Goal: Task Accomplishment & Management: Manage account settings

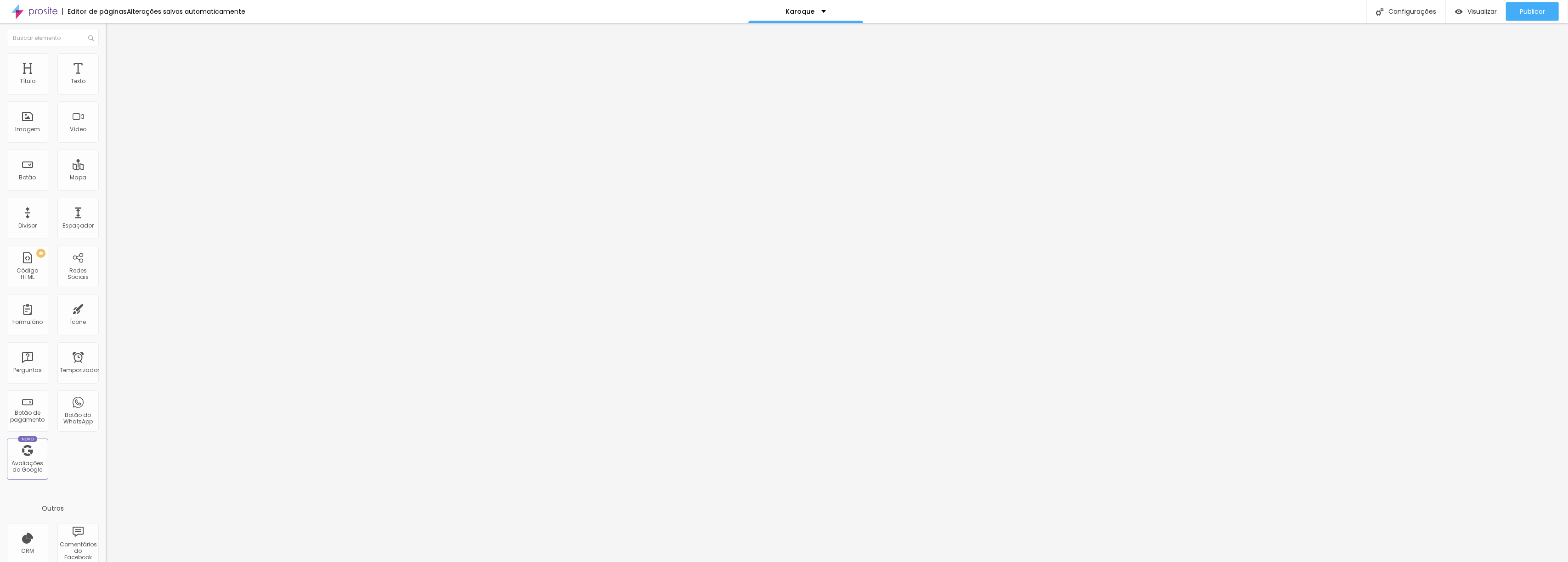
click at [113, 30] on img "button" at bounding box center [116, 34] width 7 height 7
click at [113, 34] on img "button" at bounding box center [116, 34] width 7 height 7
click at [105, 149] on div "Editar nulo Conteúdo Estilo Avançado Modo Encaixotado Encaixotado Completo" at bounding box center [158, 292] width 105 height 539
click at [105, 53] on img at bounding box center [109, 57] width 8 height 8
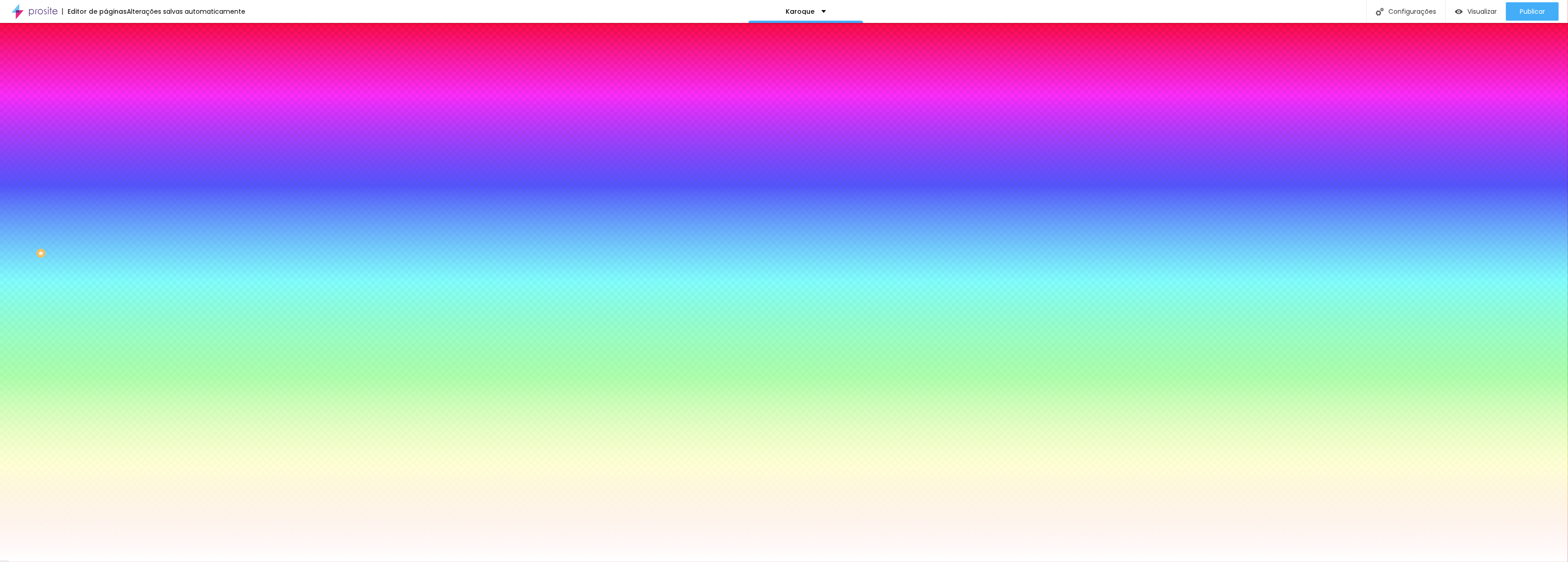
click at [105, 62] on img at bounding box center [109, 66] width 8 height 8
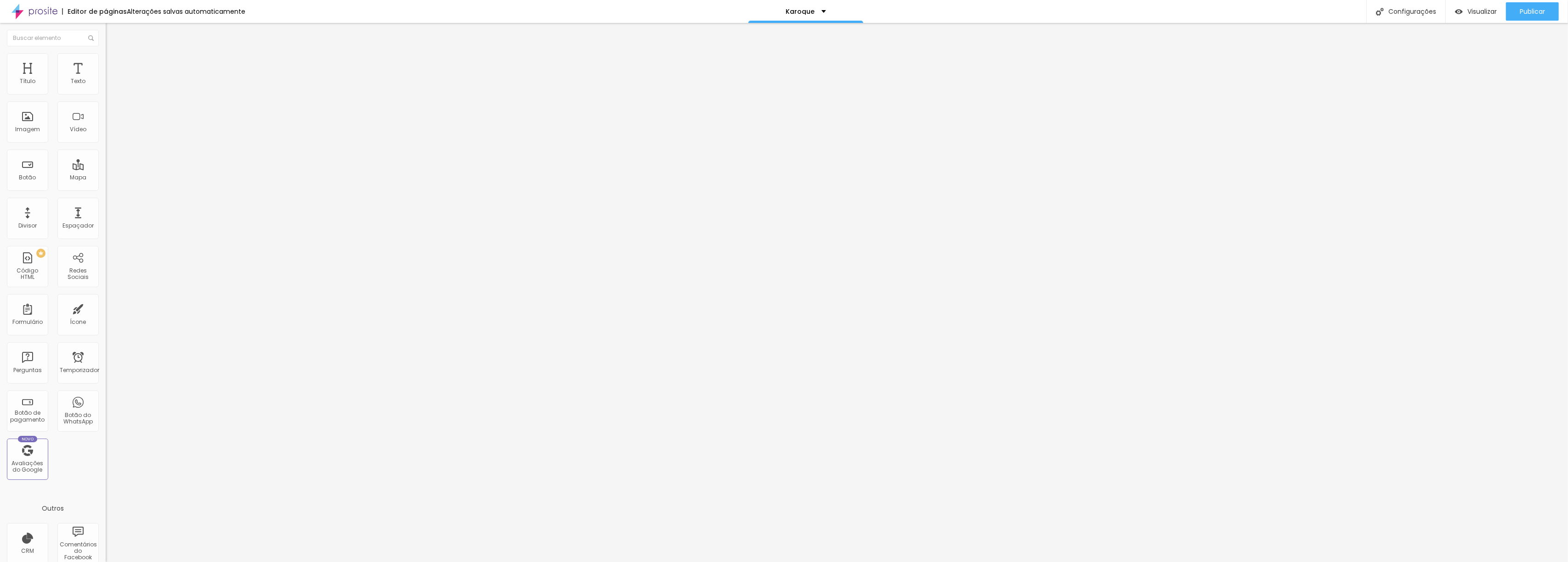
click at [105, 61] on ul "Conteúdo Estilo Avançado" at bounding box center [158, 58] width 105 height 28
click at [105, 61] on li "Estilo" at bounding box center [158, 58] width 105 height 10
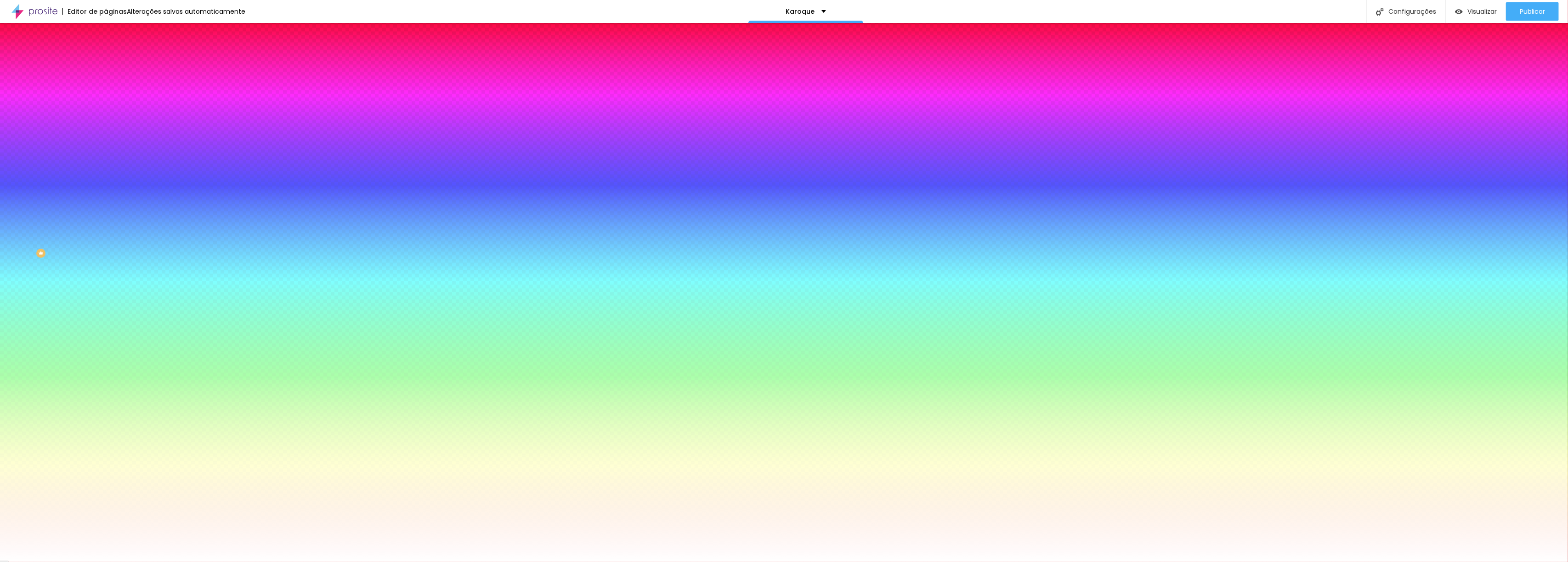
click at [111, 84] on font "Trocar imagem" at bounding box center [133, 80] width 45 height 8
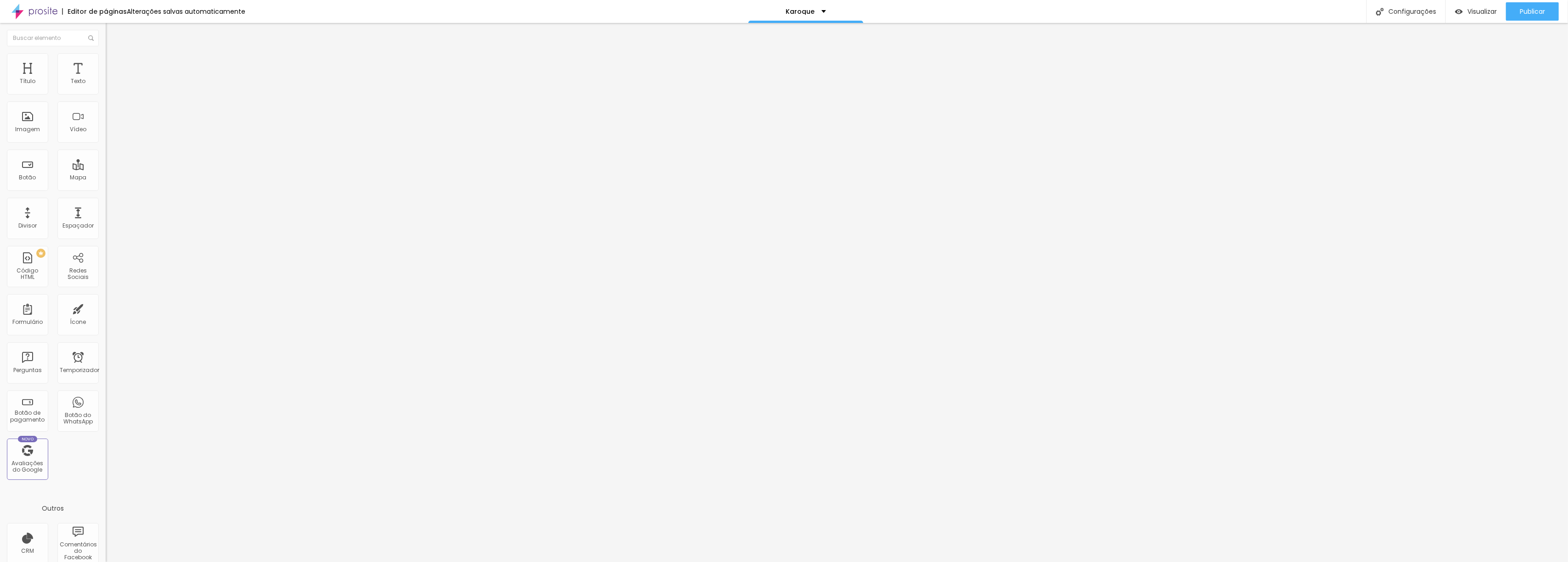
click at [114, 64] on font "Avançado" at bounding box center [129, 68] width 30 height 8
click at [105, 58] on img at bounding box center [109, 57] width 8 height 8
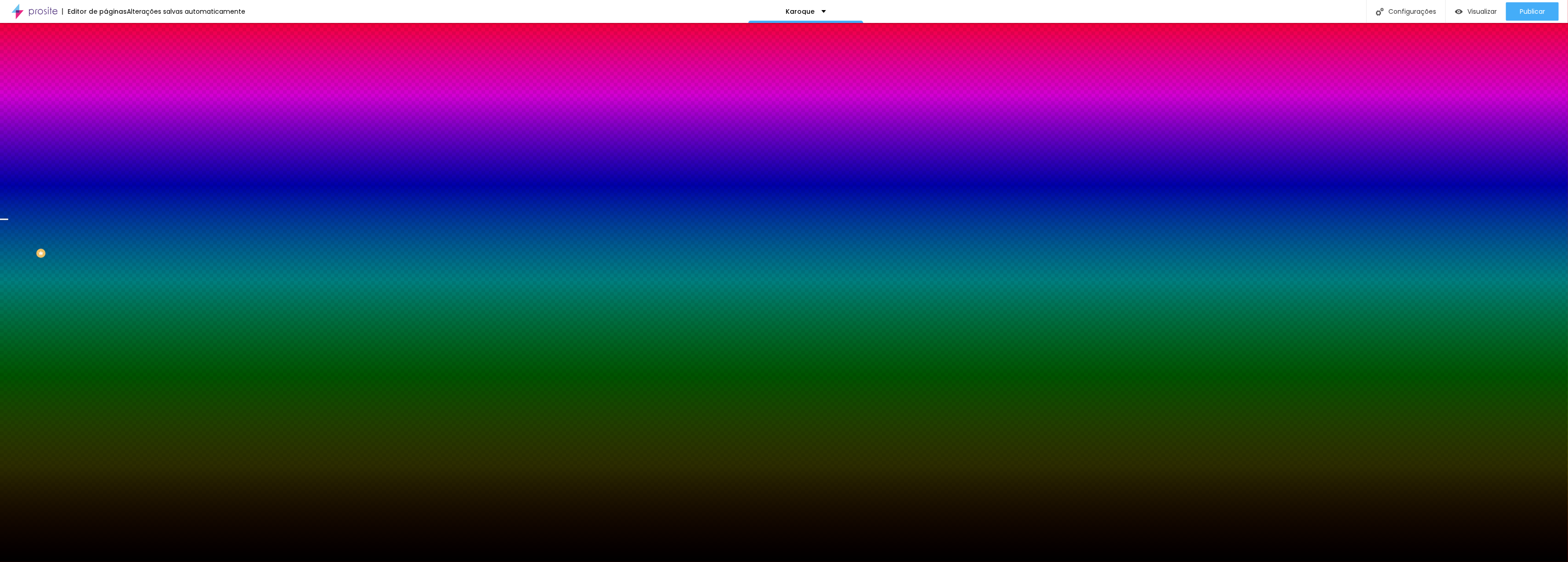
click at [111, 84] on font "Trocar imagem" at bounding box center [133, 80] width 45 height 8
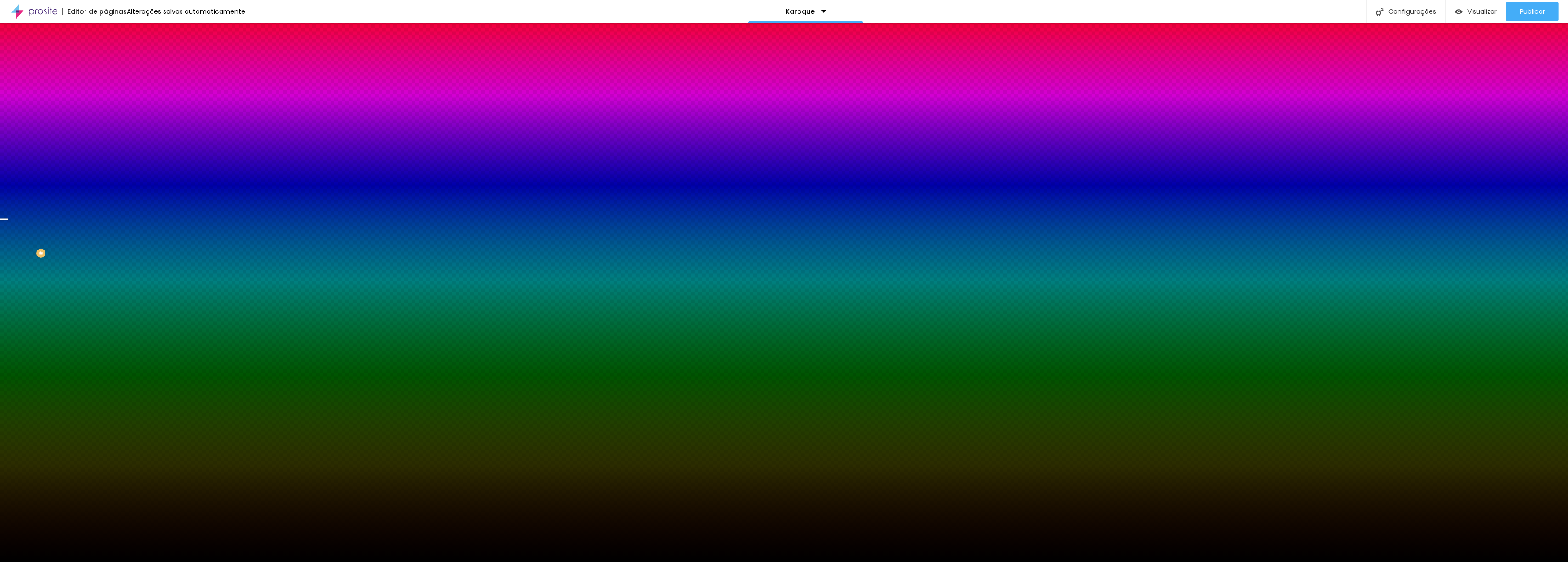
click at [105, 83] on div "Trocar imagem" at bounding box center [158, 80] width 105 height 7
click at [111, 84] on font "Trocar imagem" at bounding box center [133, 80] width 45 height 8
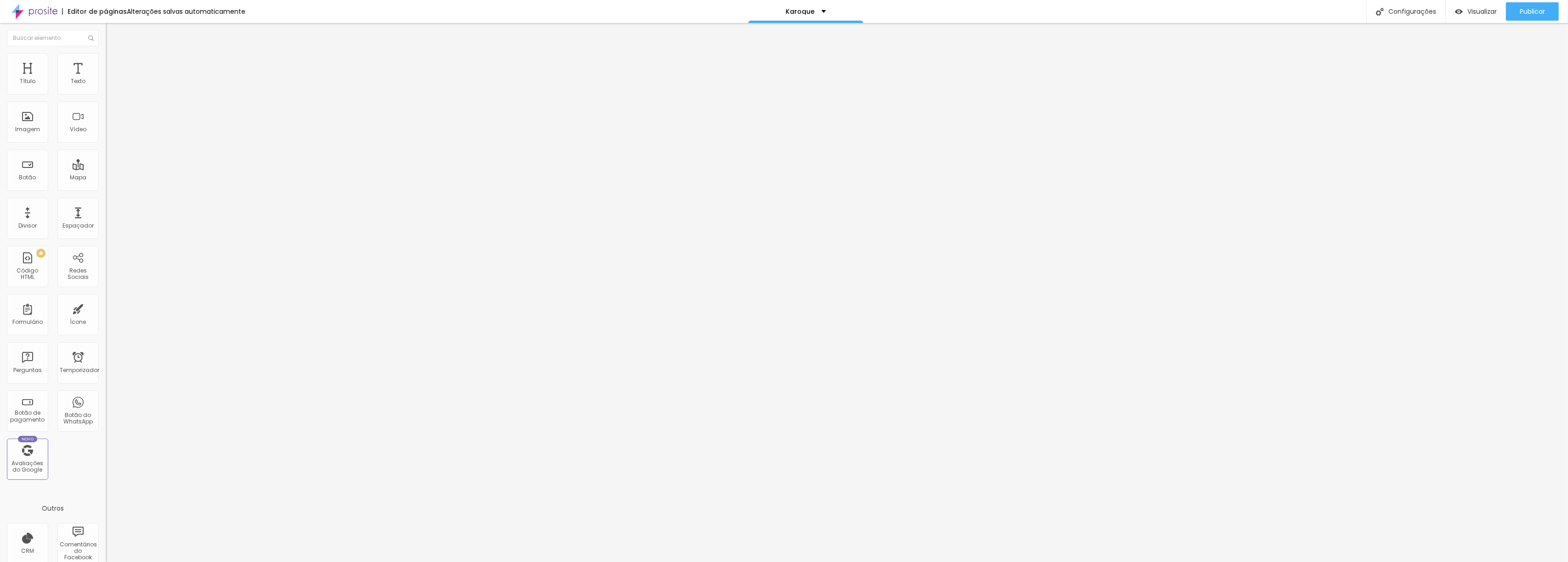
click at [105, 61] on li "Estilo" at bounding box center [158, 58] width 105 height 10
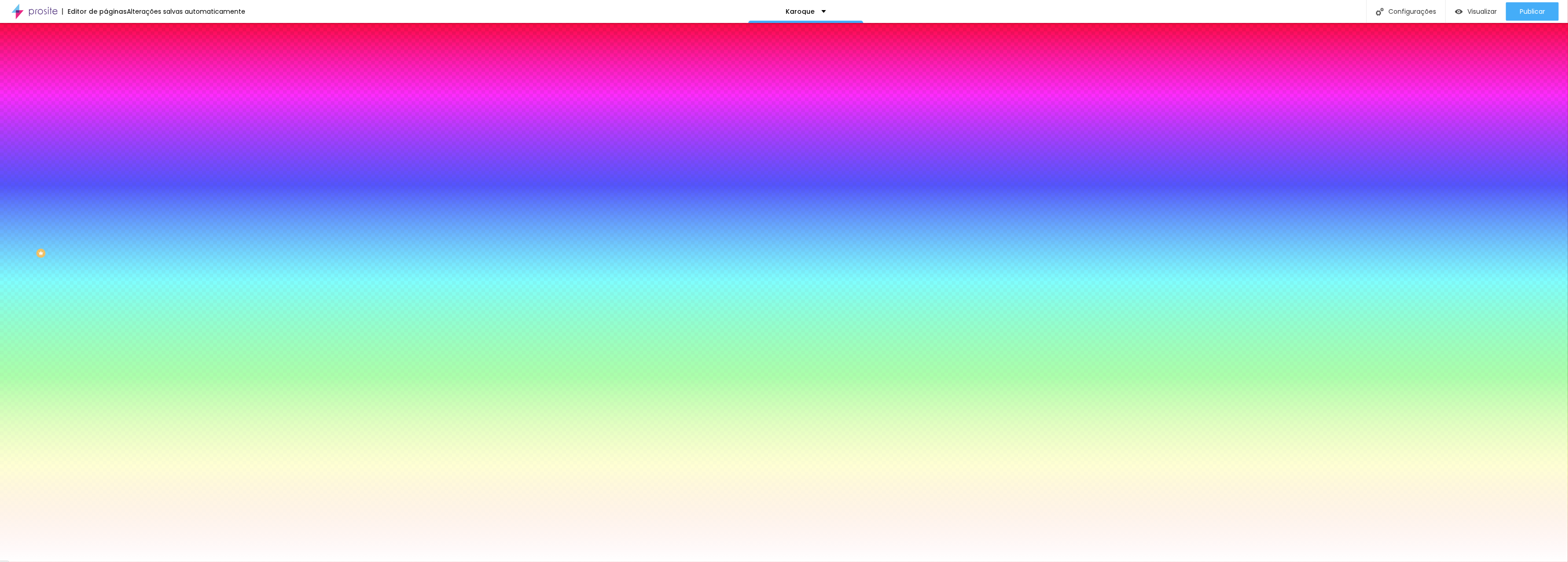
click at [105, 62] on img at bounding box center [109, 66] width 8 height 8
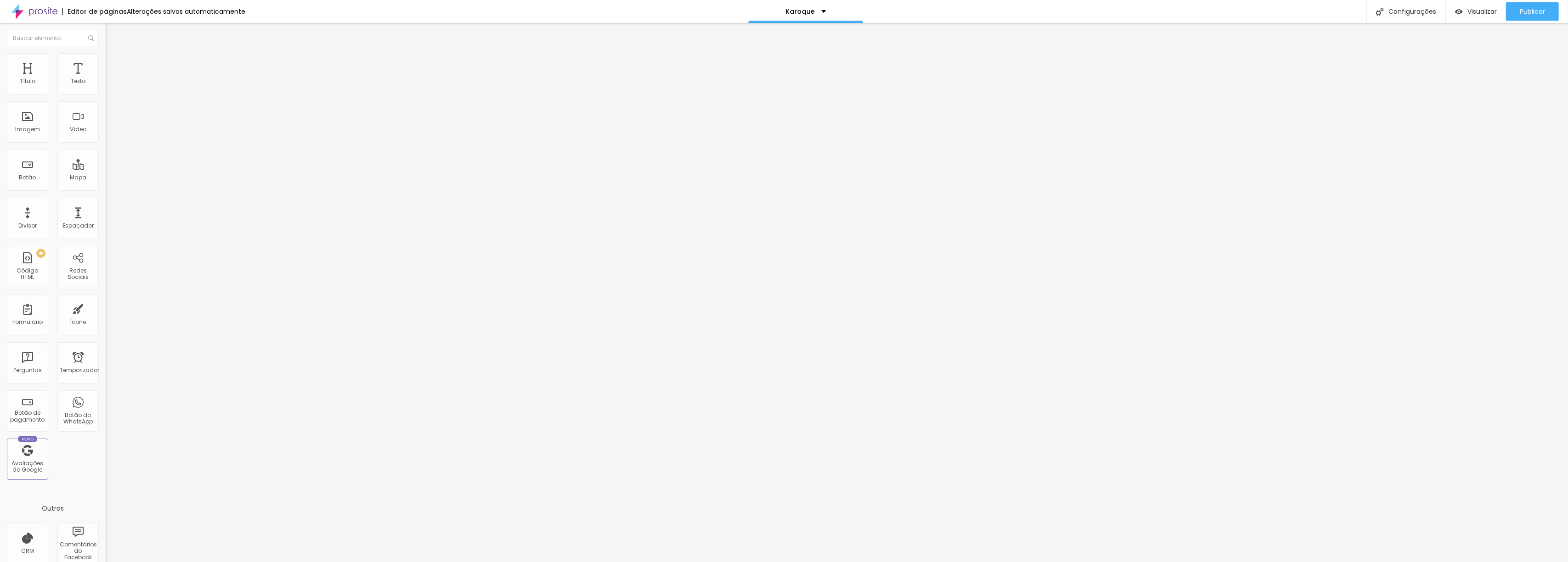
click at [105, 56] on ul "Conteúdo Estilo Avançado" at bounding box center [158, 58] width 105 height 28
click at [105, 28] on button "Editar nulo" at bounding box center [158, 33] width 105 height 21
click at [807, 13] on font "Karoque" at bounding box center [800, 11] width 29 height 10
click at [1410, 15] on font "Configurações" at bounding box center [1412, 11] width 48 height 10
click at [956, 562] on div at bounding box center [784, 572] width 1568 height 8
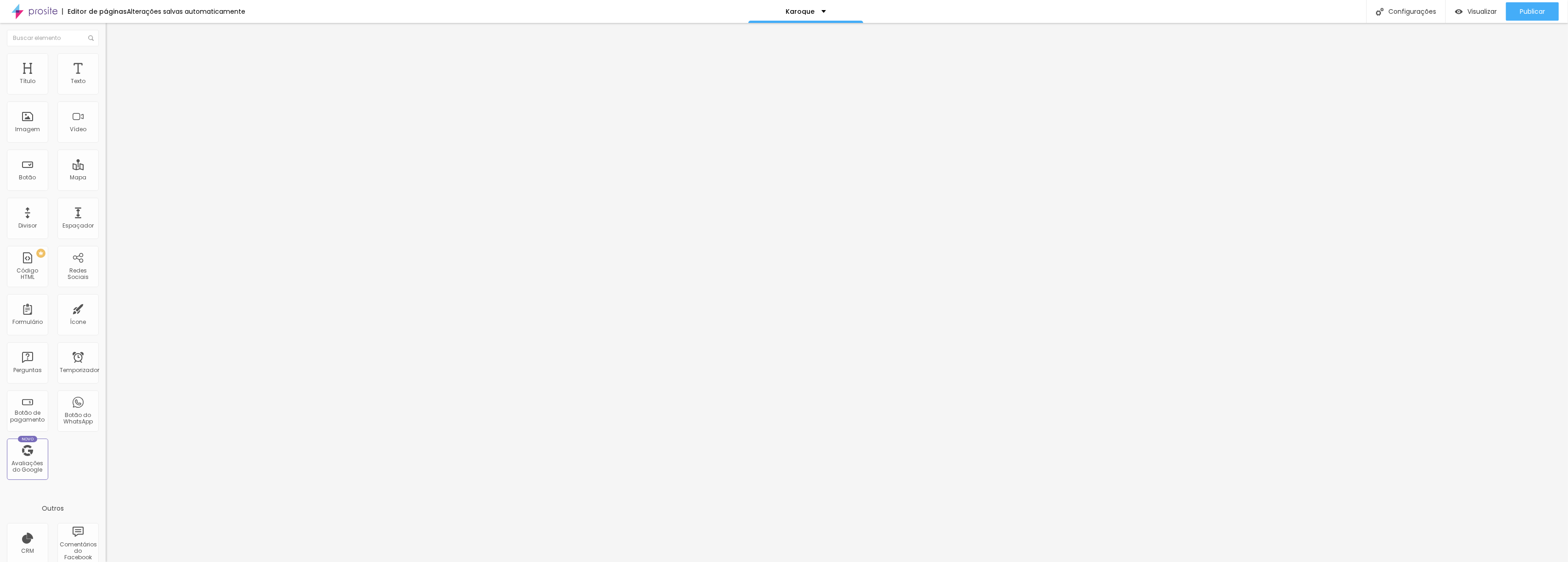
click at [114, 61] on font "Estilo" at bounding box center [121, 59] width 14 height 8
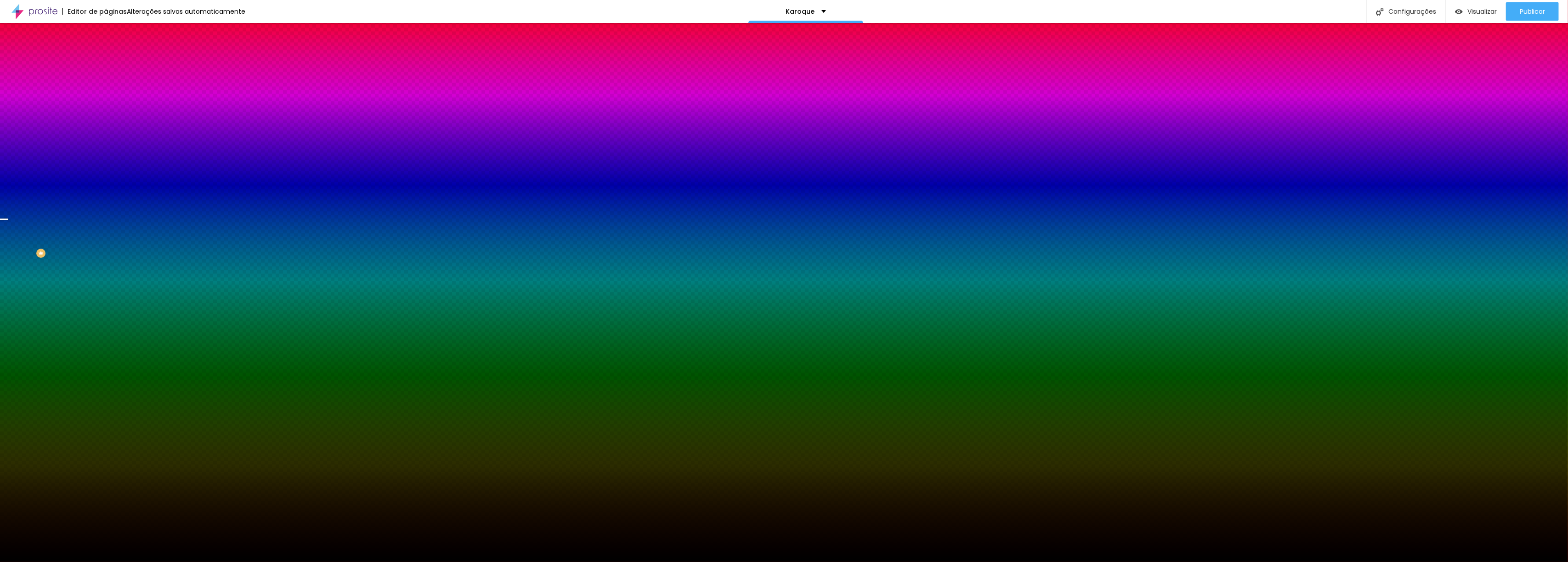
click at [111, 84] on font "Trocar imagem" at bounding box center [133, 80] width 45 height 8
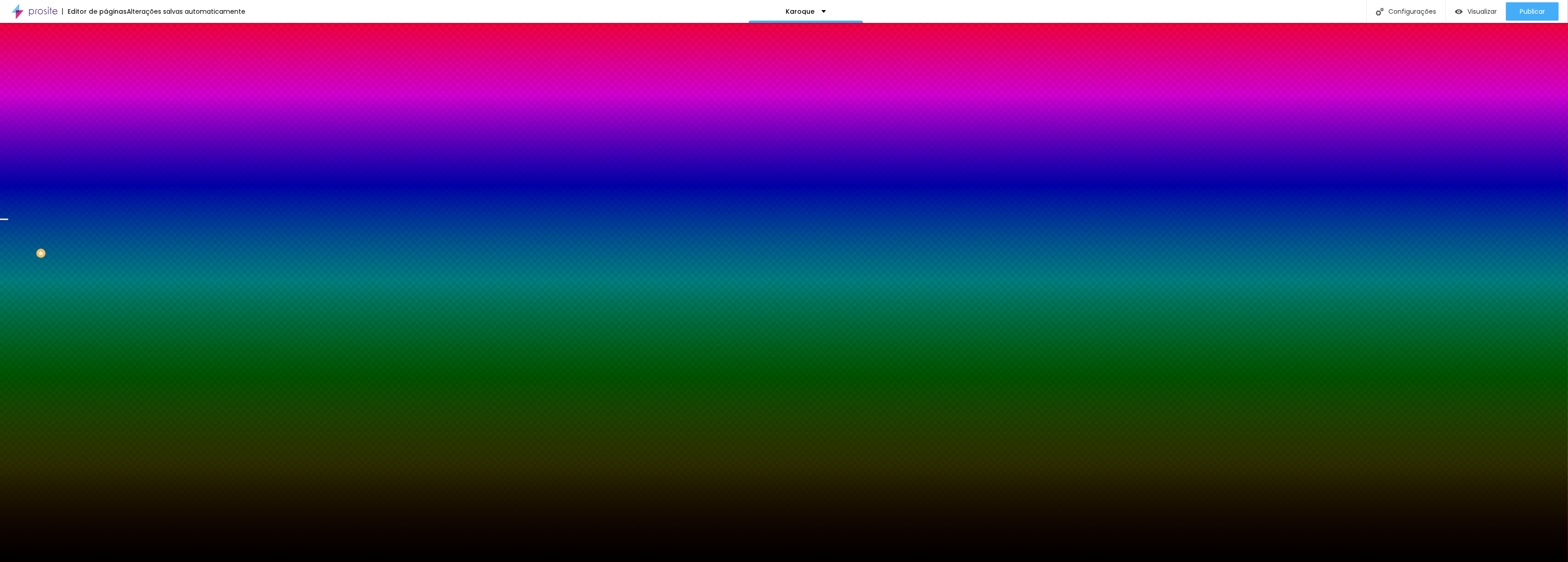
click at [111, 84] on font "Trocar imagem" at bounding box center [133, 80] width 45 height 8
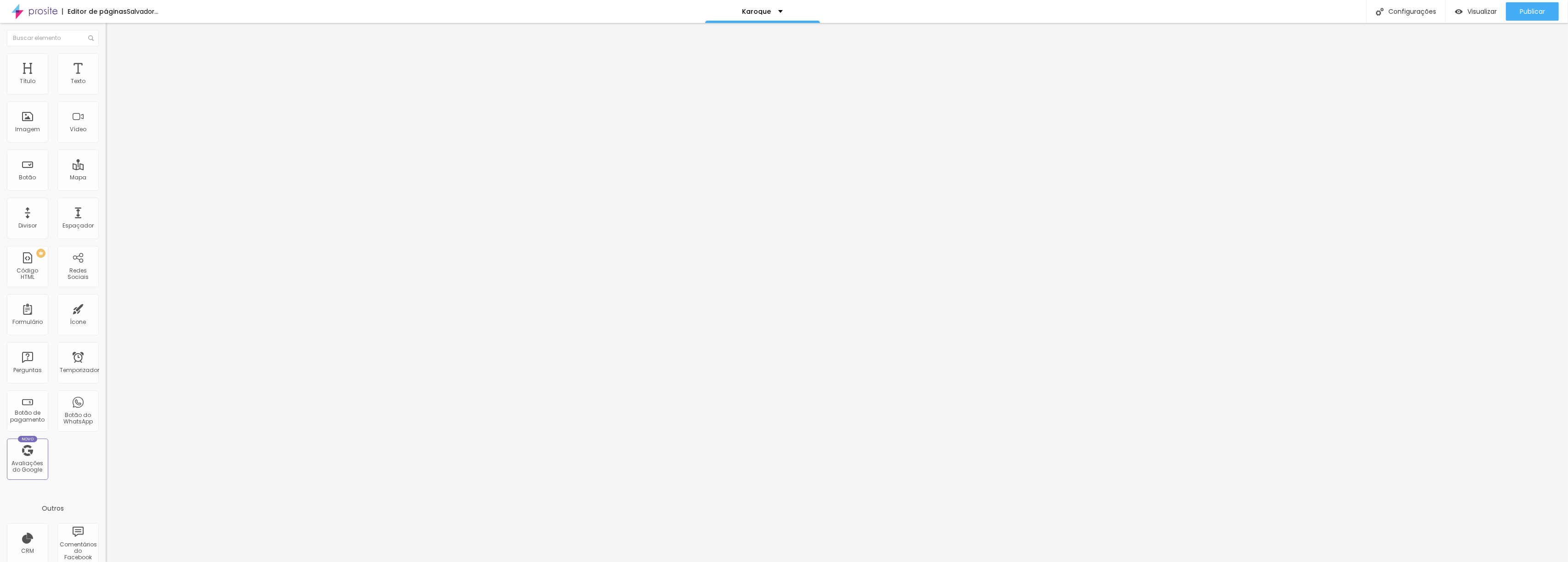
type input "60"
type input "62"
type input "63"
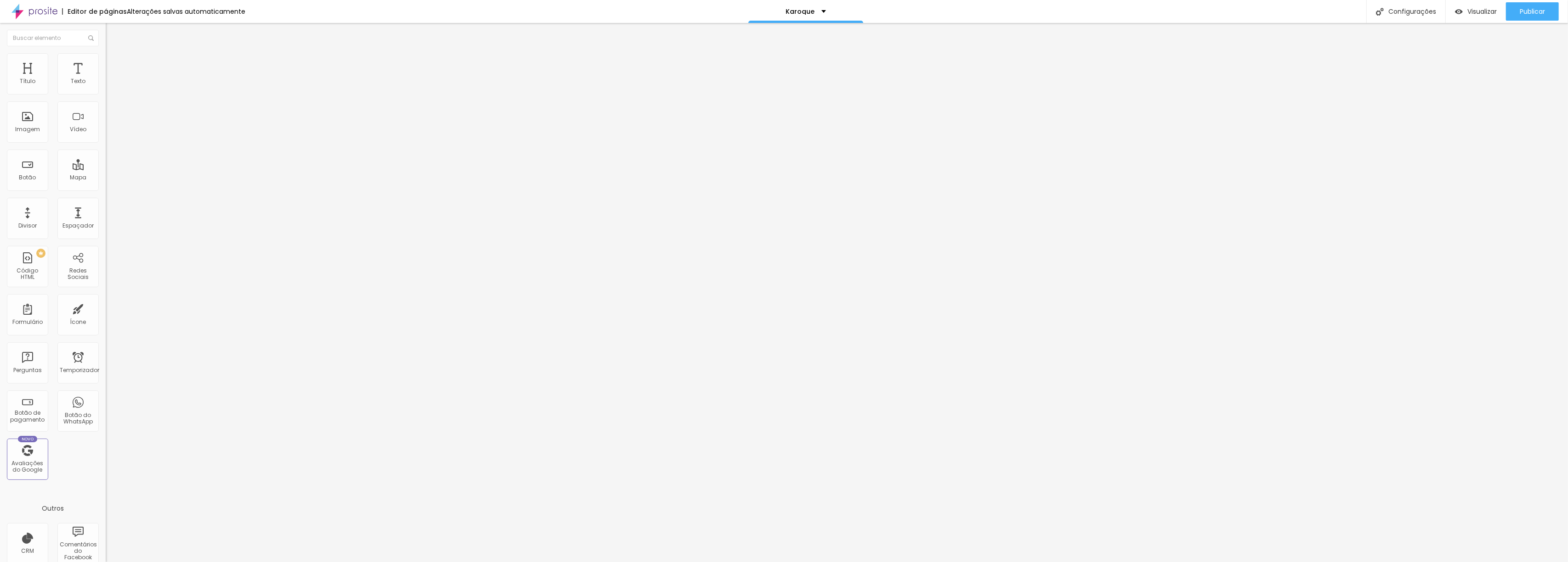
type input "63"
type input "66"
type input "68"
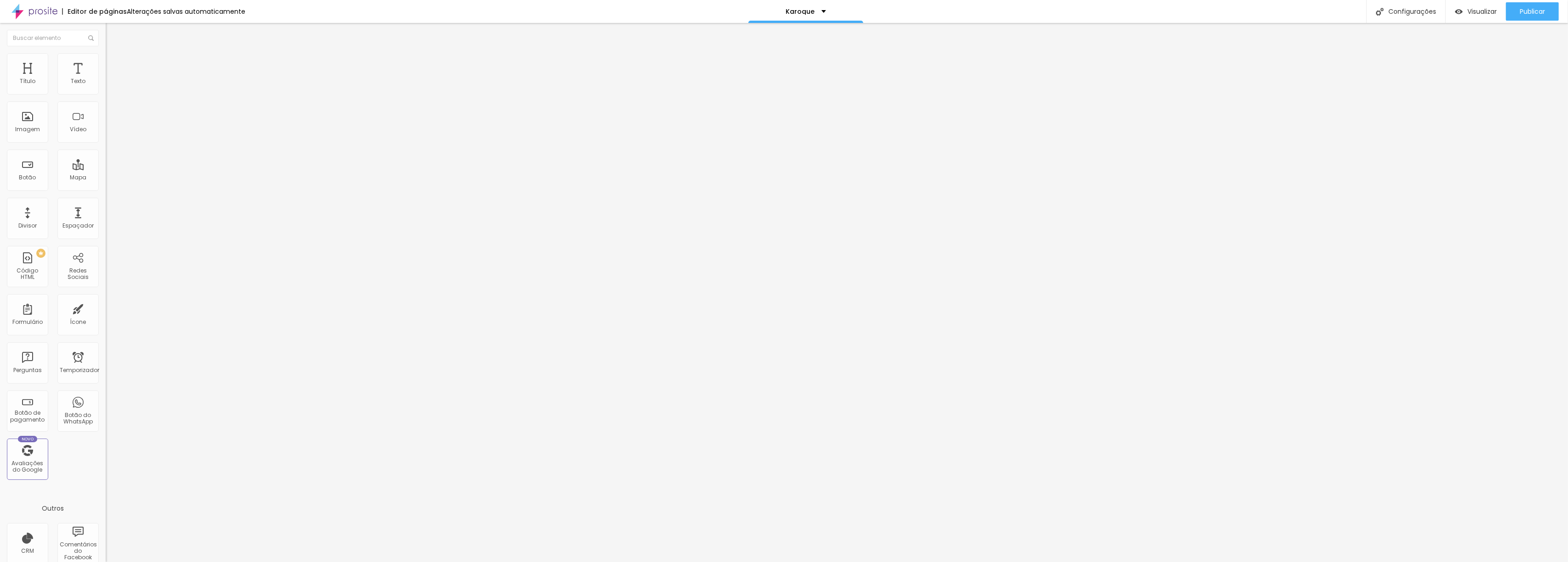
type input "71"
type input "74"
type input "75"
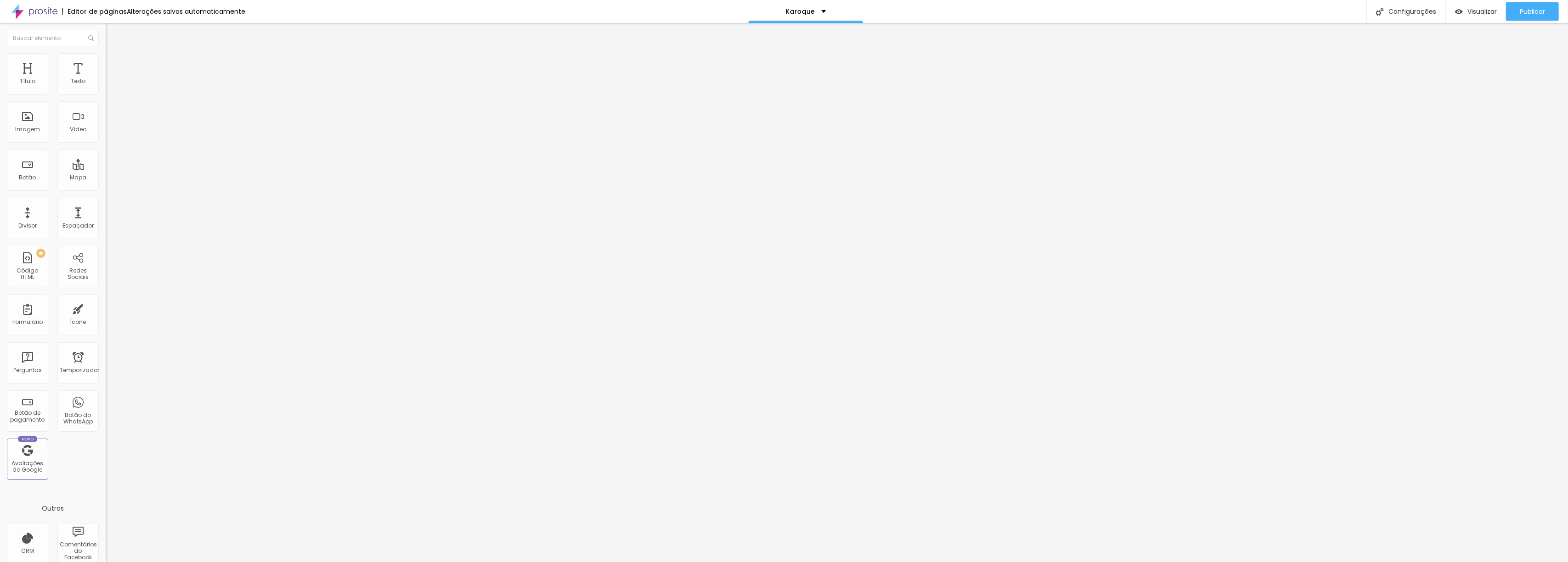
type input "75"
type input "76"
type input "77"
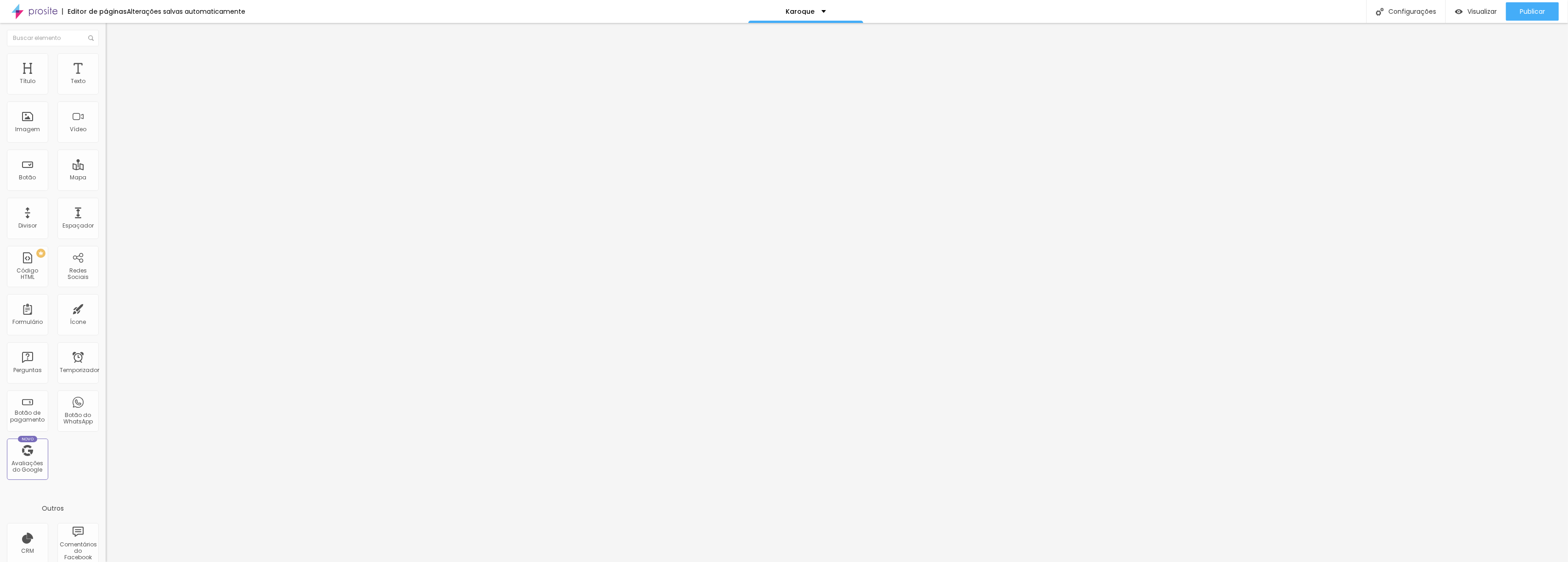
type input "79"
drag, startPoint x: 51, startPoint y: 193, endPoint x: 64, endPoint y: 195, distance: 13.2
type input "79"
click at [105, 217] on input "range" at bounding box center [135, 220] width 59 height 7
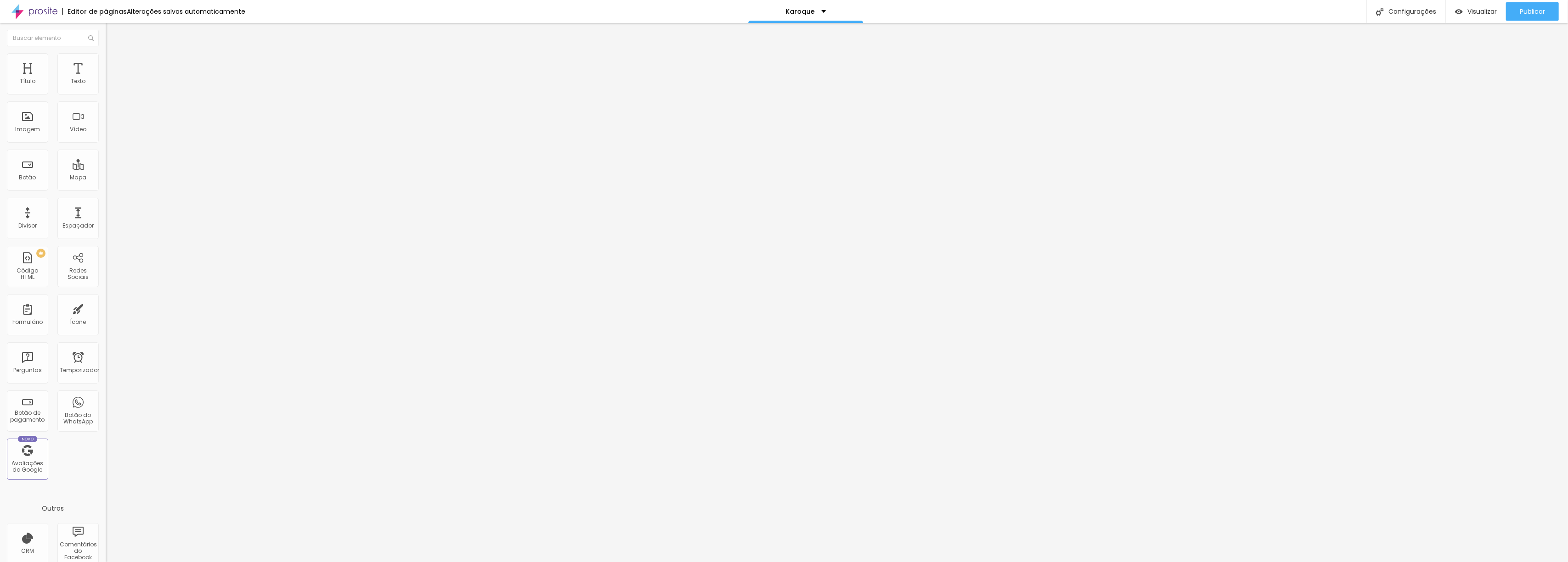
type input "20"
type input "21"
type input "22"
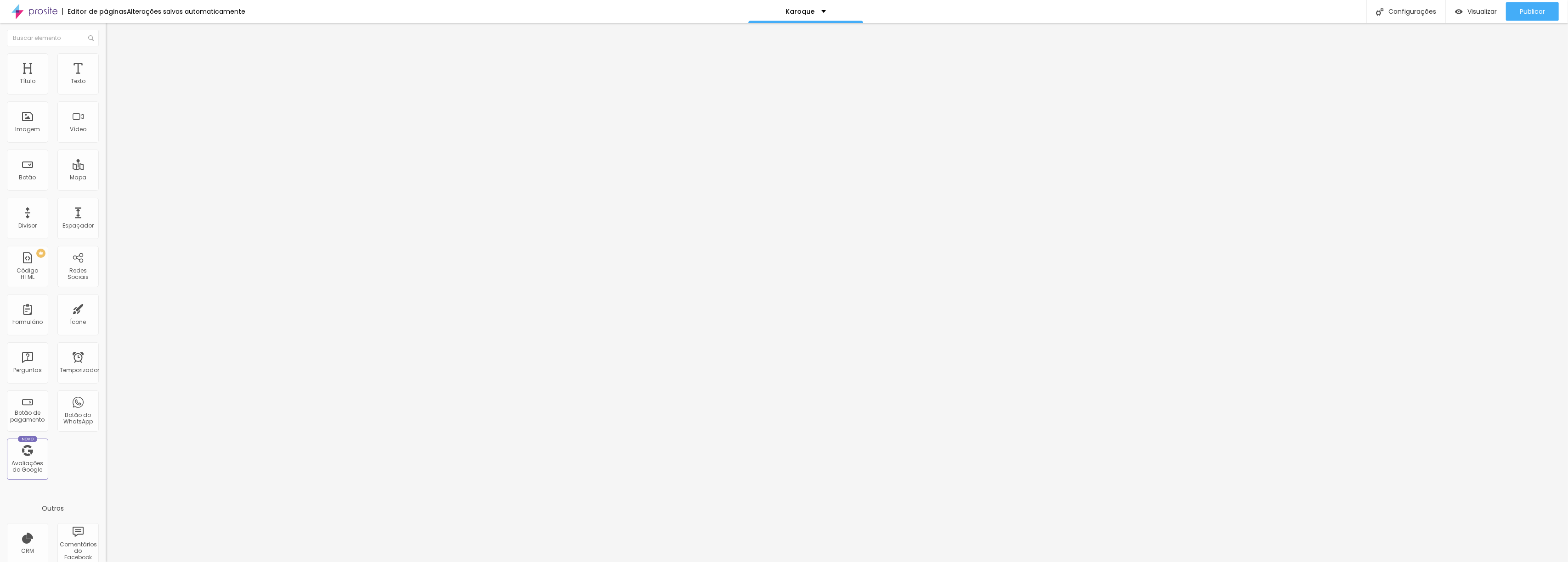
type input "22"
type input "23"
type input "24"
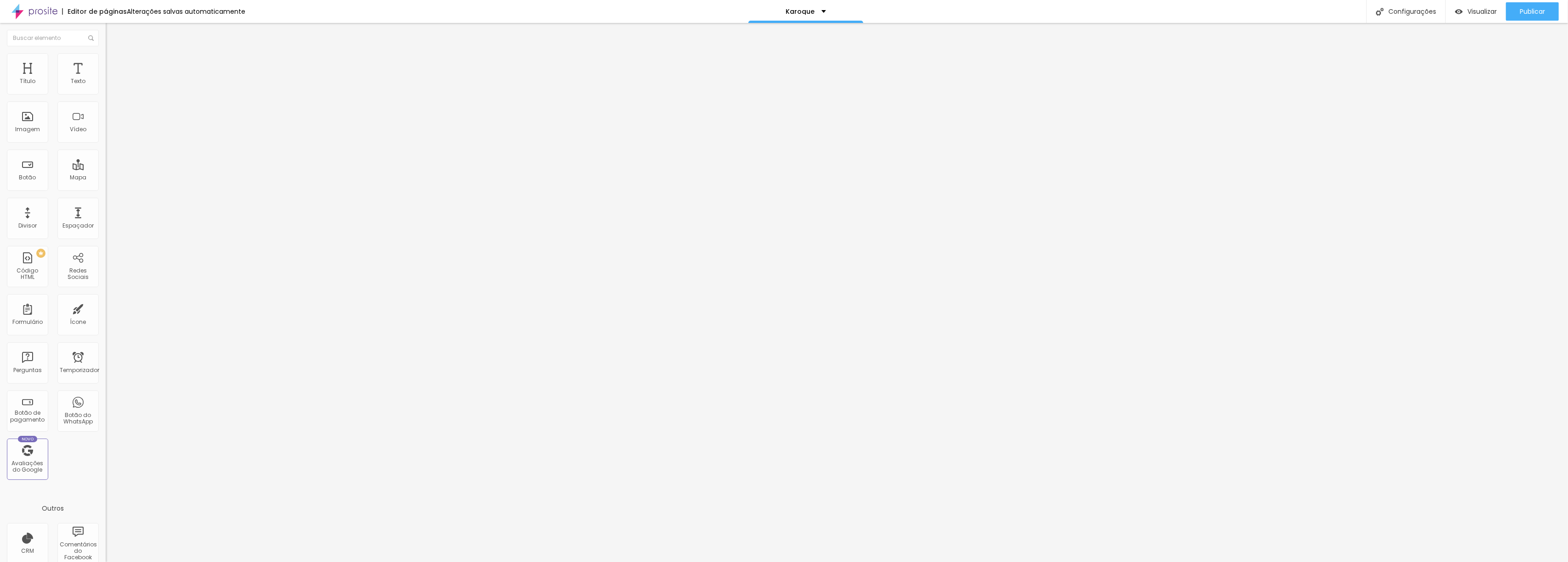
type input "25"
drag, startPoint x: 48, startPoint y: 88, endPoint x: 60, endPoint y: 90, distance: 12.2
type input "25"
click at [105, 169] on input "range" at bounding box center [135, 173] width 59 height 7
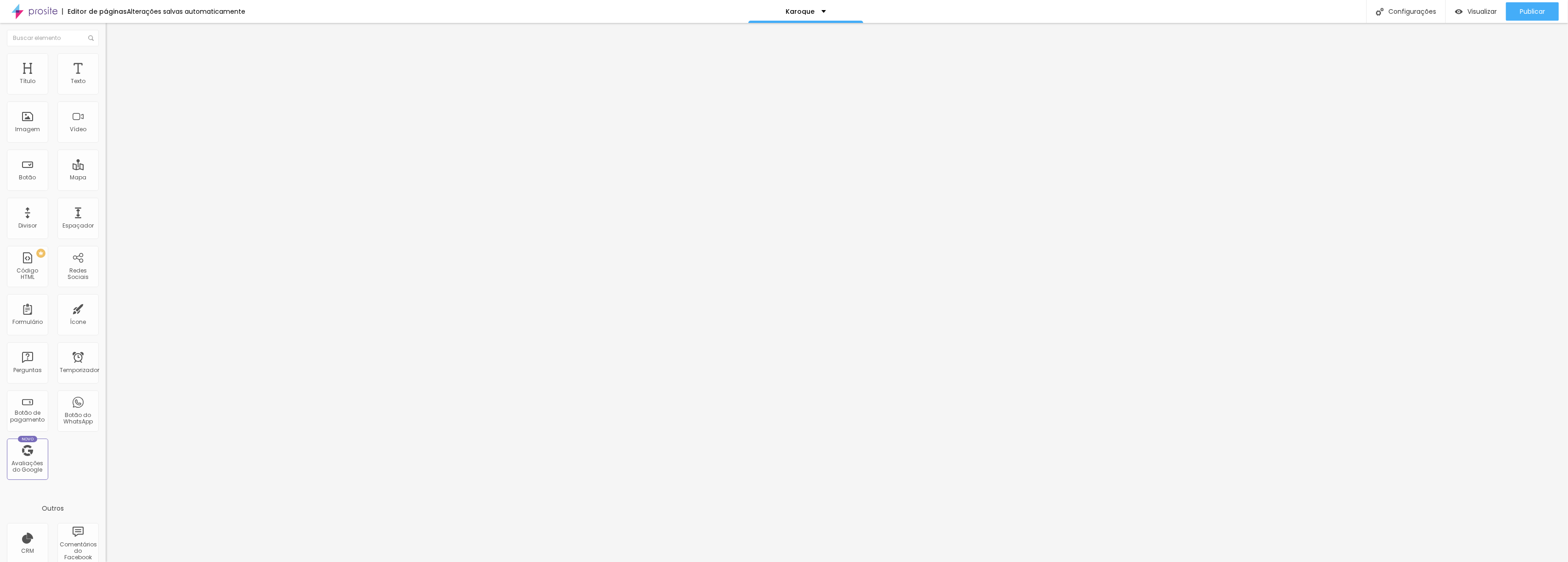
type input "43"
type input "35"
type input "34"
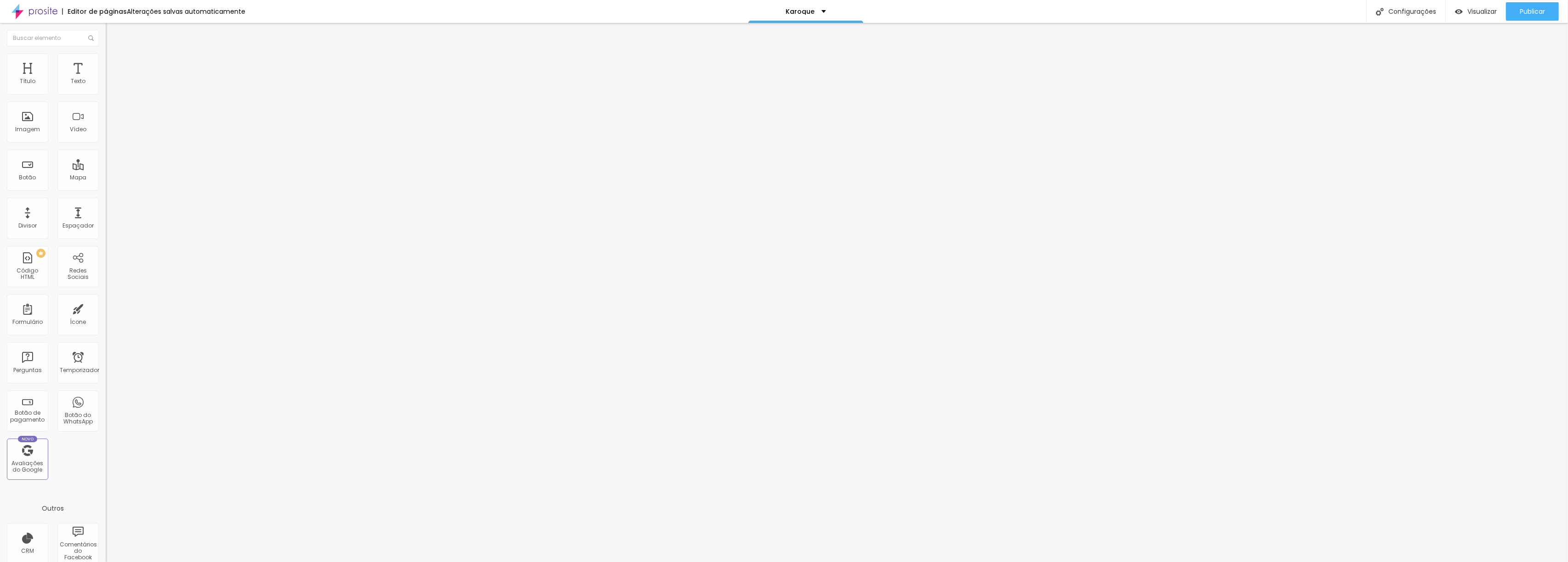
type input "34"
type input "33"
type input "28"
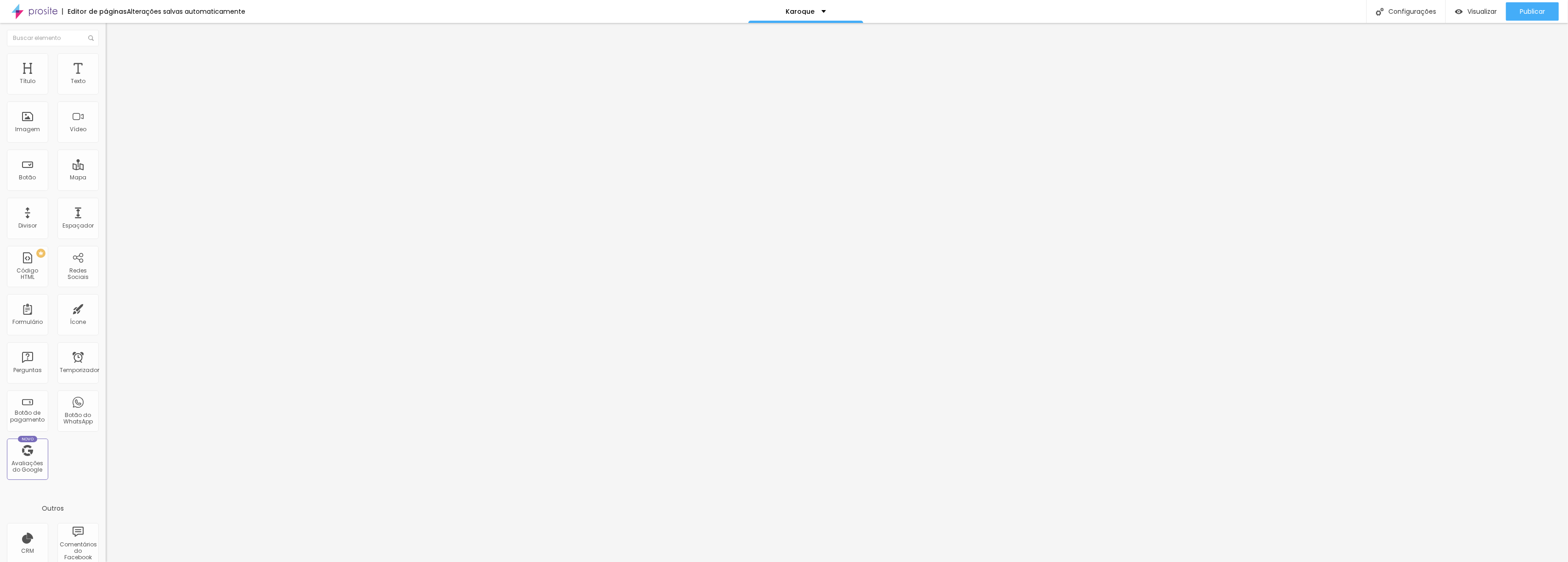
type input "26"
type input "25"
type input "18"
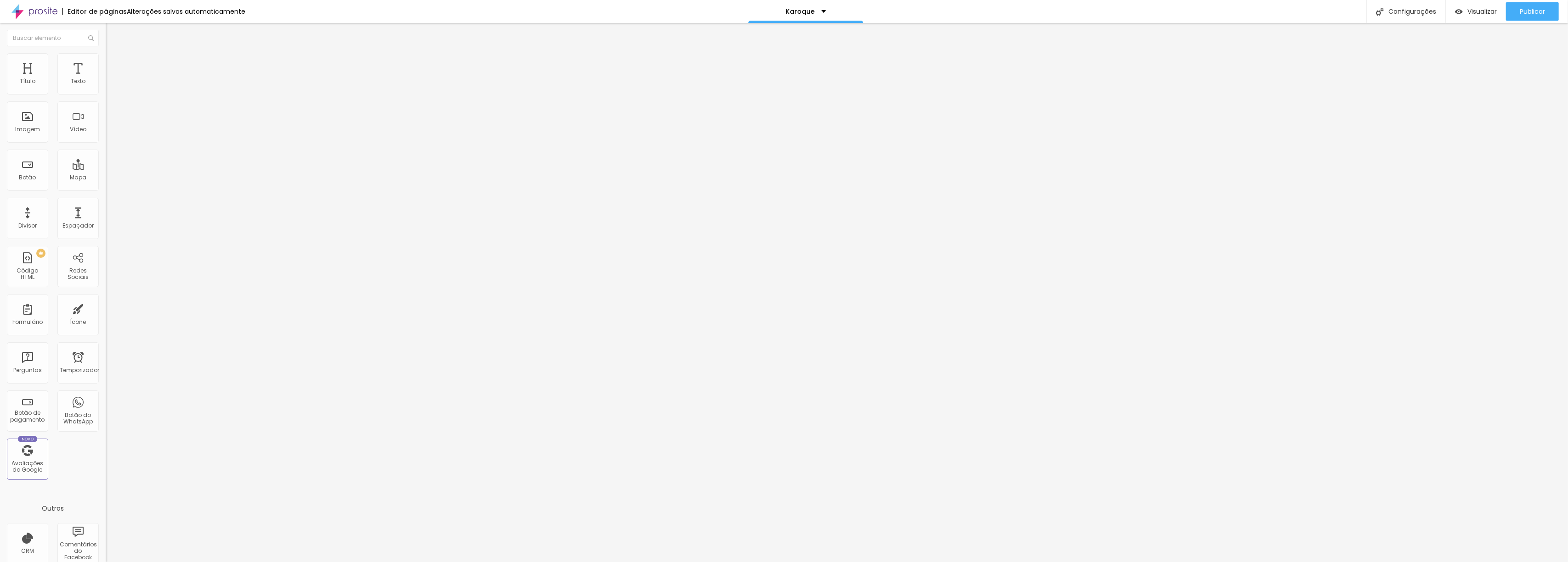
type input "18"
type input "20"
type input "21"
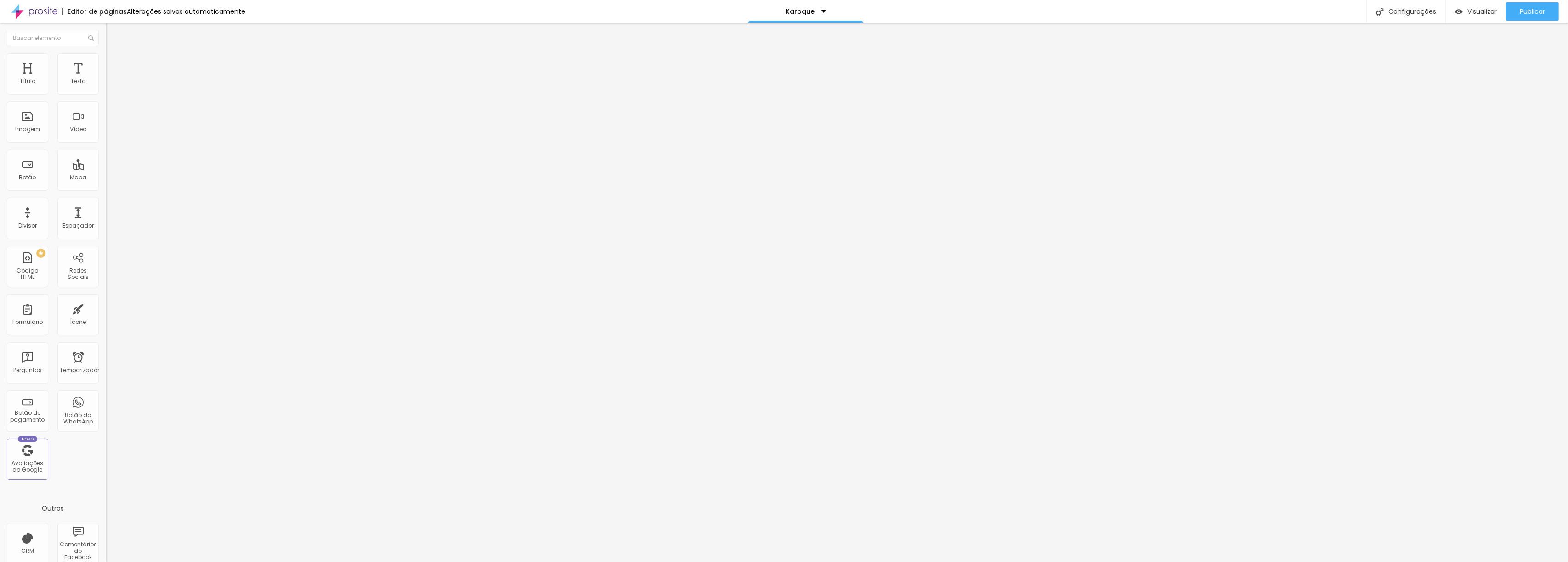
type input "22"
type input "23"
type input "24"
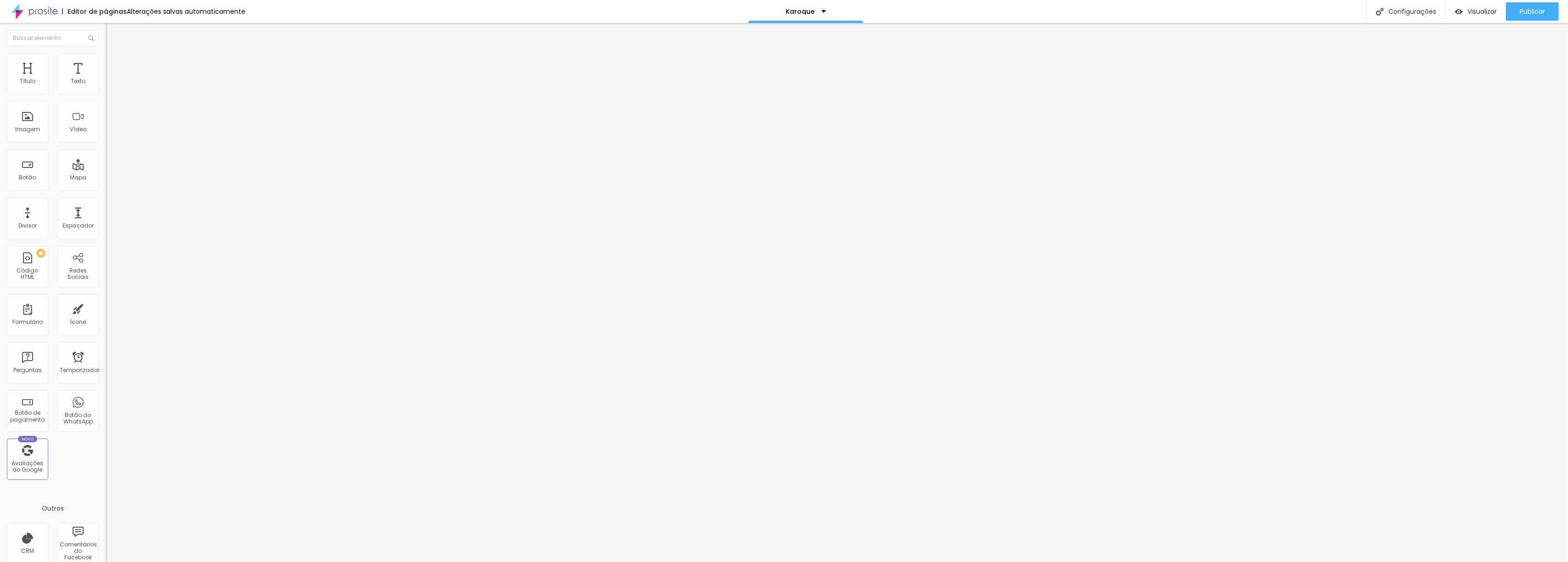
type input "24"
type input "27"
type input "29"
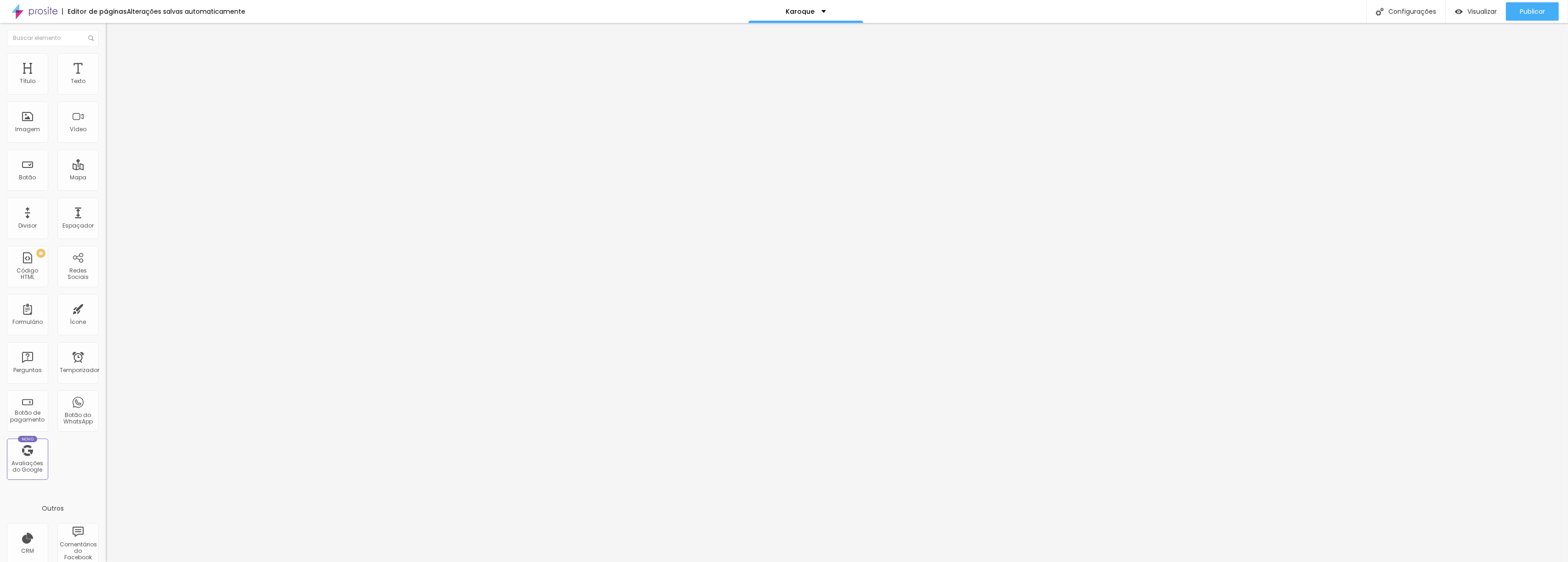
type input "30"
type input "31"
type input "32"
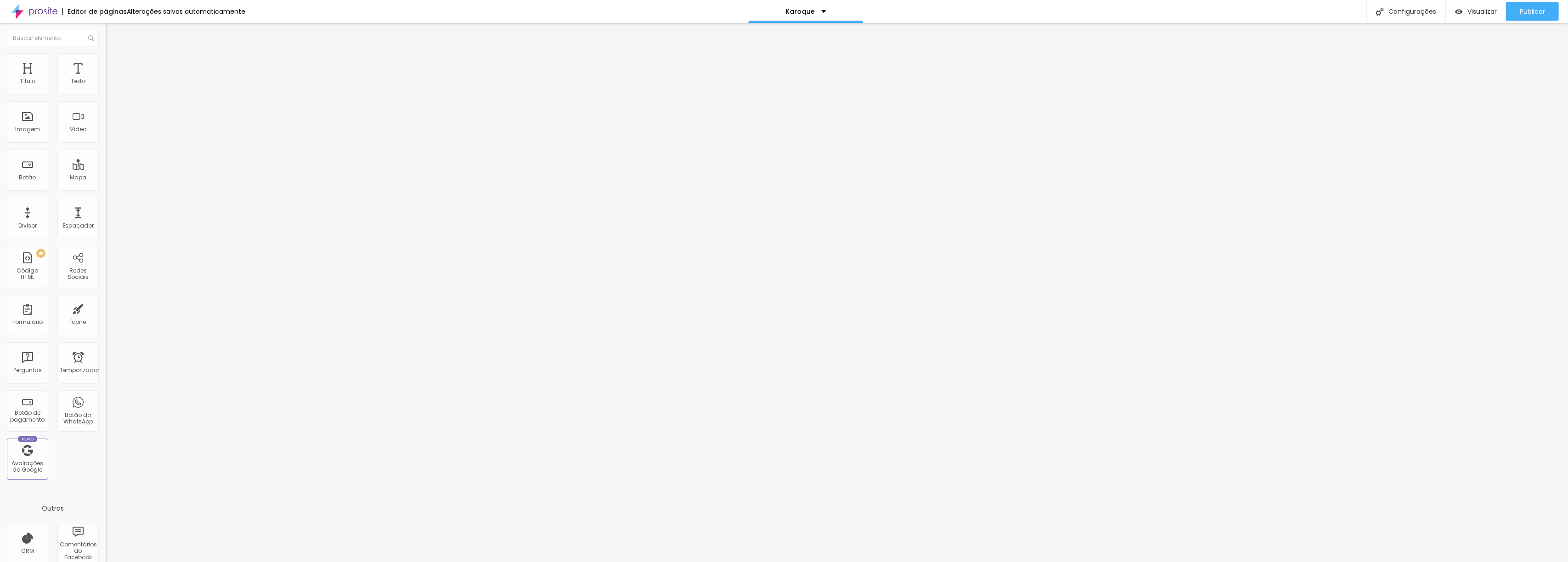
type input "32"
type input "33"
type input "34"
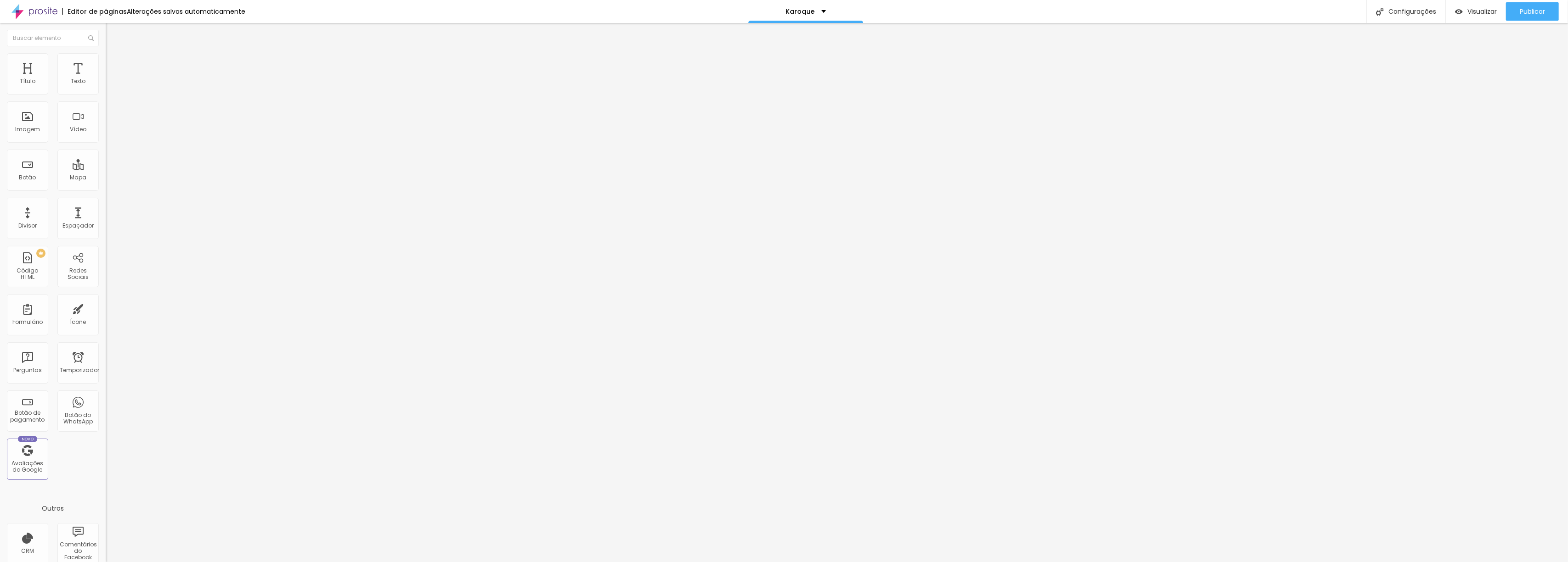
type input "33"
type input "32"
type input "31"
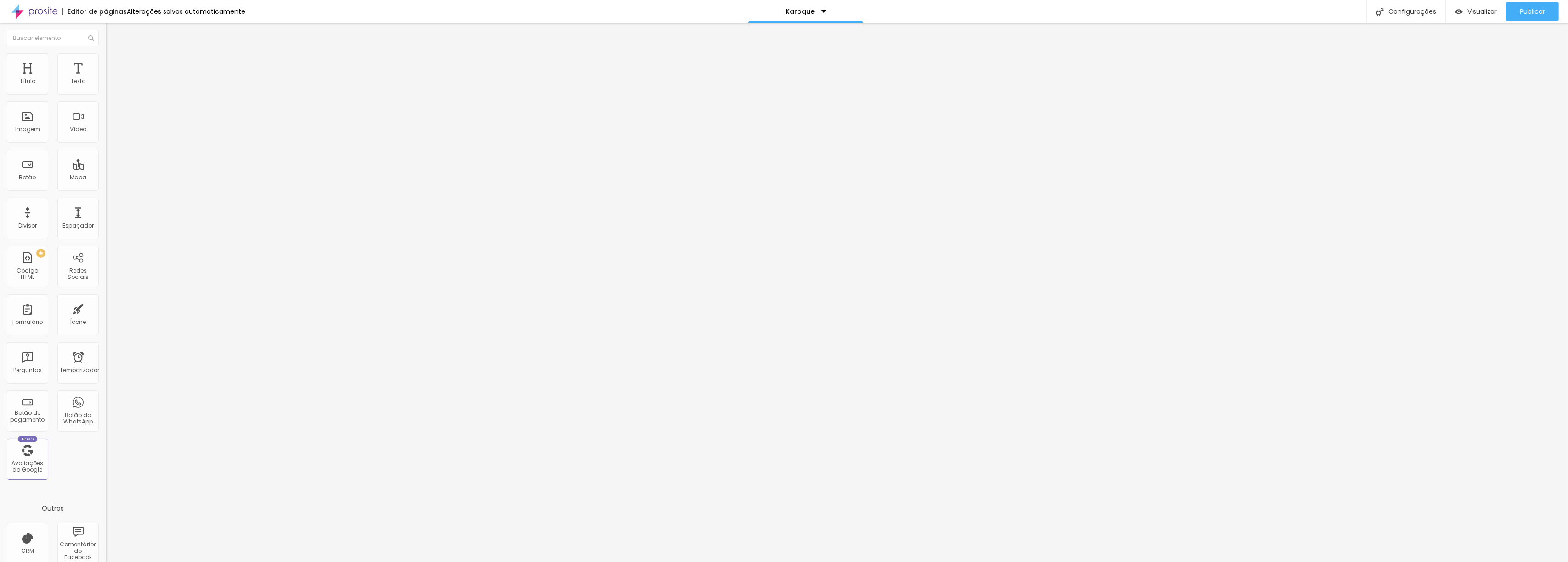
type input "31"
type input "30"
type input "29"
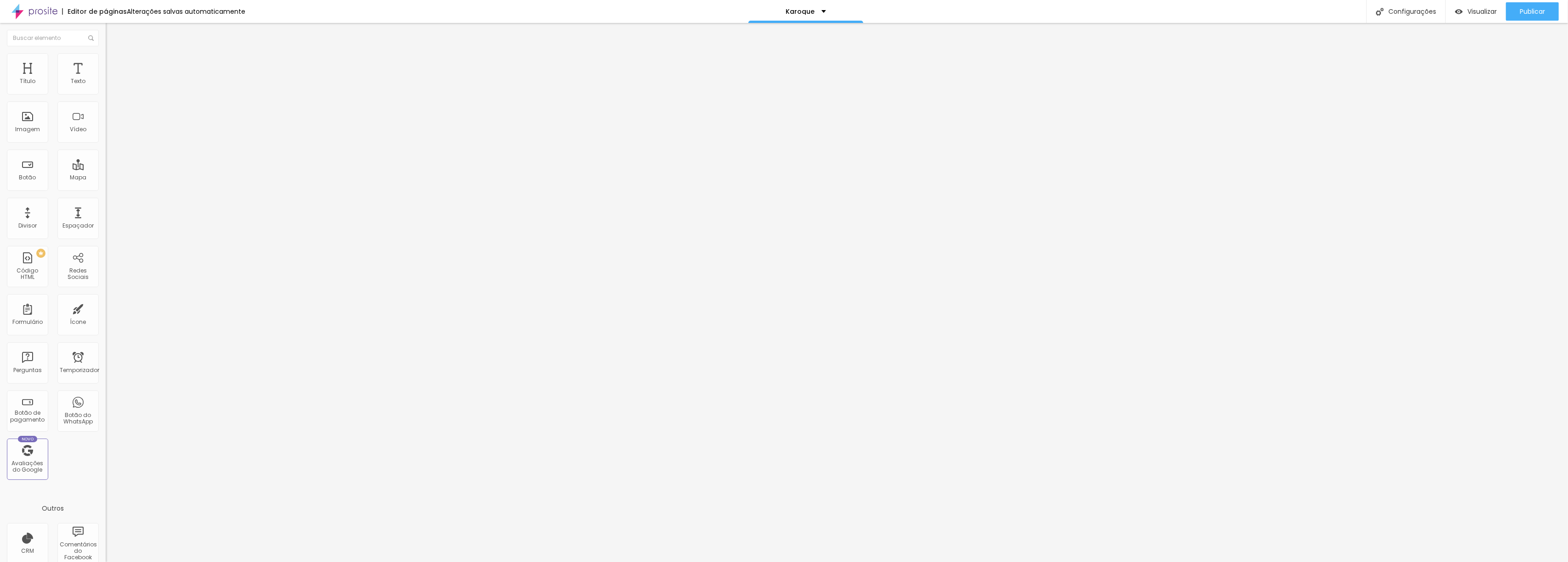
type input "30"
type input "31"
type input "30"
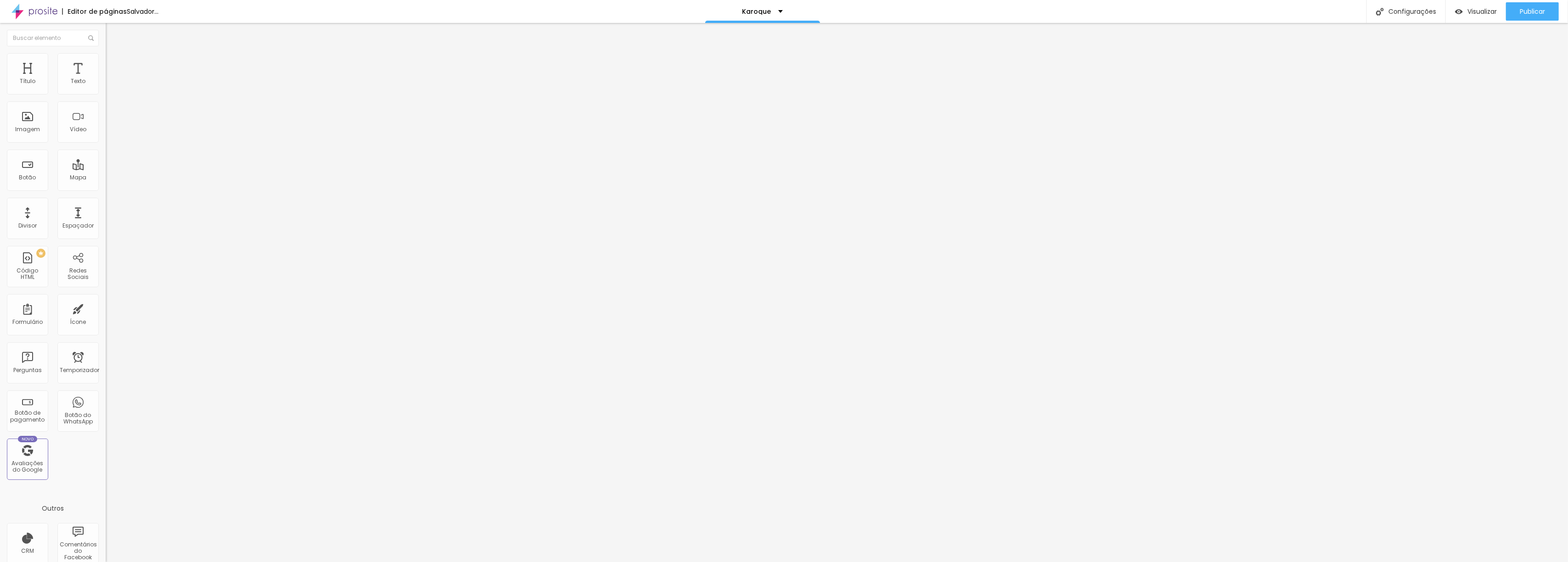
type input "30"
type input "29"
type input "24"
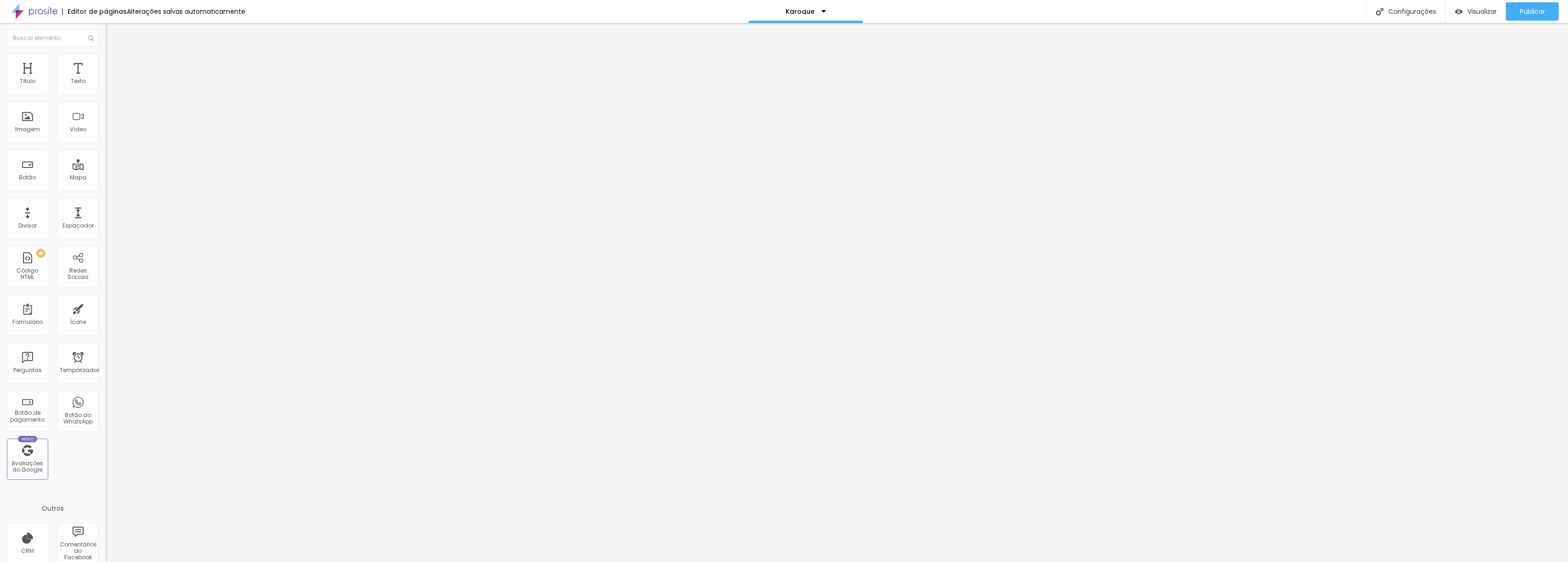
type input "23"
type input "21"
type input "20"
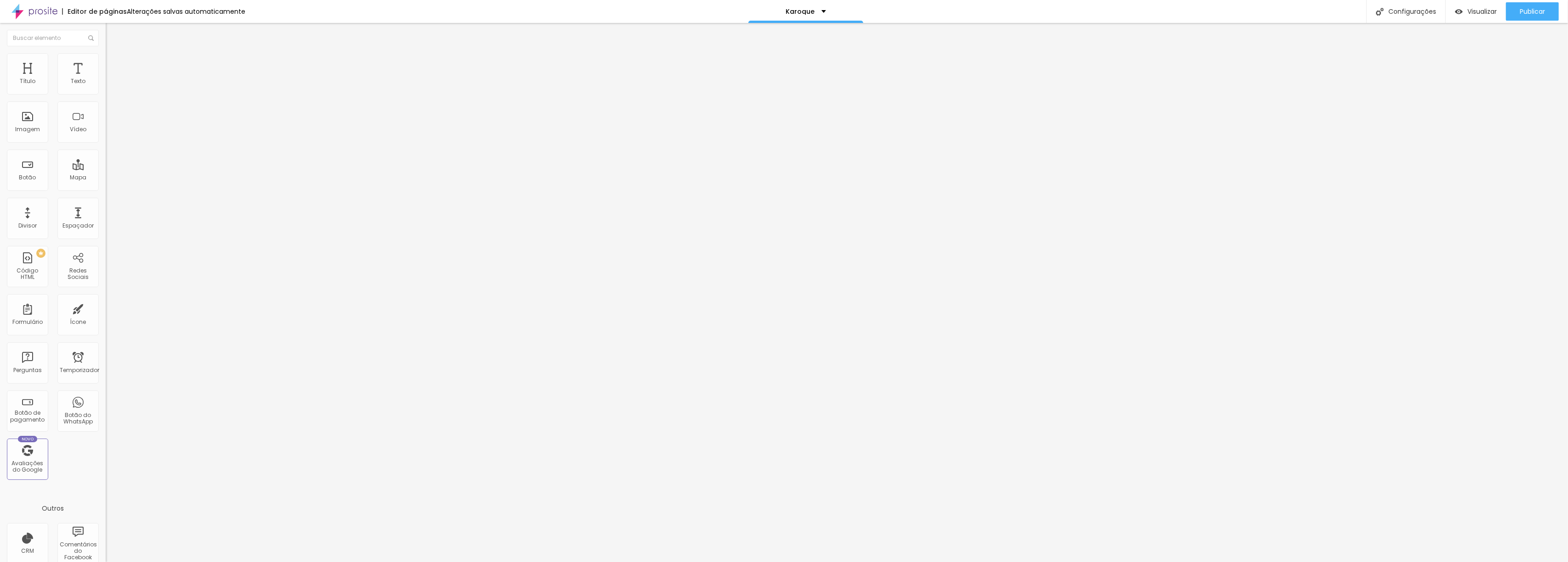
type input "20"
type input "19"
type input "18"
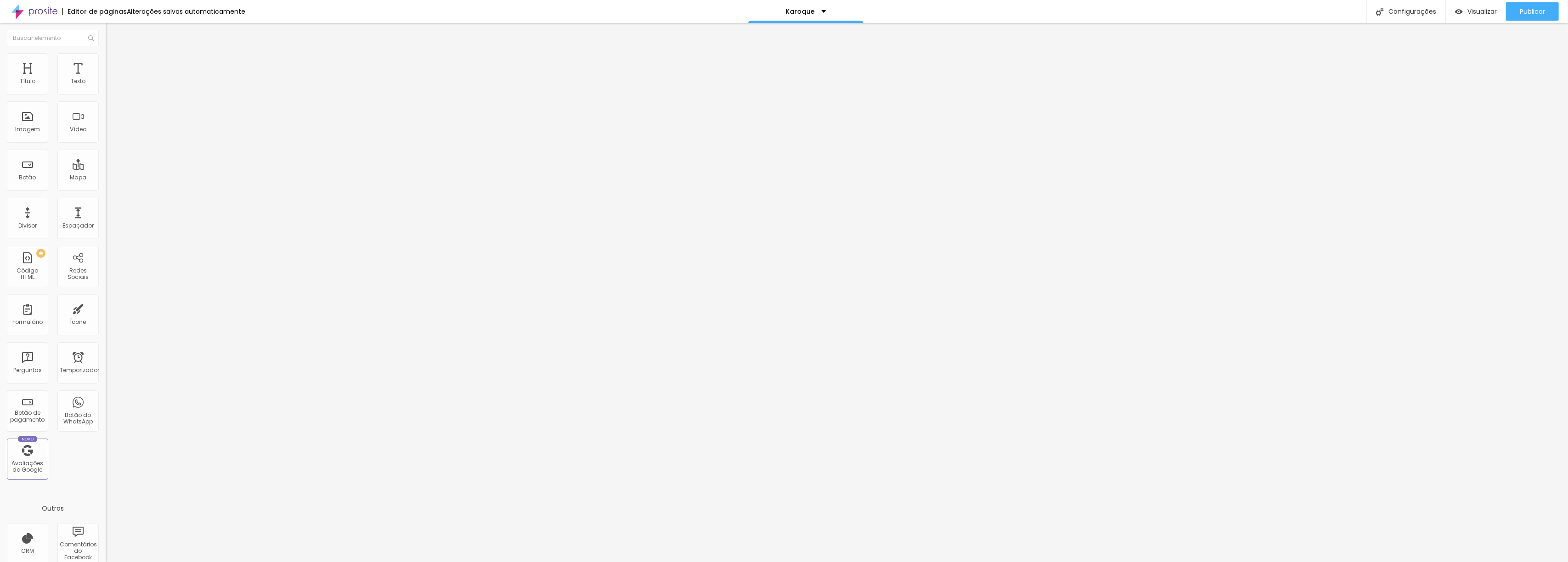
type input "17"
type input "18"
type input "20"
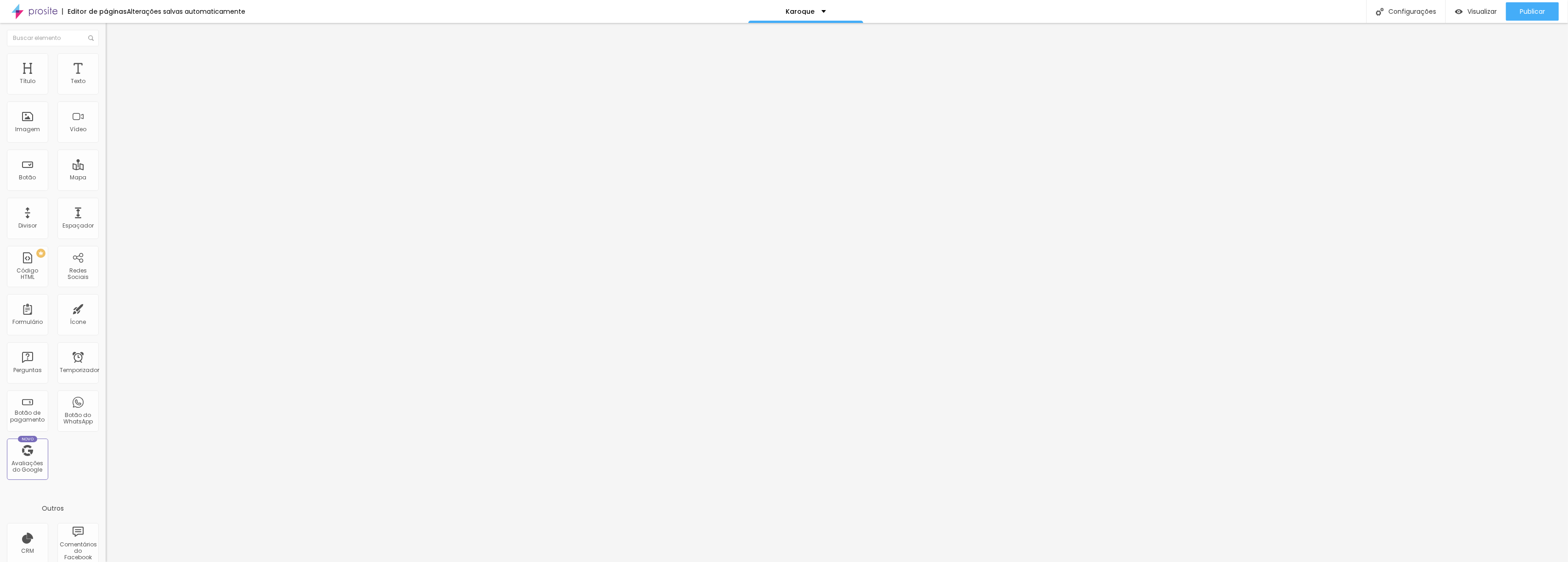
type input "20"
type input "21"
type input "23"
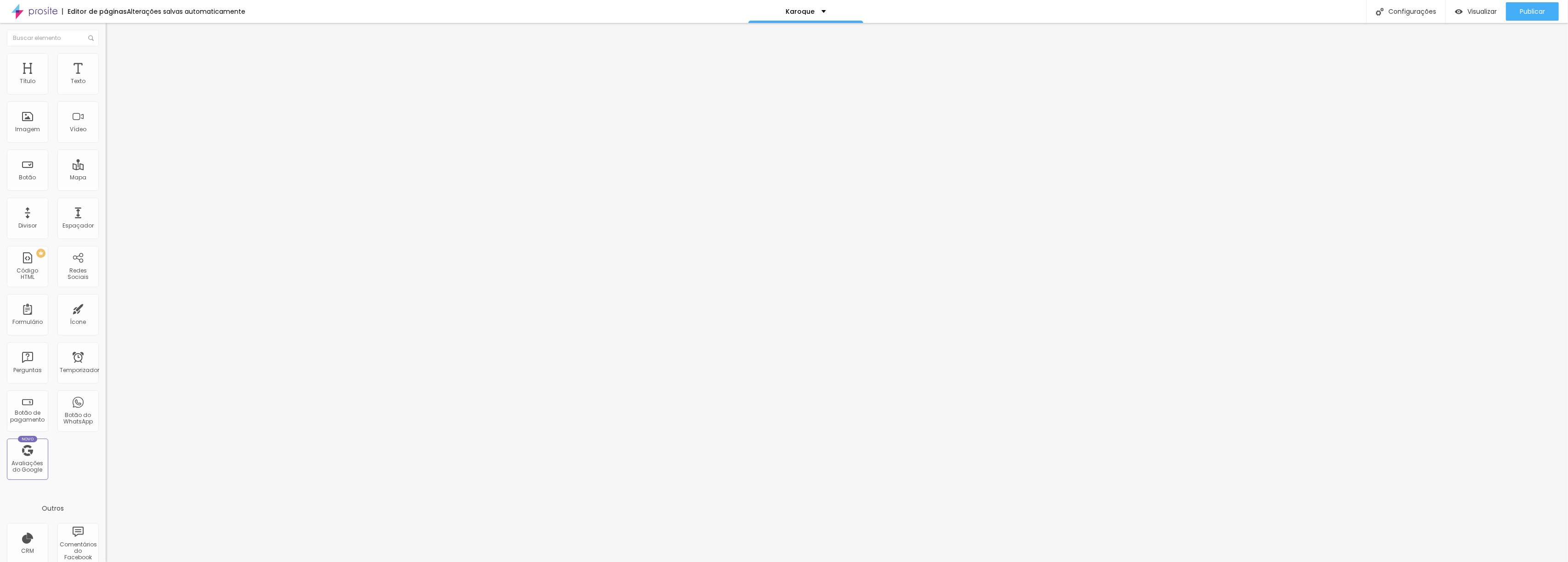
type input "24"
type input "23"
type input "22"
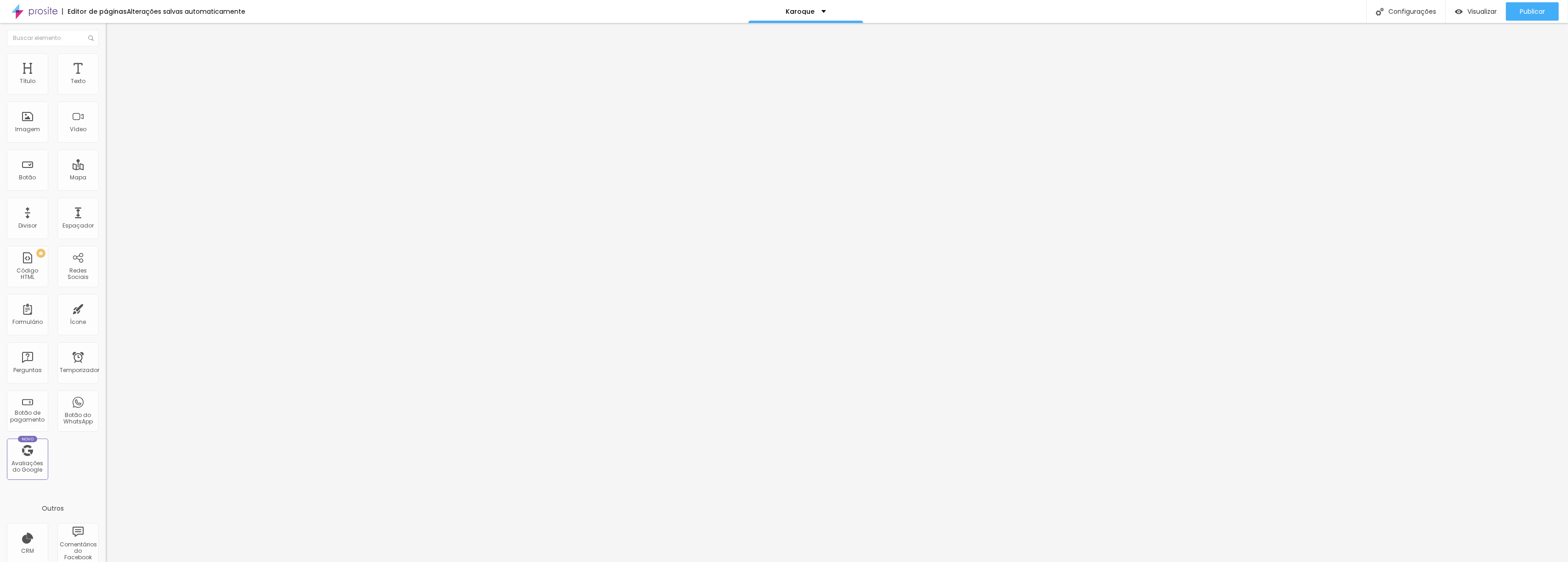
type input "22"
type input "21"
type input "22"
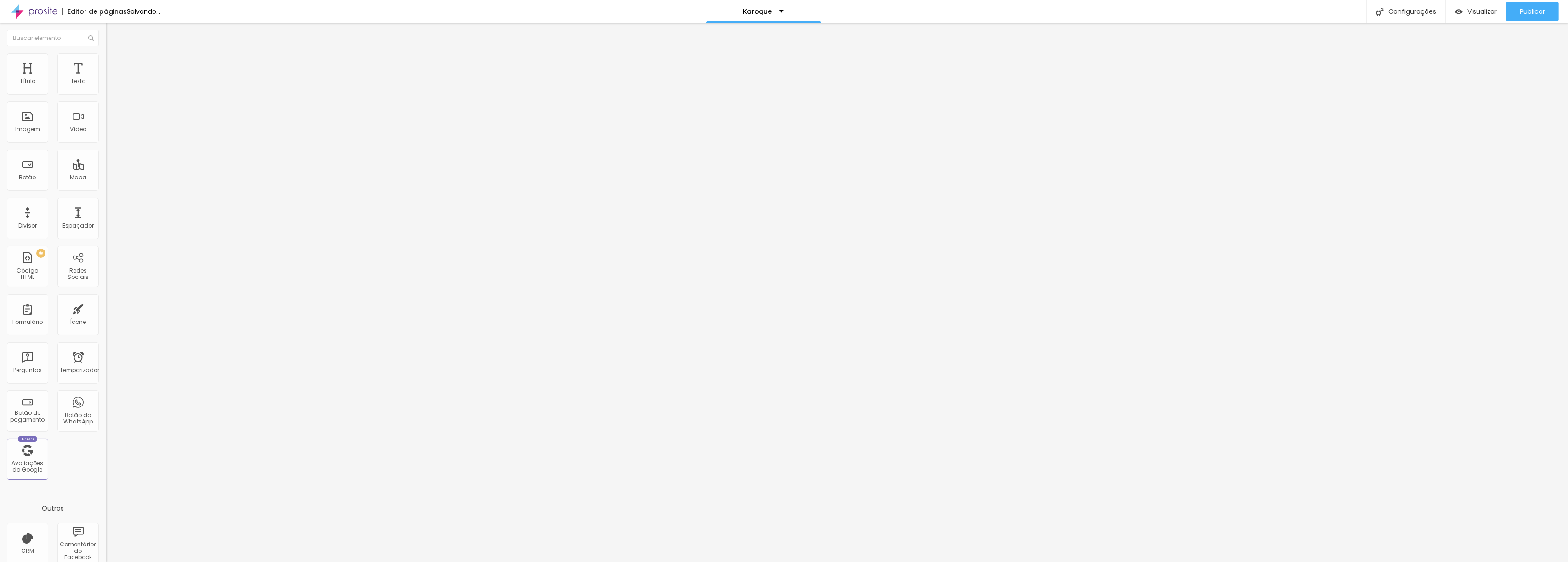
drag, startPoint x: 48, startPoint y: 195, endPoint x: 26, endPoint y: 195, distance: 22.0
type input "22"
click at [105, 217] on input "range" at bounding box center [135, 220] width 59 height 7
type input "54"
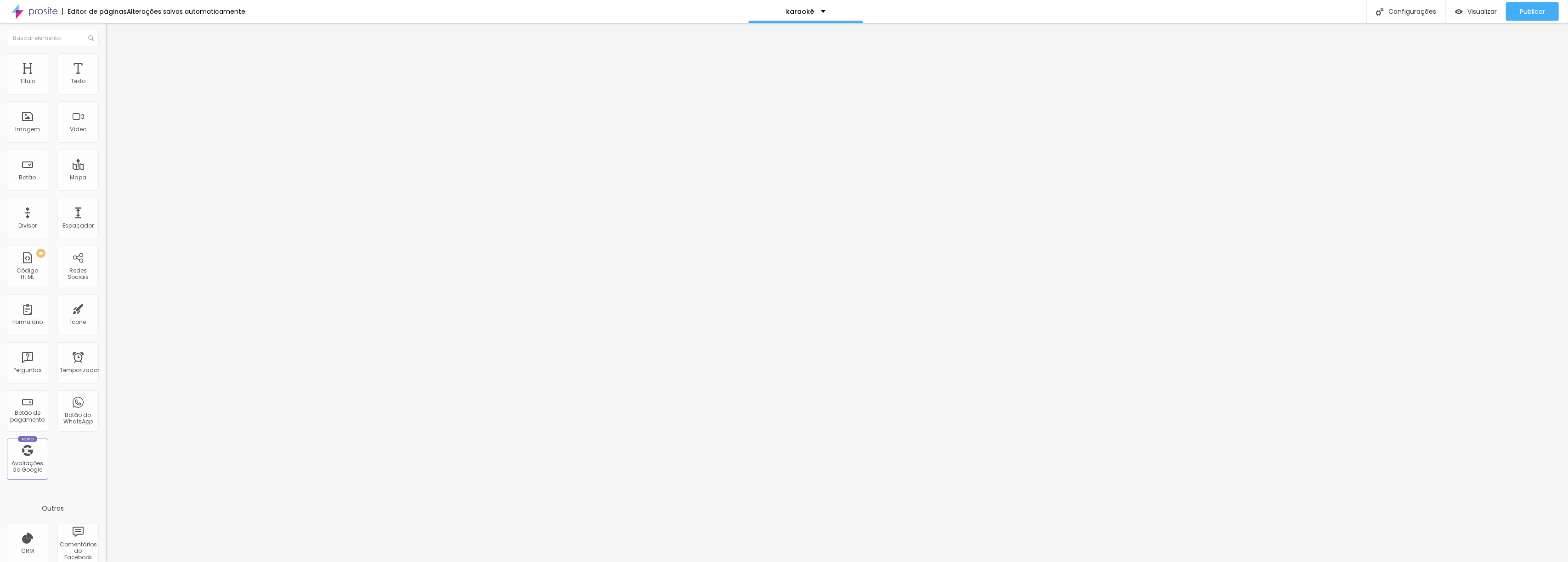
type input "61"
type input "62"
type input "63"
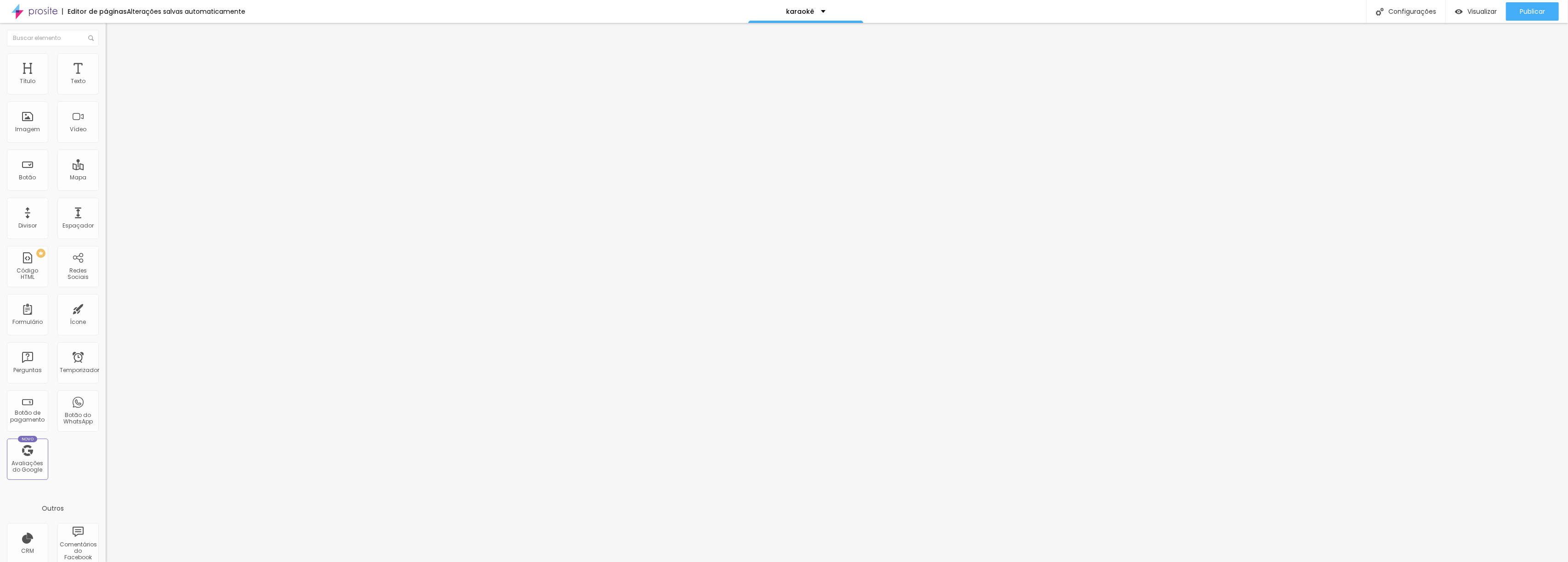
type input "63"
type input "68"
drag, startPoint x: 48, startPoint y: 193, endPoint x: 56, endPoint y: 197, distance: 8.9
type input "68"
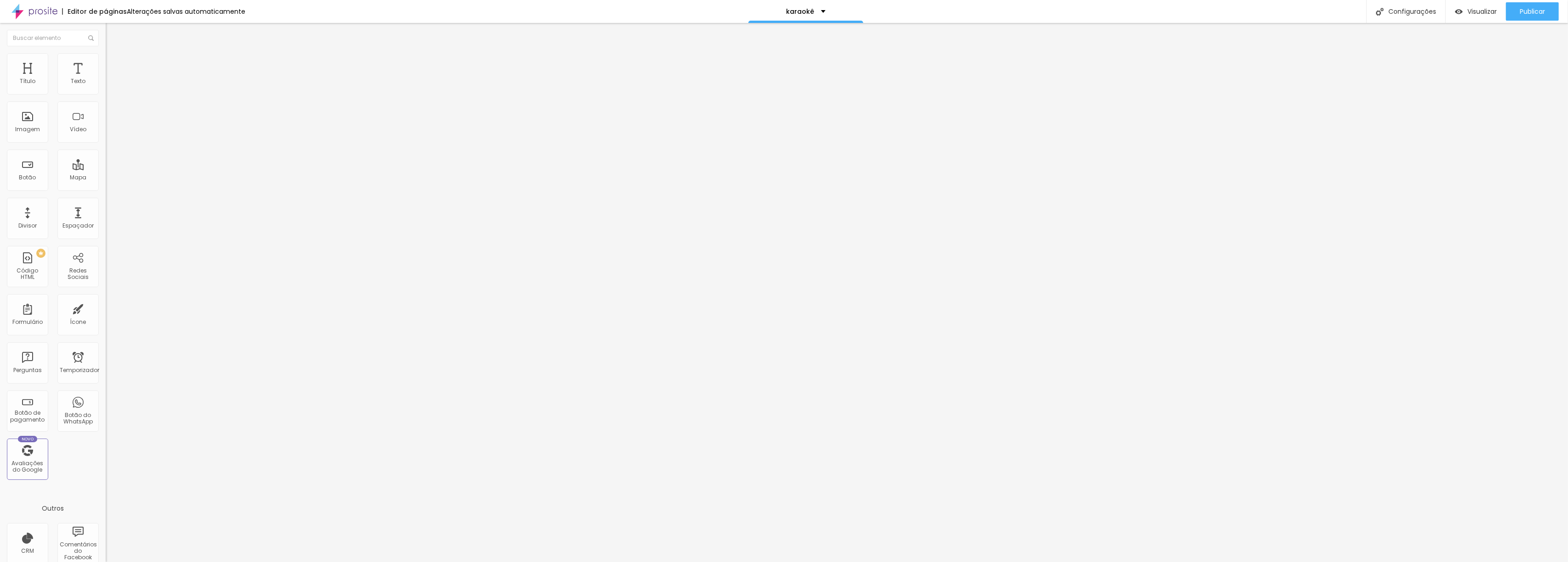
click at [105, 217] on input "range" at bounding box center [135, 220] width 59 height 7
click at [114, 61] on font "Avançado" at bounding box center [129, 59] width 30 height 8
type input "48"
type input "43"
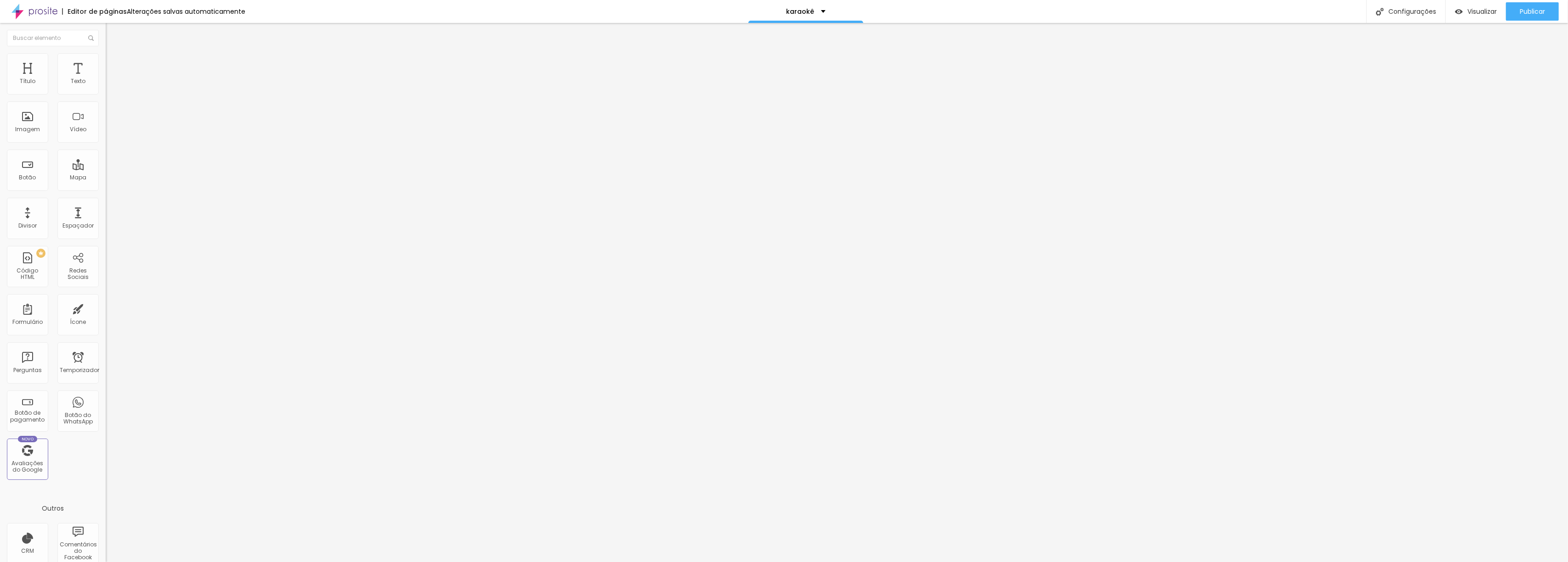
type input "43"
type input "35"
type input "27"
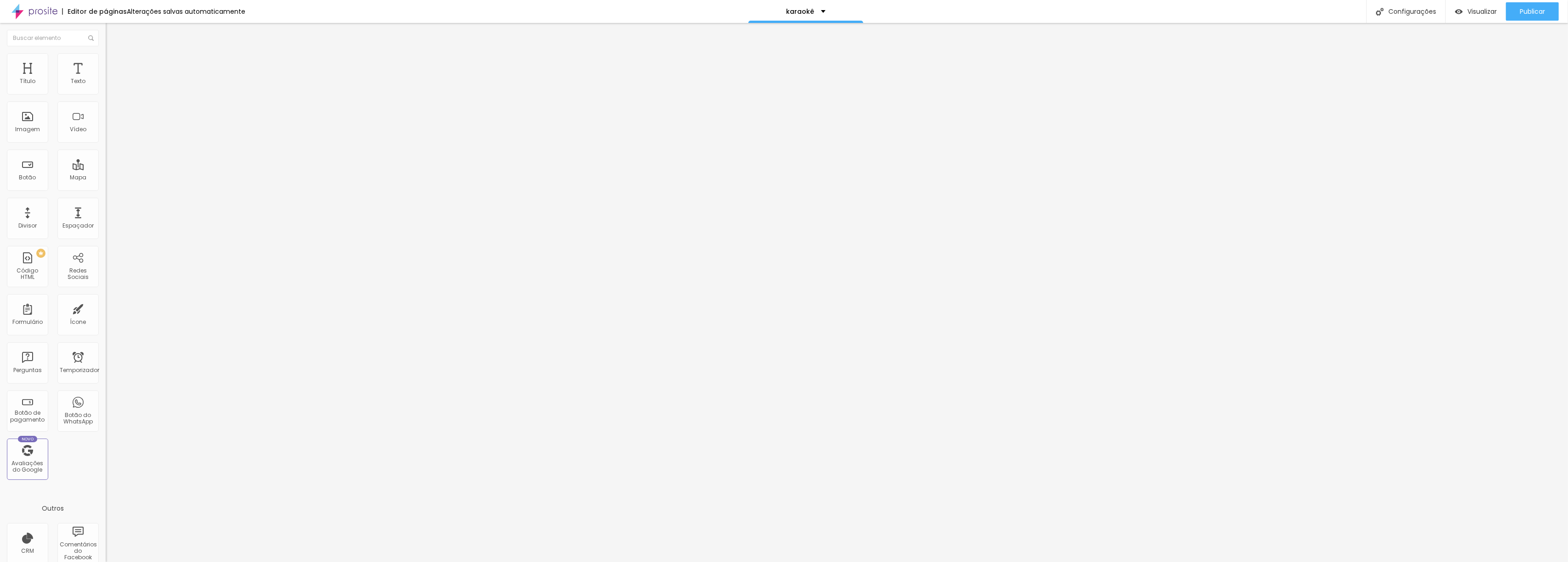
type input "26"
type input "24"
drag, startPoint x: 48, startPoint y: 91, endPoint x: 34, endPoint y: 91, distance: 14.0
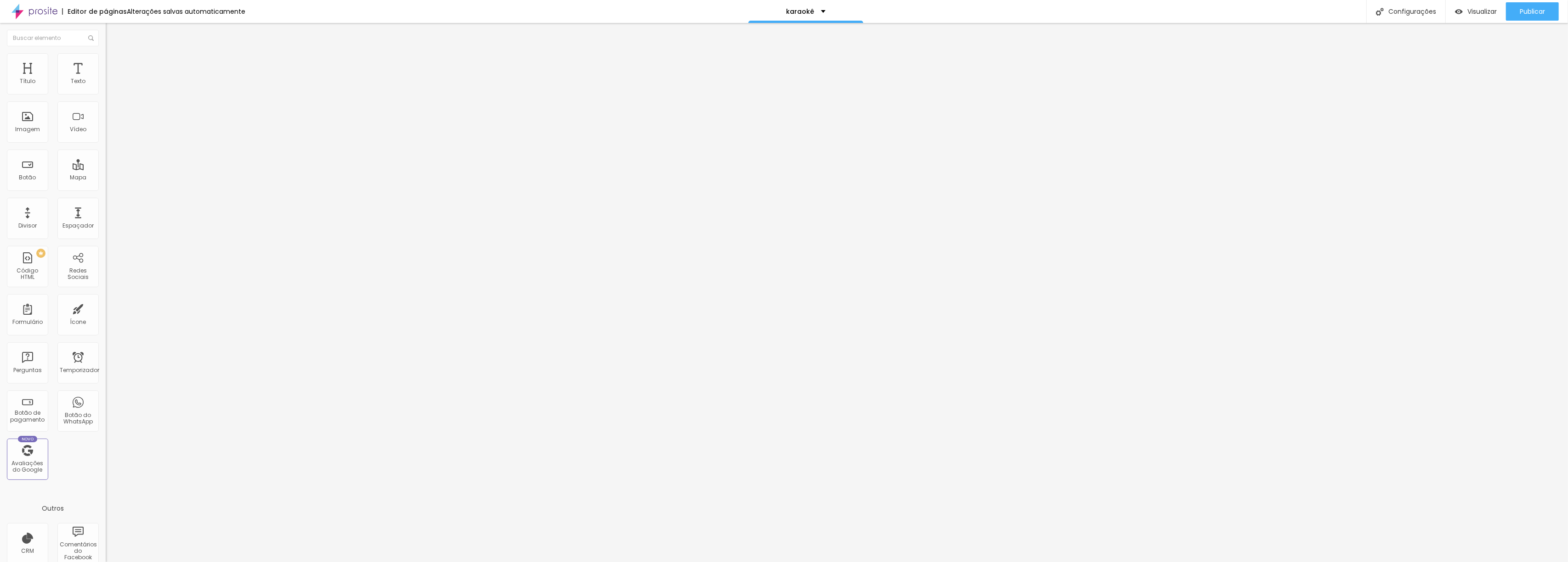
type input "23"
click at [105, 169] on input "range" at bounding box center [135, 173] width 59 height 7
type input "23"
click at [114, 54] on font "Estilo" at bounding box center [121, 50] width 14 height 8
click at [105, 88] on button "button" at bounding box center [112, 83] width 13 height 10
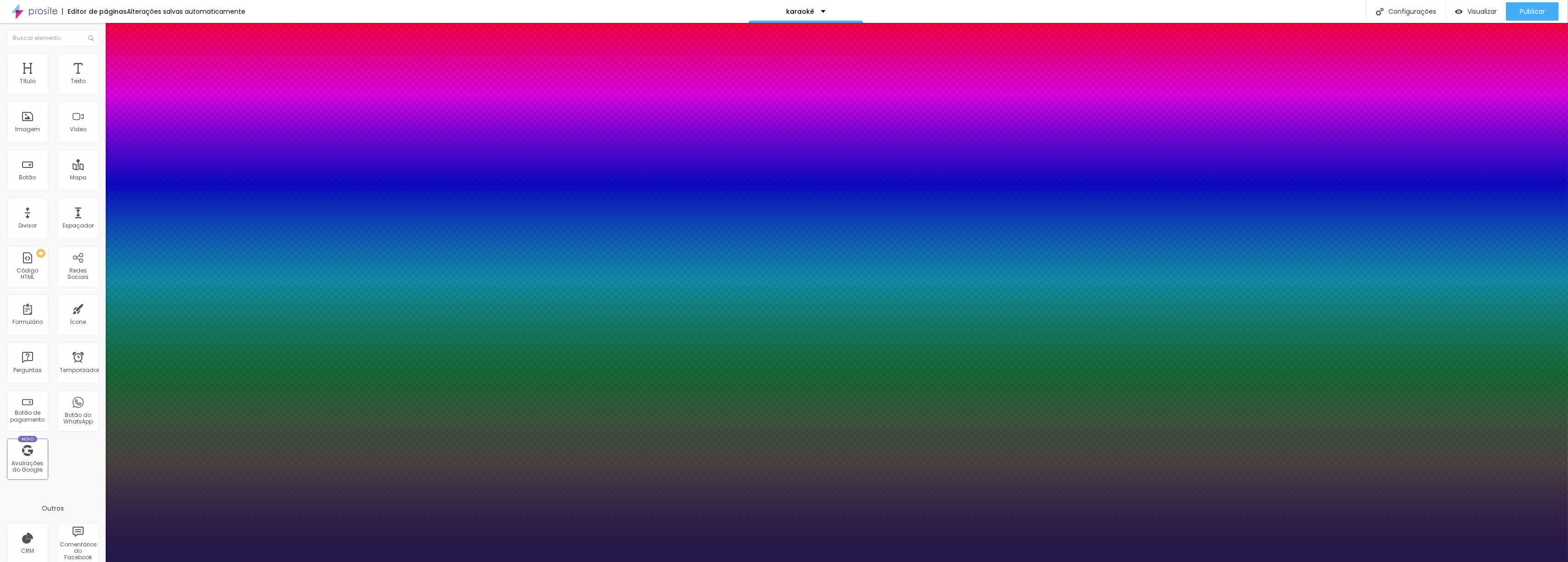
type input "1"
type input "28"
type input "1"
type input "35"
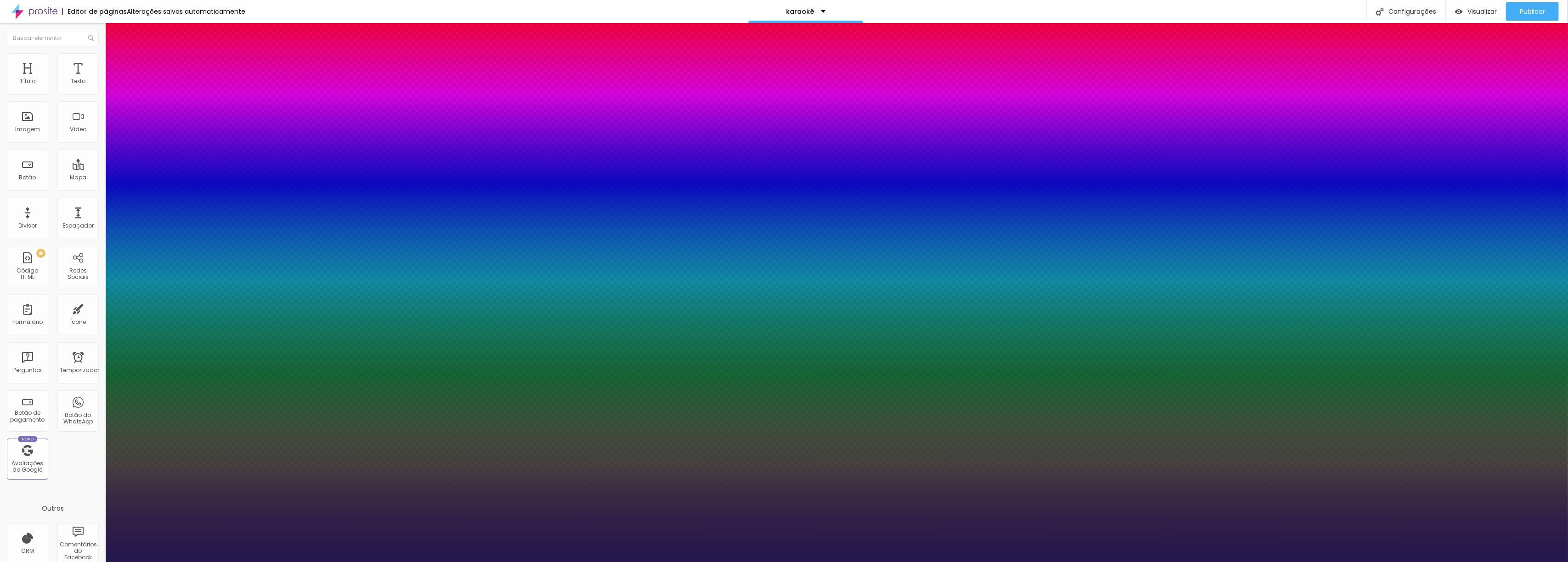
type input "35"
type input "1"
type input "34"
type input "1"
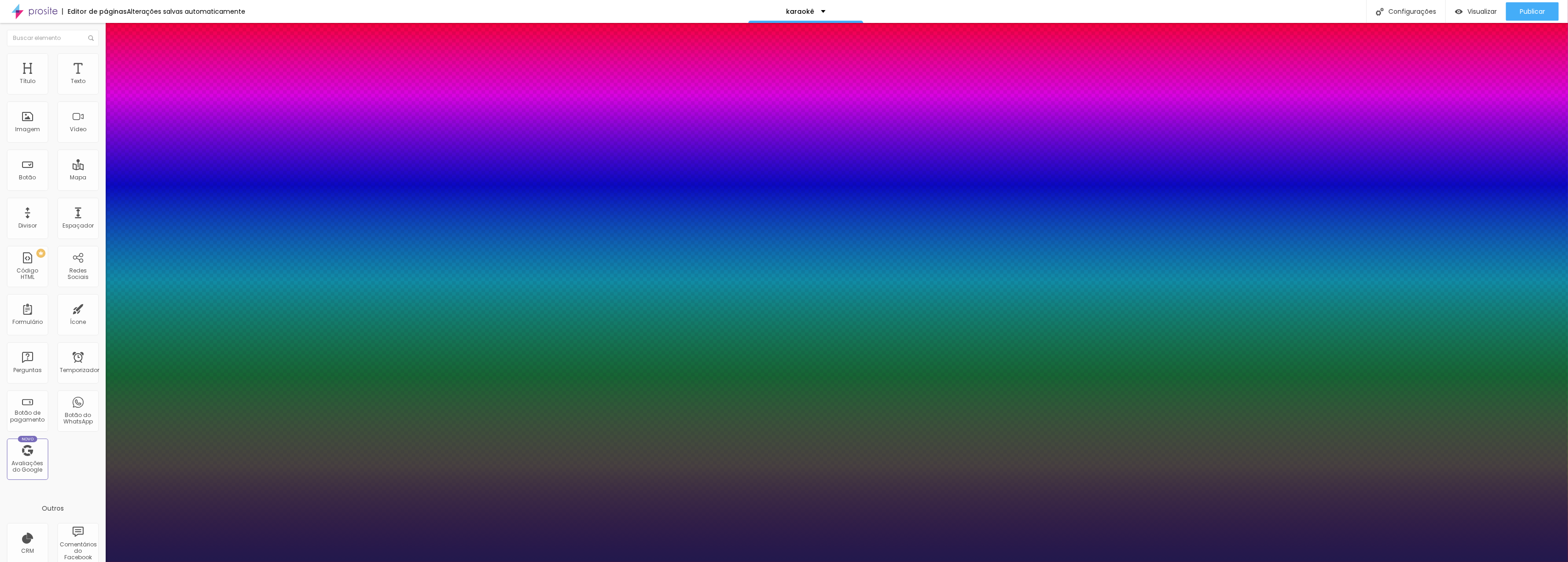
type input "30"
type input "1"
type input "28"
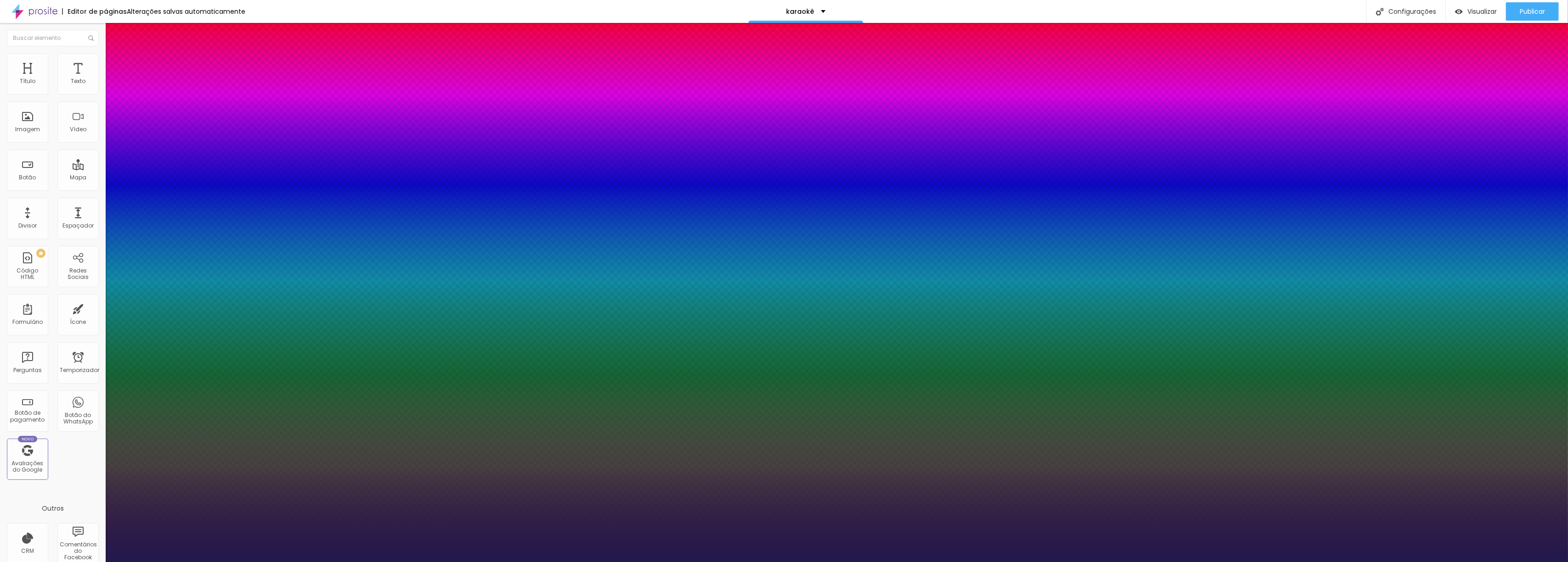
type input "1"
type input "25"
type input "1"
drag, startPoint x: 138, startPoint y: 157, endPoint x: 131, endPoint y: 155, distance: 7.3
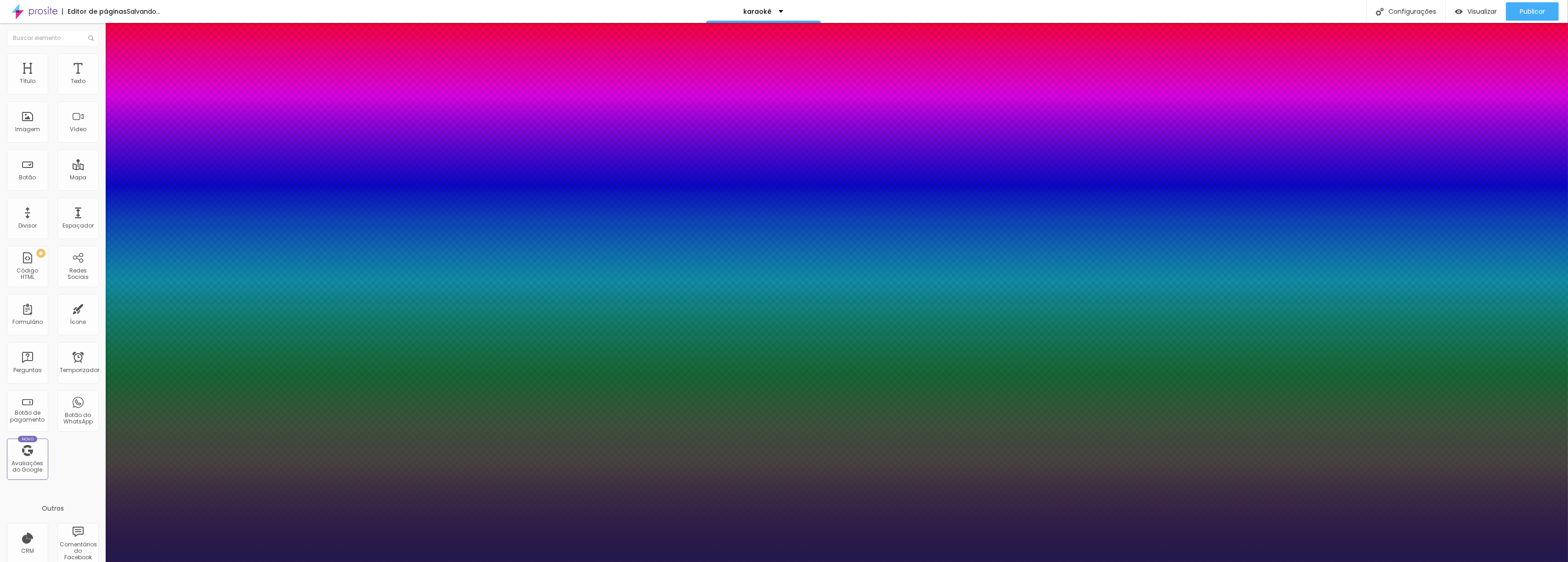
type input "25"
type input "1"
click at [1262, 562] on div at bounding box center [784, 562] width 1568 height 0
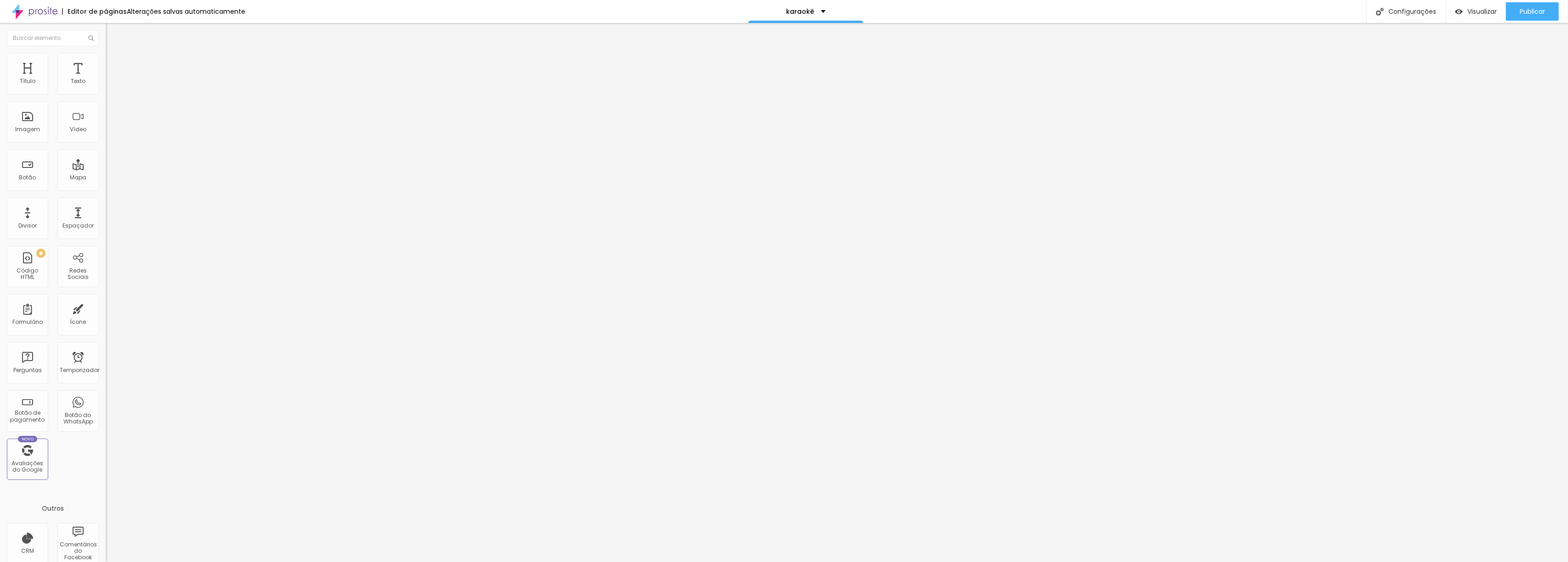
type input "50"
type input "49"
type input "48"
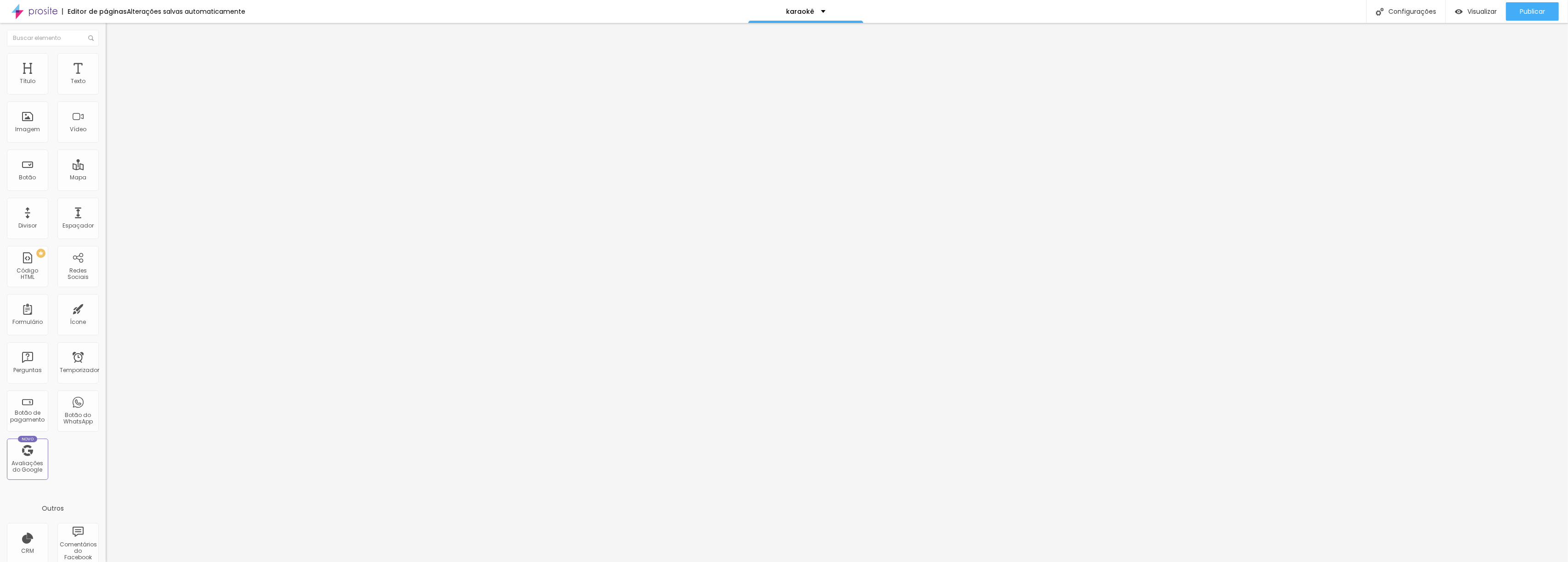
type input "48"
type input "44"
type input "43"
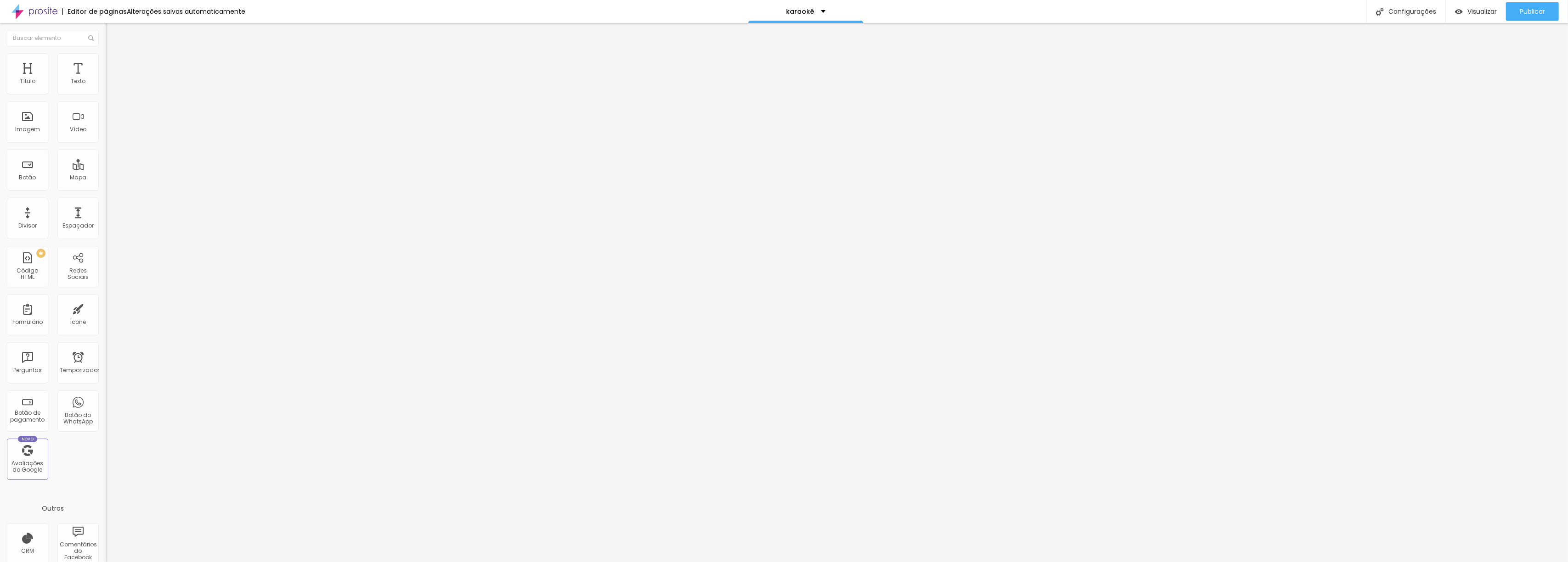
type input "42"
type input "43"
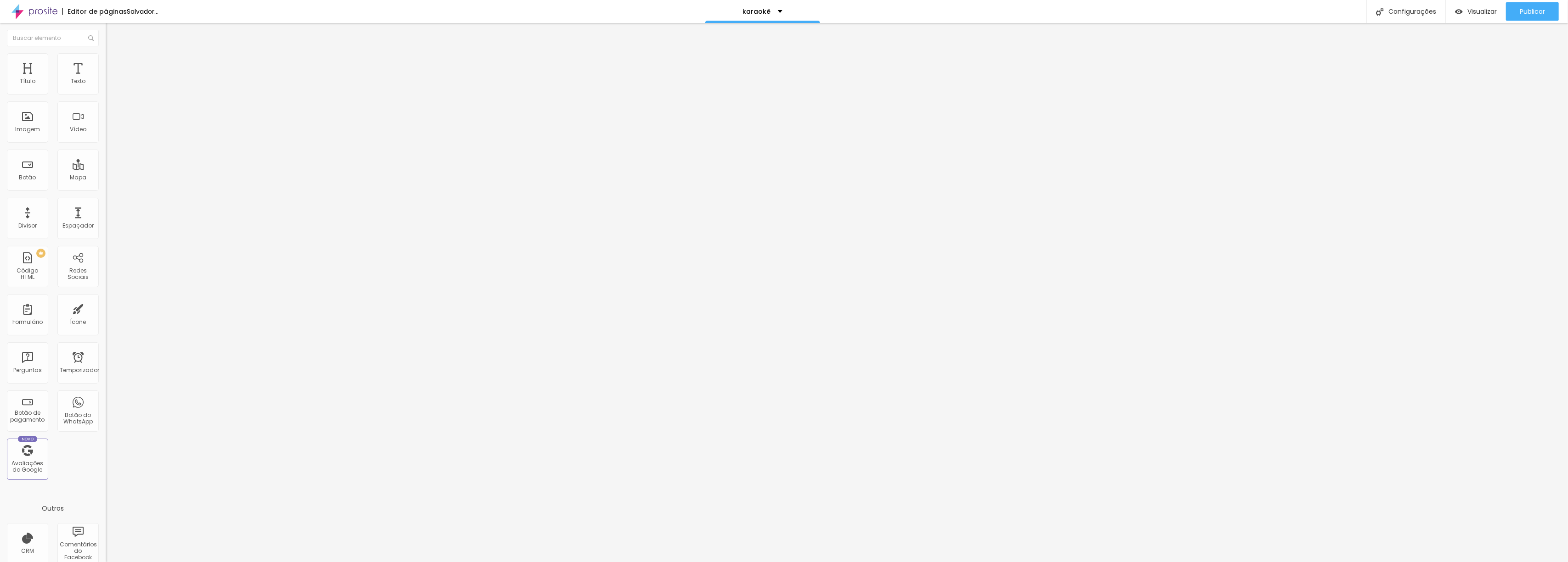
click at [105, 217] on input "range" at bounding box center [135, 220] width 59 height 7
click at [111, 79] on font "Trocar imagem" at bounding box center [133, 75] width 45 height 8
click at [111, 132] on icon "button" at bounding box center [112, 130] width 4 height 4
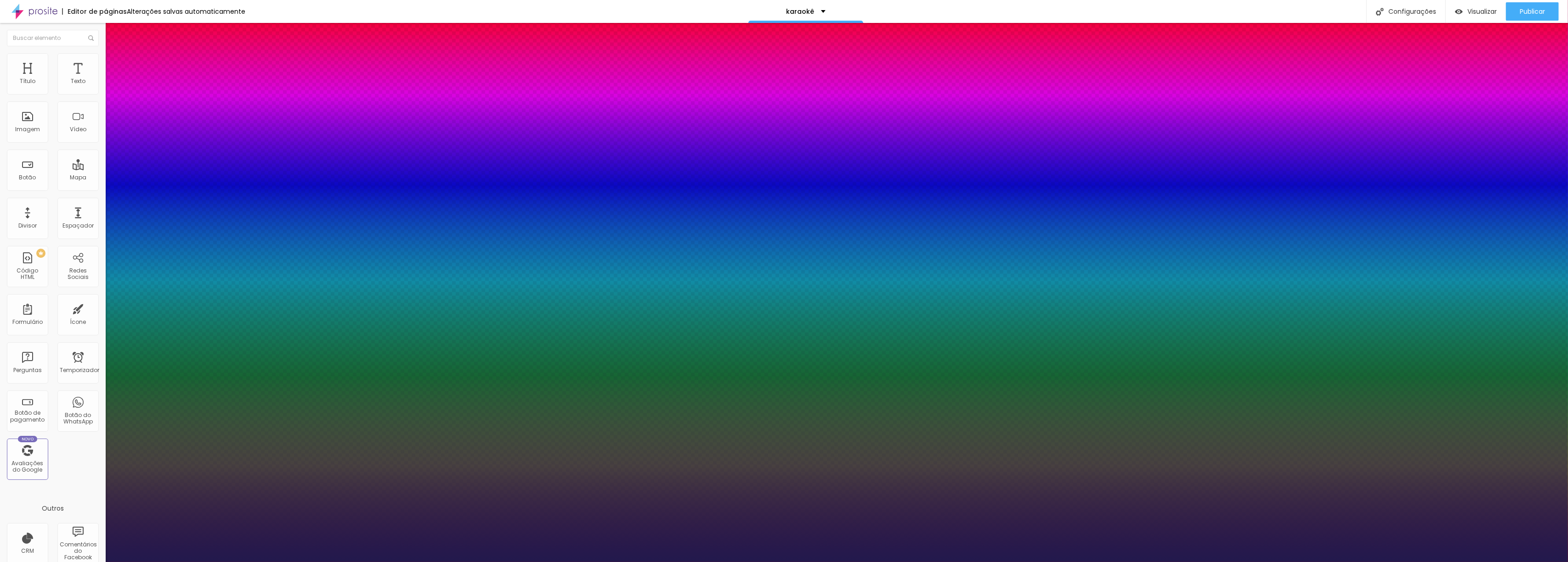
type input "1"
drag, startPoint x: 140, startPoint y: 255, endPoint x: 149, endPoint y: 256, distance: 9.1
type input "43"
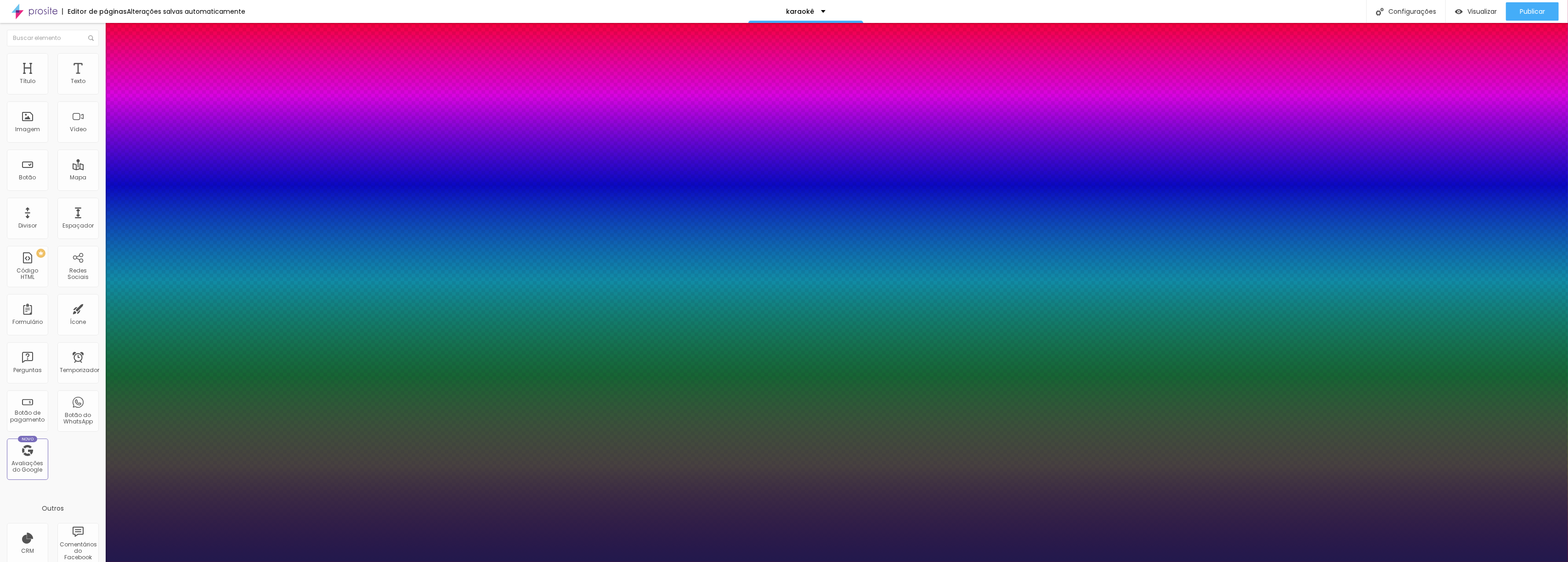
type input "1"
type input "51"
type input "1"
type input "46"
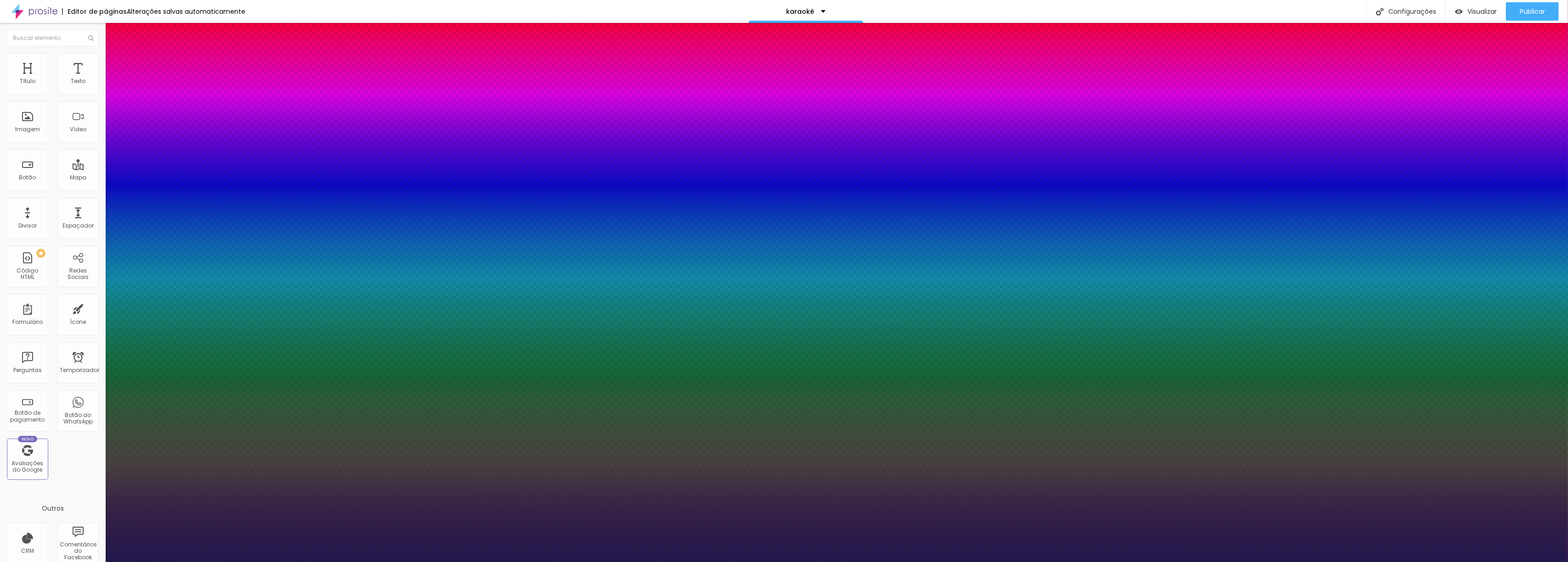
type input "46"
type input "1"
type input "45"
type input "1"
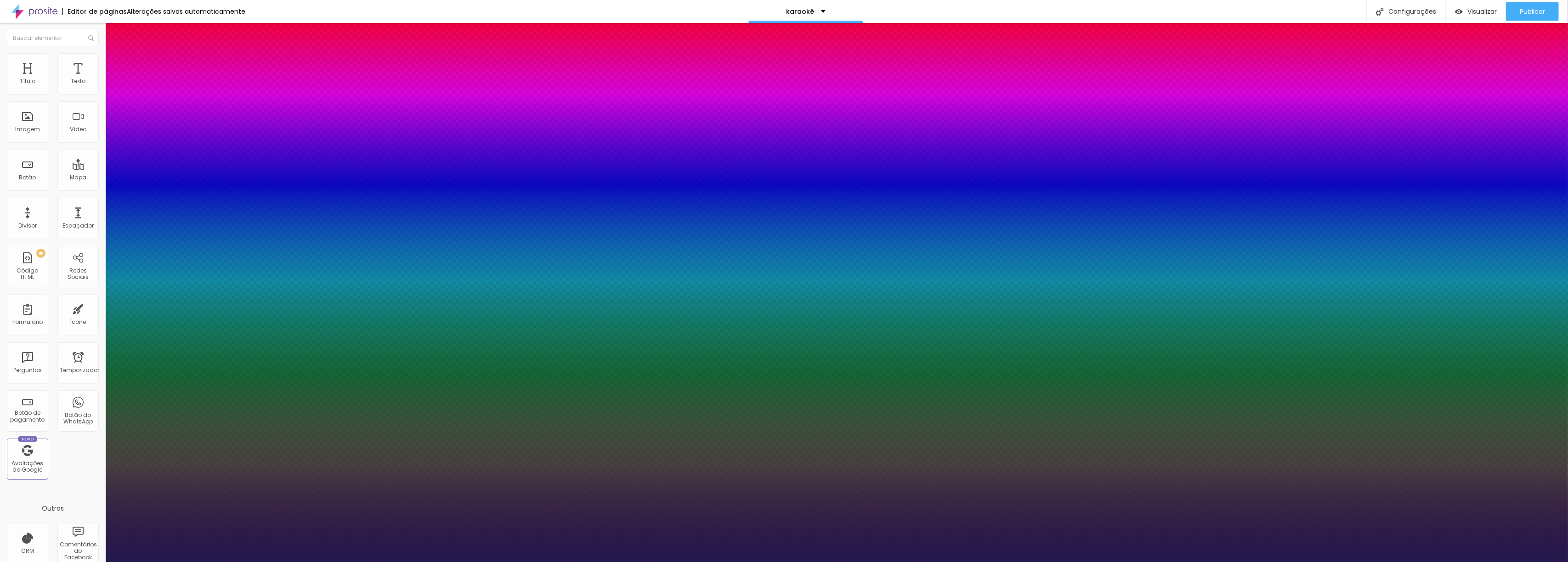
type input "43"
type input "1"
type input "42"
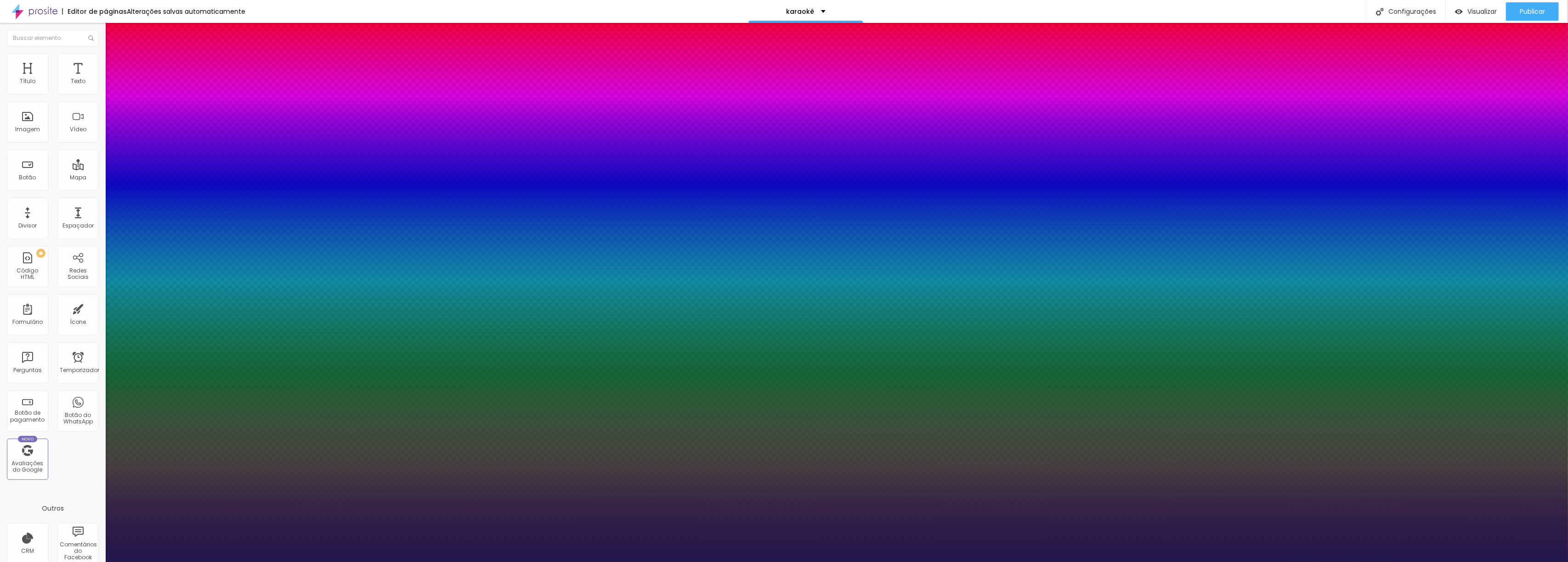
type input "1"
type input "41"
type input "1"
type input "40"
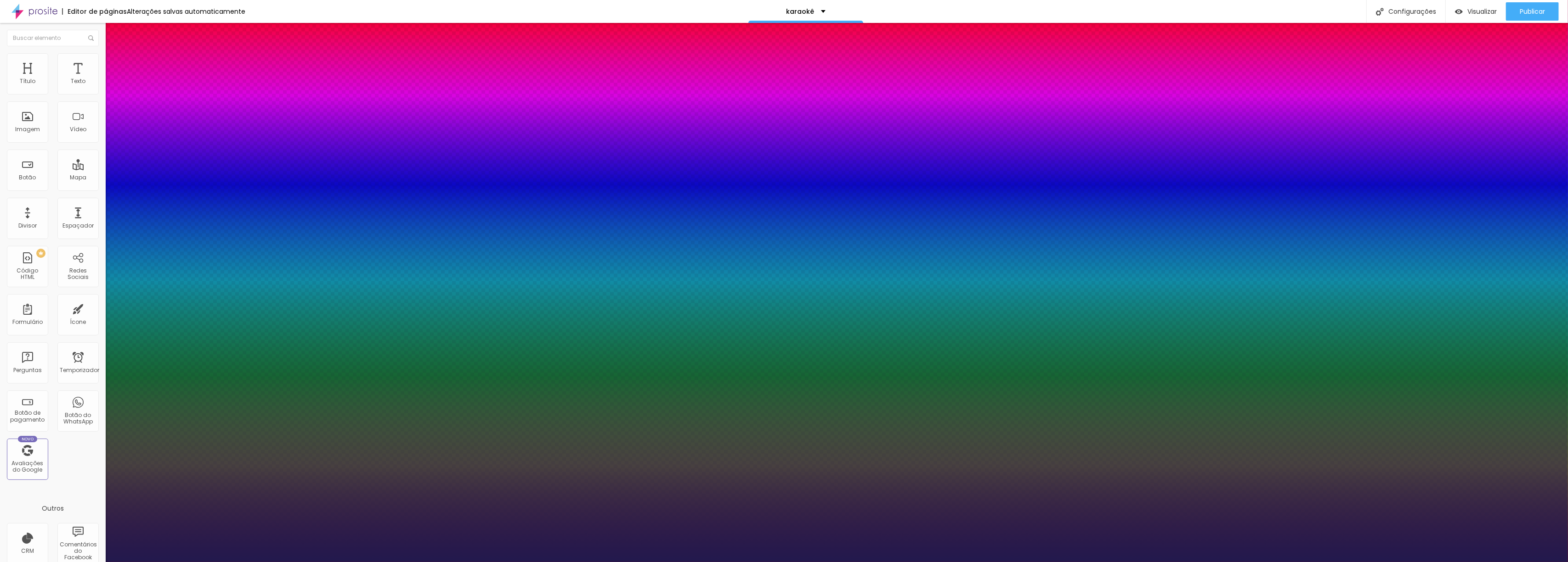
type input "40"
type input "1"
type input "39"
type input "1"
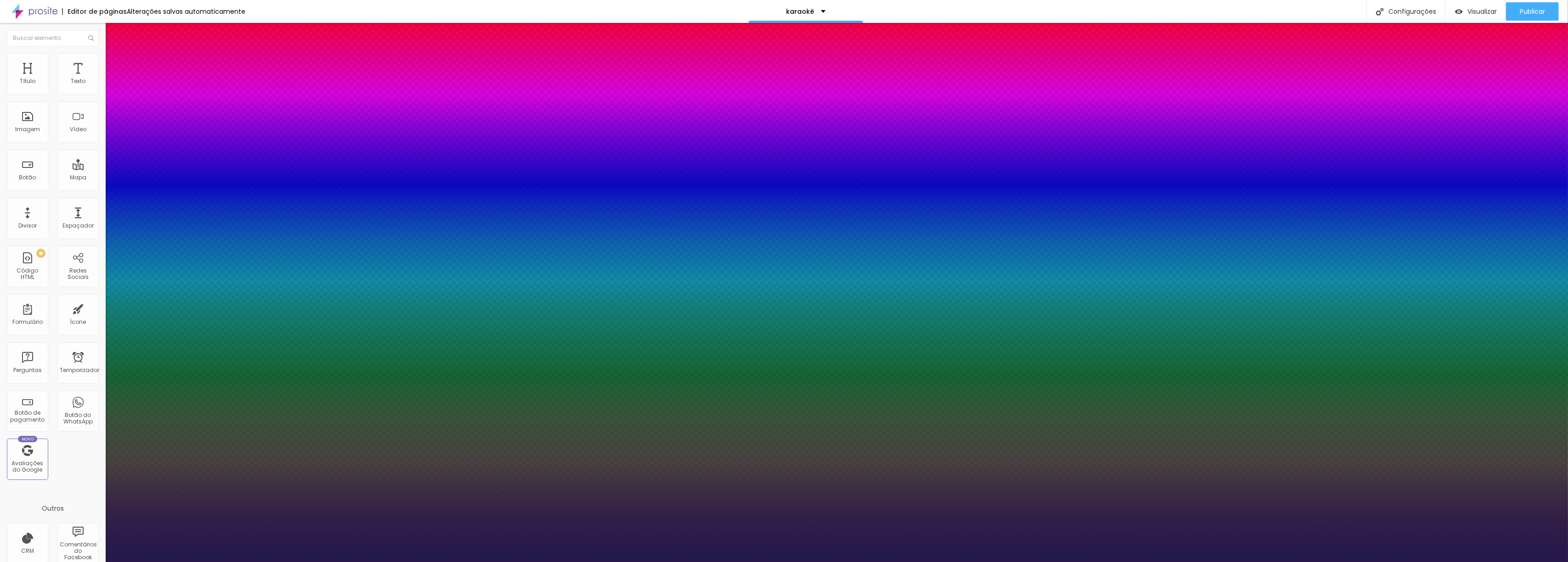
type input "37"
type input "1"
type input "35"
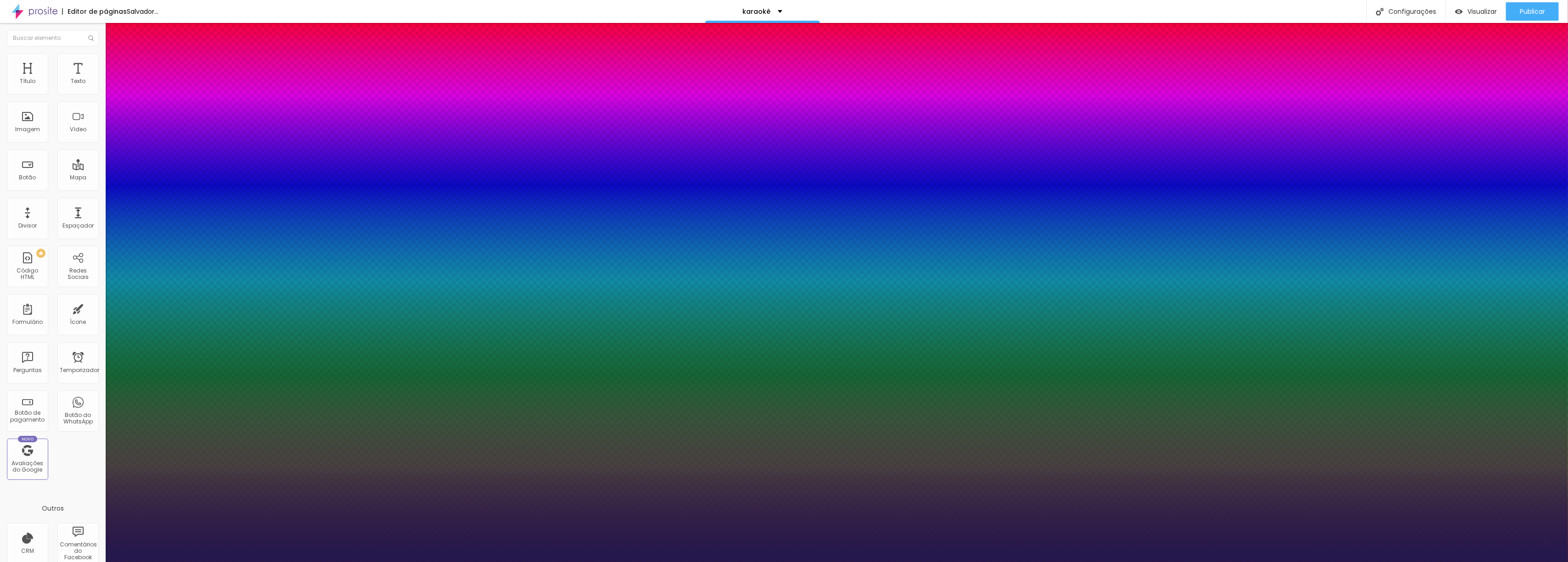
type input "1"
type input "37"
type input "1"
type input "37"
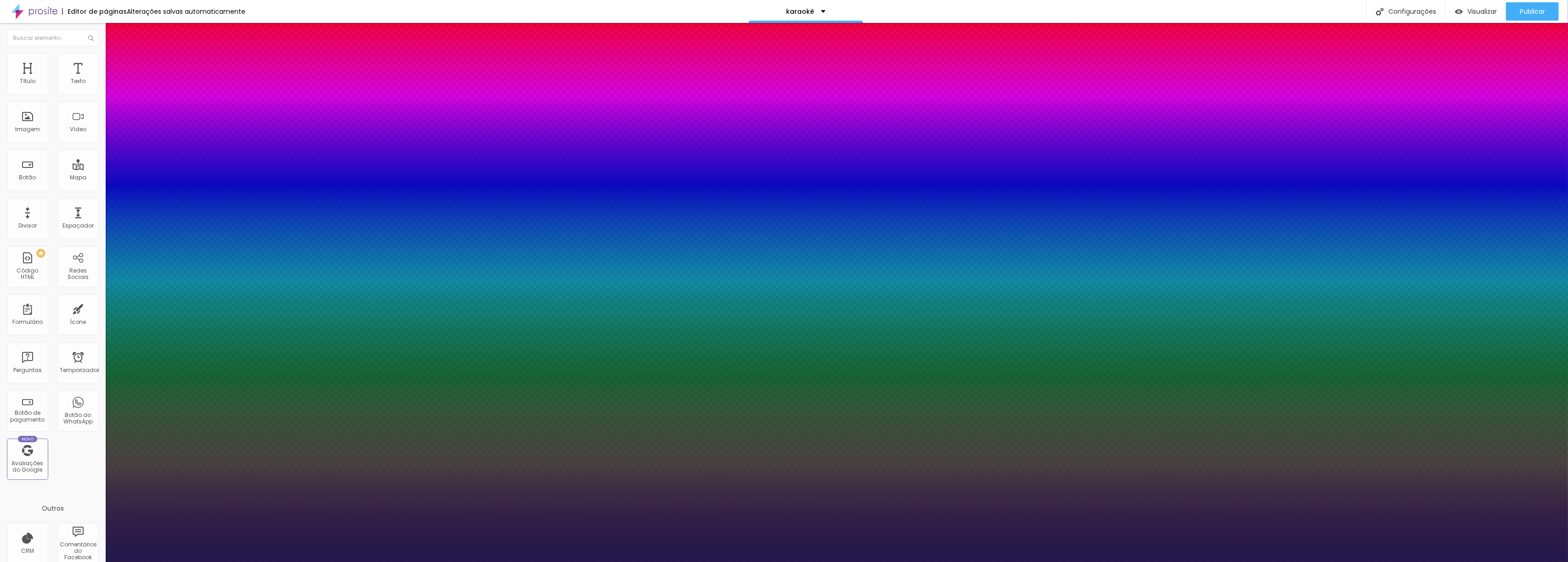
click at [849, 562] on div at bounding box center [784, 562] width 1568 height 0
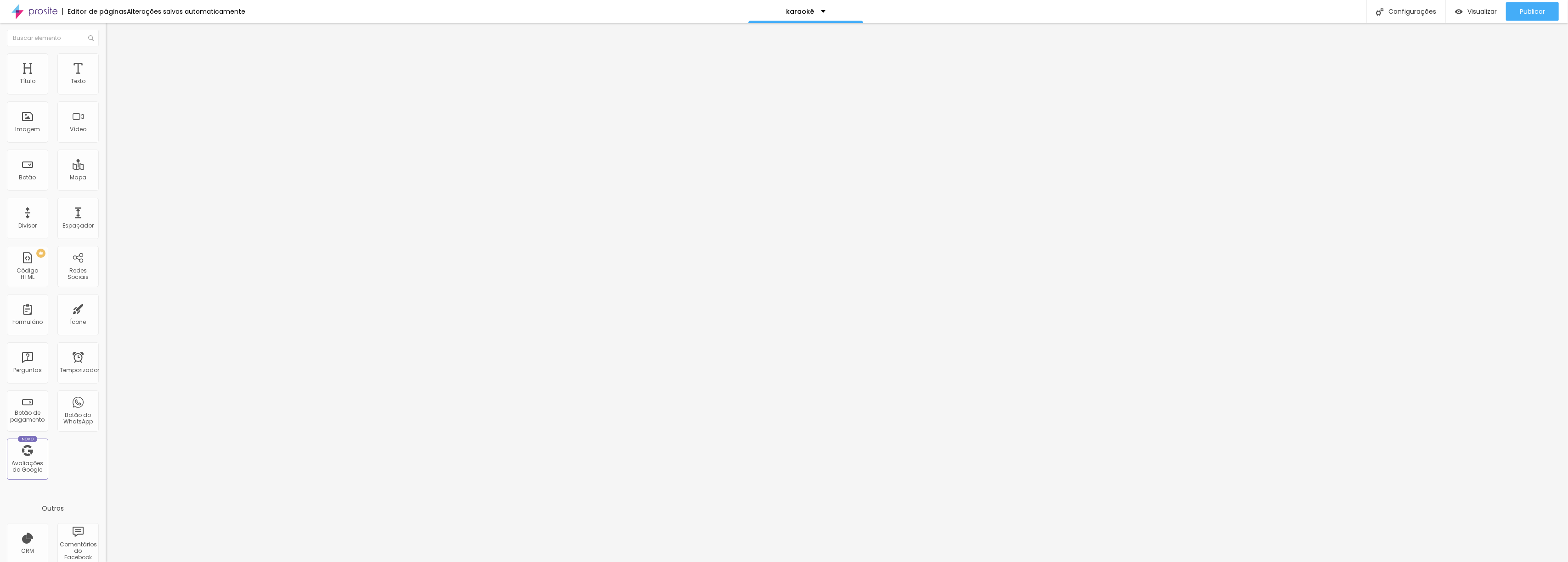
click at [109, 86] on icon "button" at bounding box center [112, 83] width 6 height 6
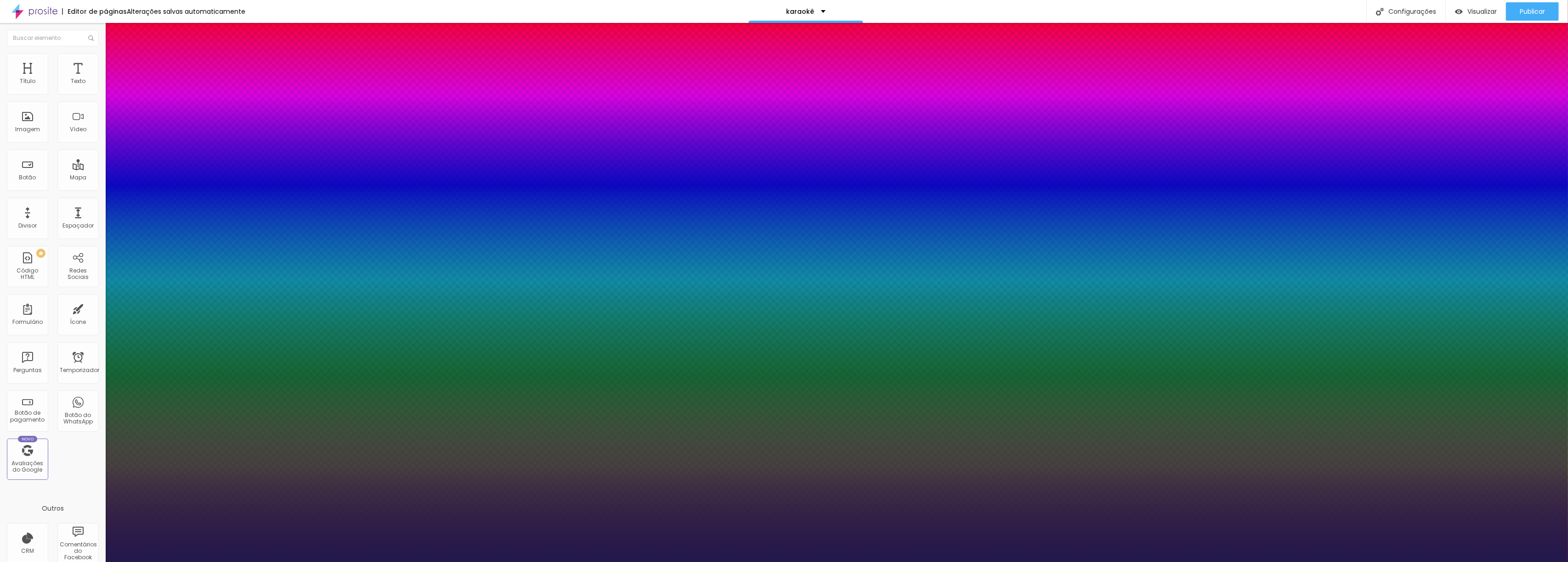
type input "1"
type input "32"
type input "1"
type input "34"
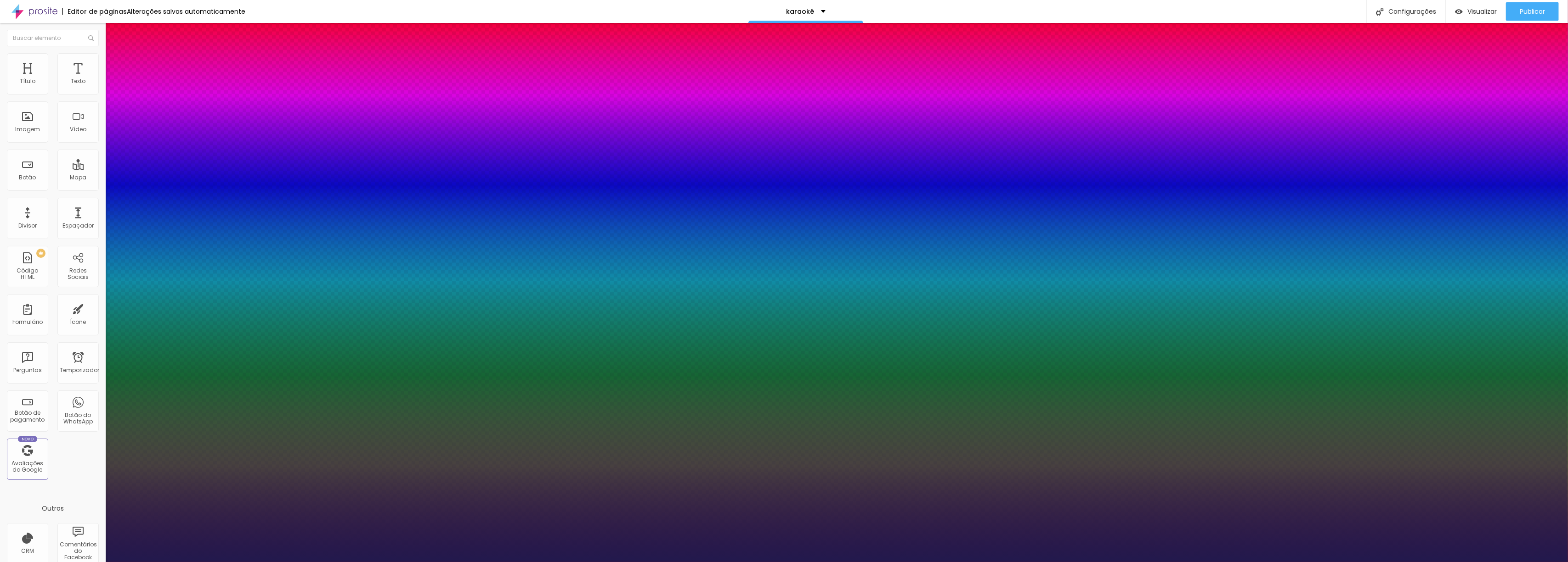
type input "34"
type input "1"
type input "35"
type input "1"
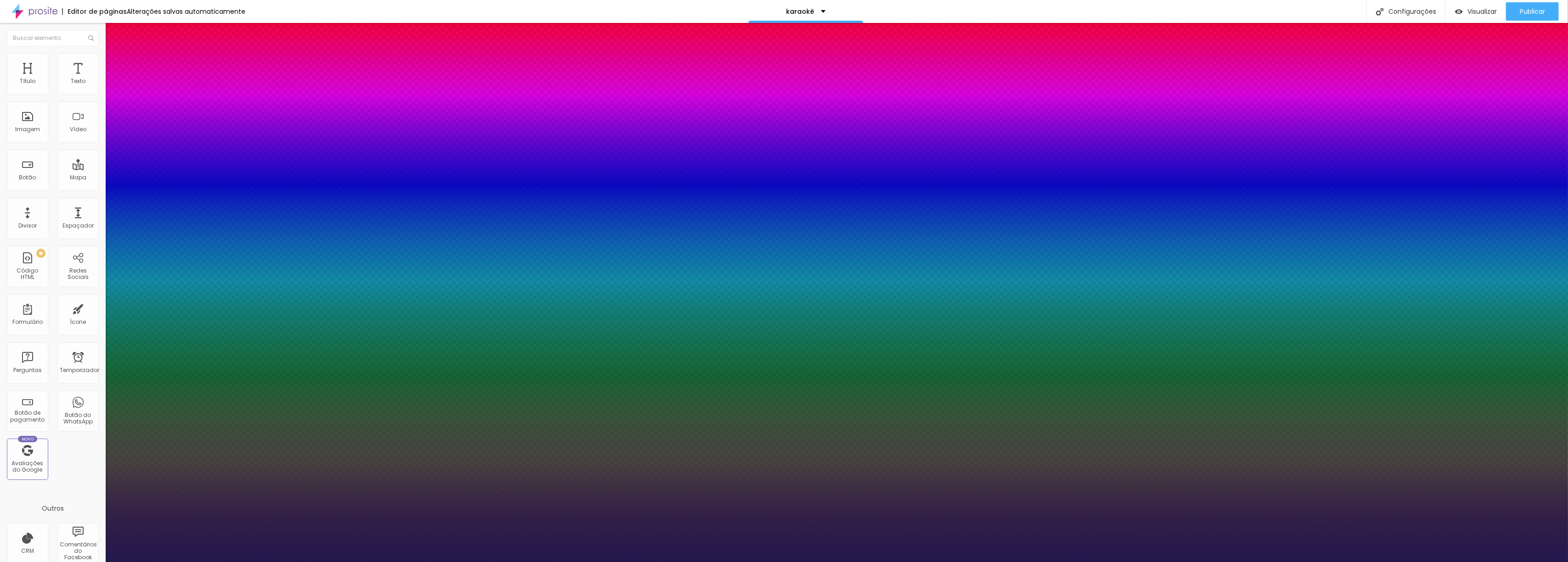
type input "36"
type input "1"
type input "35"
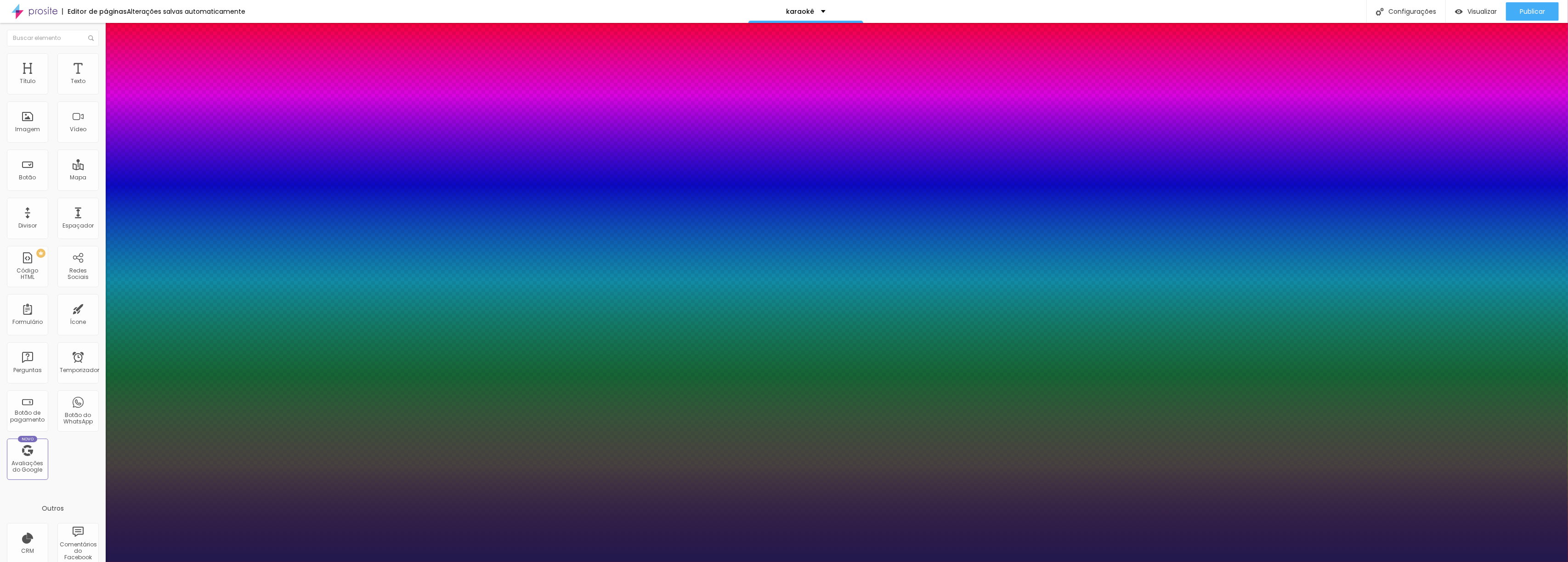
type input "1"
type input "34"
type input "1"
type input "35"
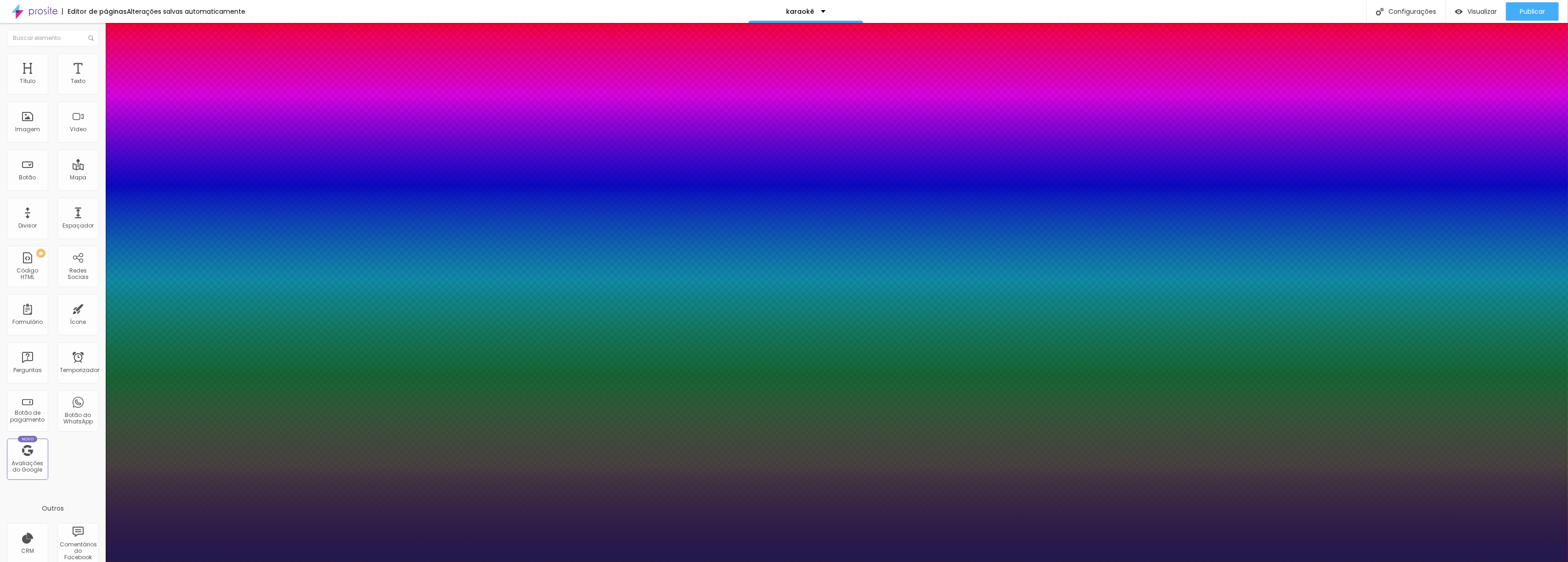
type input "35"
type input "1"
type input "36"
type input "1"
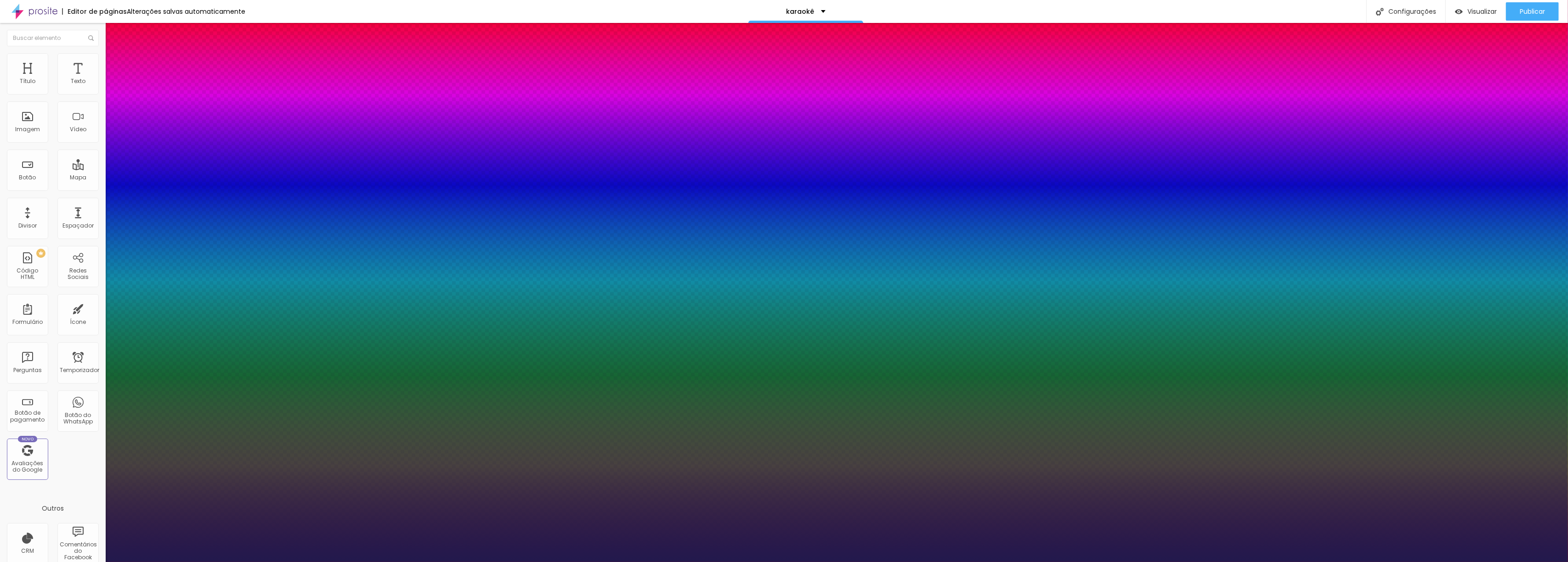
type input "37"
type input "1"
type input "38"
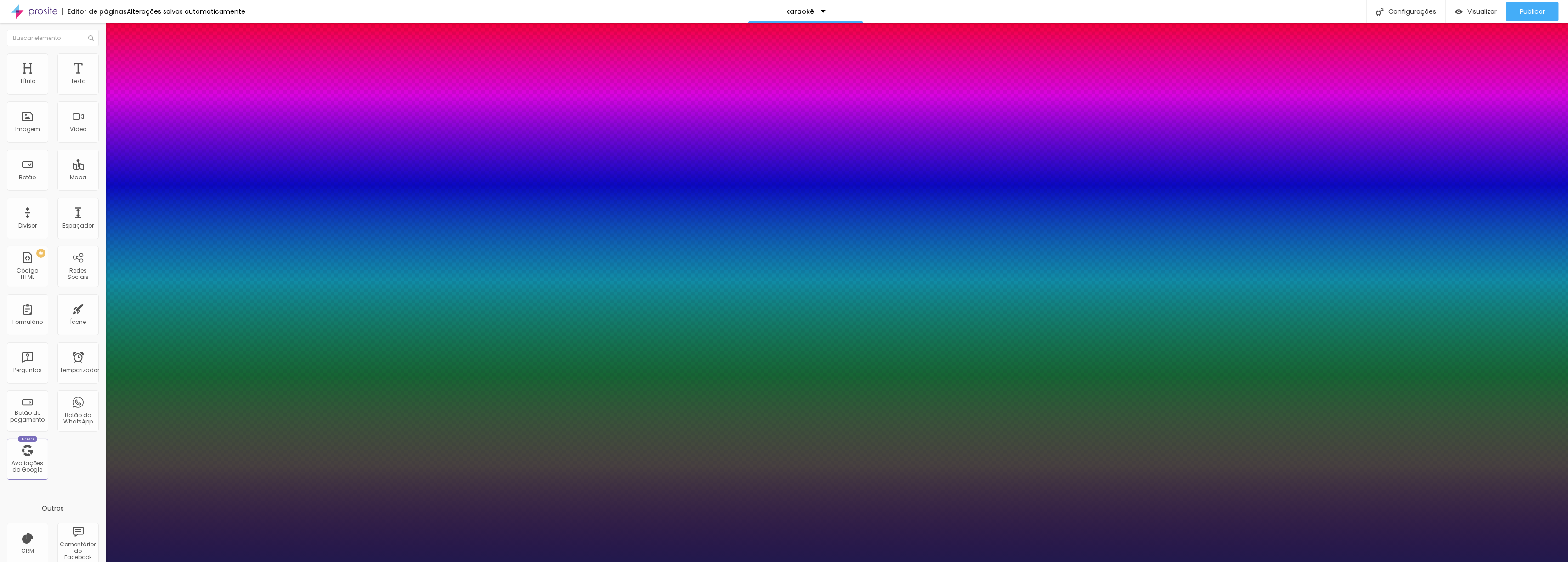
type input "1"
type input "39"
type input "1"
type input "38"
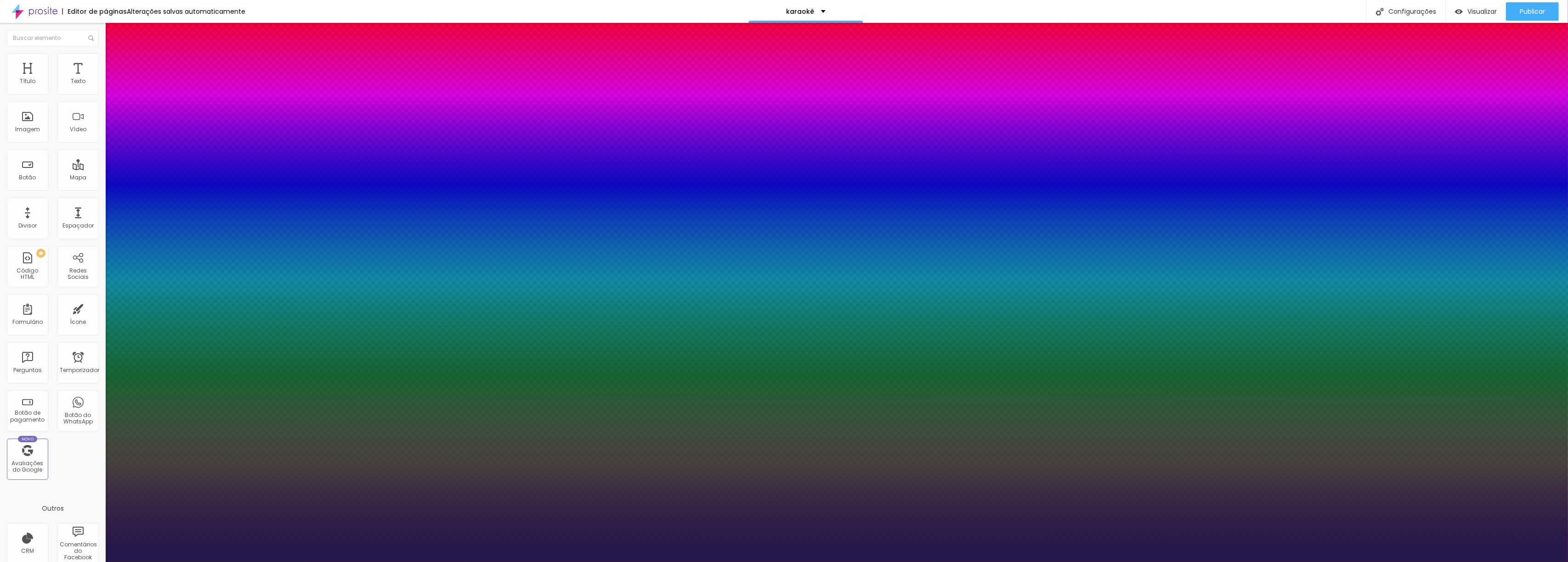
type input "38"
type input "1"
type input "37"
type input "1"
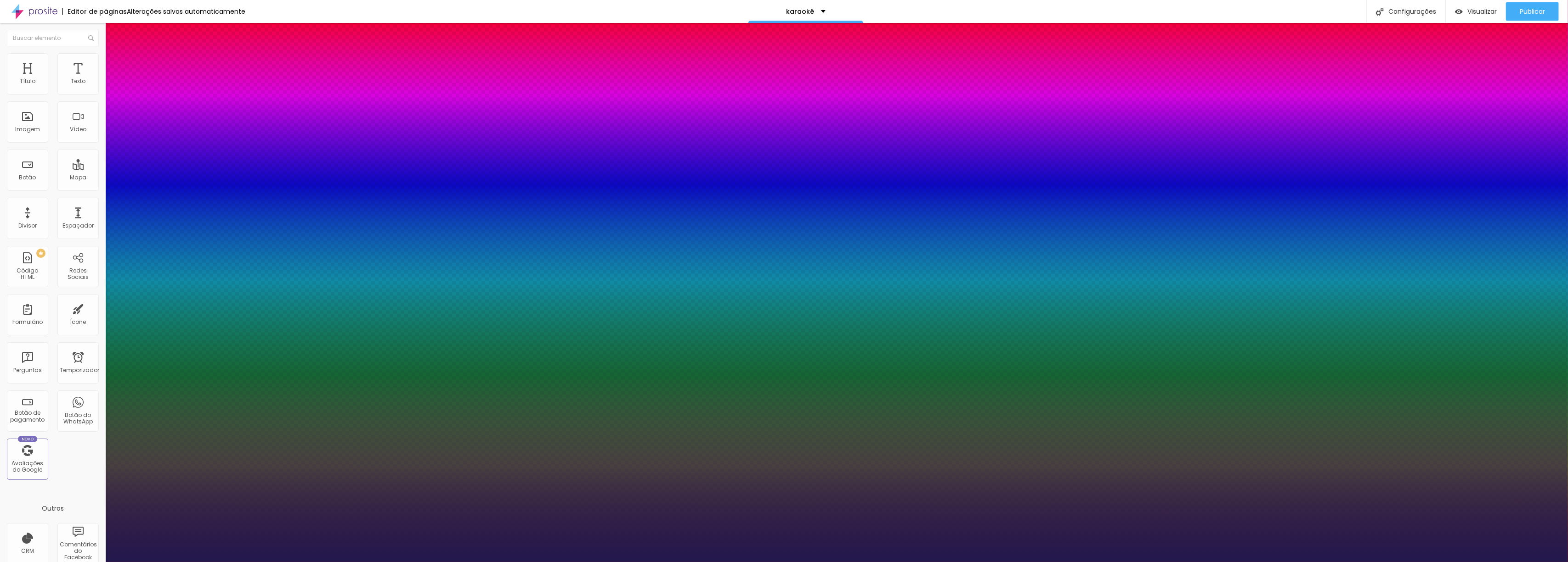
type input "36"
type input "1"
type input "34"
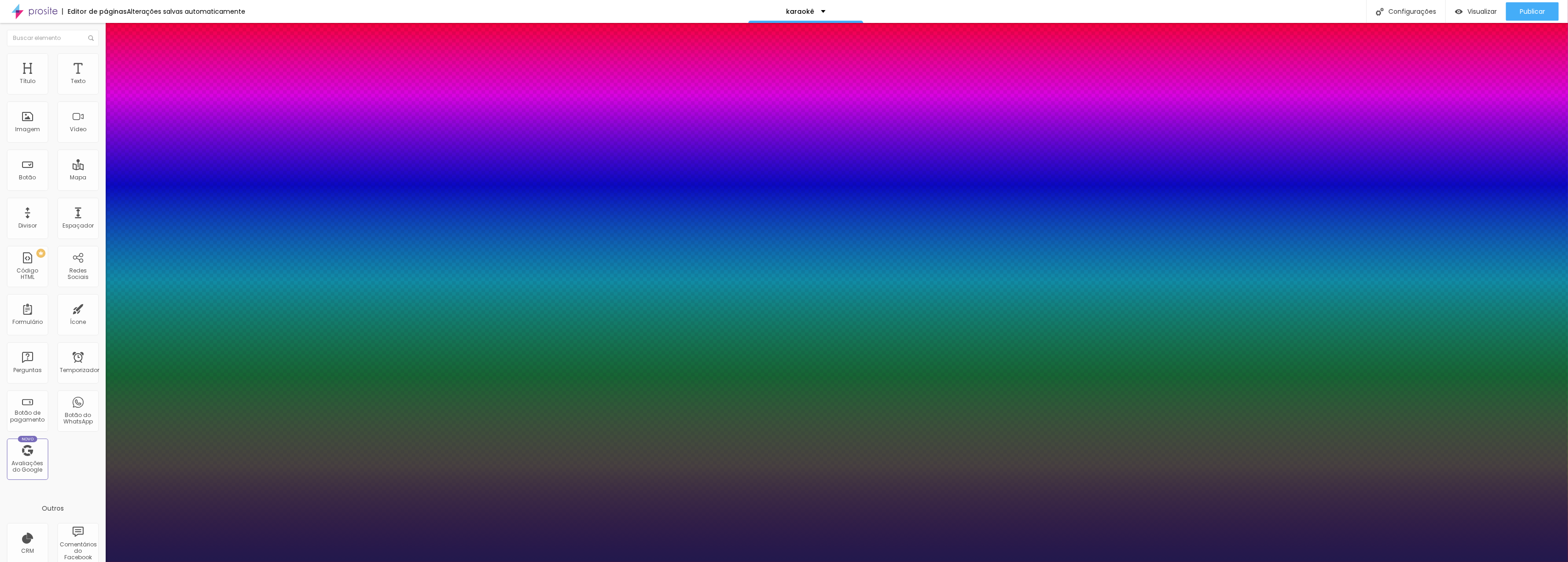
type input "1"
type input "32"
type input "1"
type input "33"
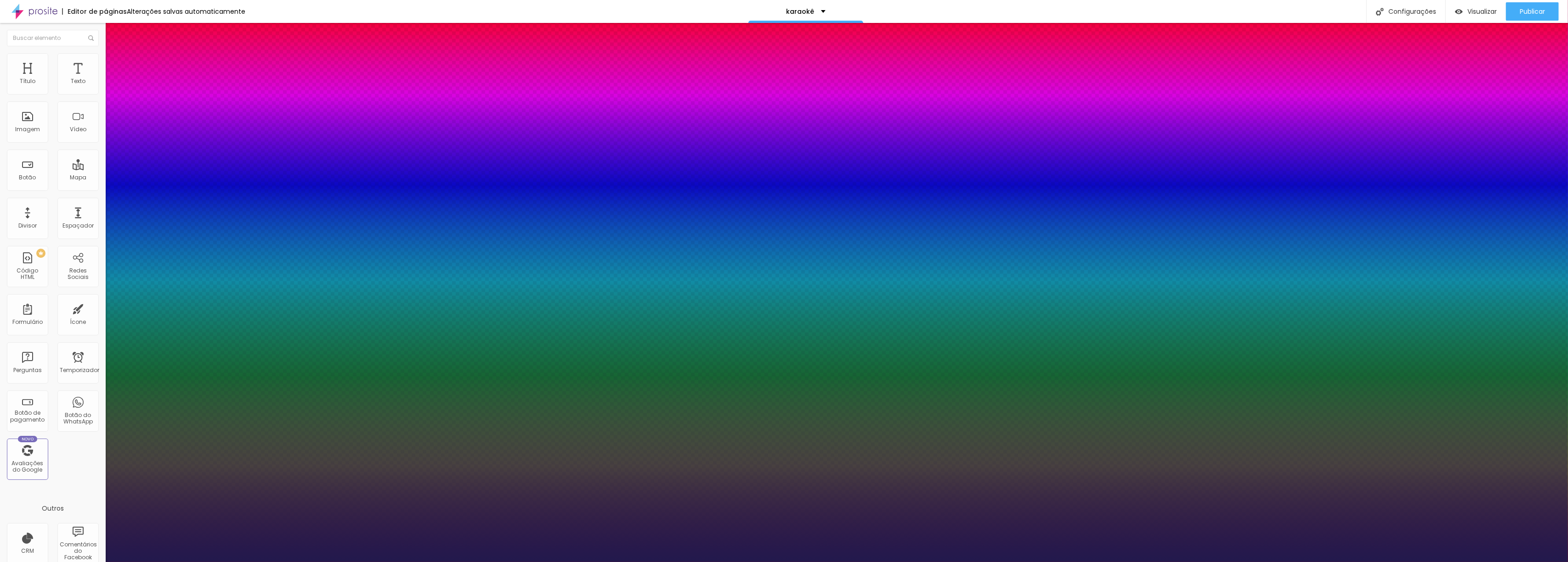
type input "33"
type input "1"
type input "34"
type input "1"
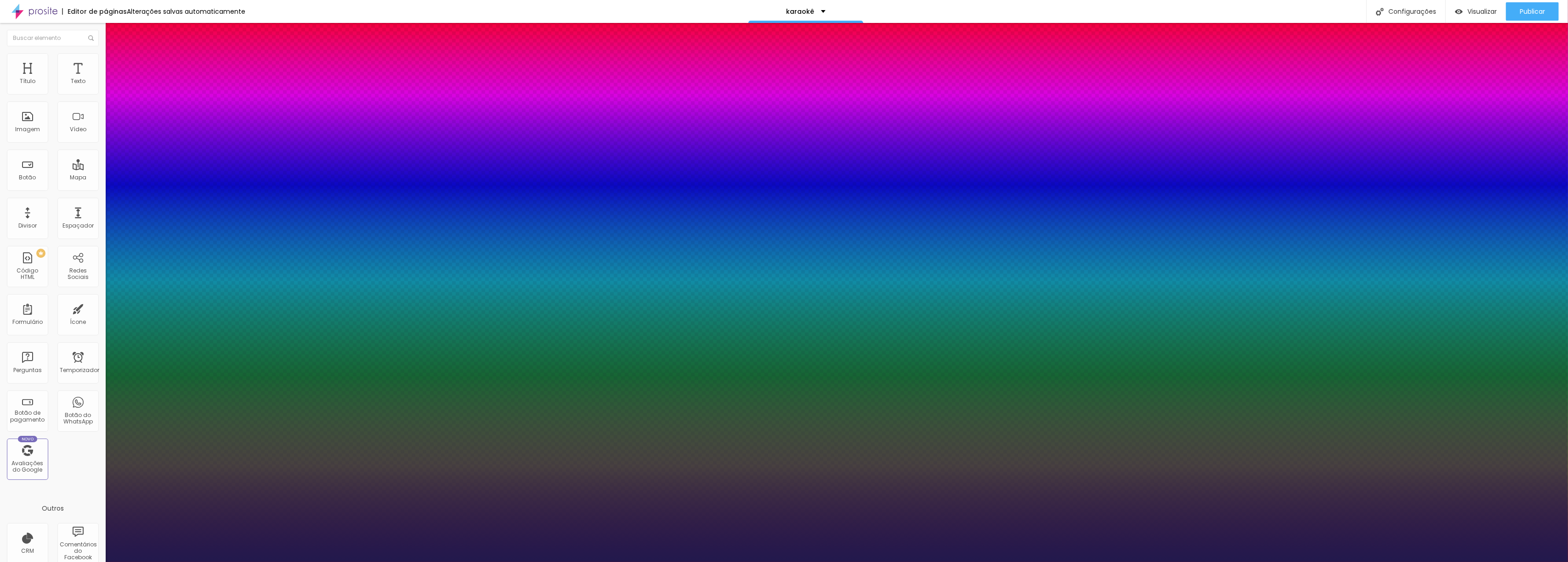
type input "35"
type input "1"
type input "36"
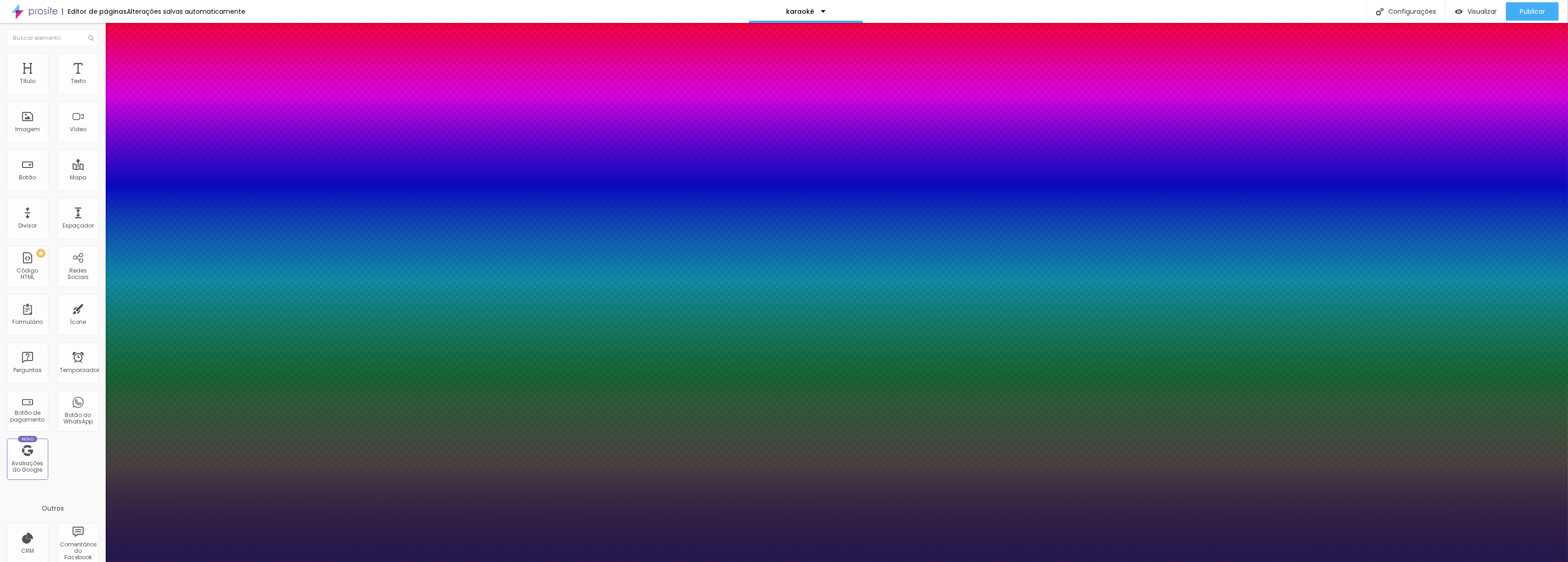
type input "1"
type input "37"
type input "1"
type input "38"
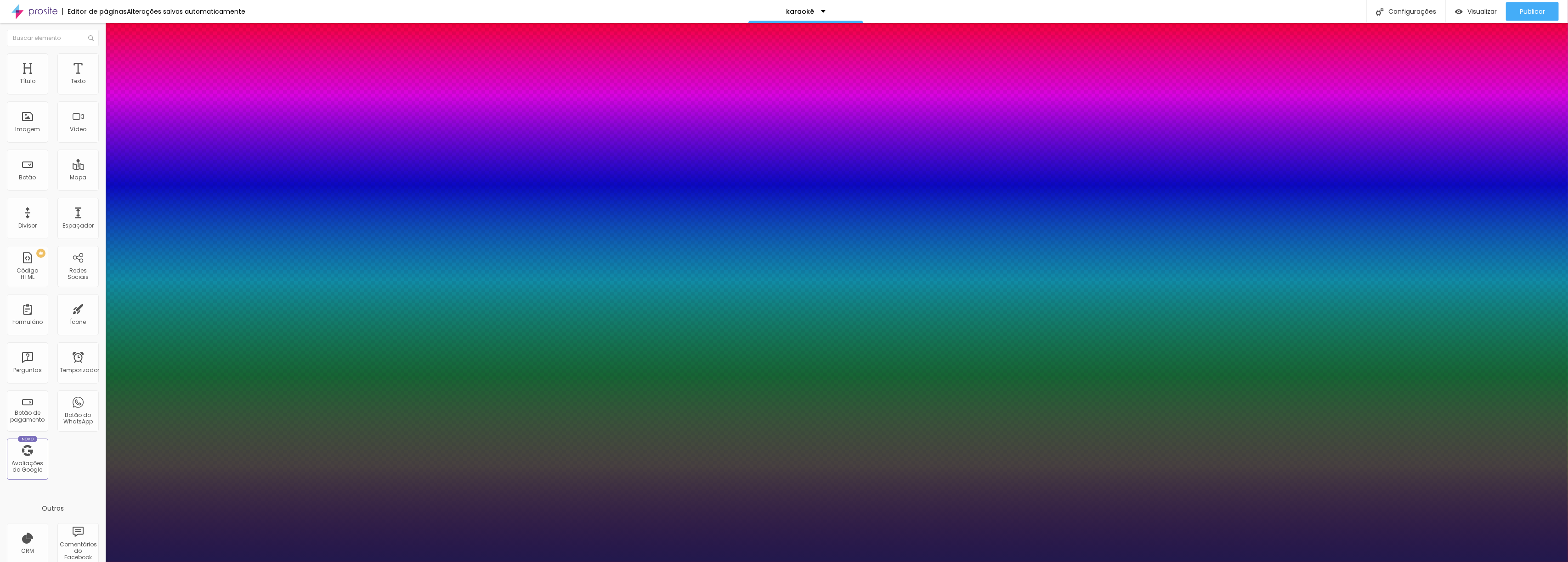
type input "38"
type input "1"
type input "39"
type input "1"
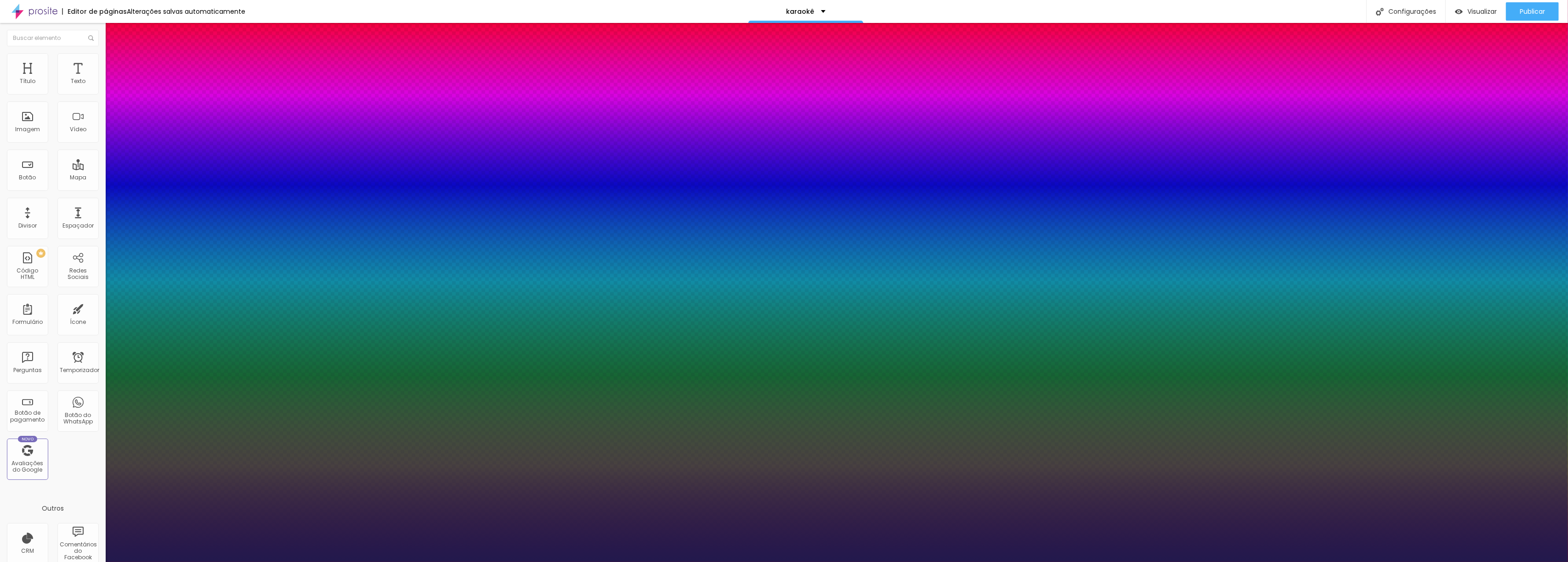
type input "40"
type input "1"
type input "41"
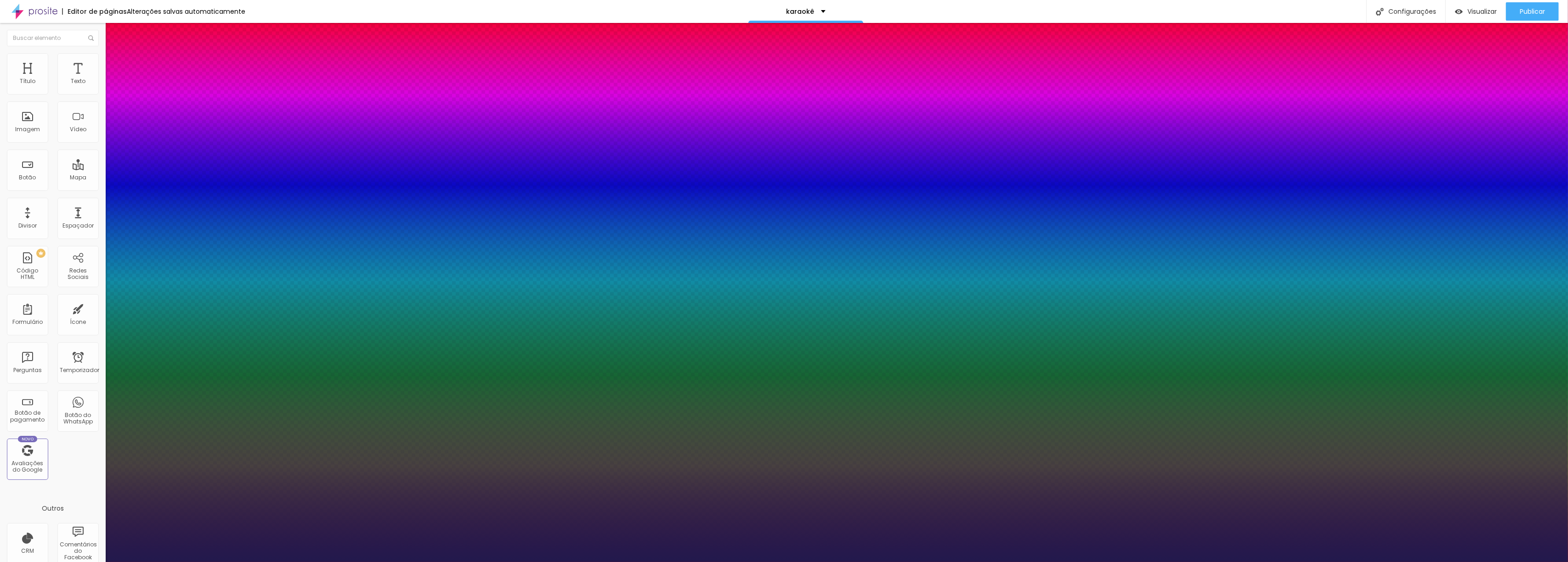
type input "1"
type input "42"
type input "1"
type input "43"
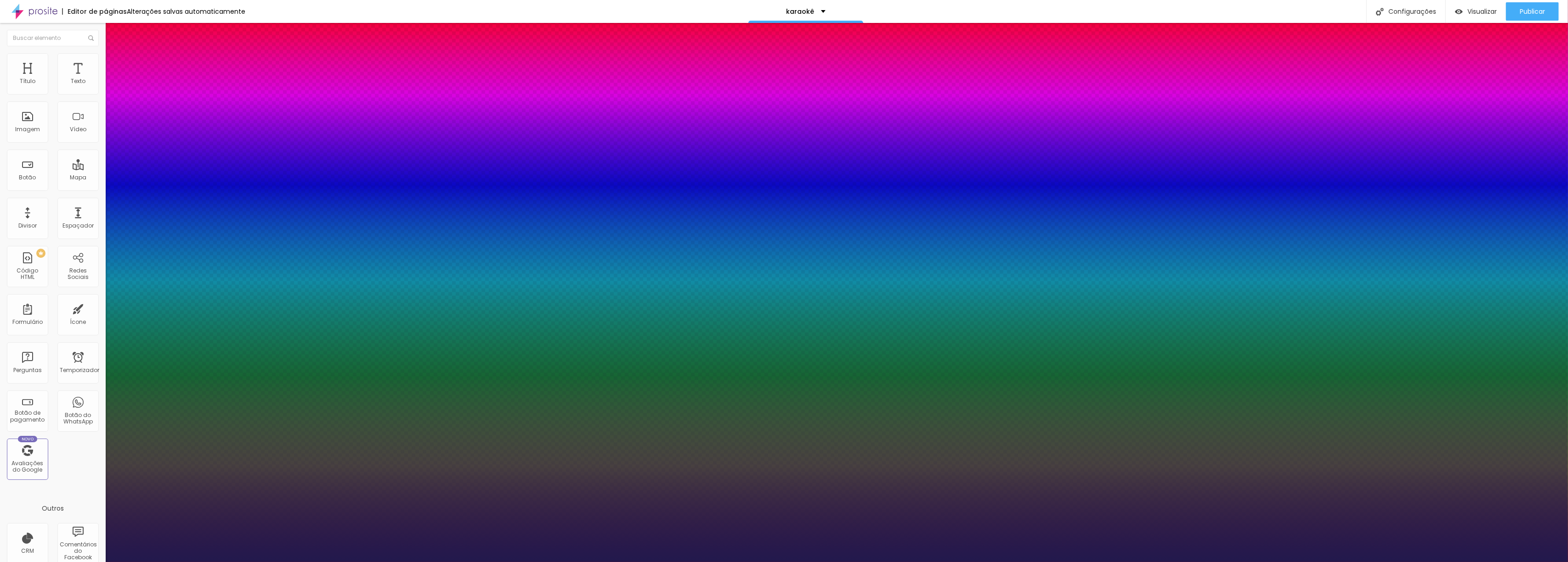
type input "43"
type input "1"
type input "44"
type input "1"
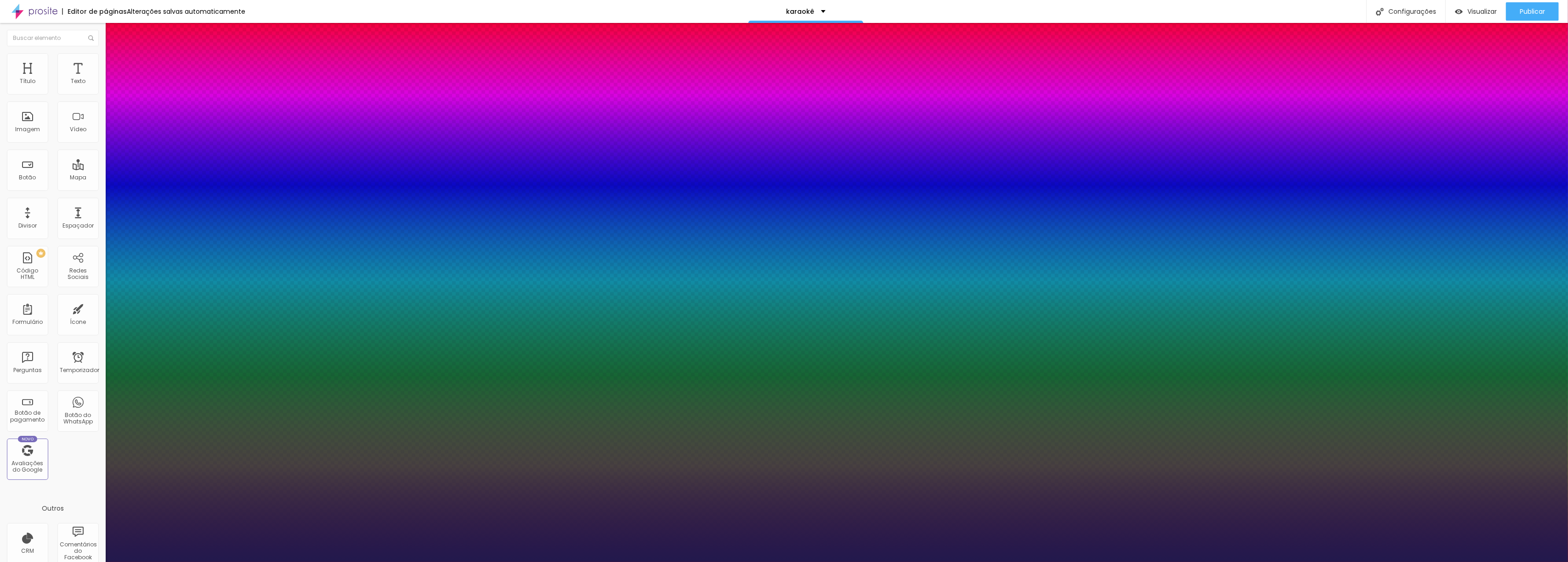
type input "46"
type input "1"
type input "47"
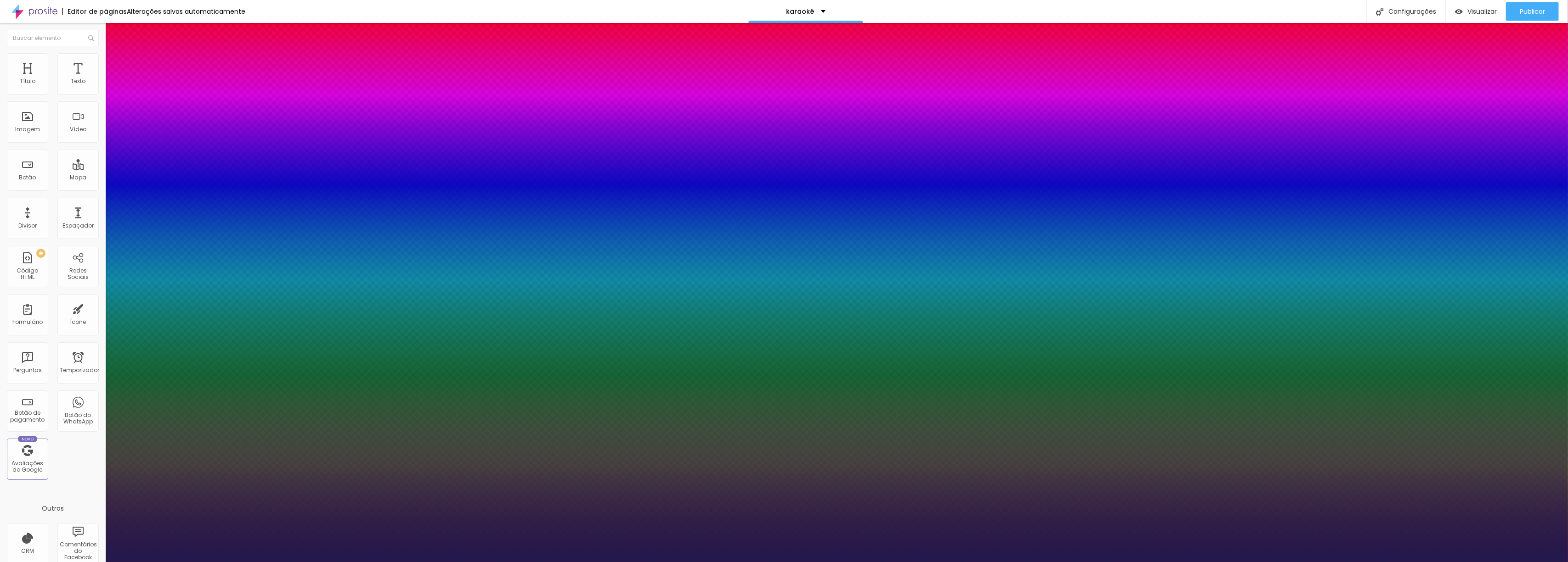
type input "1"
type input "48"
type input "1"
type input "49"
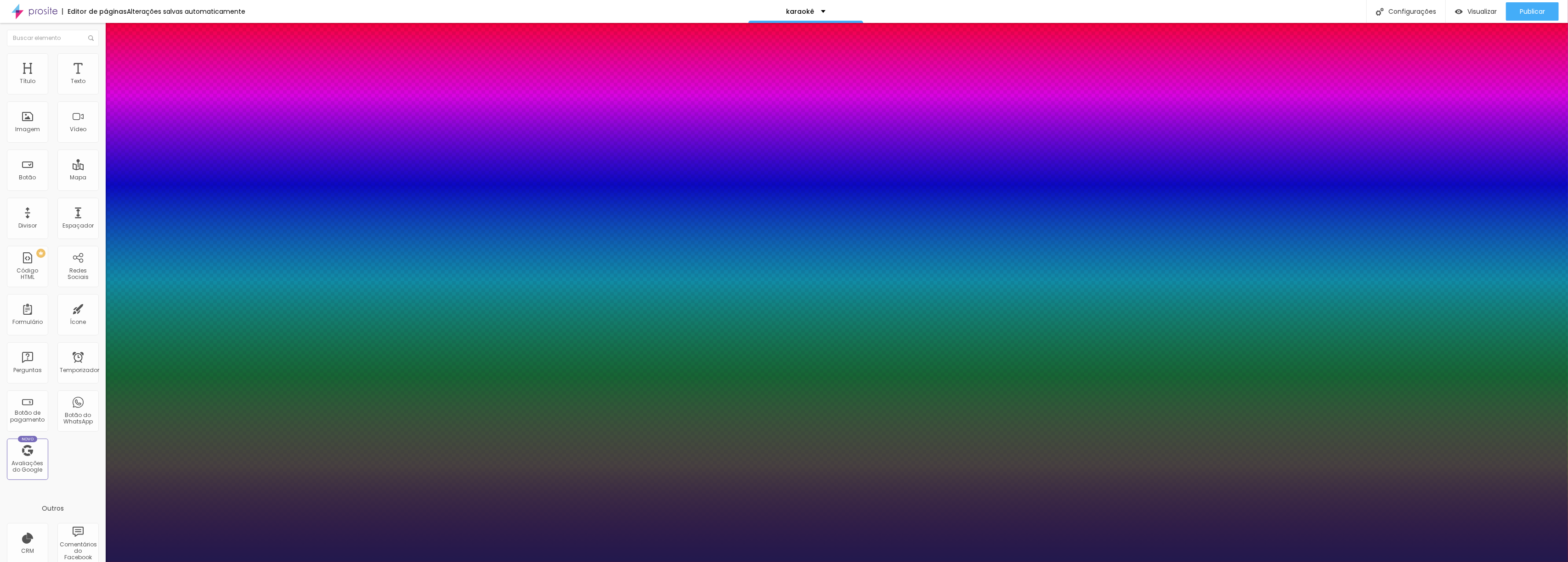
type input "49"
type input "1"
type input "55"
type input "1"
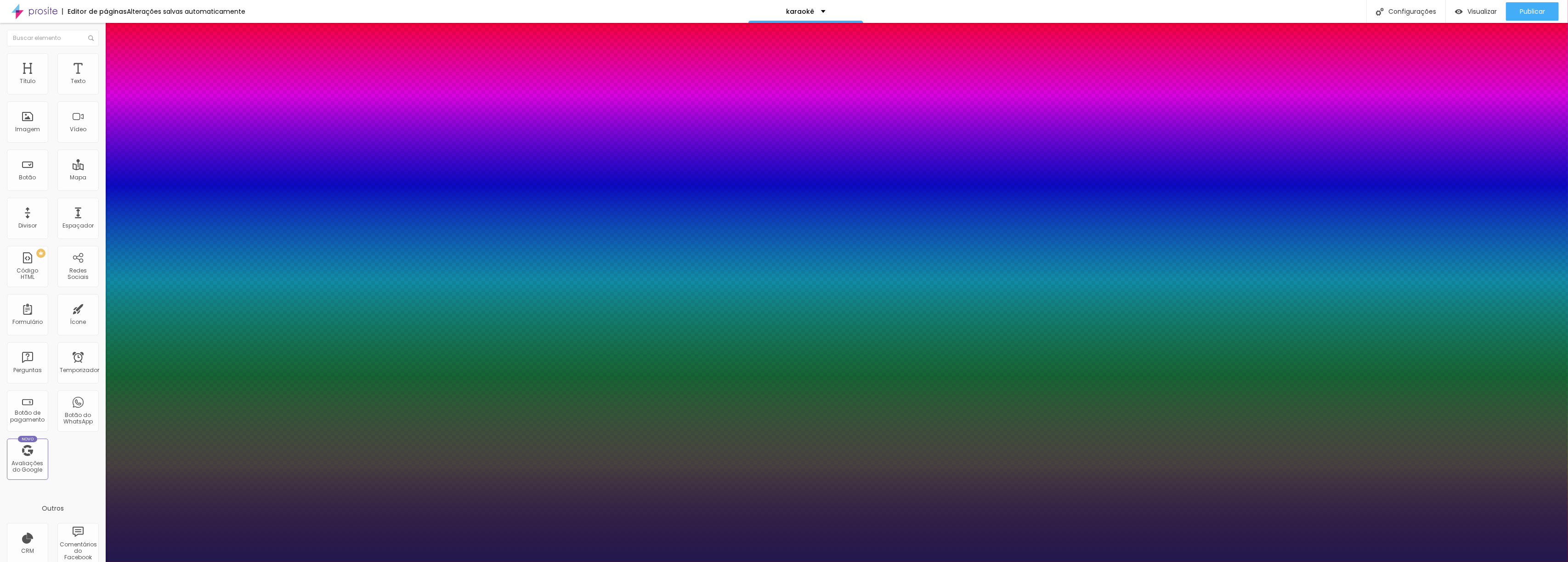
type input "57"
drag, startPoint x: 136, startPoint y: 154, endPoint x: 140, endPoint y: 165, distance: 11.7
drag, startPoint x: 1564, startPoint y: 127, endPoint x: 1568, endPoint y: 76, distance: 51.2
click at [1568, 562] on div at bounding box center [784, 562] width 1568 height 0
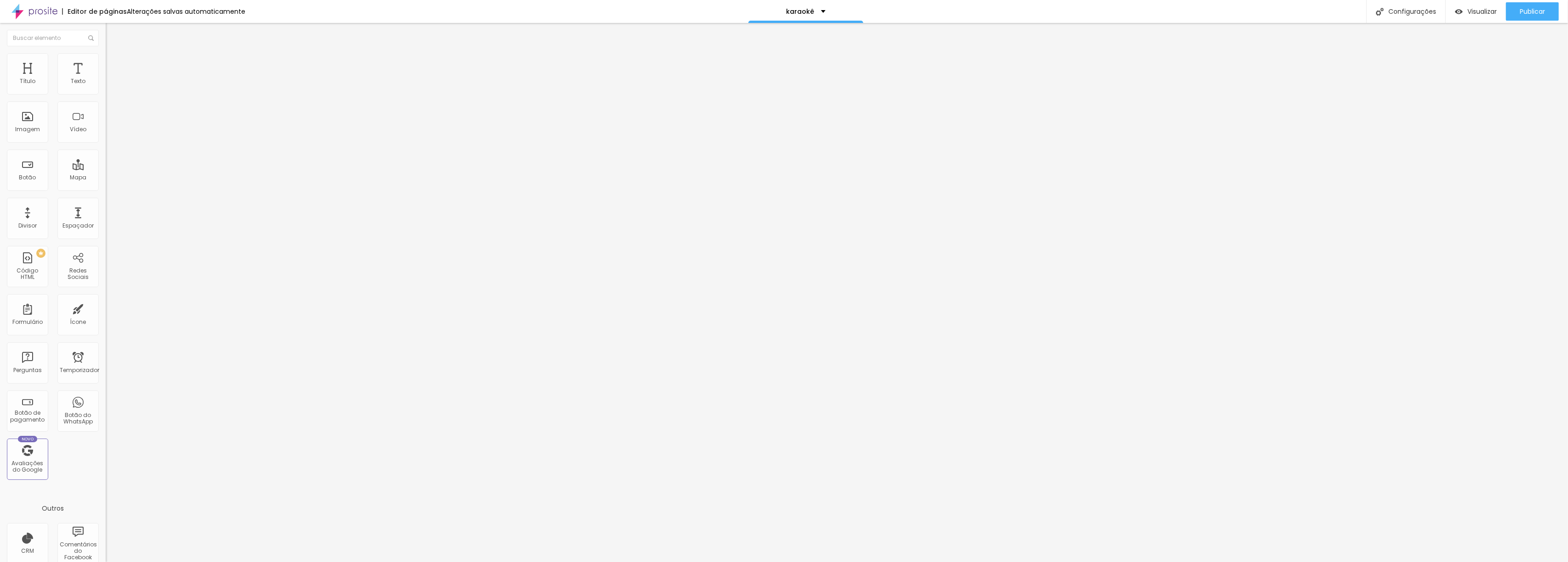
click at [105, 88] on button "button" at bounding box center [112, 83] width 13 height 10
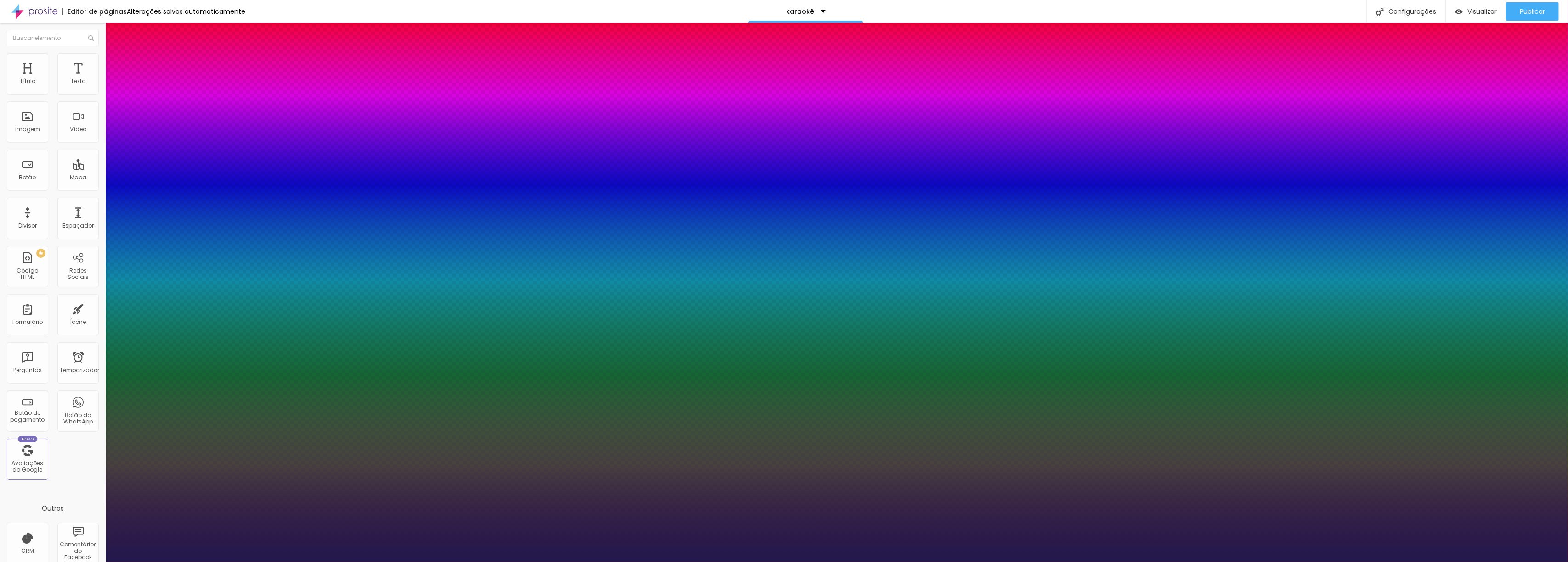
drag, startPoint x: 148, startPoint y: 155, endPoint x: 142, endPoint y: 154, distance: 6.1
click at [757, 562] on div at bounding box center [784, 562] width 1568 height 0
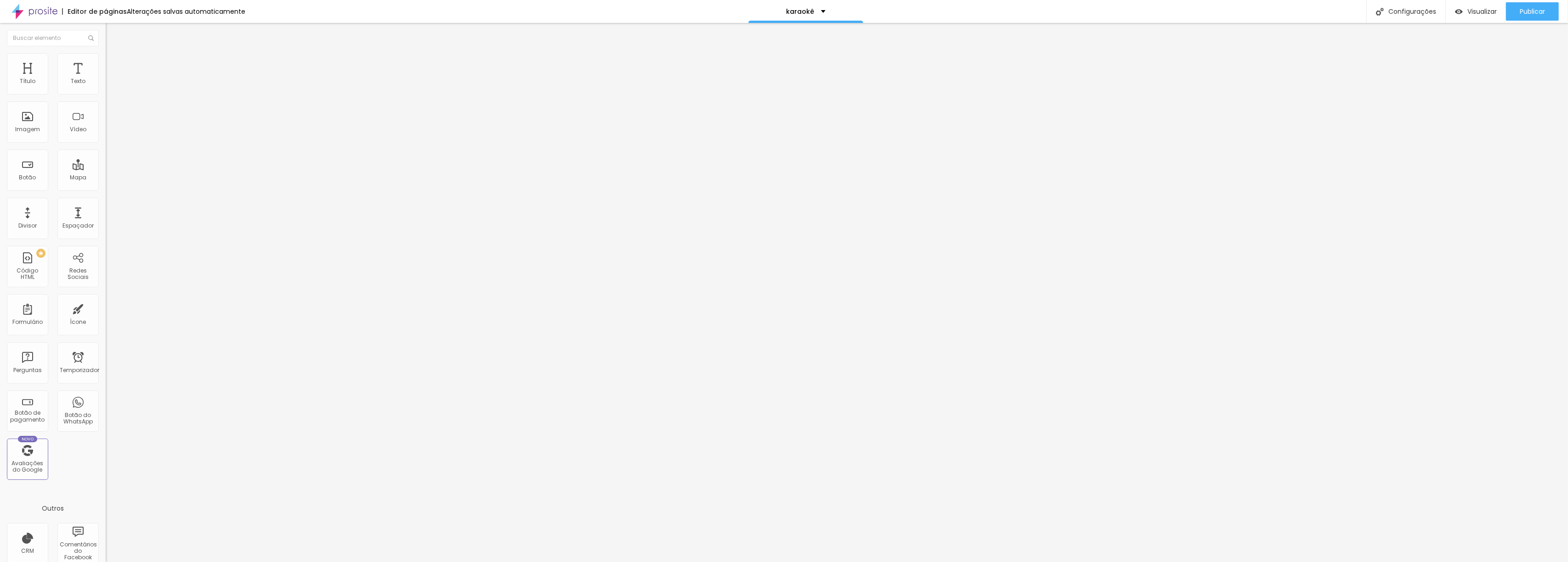
click at [105, 88] on button "button" at bounding box center [112, 83] width 13 height 10
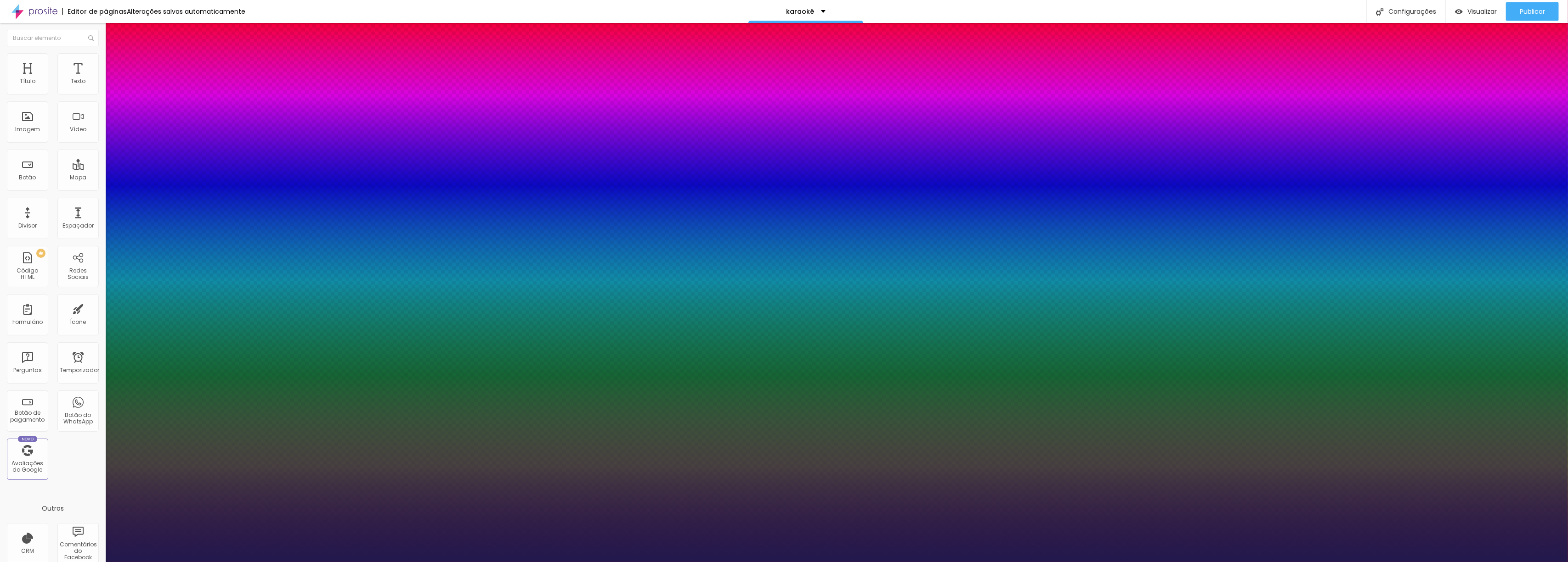
drag, startPoint x: 127, startPoint y: 154, endPoint x: 138, endPoint y: 157, distance: 11.4
click at [571, 562] on div at bounding box center [784, 562] width 1568 height 0
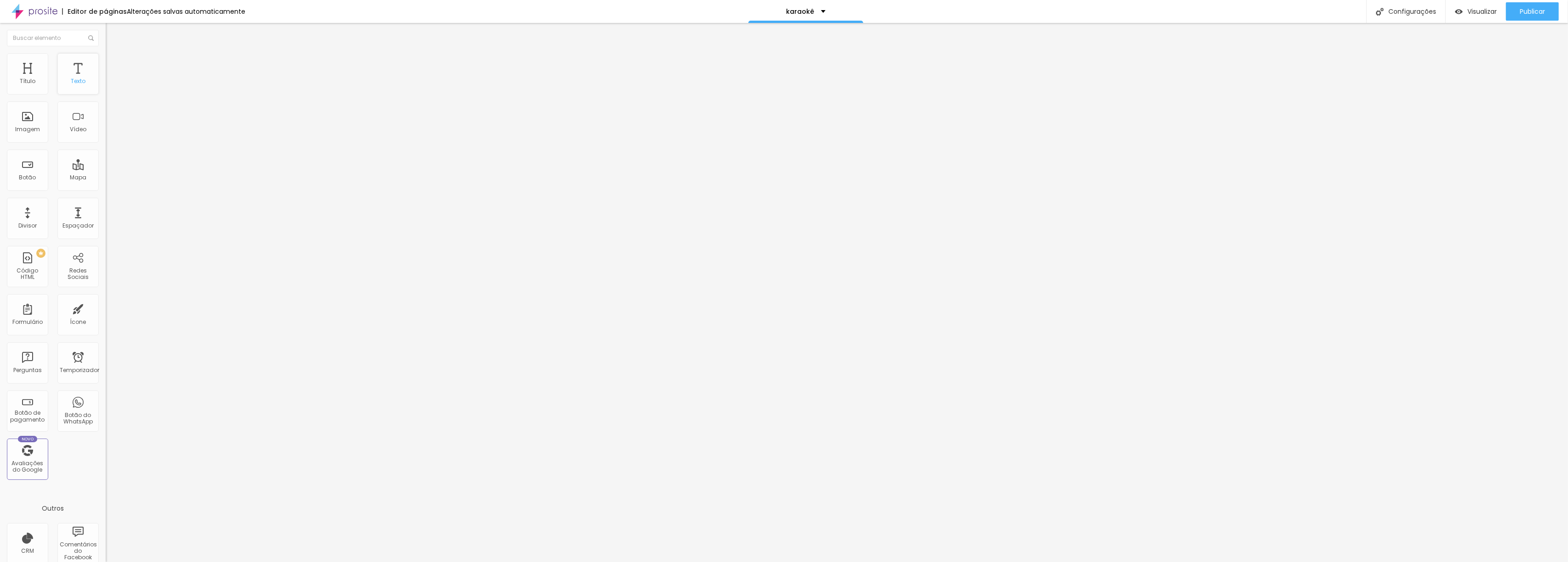
click at [79, 91] on div "Texto" at bounding box center [78, 74] width 41 height 41
click at [105, 88] on button "button" at bounding box center [112, 83] width 13 height 10
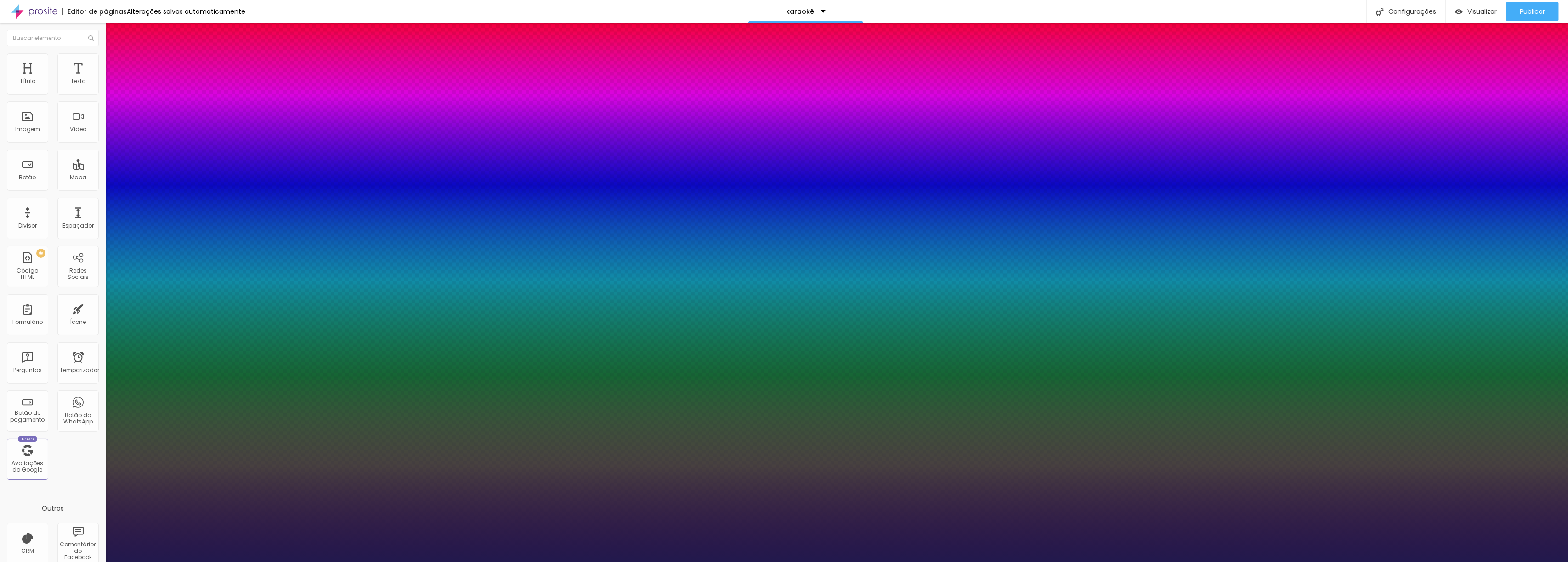
click at [855, 562] on div at bounding box center [784, 562] width 1568 height 0
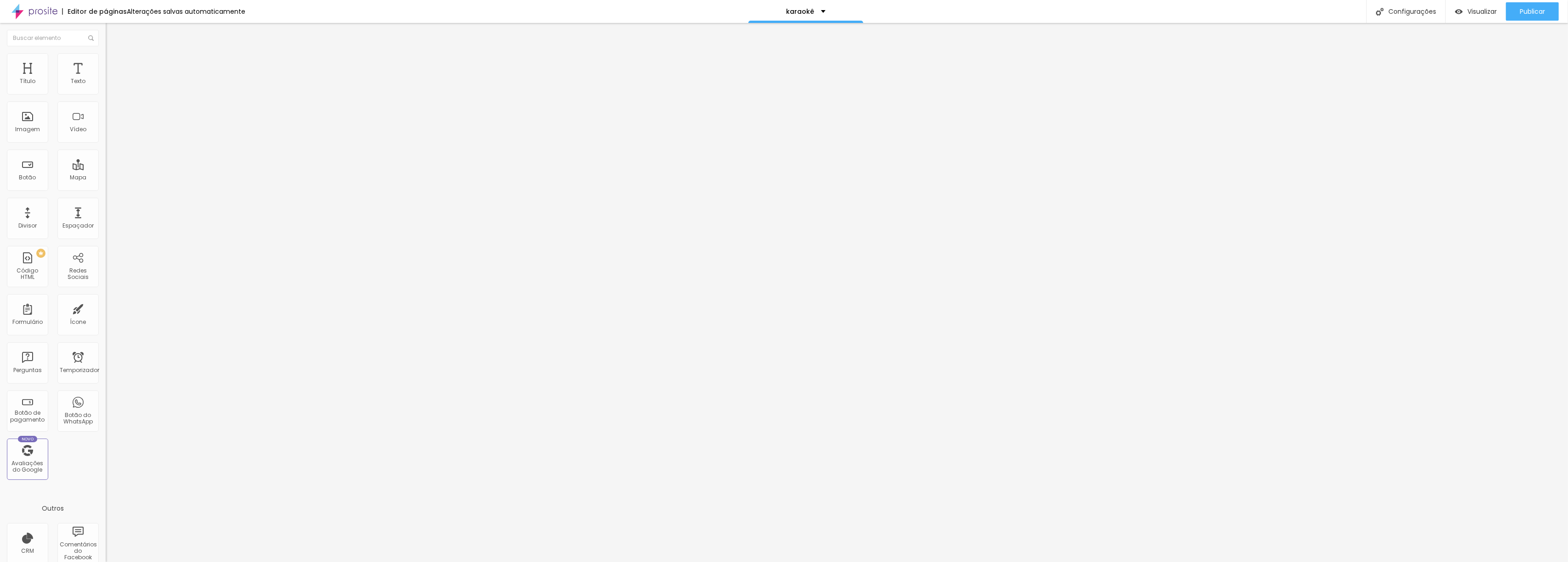
click at [105, 136] on button "button" at bounding box center [112, 131] width 13 height 10
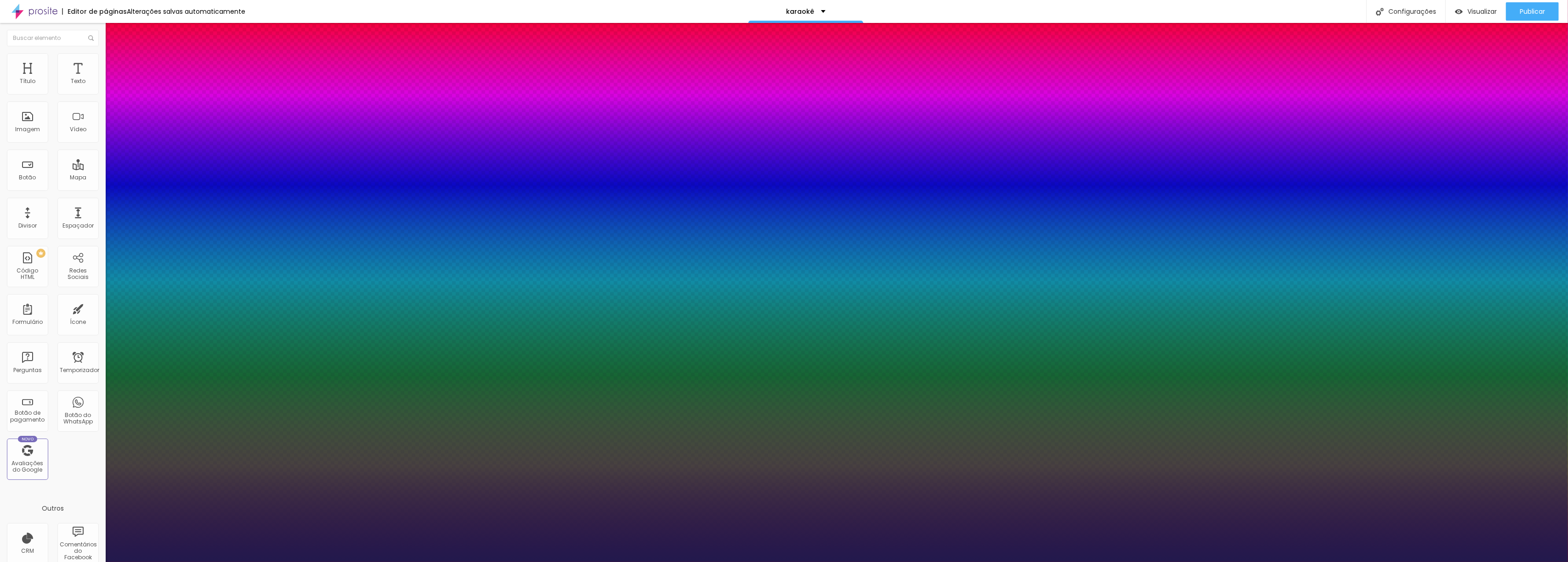
drag, startPoint x: 144, startPoint y: 258, endPoint x: 150, endPoint y: 258, distance: 6.0
click at [1211, 562] on div at bounding box center [784, 562] width 1568 height 0
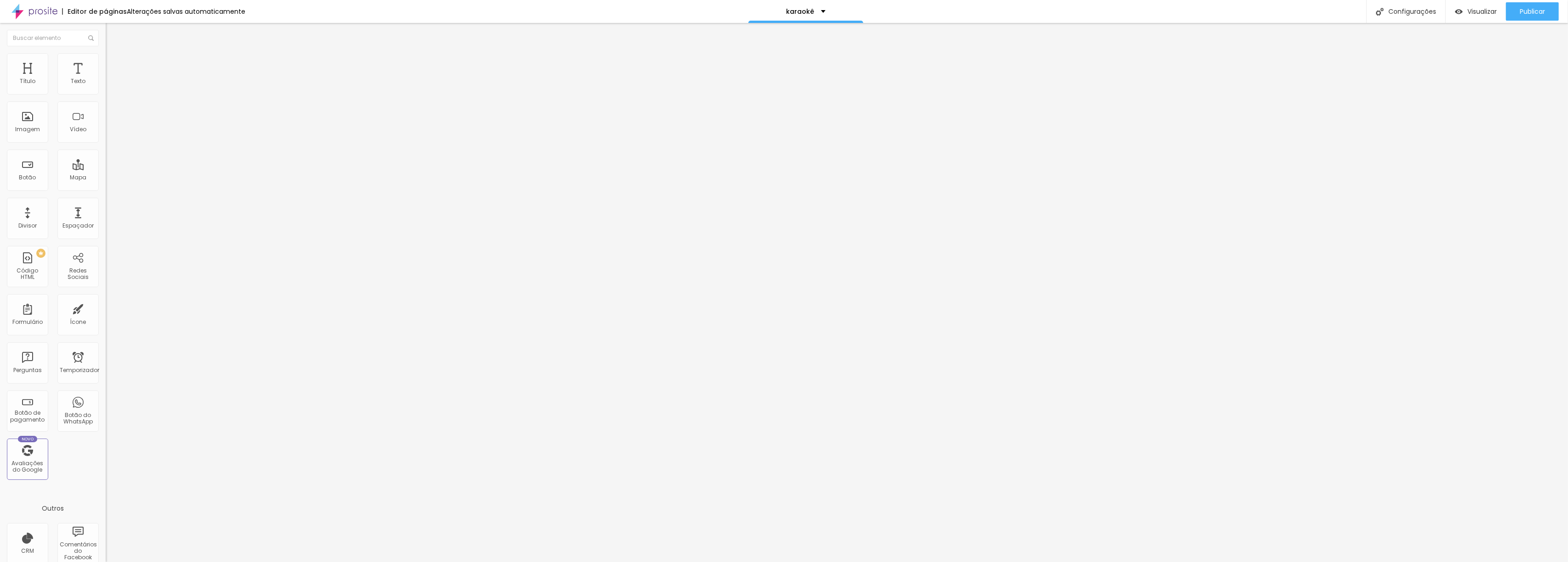
click at [109, 133] on icon "button" at bounding box center [112, 130] width 6 height 6
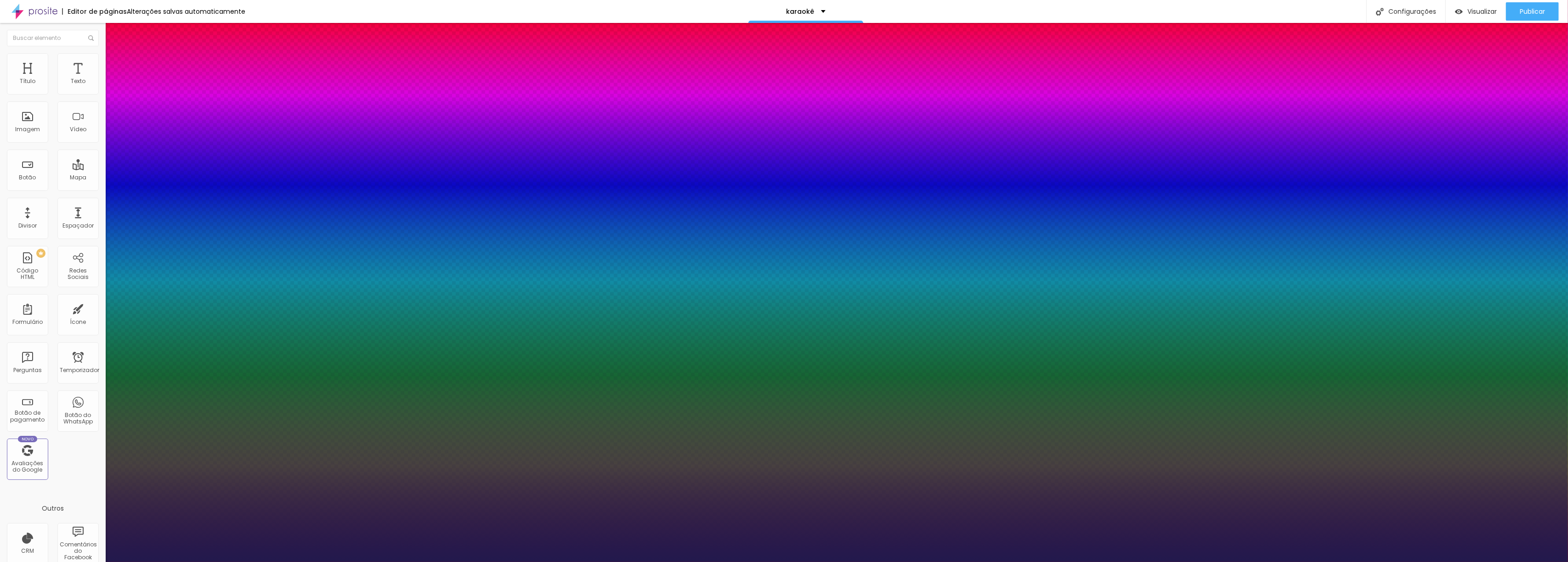
click at [870, 562] on div at bounding box center [784, 562] width 1568 height 0
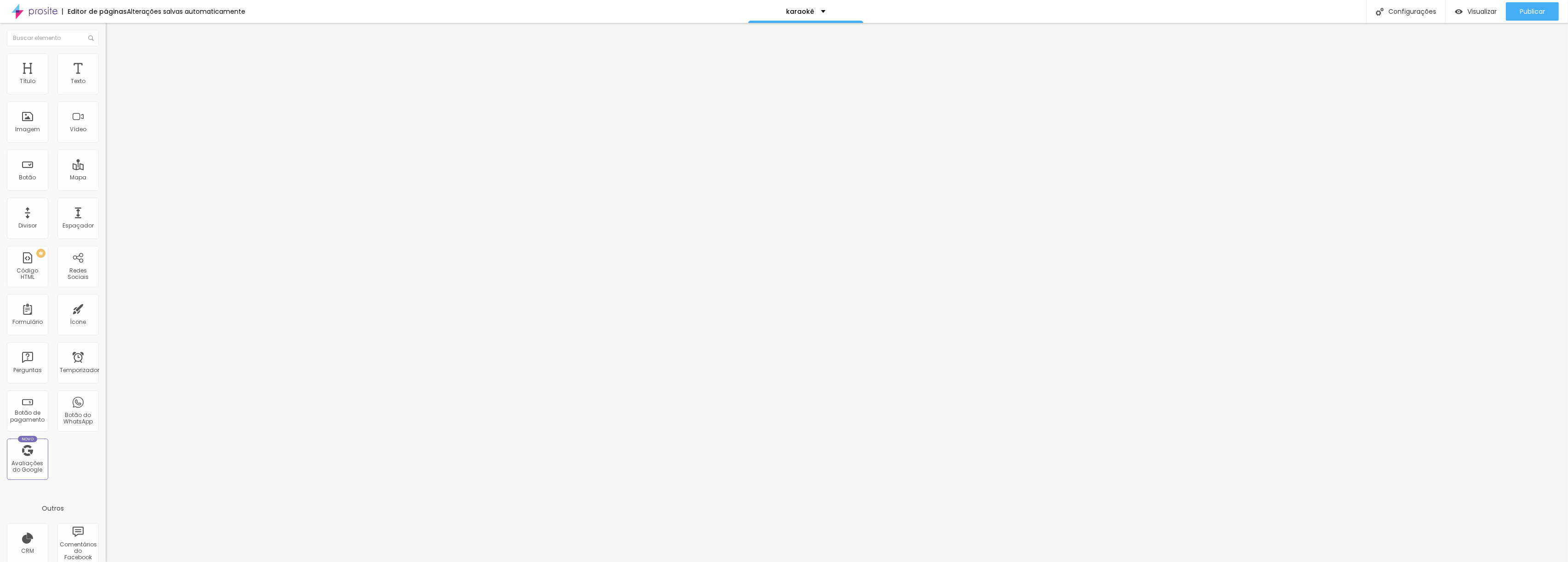
click at [109, 133] on icon "button" at bounding box center [112, 130] width 6 height 6
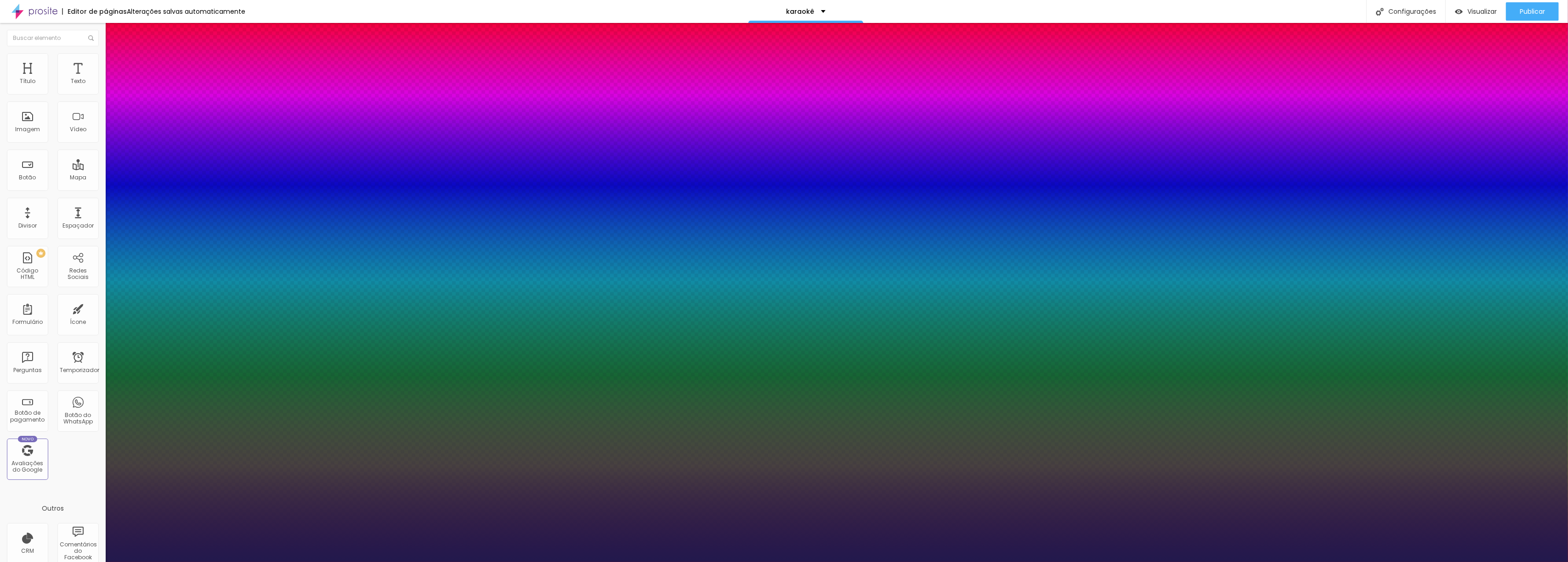
click at [1338, 562] on div at bounding box center [784, 562] width 1568 height 0
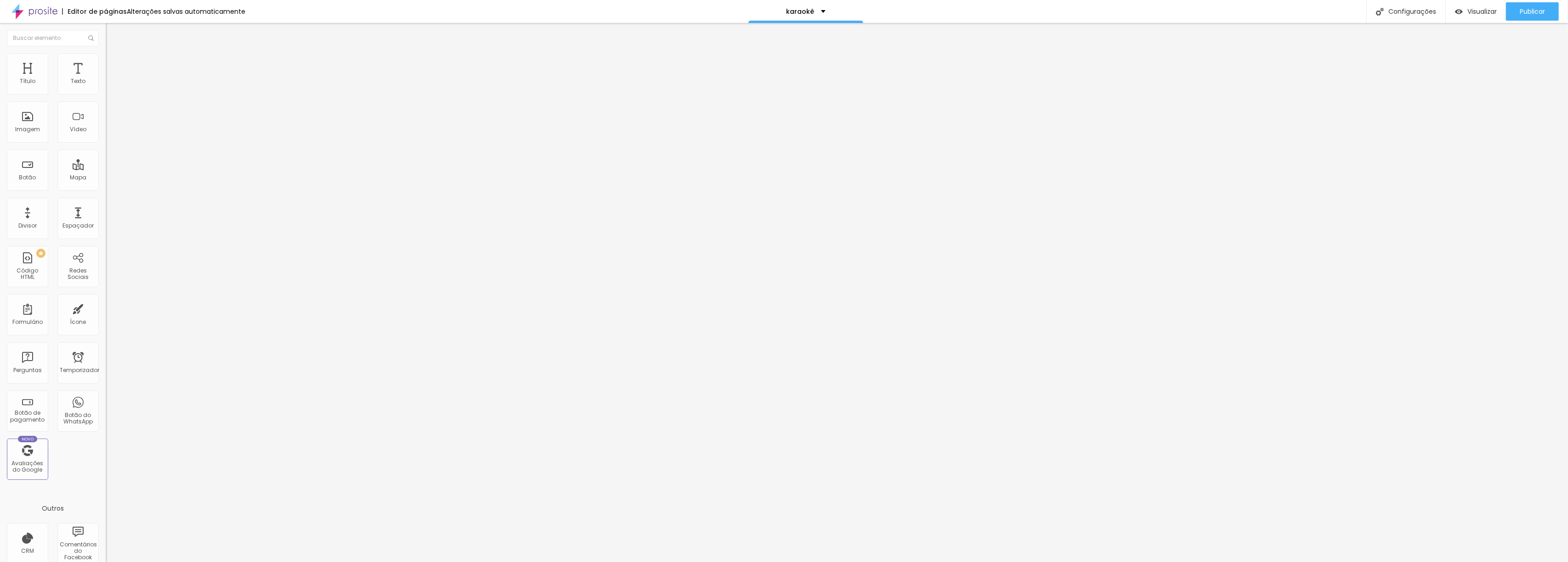
click at [105, 79] on span "Trocar imagem" at bounding box center [130, 75] width 50 height 8
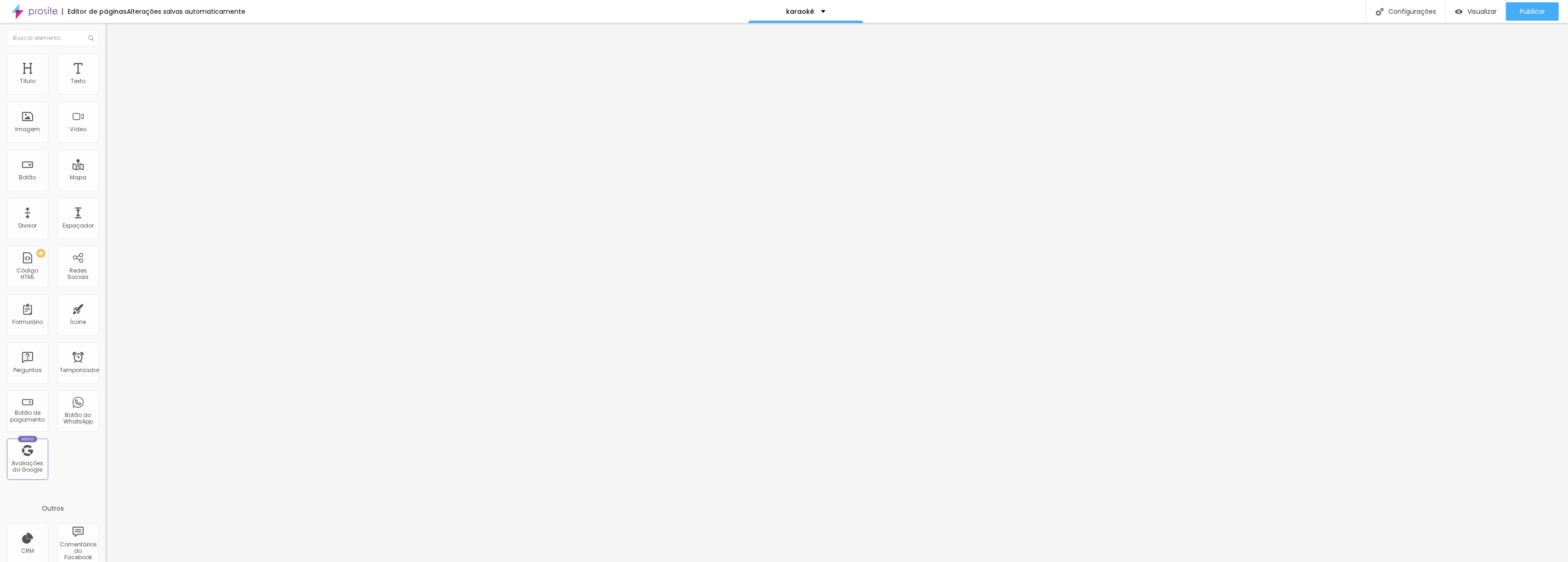
click at [111, 79] on font "Adicionar imagem" at bounding box center [138, 75] width 53 height 8
click at [109, 133] on icon "button" at bounding box center [112, 130] width 6 height 6
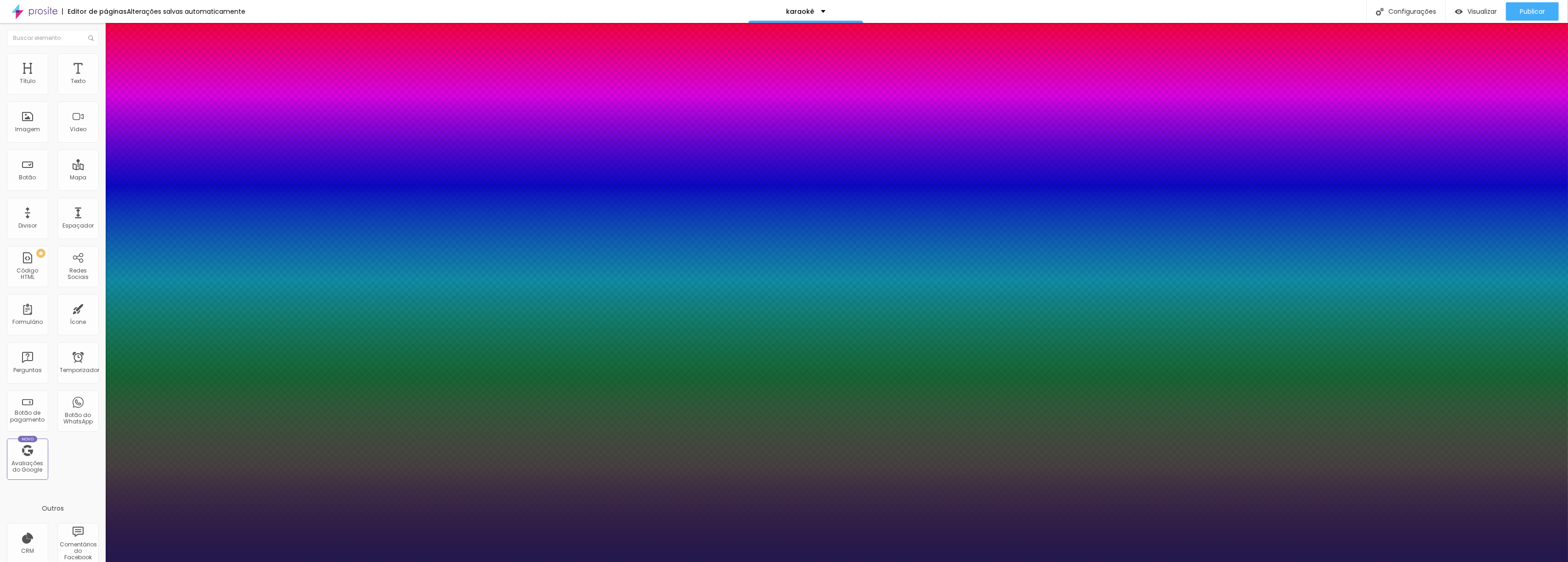
drag, startPoint x: 140, startPoint y: 255, endPoint x: 135, endPoint y: 255, distance: 5.0
drag, startPoint x: 130, startPoint y: 258, endPoint x: 137, endPoint y: 261, distance: 7.6
click at [172, 562] on div at bounding box center [784, 562] width 1568 height 0
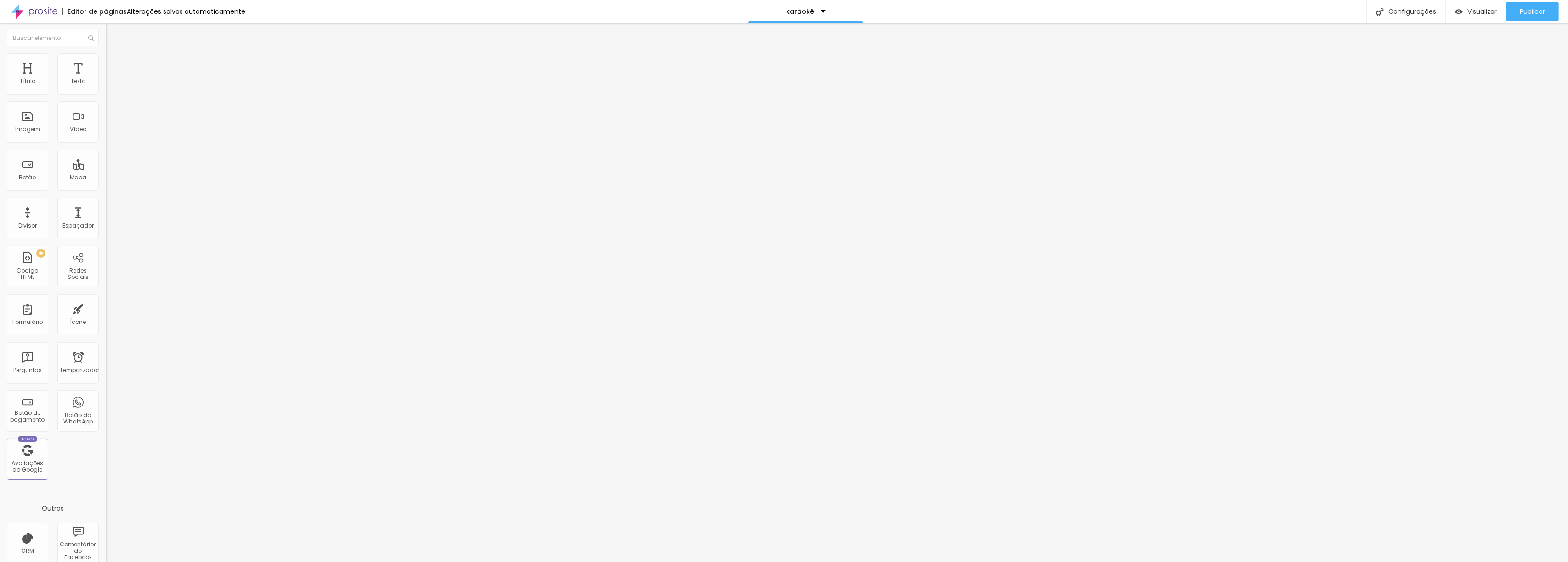
click at [105, 136] on button "button" at bounding box center [112, 131] width 13 height 10
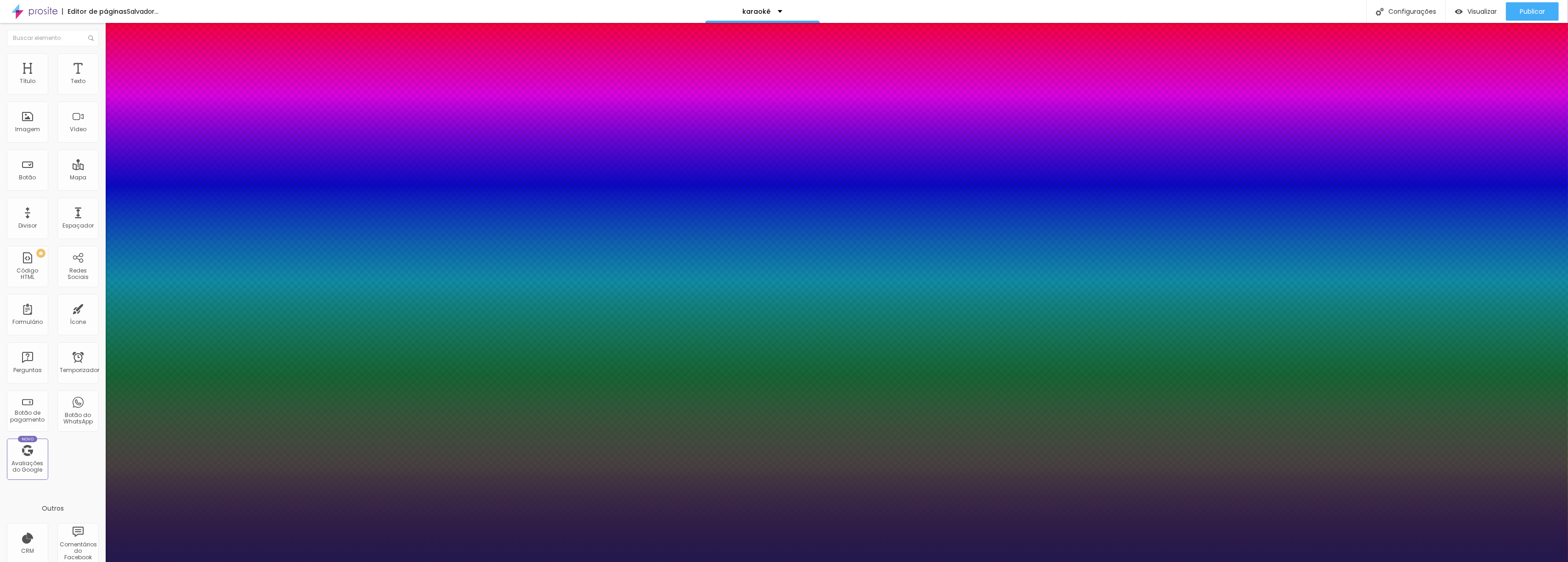
click at [319, 562] on div at bounding box center [784, 562] width 1568 height 0
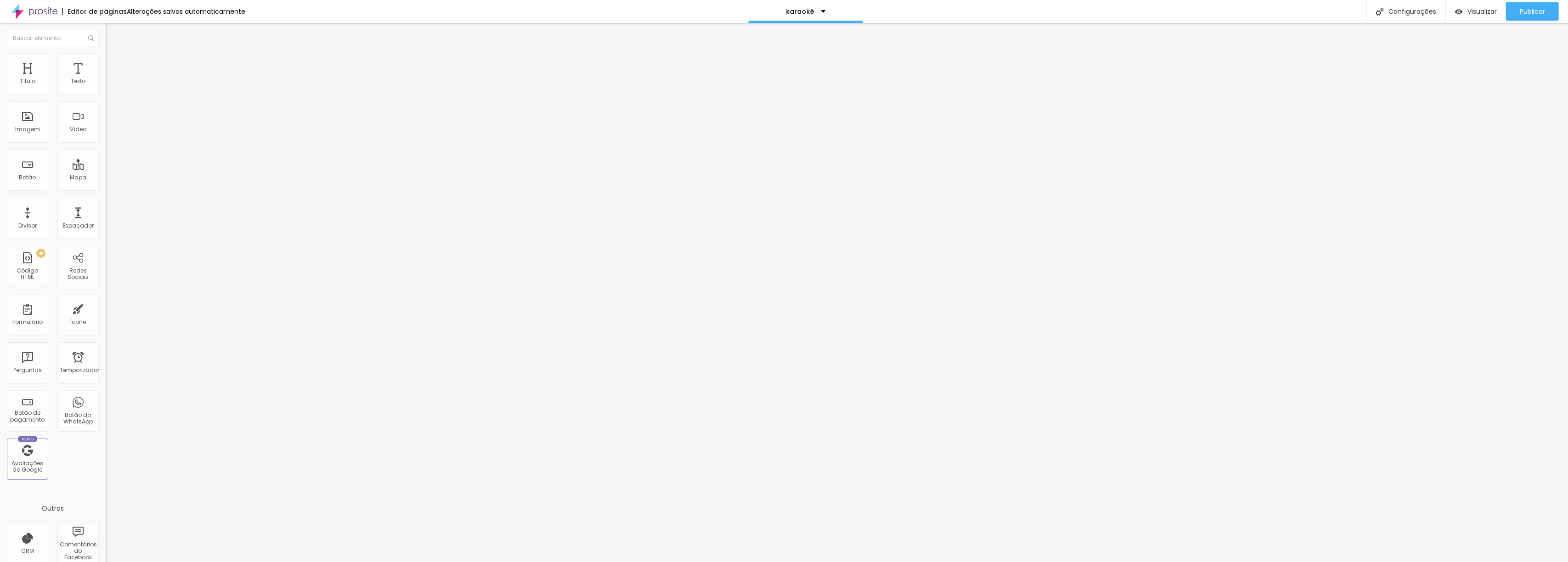
click at [105, 61] on li "Avançado" at bounding box center [158, 58] width 105 height 10
click at [105, 53] on img at bounding box center [109, 48] width 8 height 8
click at [105, 136] on button "button" at bounding box center [112, 131] width 13 height 10
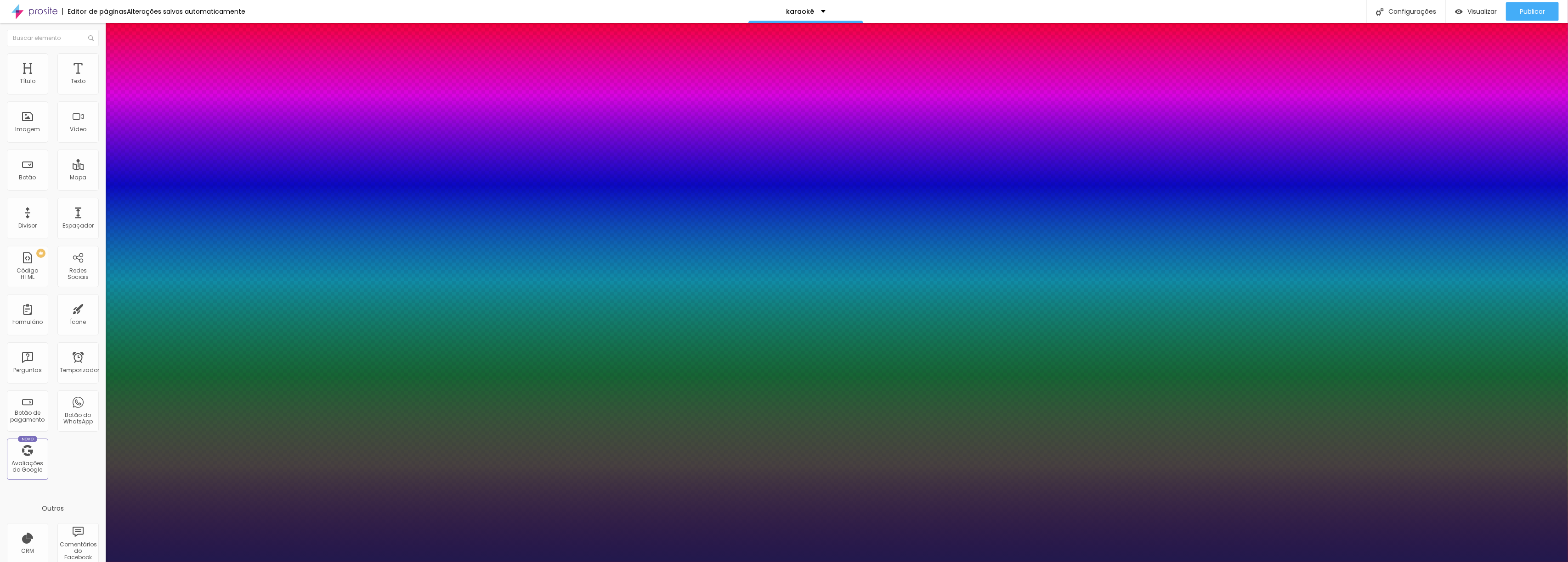
drag, startPoint x: 127, startPoint y: 256, endPoint x: 104, endPoint y: 254, distance: 23.1
drag, startPoint x: 146, startPoint y: 305, endPoint x: 162, endPoint y: 305, distance: 16.0
drag, startPoint x: 152, startPoint y: 323, endPoint x: 144, endPoint y: 325, distance: 8.2
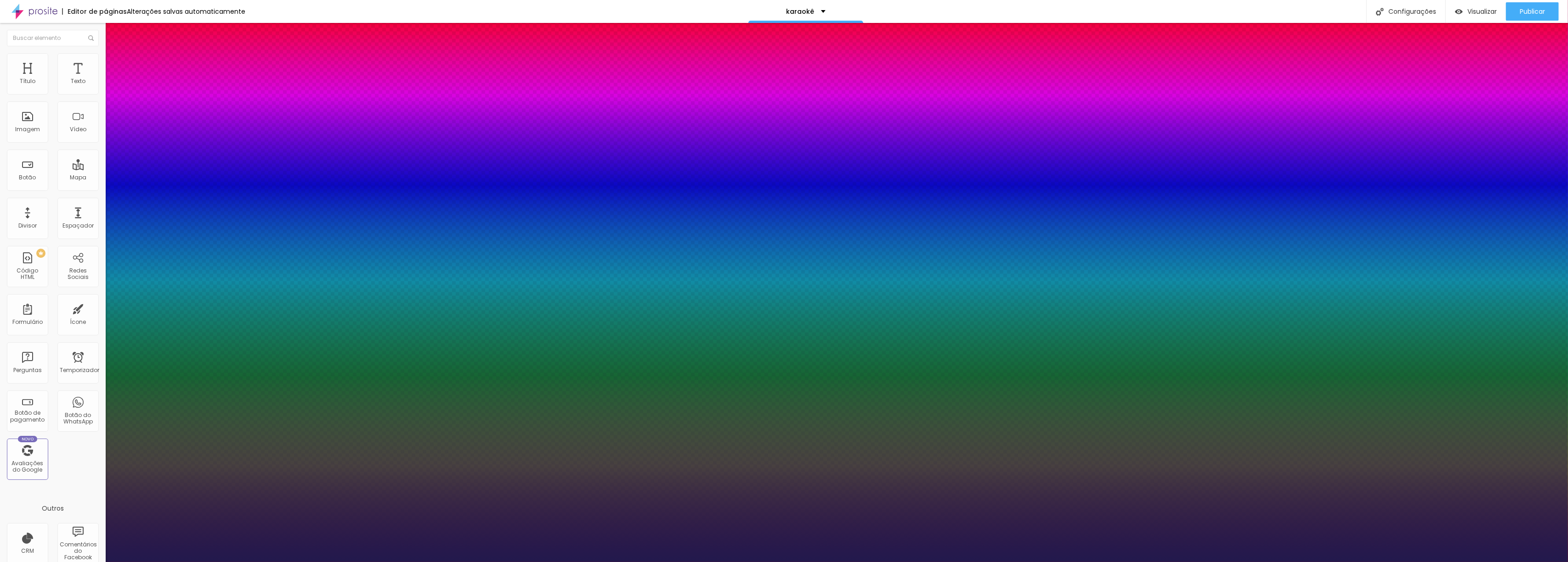
click at [94, 562] on div at bounding box center [784, 562] width 1568 height 0
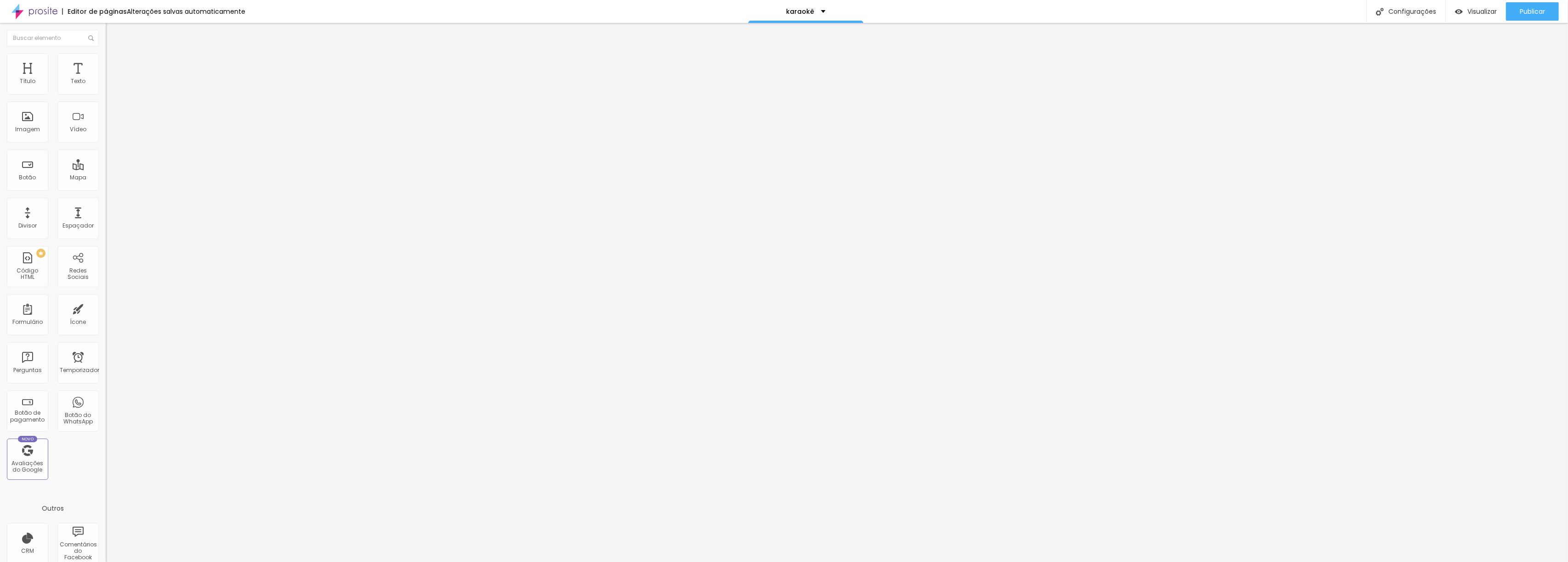
click at [109, 133] on icon "button" at bounding box center [112, 130] width 6 height 6
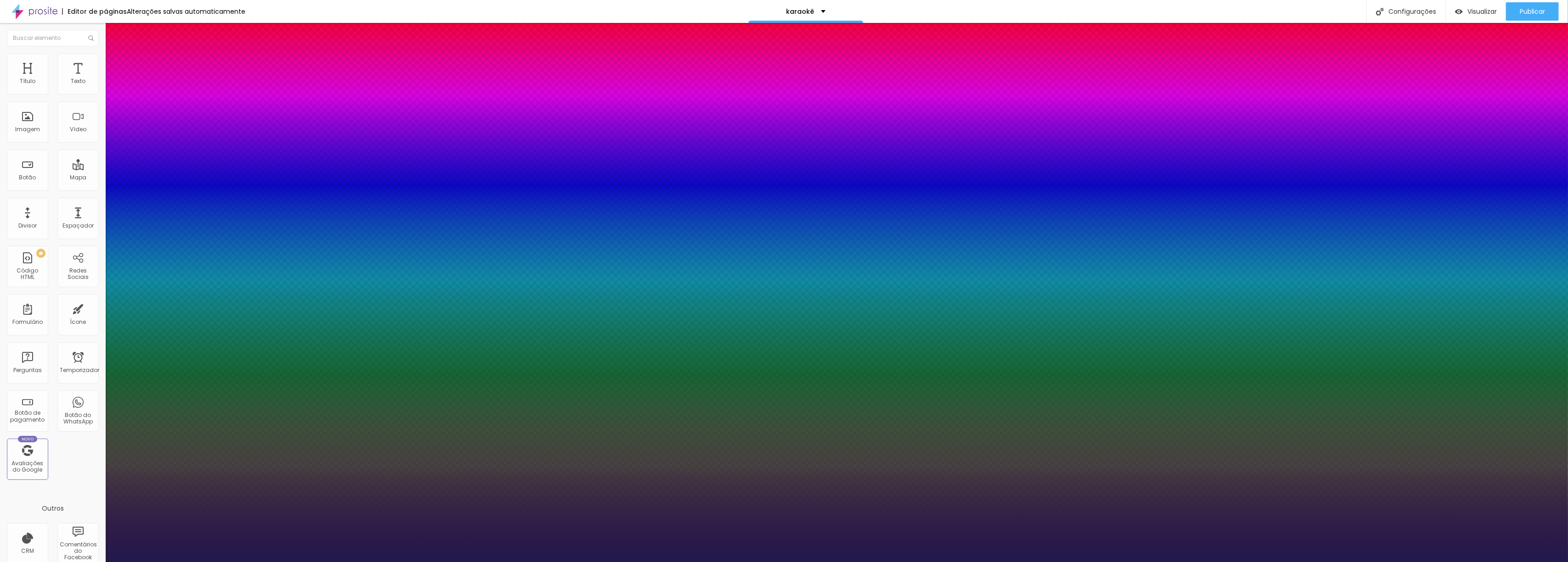
drag, startPoint x: 152, startPoint y: 256, endPoint x: 120, endPoint y: 259, distance: 32.1
click at [51, 562] on div at bounding box center [784, 562] width 1568 height 0
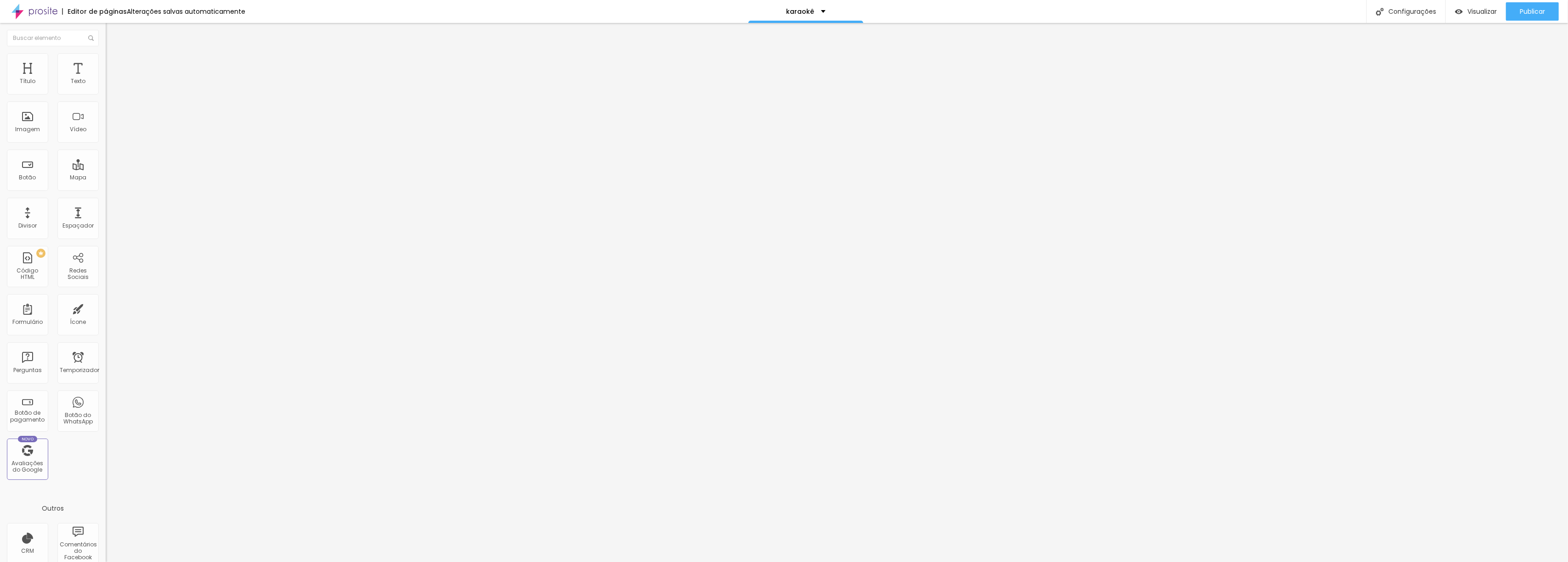
click at [105, 111] on font "Título 6" at bounding box center [114, 107] width 18 height 7
click at [105, 105] on span "Título 5" at bounding box center [116, 102] width 21 height 8
click at [105, 93] on div "Título 3 H3" at bounding box center [158, 89] width 105 height 7
click at [105, 138] on button "button" at bounding box center [112, 132] width 13 height 10
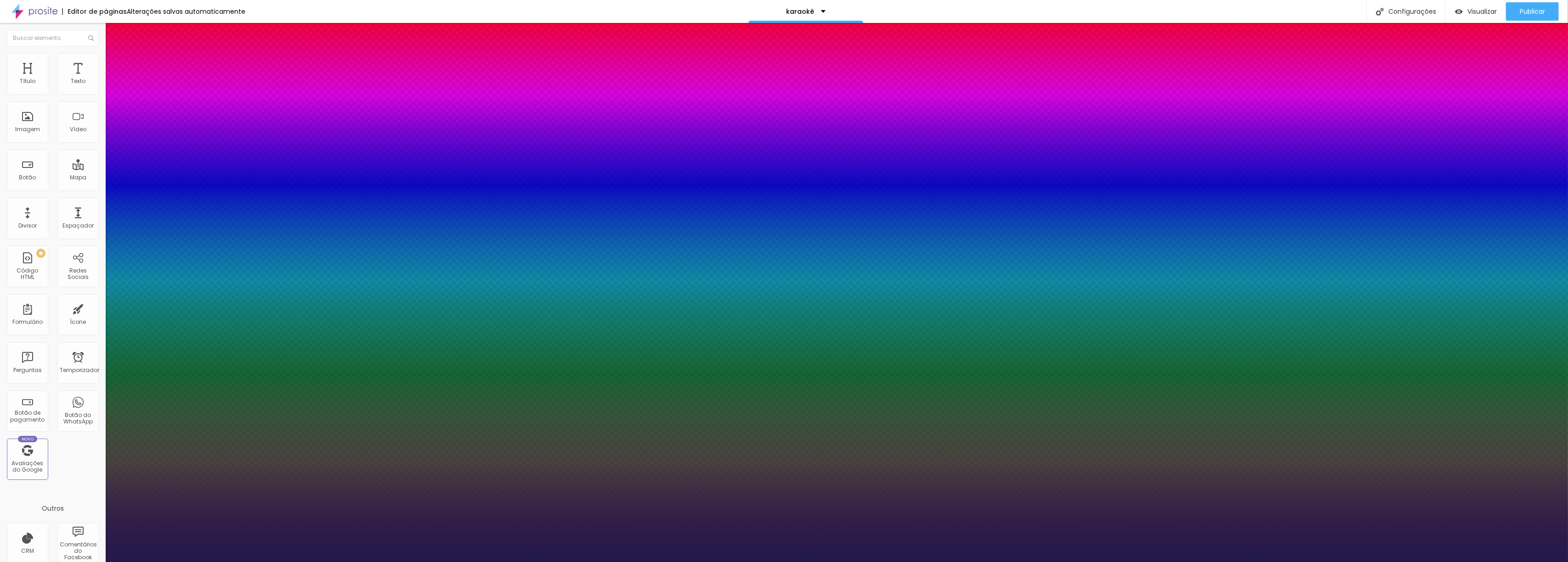
drag, startPoint x: 138, startPoint y: 256, endPoint x: 122, endPoint y: 255, distance: 16.0
click at [1227, 562] on div at bounding box center [784, 562] width 1568 height 0
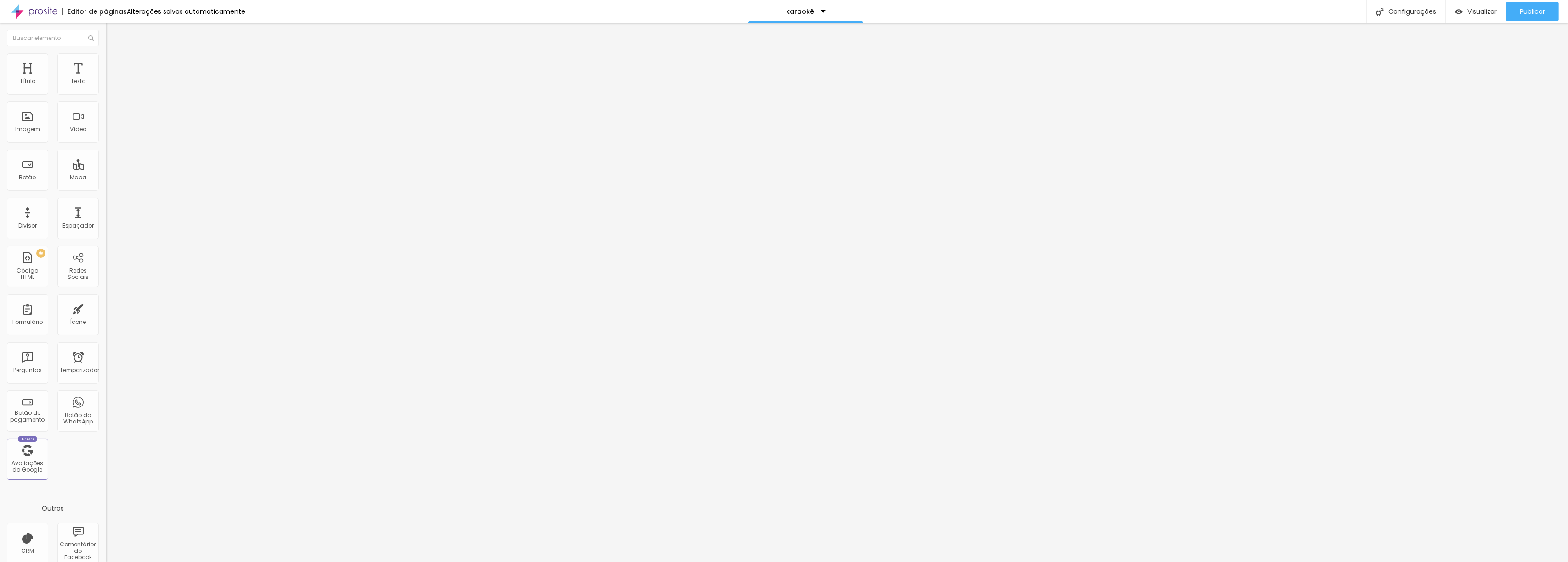
click at [105, 86] on span "Título 2" at bounding box center [120, 82] width 30 height 8
click at [105, 137] on button "button" at bounding box center [112, 132] width 13 height 10
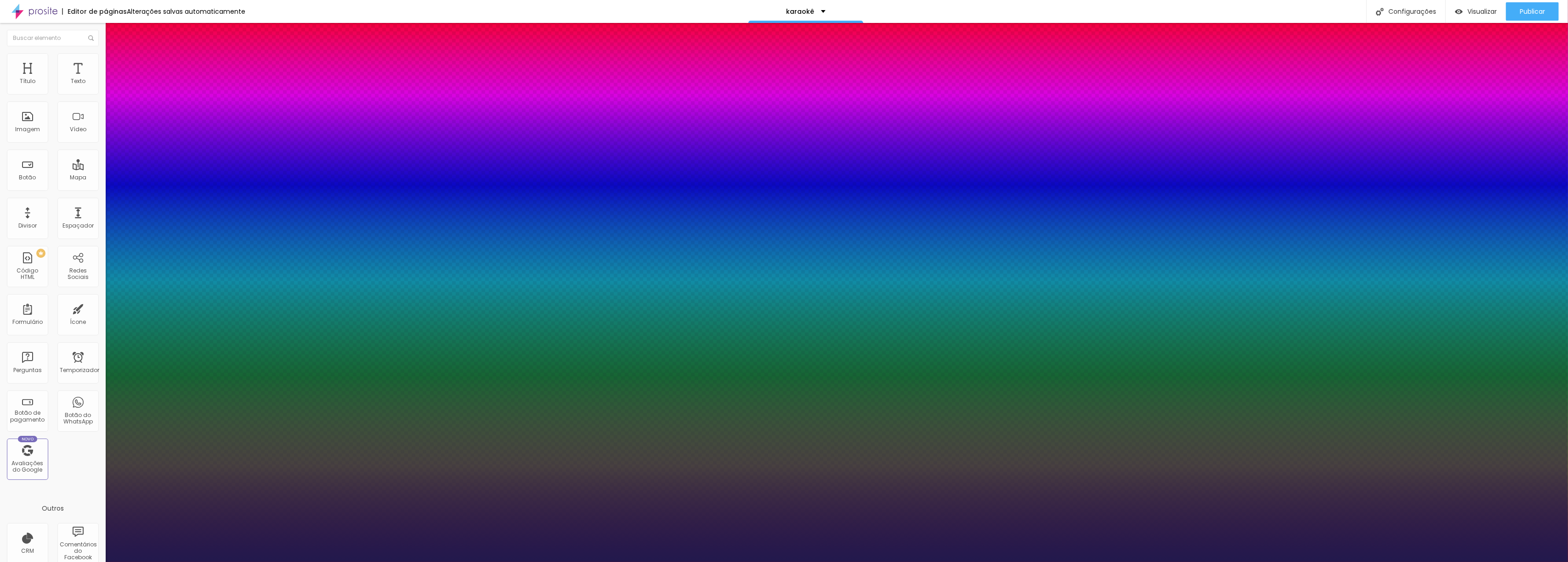
click at [99, 562] on select "AbrilFatface-Regular Actor-Regular Alegreya AlegreyaBlack Alice Allan-Bold Alla…" at bounding box center [49, 572] width 99 height 10
click at [98, 562] on select "AbrilFatface-Regular Actor-Regular Alegreya AlegreyaBlack Alice Allan-Bold Alla…" at bounding box center [49, 572] width 99 height 10
click at [99, 562] on select "AbrilFatface-Regular Actor-Regular Alegreya AlegreyaBlack Alice Allan-Bold Alla…" at bounding box center [49, 572] width 99 height 10
click at [98, 562] on select "AbrilFatface-Regular Actor-Regular Alegreya AlegreyaBlack Alice Allan-Bold Alla…" at bounding box center [49, 572] width 99 height 10
drag, startPoint x: 147, startPoint y: 255, endPoint x: 115, endPoint y: 252, distance: 32.1
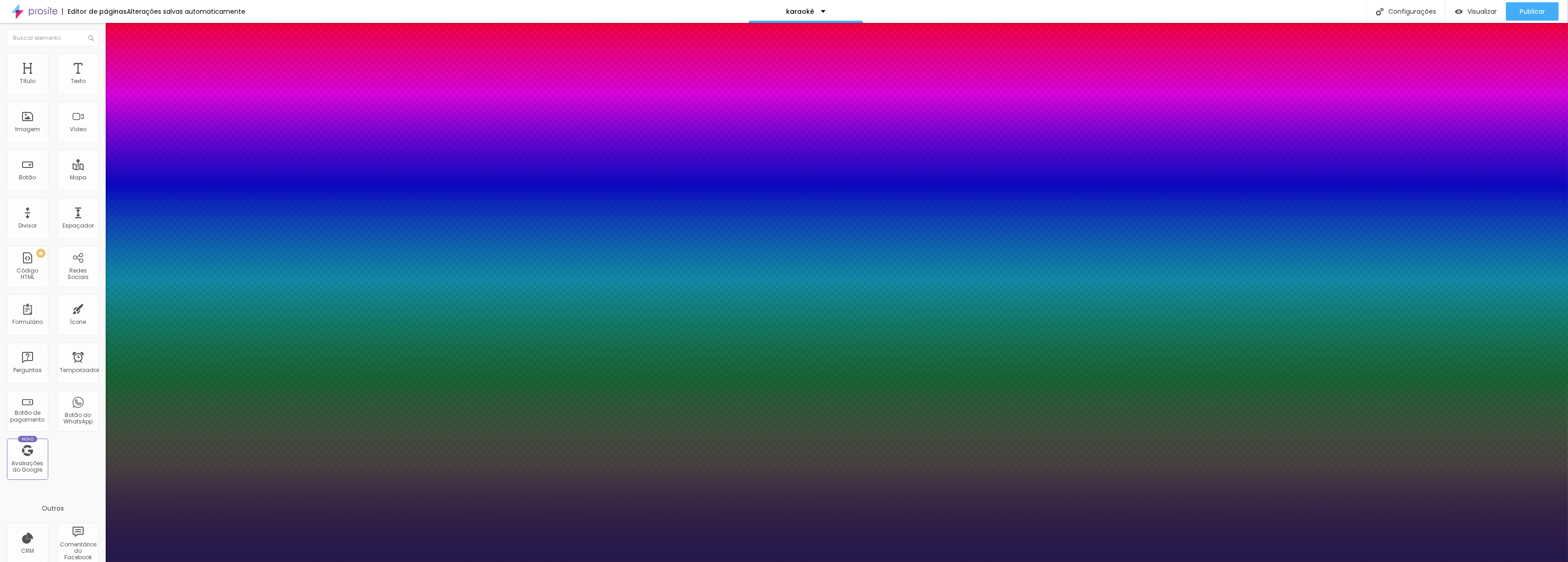
click at [908, 562] on div at bounding box center [784, 562] width 1568 height 0
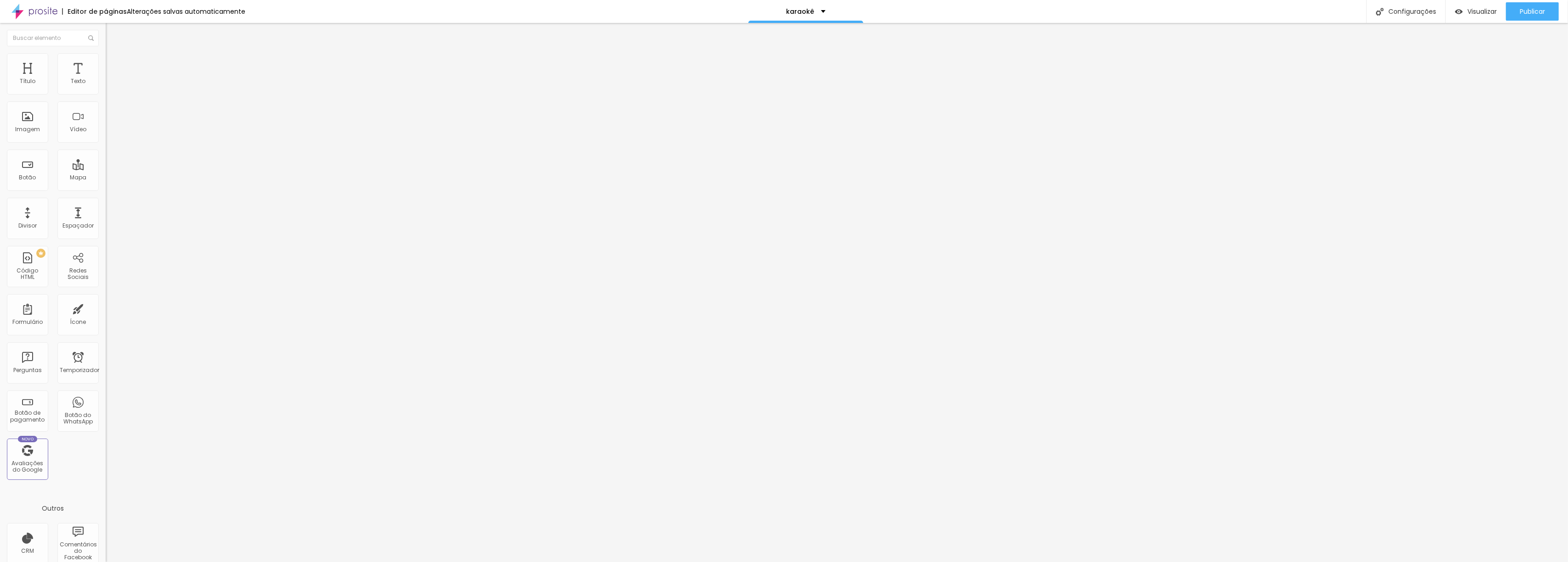
click at [114, 87] on span "Título 2" at bounding box center [128, 83] width 30 height 8
click at [105, 137] on button "button" at bounding box center [112, 132] width 13 height 10
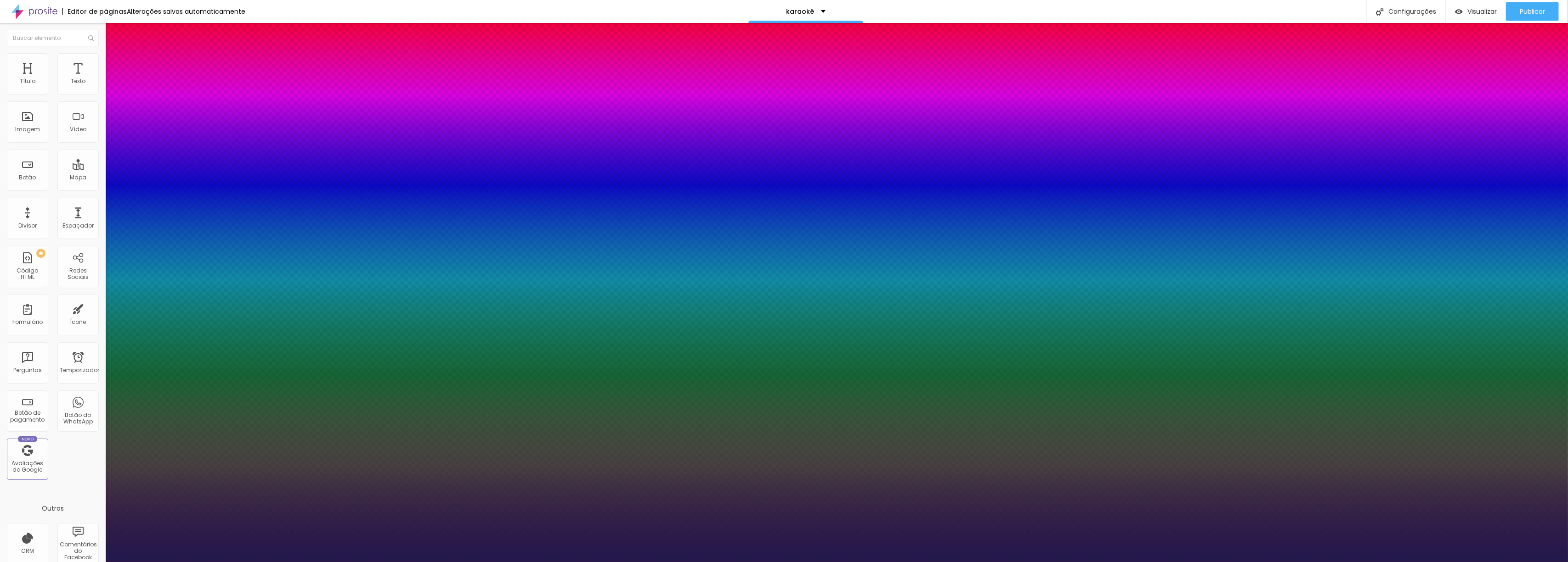
click at [888, 562] on div at bounding box center [784, 562] width 1568 height 0
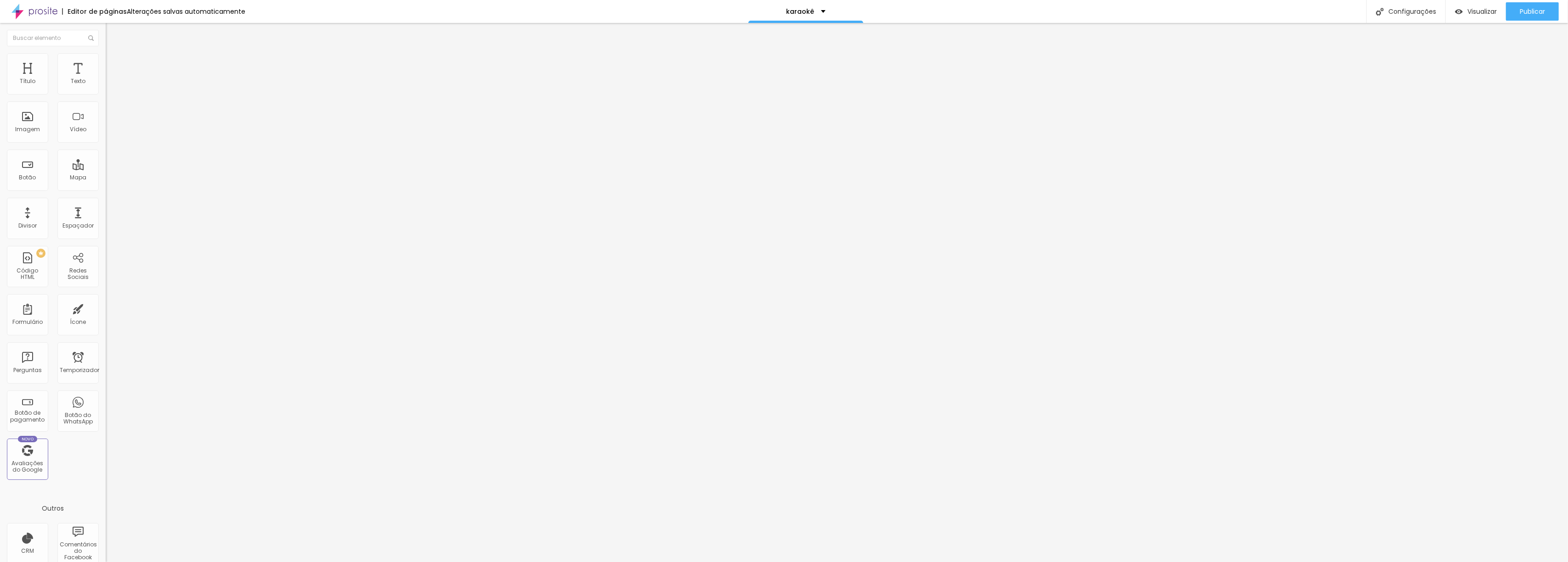
click at [105, 107] on font "Título 5" at bounding box center [116, 102] width 21 height 8
click at [105, 114] on span "Título 6" at bounding box center [114, 110] width 18 height 8
click at [109, 133] on icon "button" at bounding box center [112, 130] width 6 height 6
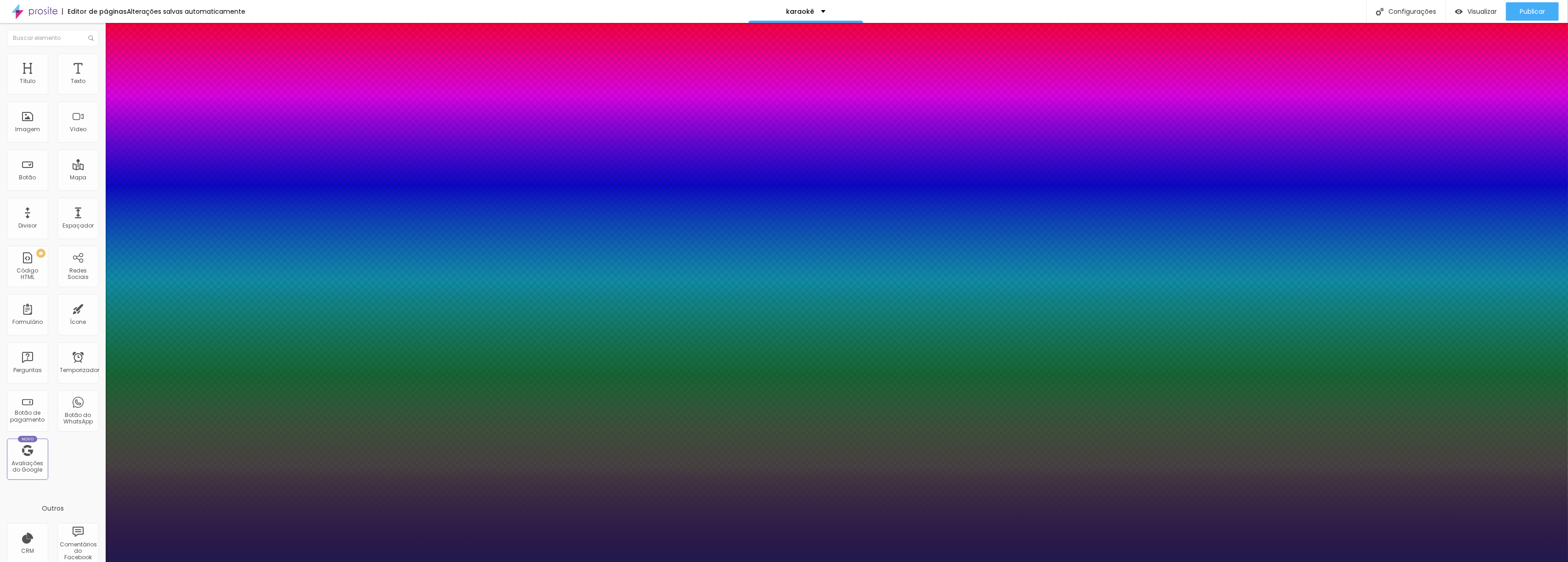
click at [1170, 562] on div at bounding box center [784, 562] width 1568 height 0
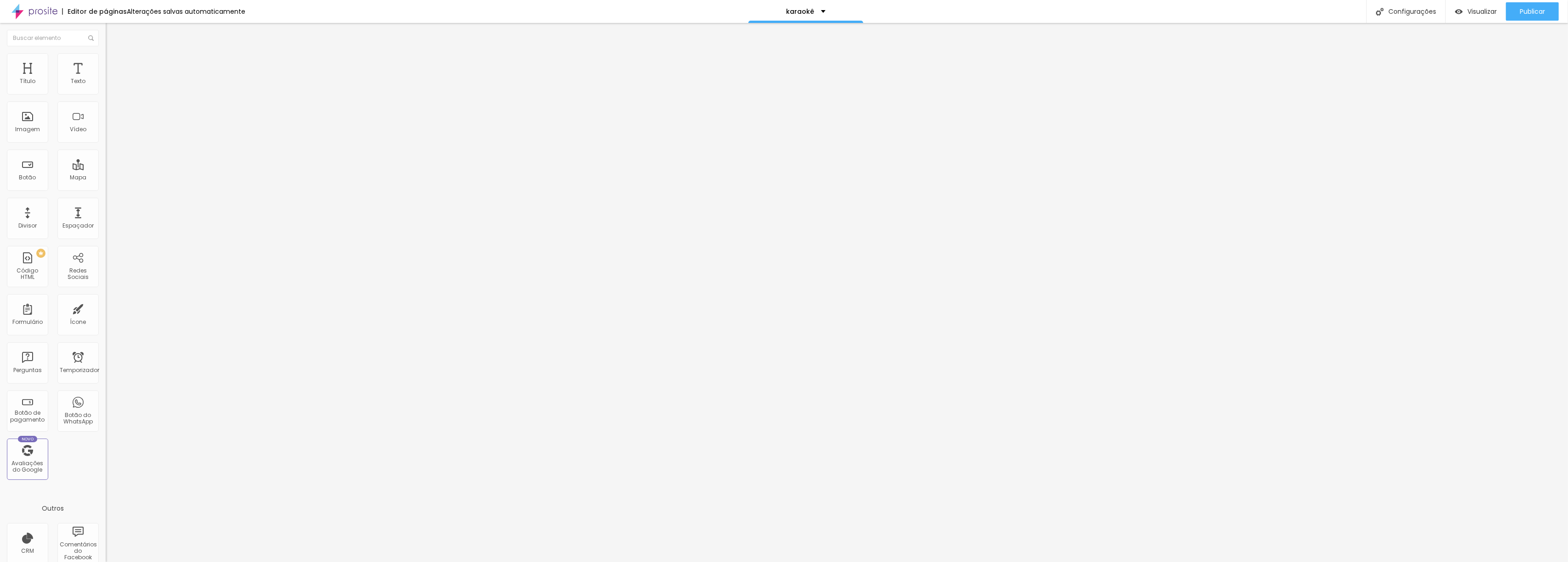
click at [105, 87] on button "button" at bounding box center [112, 83] width 13 height 10
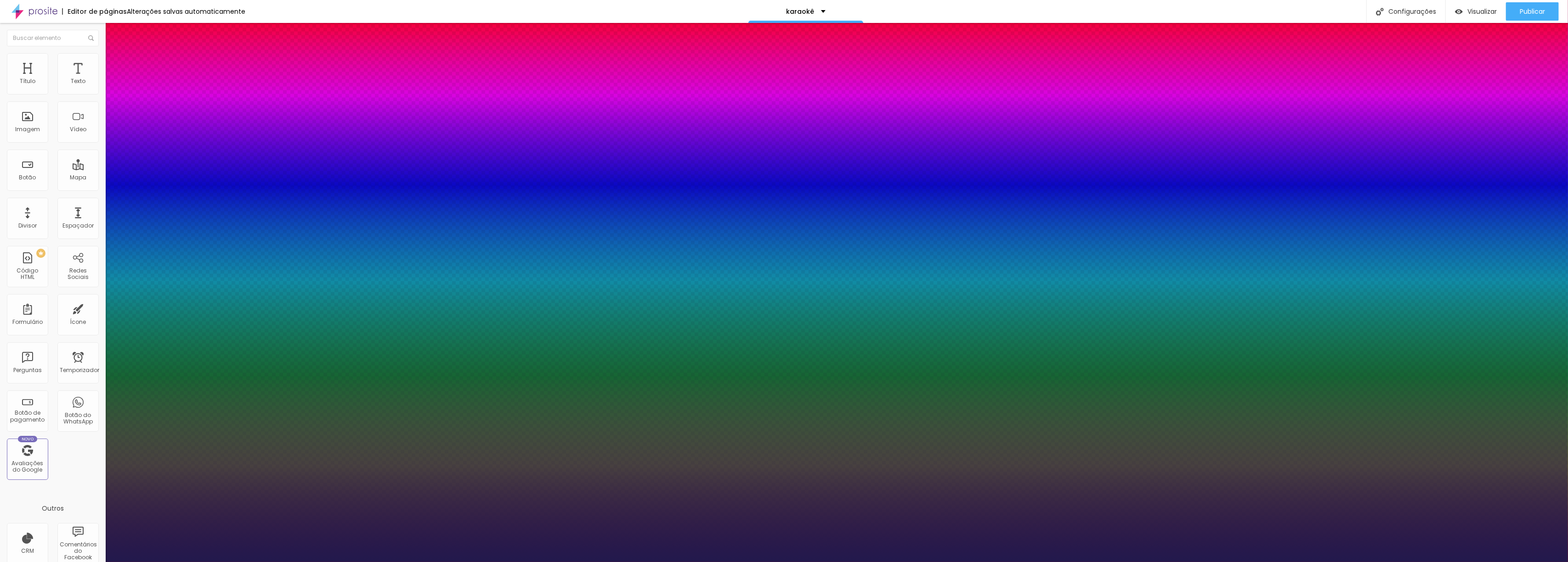
click at [1168, 562] on div at bounding box center [784, 562] width 1568 height 0
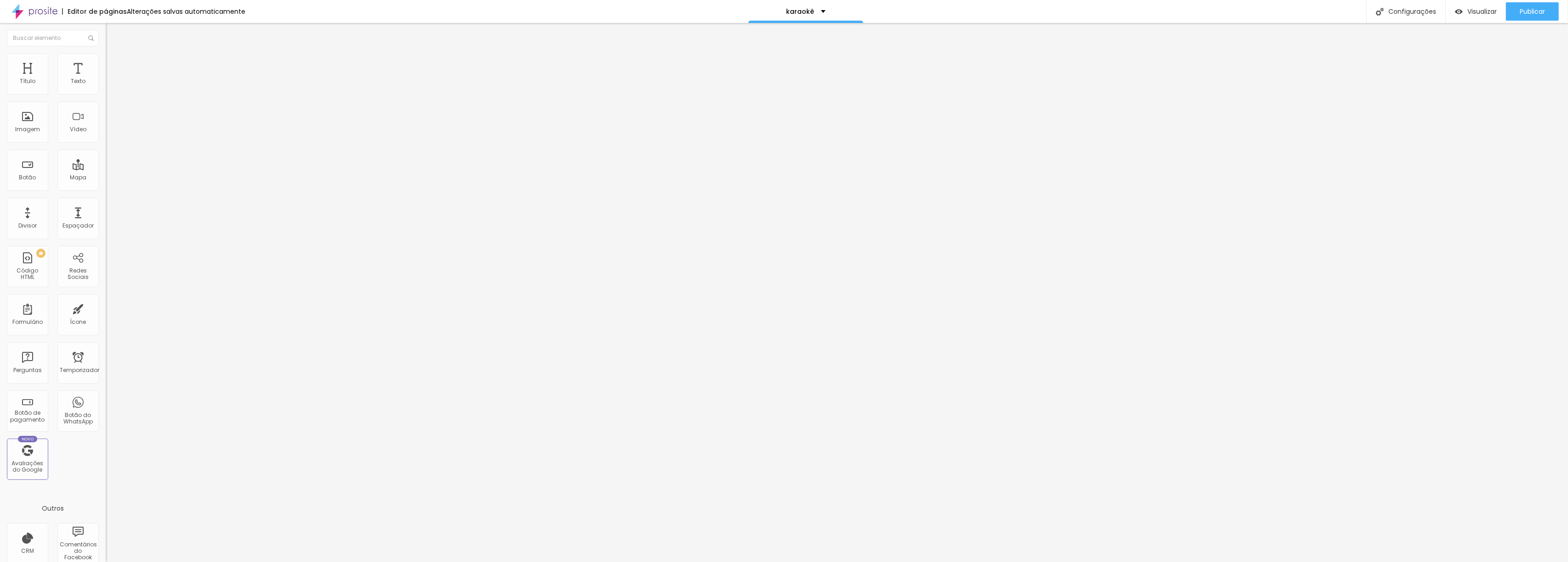
click at [111, 79] on font "Trocar imagem" at bounding box center [133, 75] width 45 height 8
click at [30, 127] on font "Imagem" at bounding box center [28, 129] width 25 height 8
click at [24, 132] on font "Imagem" at bounding box center [28, 129] width 25 height 8
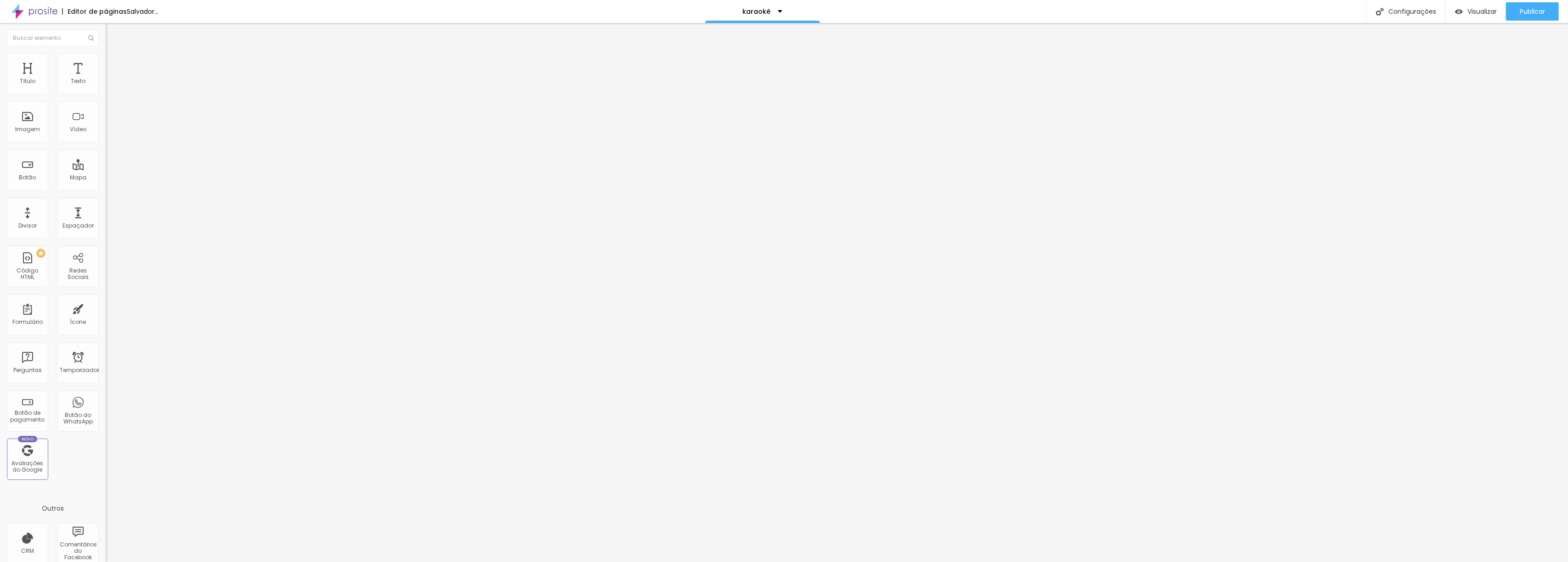
click at [105, 79] on span "Trocar imagem" at bounding box center [130, 75] width 50 height 8
click at [105, 136] on button "button" at bounding box center [112, 131] width 13 height 10
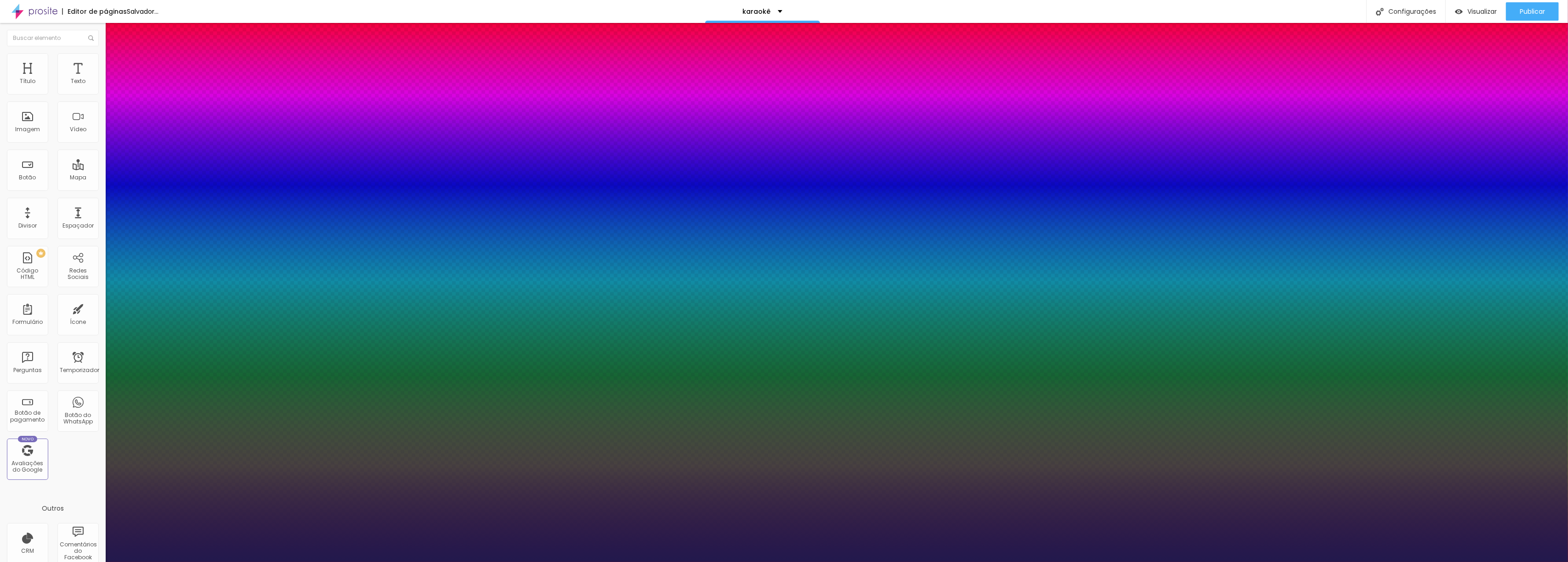
drag, startPoint x: 142, startPoint y: 256, endPoint x: 148, endPoint y: 256, distance: 6.0
click at [926, 562] on div at bounding box center [784, 562] width 1568 height 0
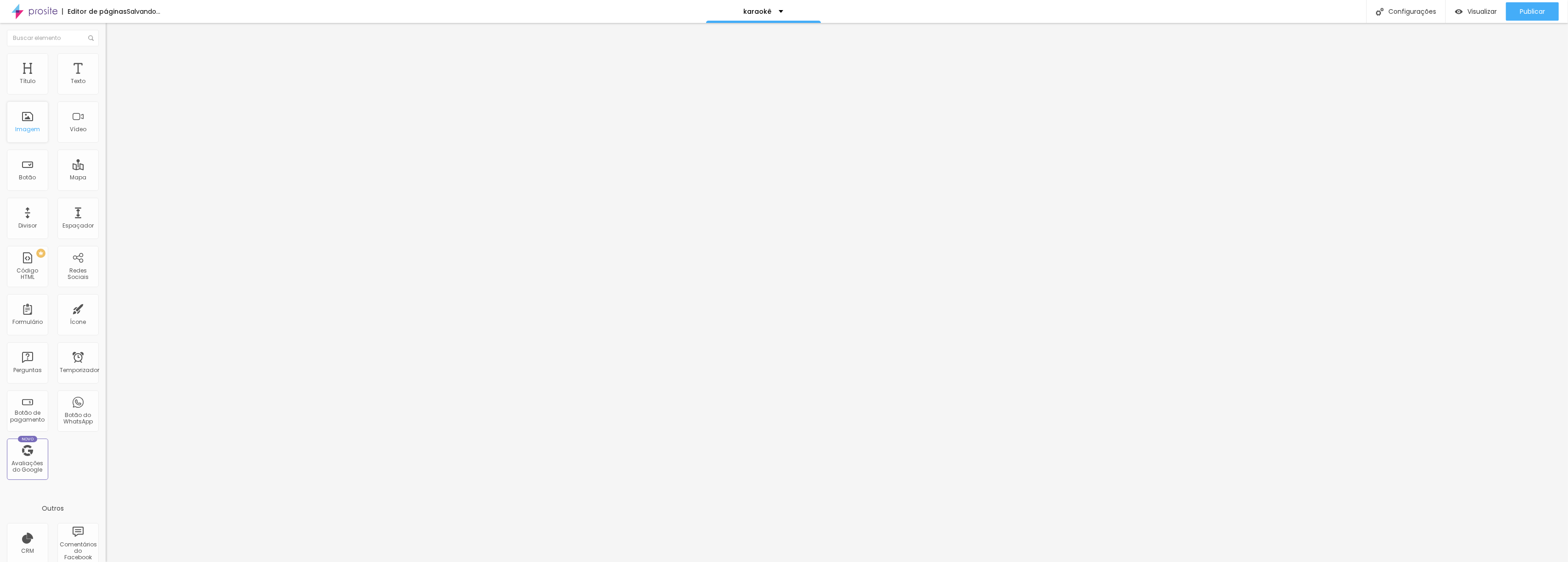
click at [34, 130] on font "Imagem" at bounding box center [28, 129] width 25 height 8
click at [111, 79] on font "Adicionar imagem" at bounding box center [138, 75] width 53 height 8
click at [109, 86] on icon "button" at bounding box center [112, 83] width 6 height 6
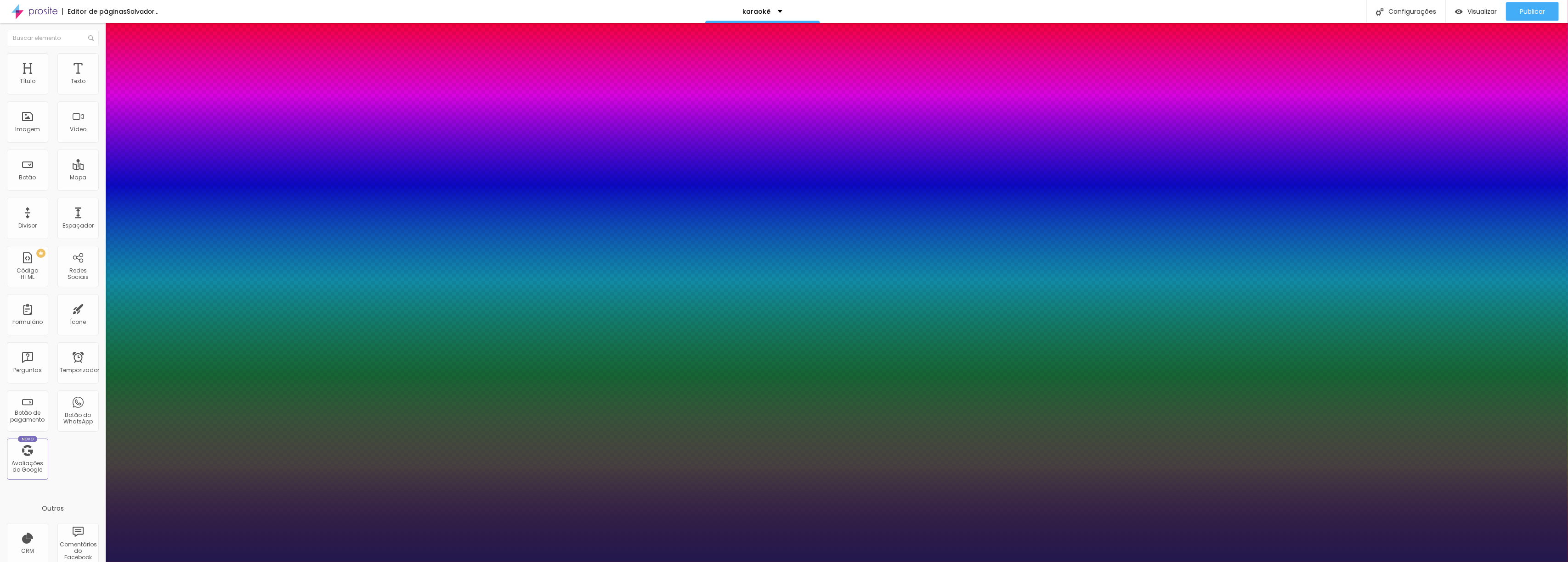
click at [497, 562] on div at bounding box center [784, 562] width 1568 height 0
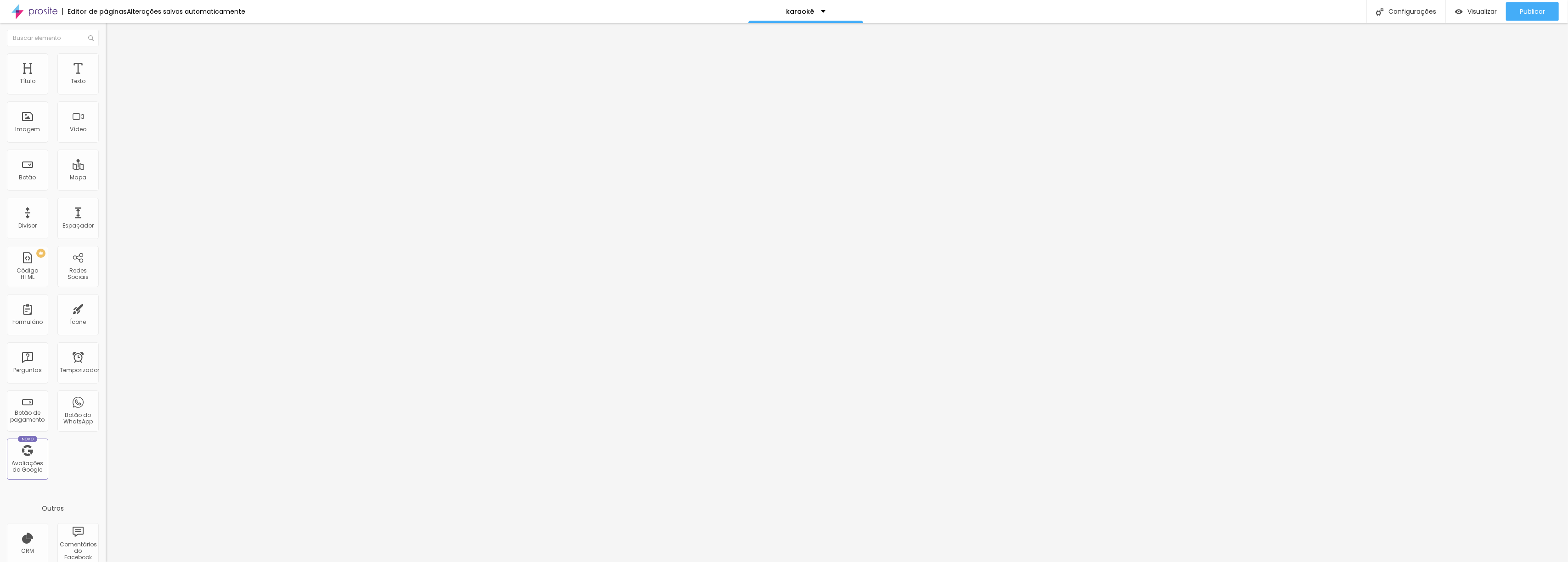
click at [105, 88] on button "button" at bounding box center [112, 83] width 13 height 10
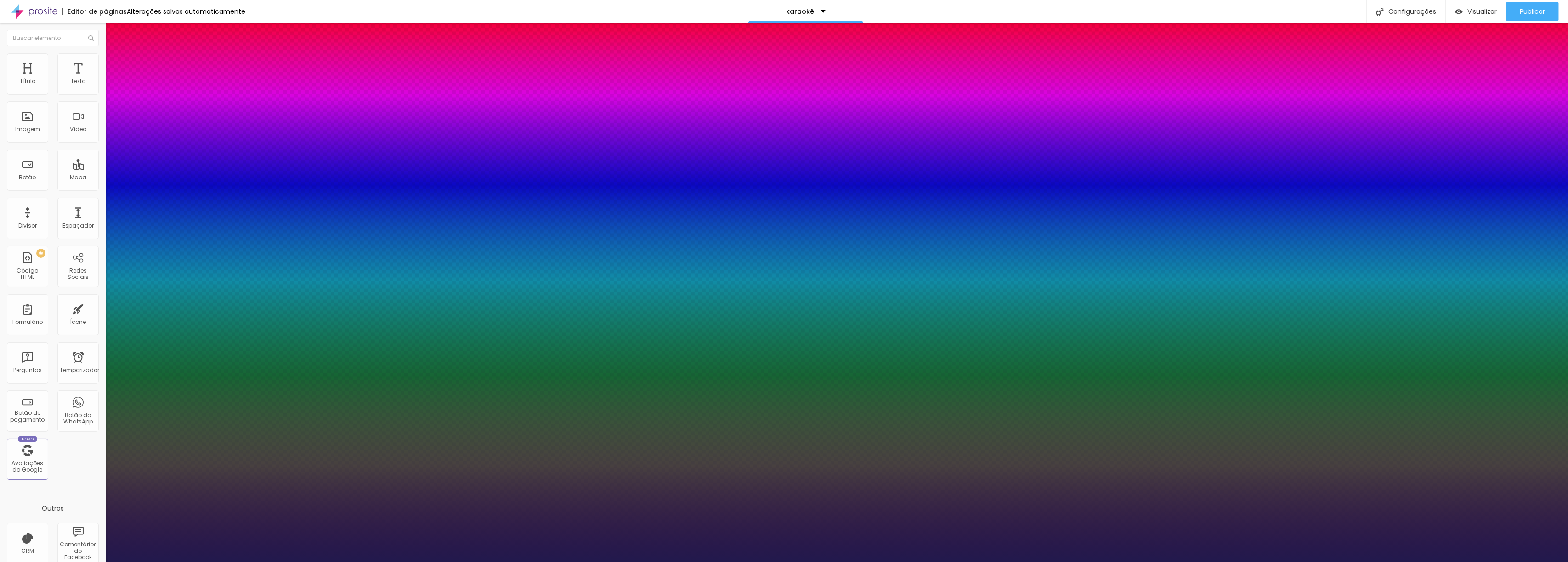
click at [498, 562] on div at bounding box center [784, 562] width 1568 height 0
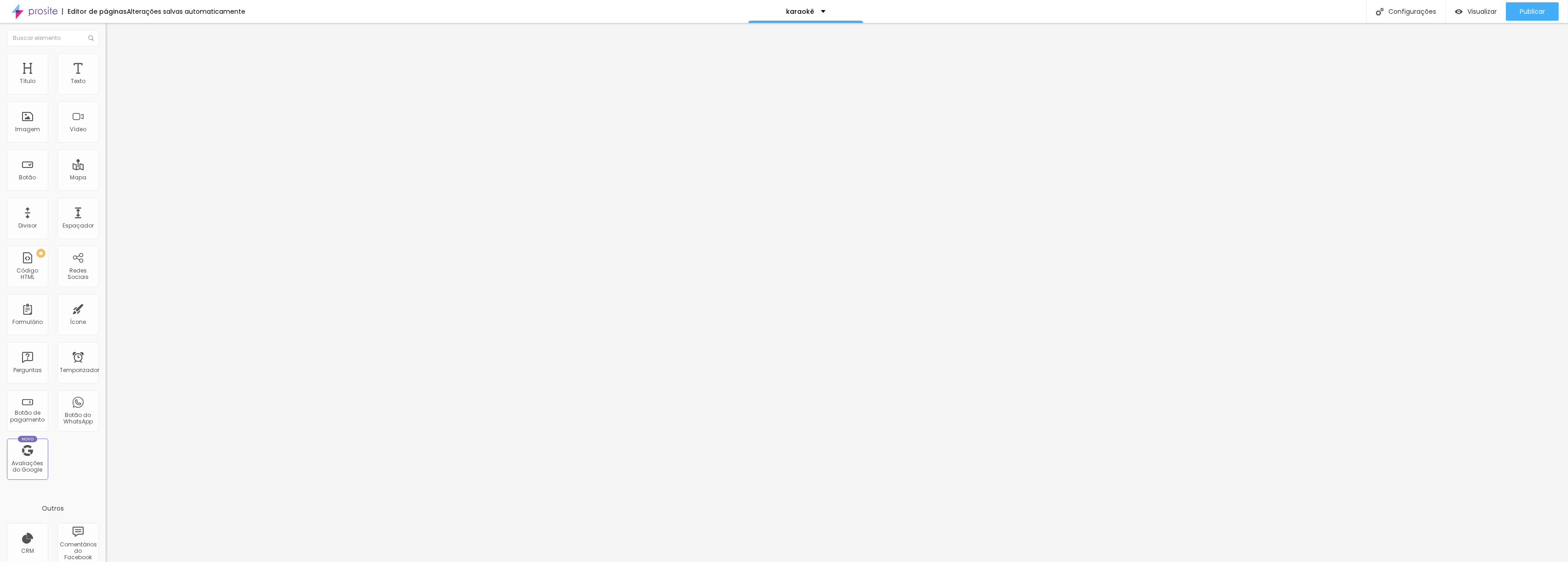
scroll to position [1, 0]
click at [29, 70] on div "Título" at bounding box center [27, 73] width 41 height 41
click at [62, 167] on div "Mapa" at bounding box center [78, 169] width 41 height 41
click at [19, 471] on font "Avaliações do Google" at bounding box center [27, 465] width 31 height 14
click at [105, 135] on button "button" at bounding box center [112, 130] width 13 height 10
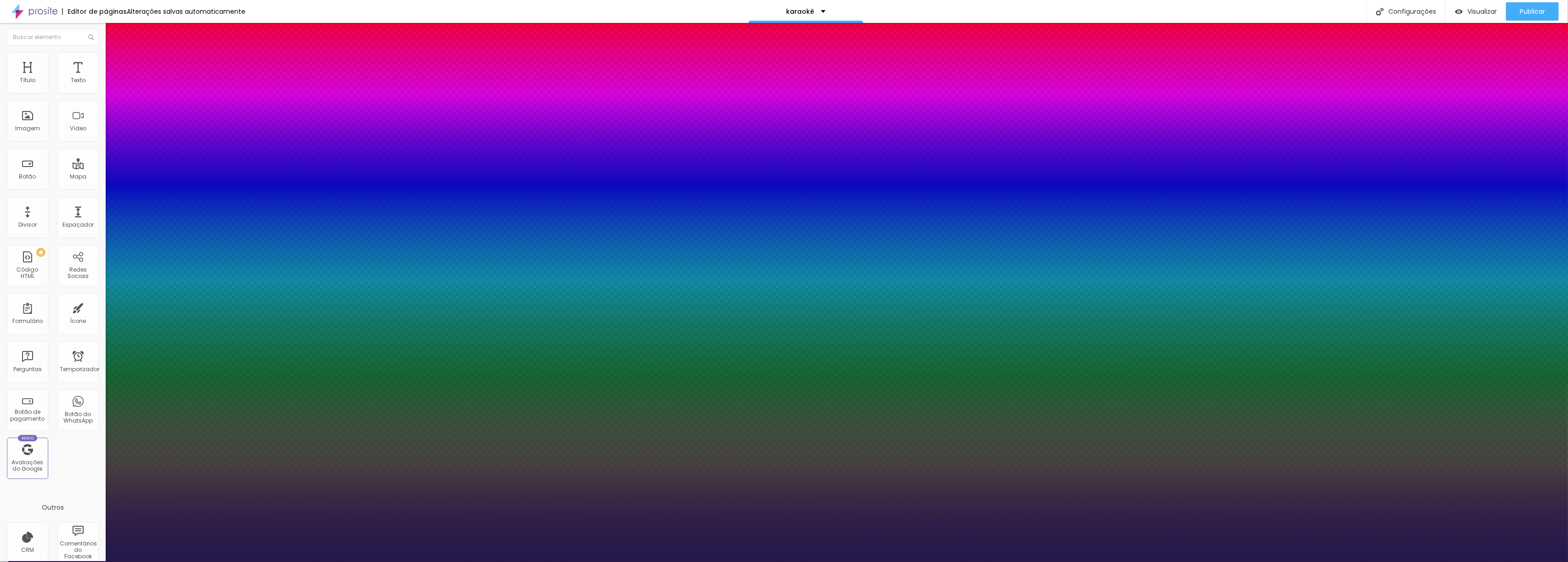
drag, startPoint x: 133, startPoint y: 259, endPoint x: 146, endPoint y: 260, distance: 13.0
click at [1058, 562] on div at bounding box center [784, 562] width 1568 height 0
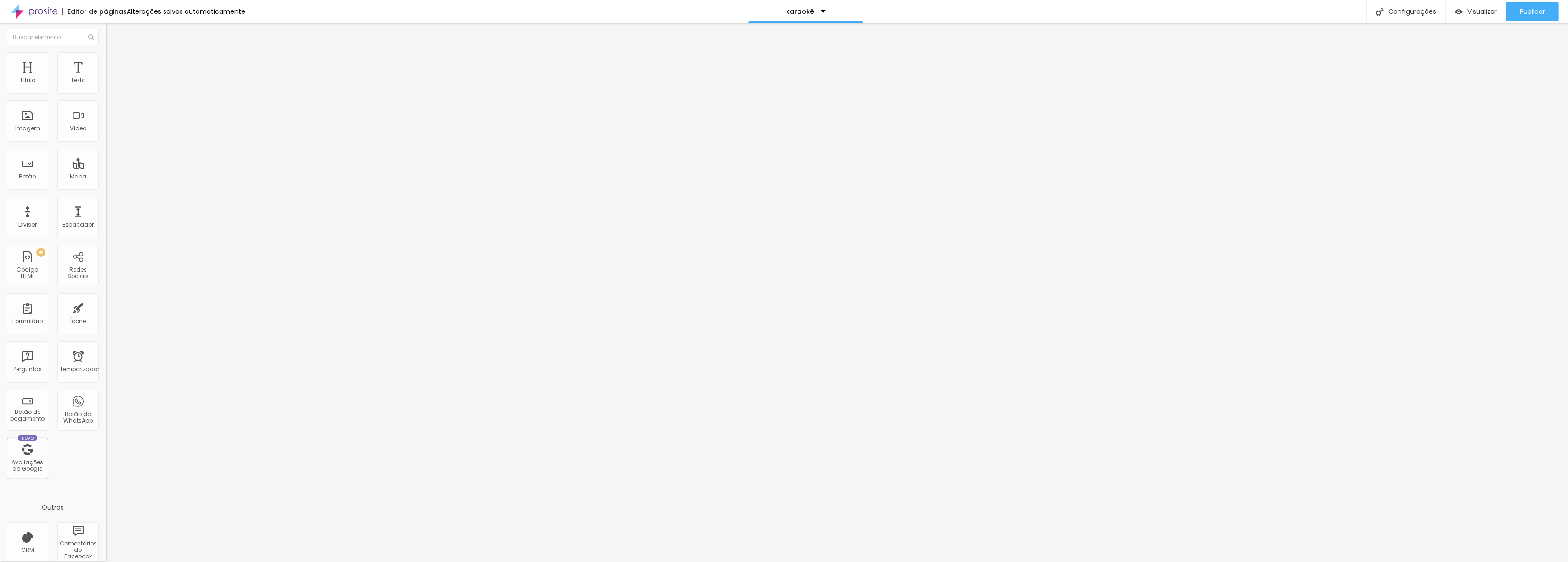
click at [105, 78] on span "Trocar imagem" at bounding box center [130, 74] width 50 height 8
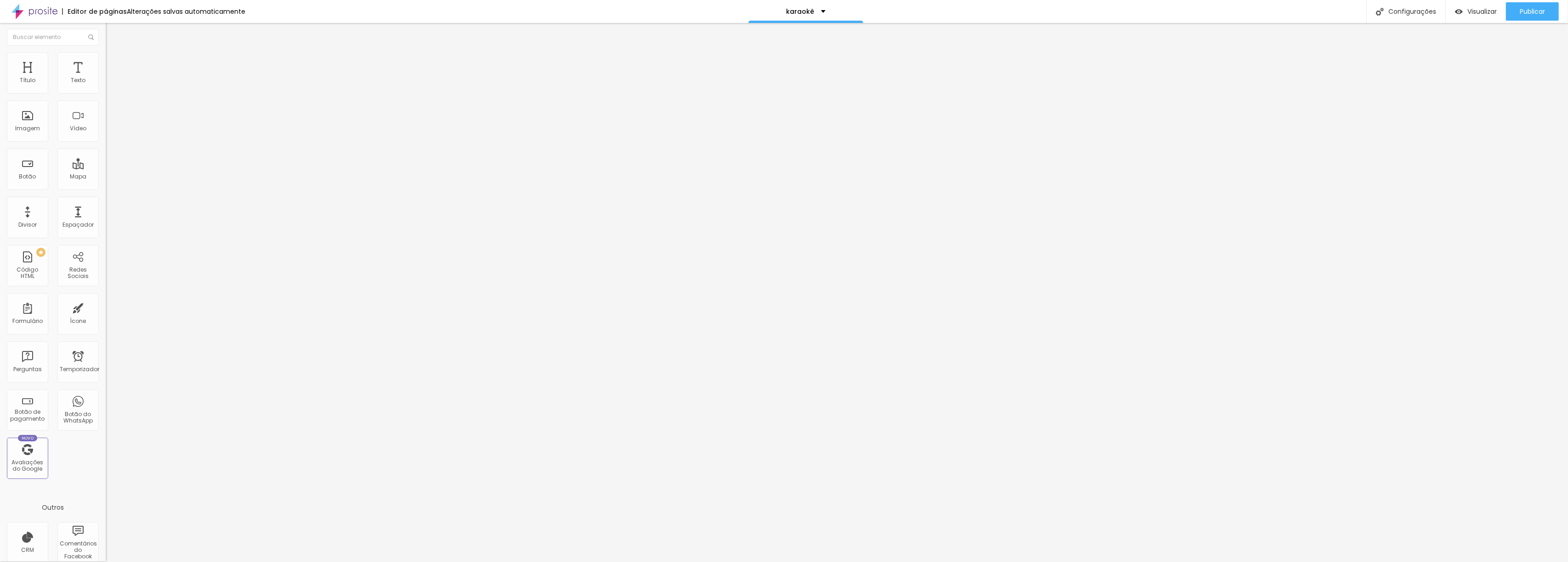
click at [109, 132] on icon "button" at bounding box center [112, 130] width 6 height 6
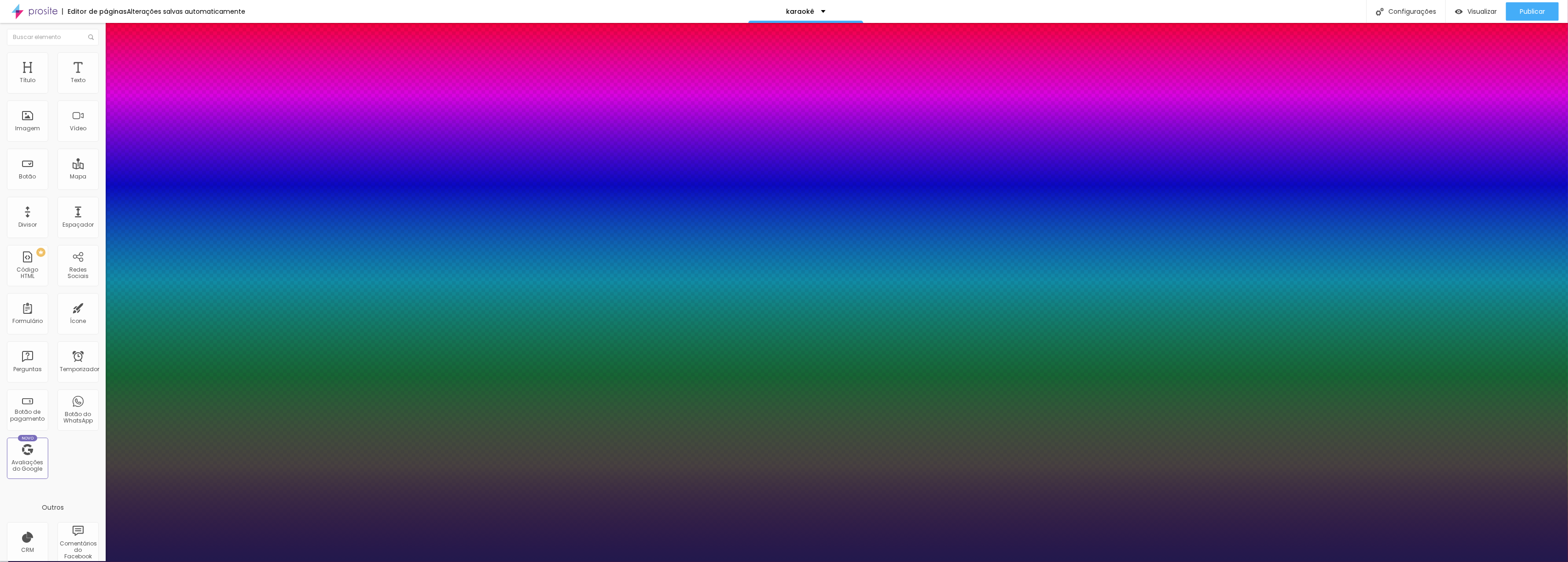
drag, startPoint x: 134, startPoint y: 252, endPoint x: 144, endPoint y: 255, distance: 10.4
drag, startPoint x: 154, startPoint y: 257, endPoint x: 164, endPoint y: 258, distance: 10.0
click at [1271, 562] on div at bounding box center [784, 562] width 1568 height 0
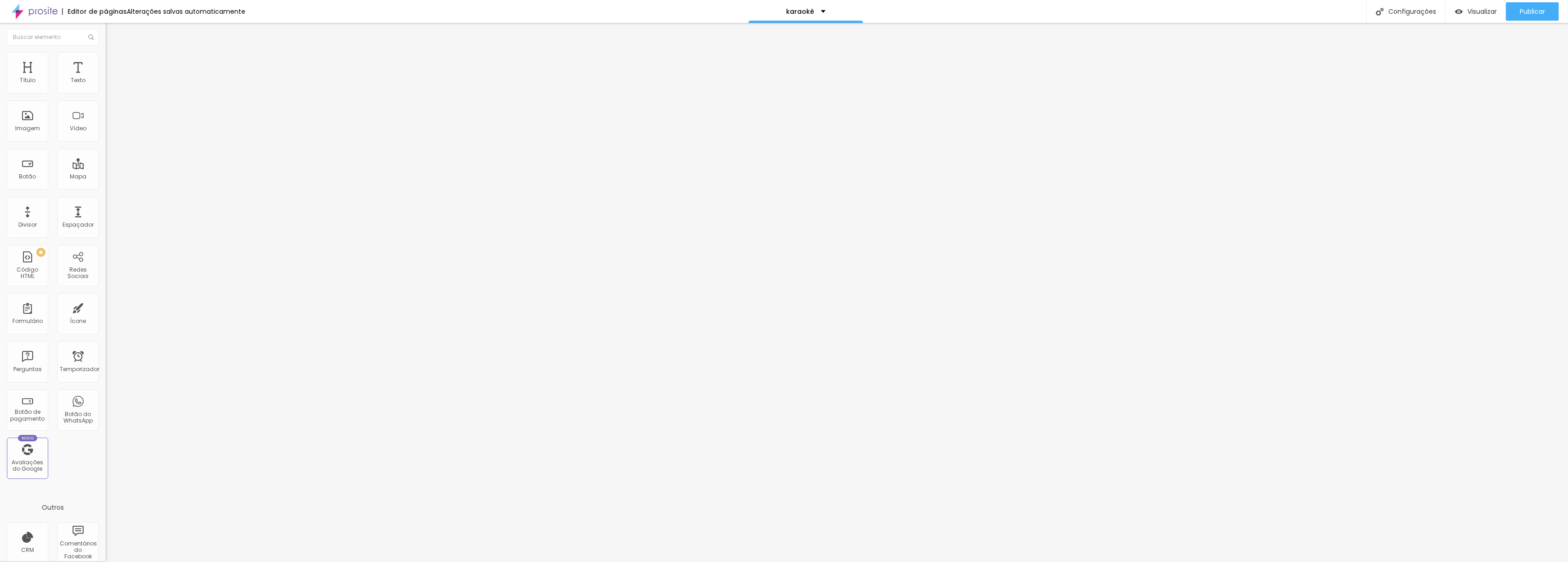
click at [111, 78] on font "Adicionar imagem" at bounding box center [138, 74] width 53 height 8
click at [105, 87] on button "button" at bounding box center [112, 82] width 13 height 10
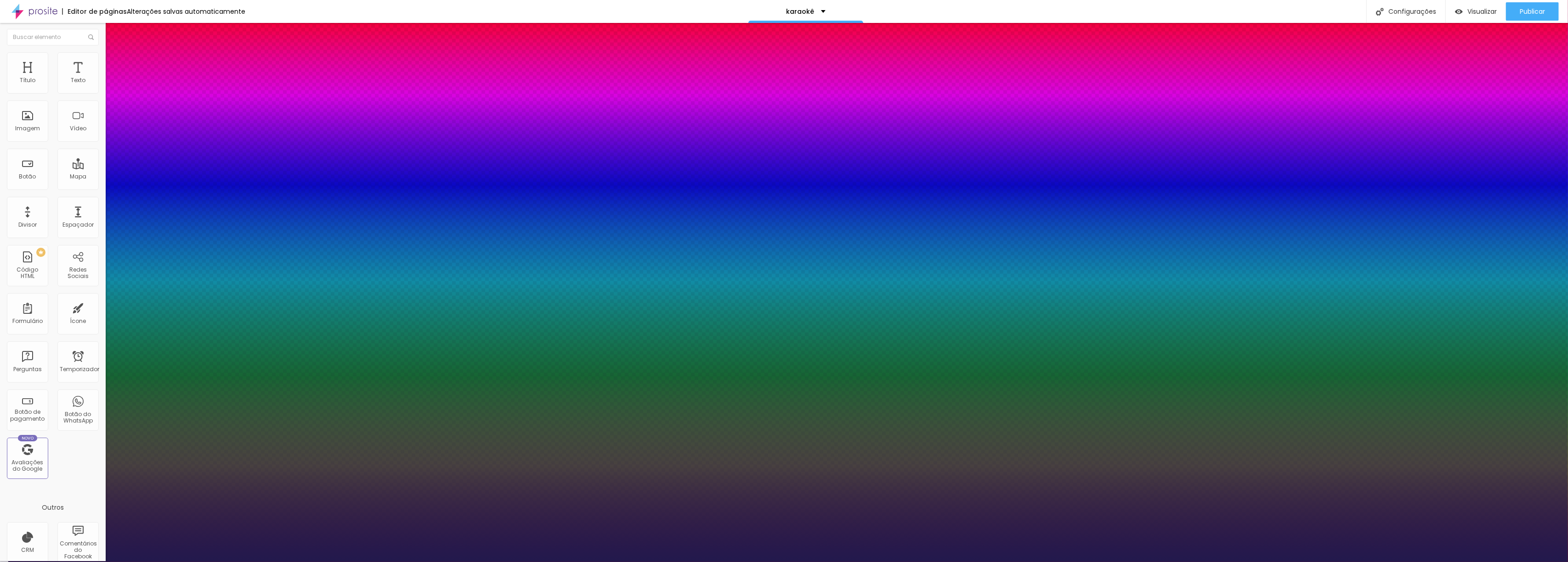
click at [1160, 562] on div at bounding box center [784, 562] width 1568 height 0
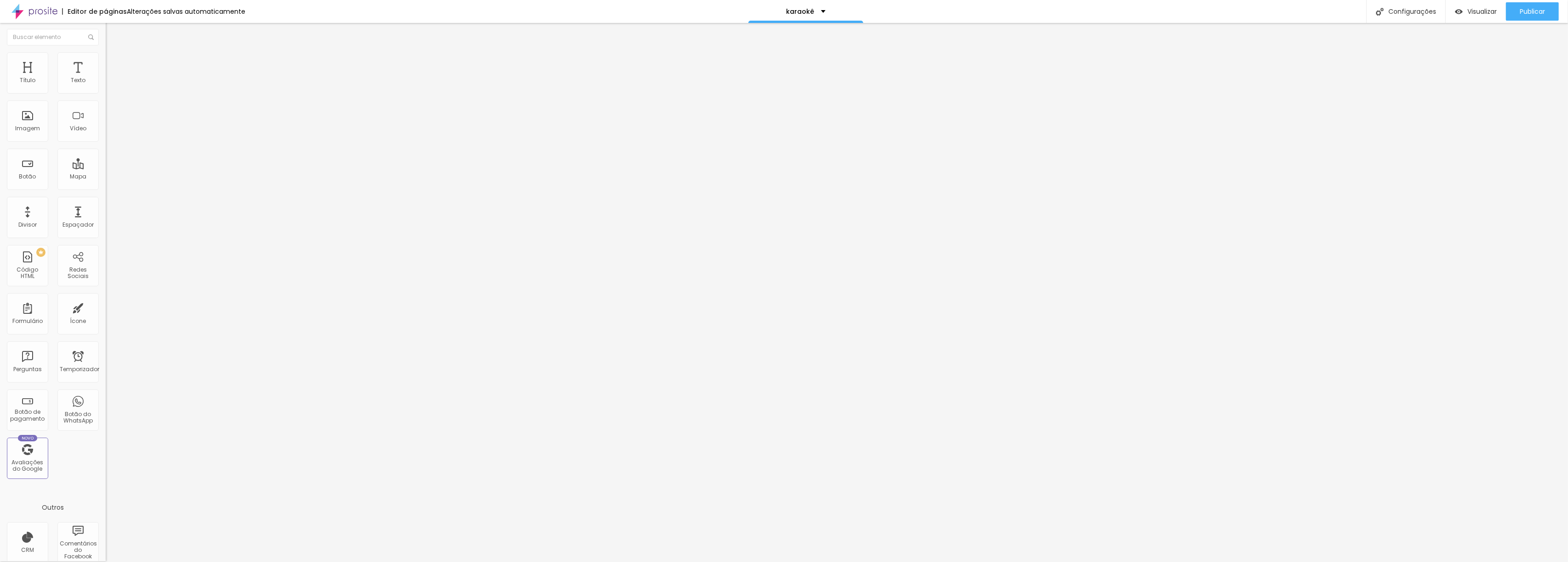
click at [105, 135] on button "button" at bounding box center [112, 130] width 13 height 10
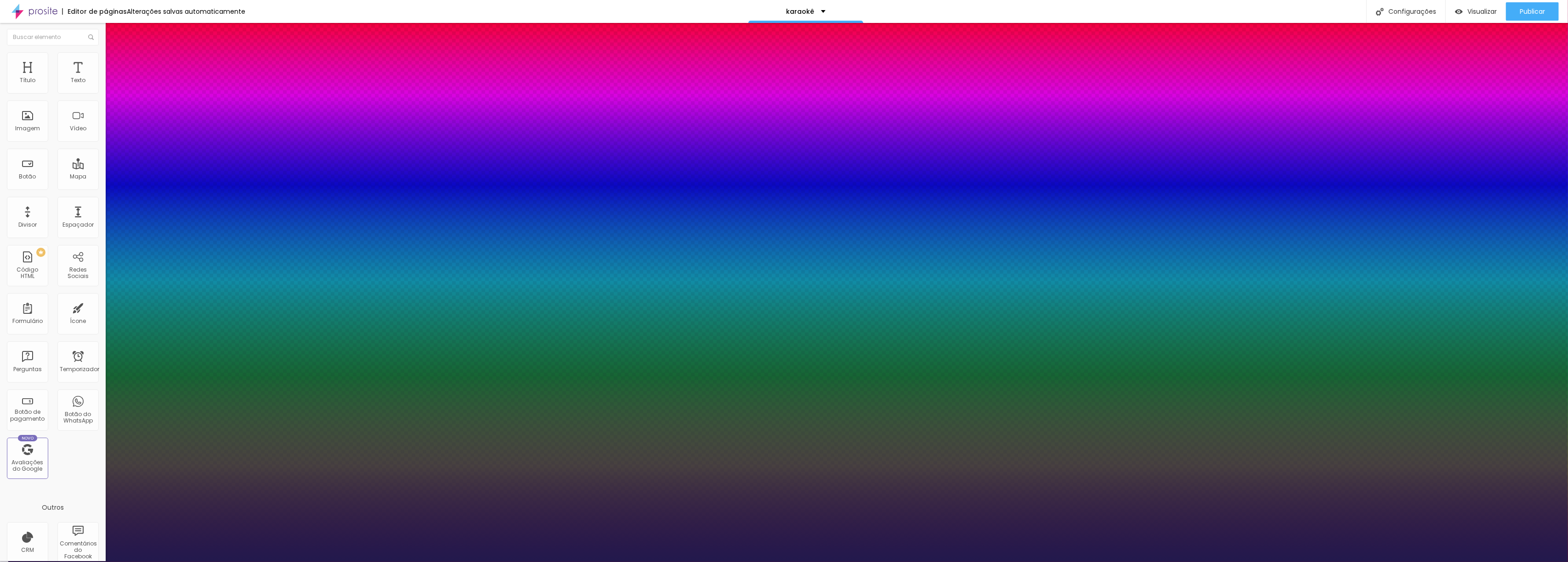
click at [757, 562] on div at bounding box center [784, 562] width 1568 height 0
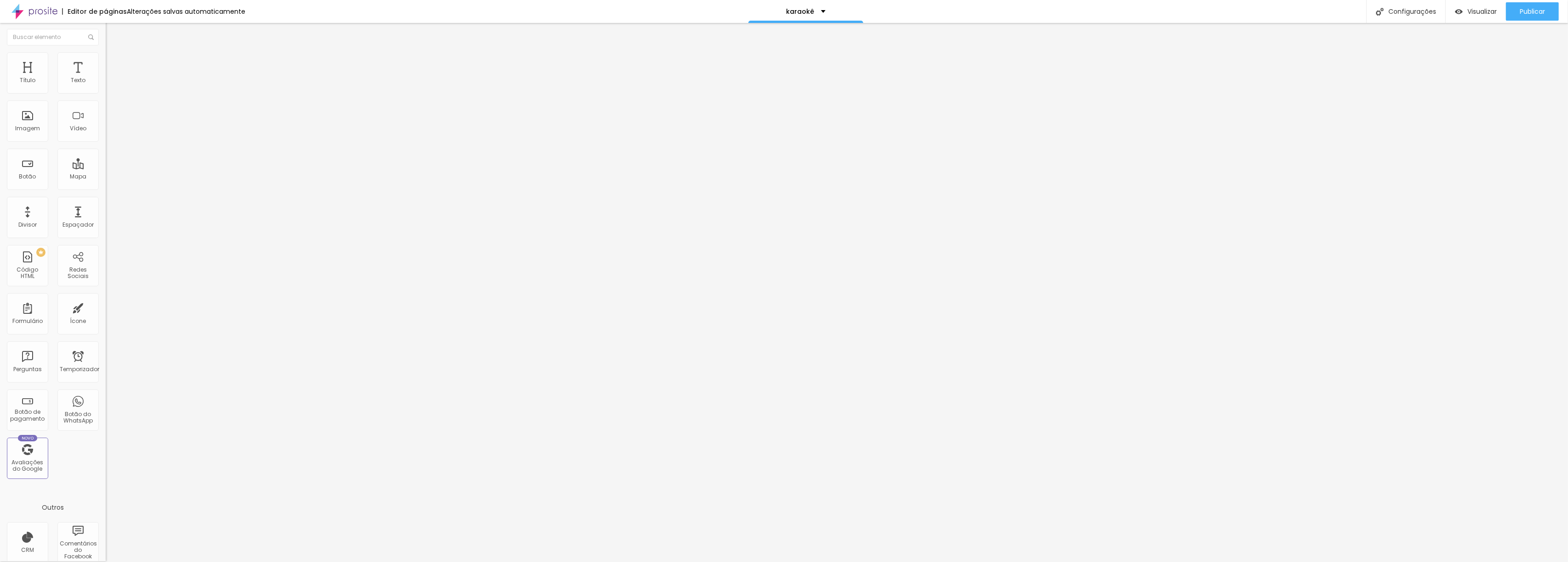
click at [111, 78] on font "Trocar imagem" at bounding box center [133, 74] width 45 height 8
click at [105, 135] on button "button" at bounding box center [112, 130] width 13 height 10
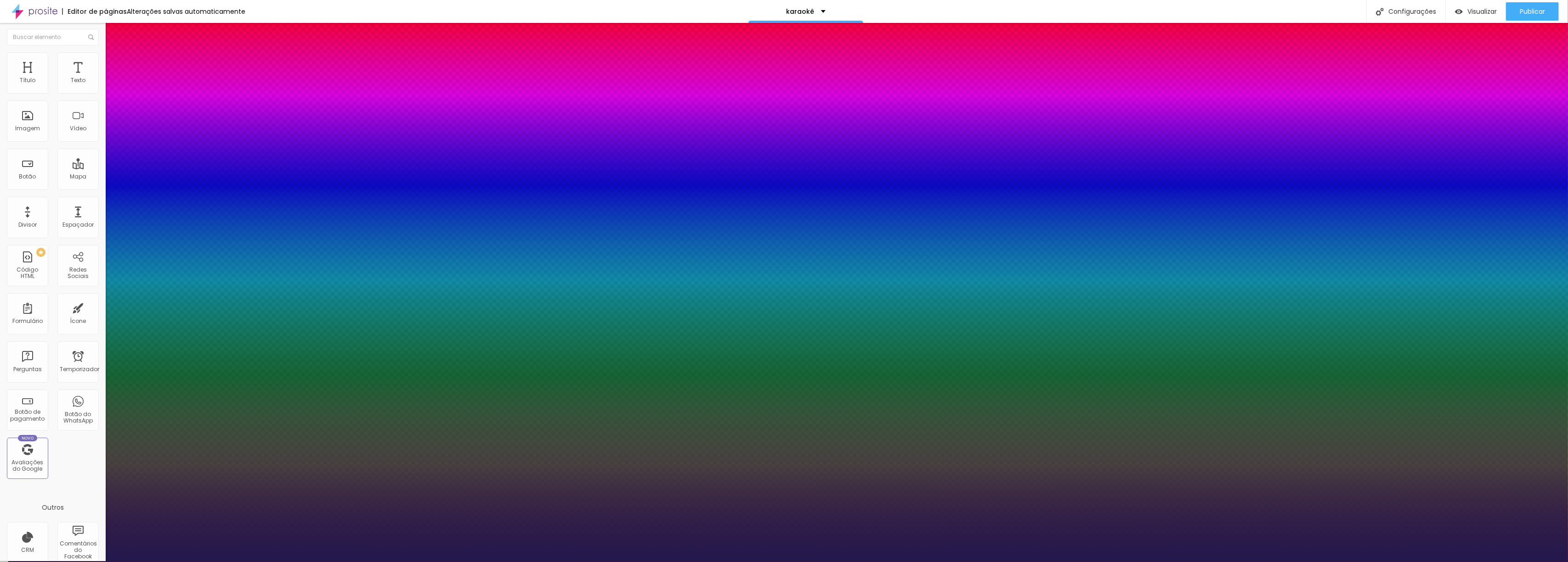
click at [1240, 562] on div at bounding box center [784, 562] width 1568 height 0
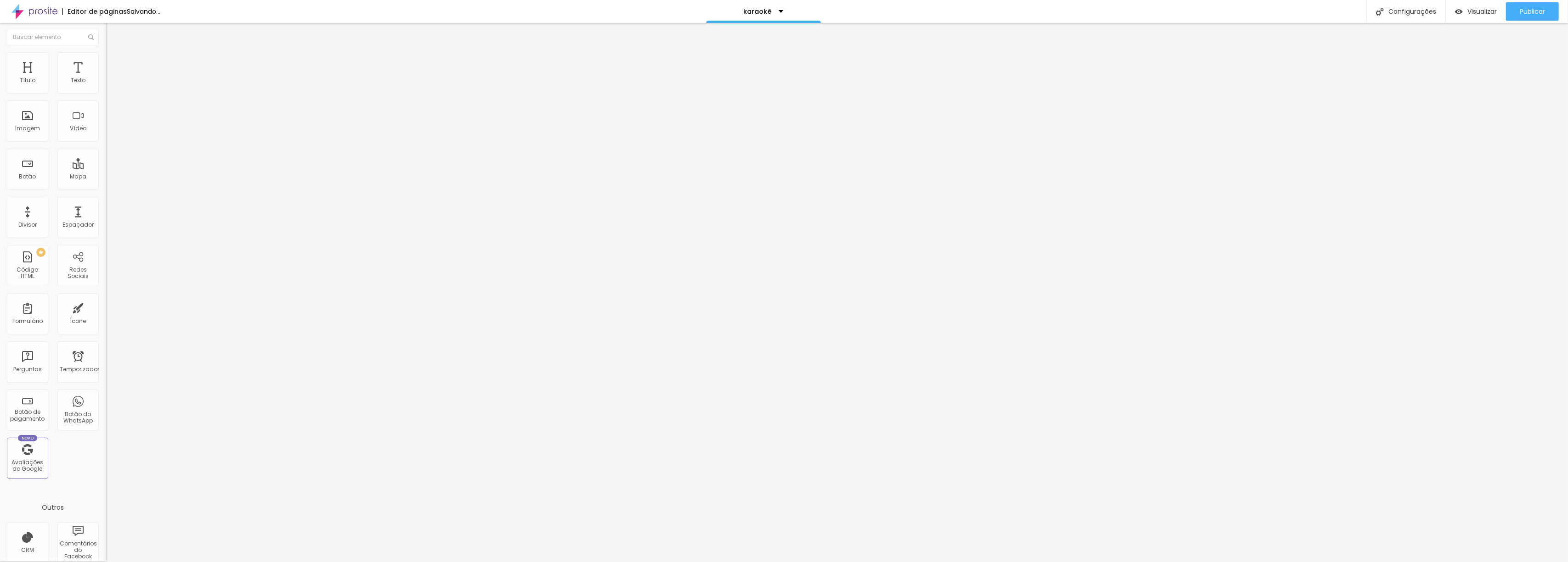
click at [105, 78] on span "Trocar imagem" at bounding box center [130, 74] width 50 height 8
click at [111, 89] on font "Editar perguntas" at bounding box center [135, 85] width 47 height 8
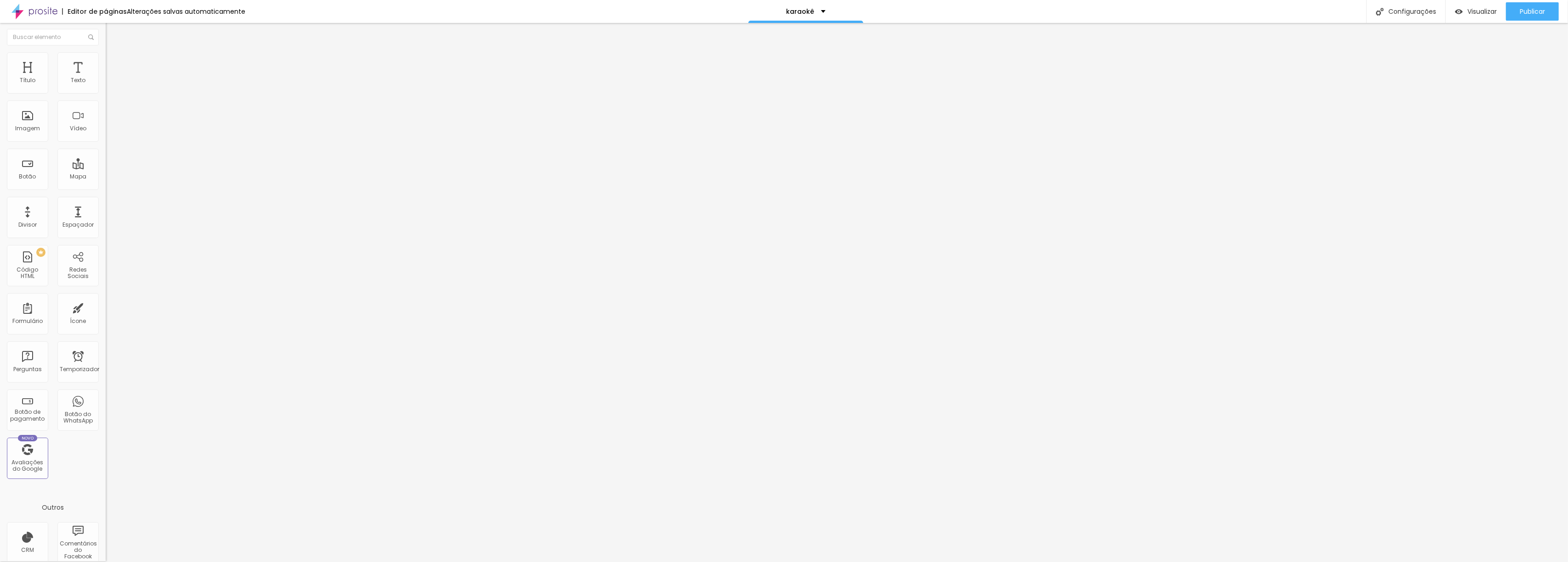
click at [1038, 562] on div at bounding box center [784, 572] width 1568 height 8
click at [111, 89] on font "Editar perguntas" at bounding box center [135, 85] width 47 height 8
click at [1035, 562] on div at bounding box center [784, 572] width 1568 height 8
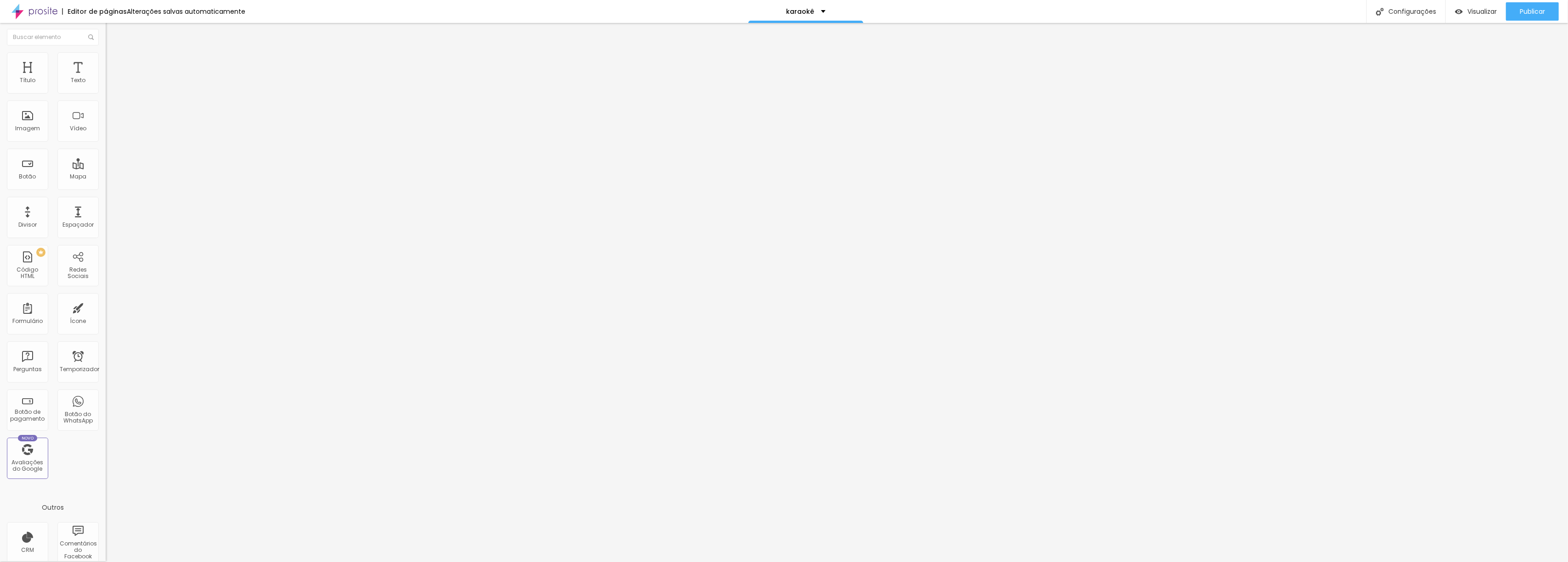
click at [1522, 12] on font "Publicar" at bounding box center [1532, 11] width 26 height 10
click at [109, 133] on icon "button" at bounding box center [112, 130] width 6 height 6
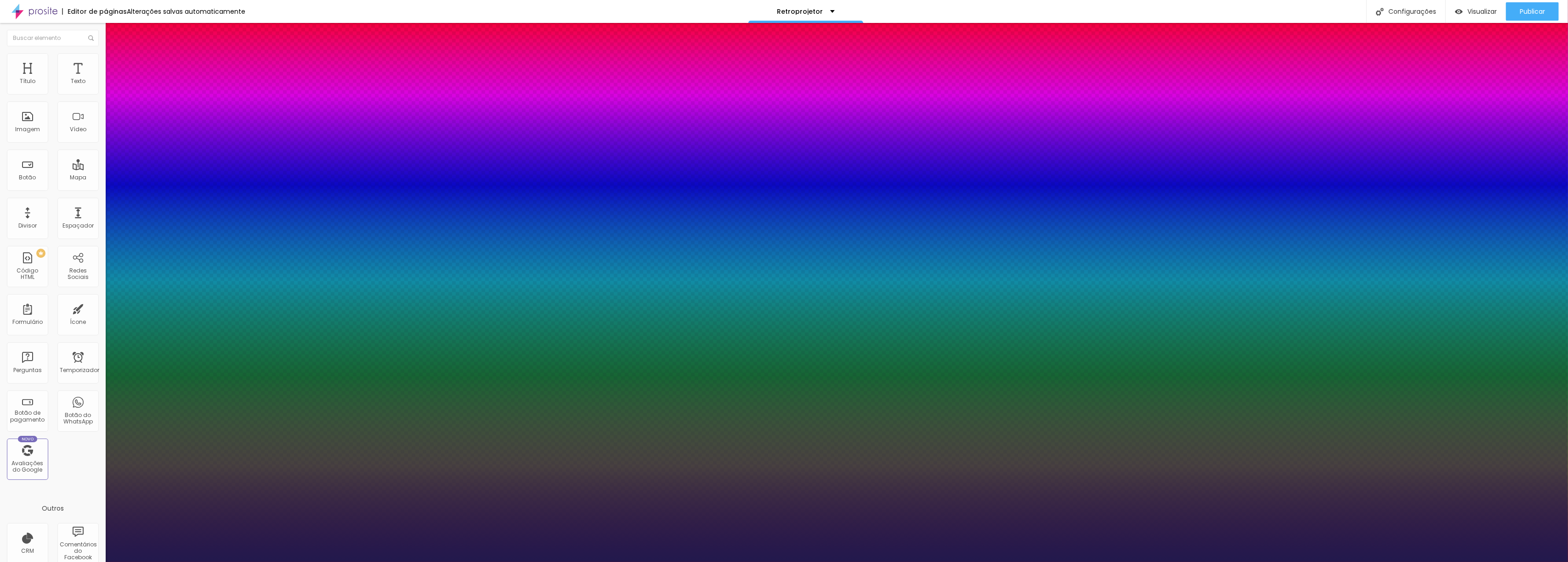
type input "1"
type input "43"
type input "1"
type input "51"
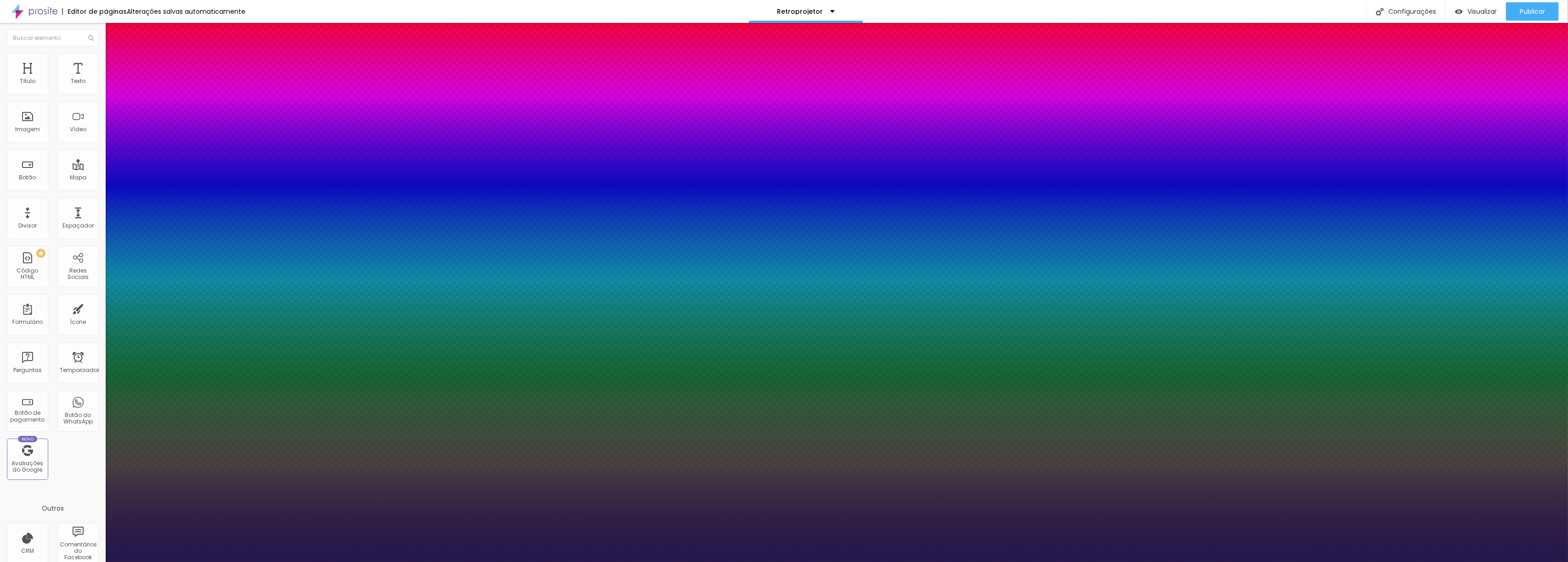
type input "51"
type input "1"
type input "53"
type input "1"
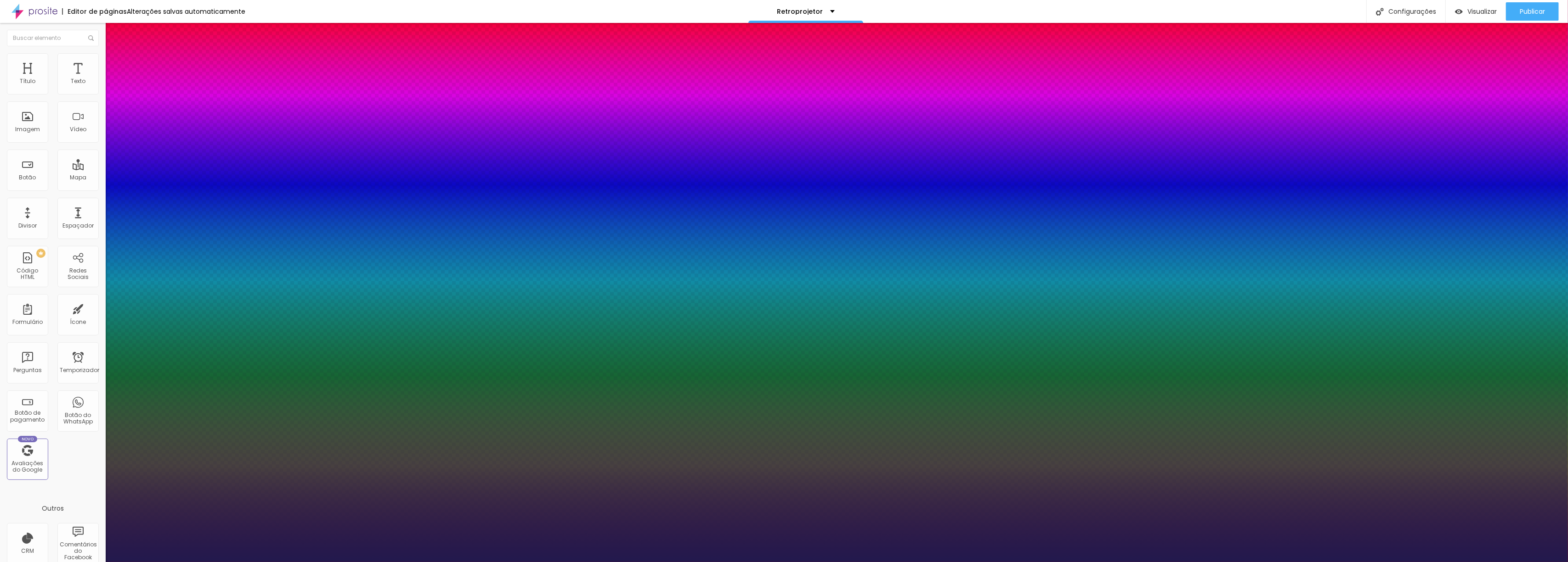
type input "55"
type input "1"
type input "56"
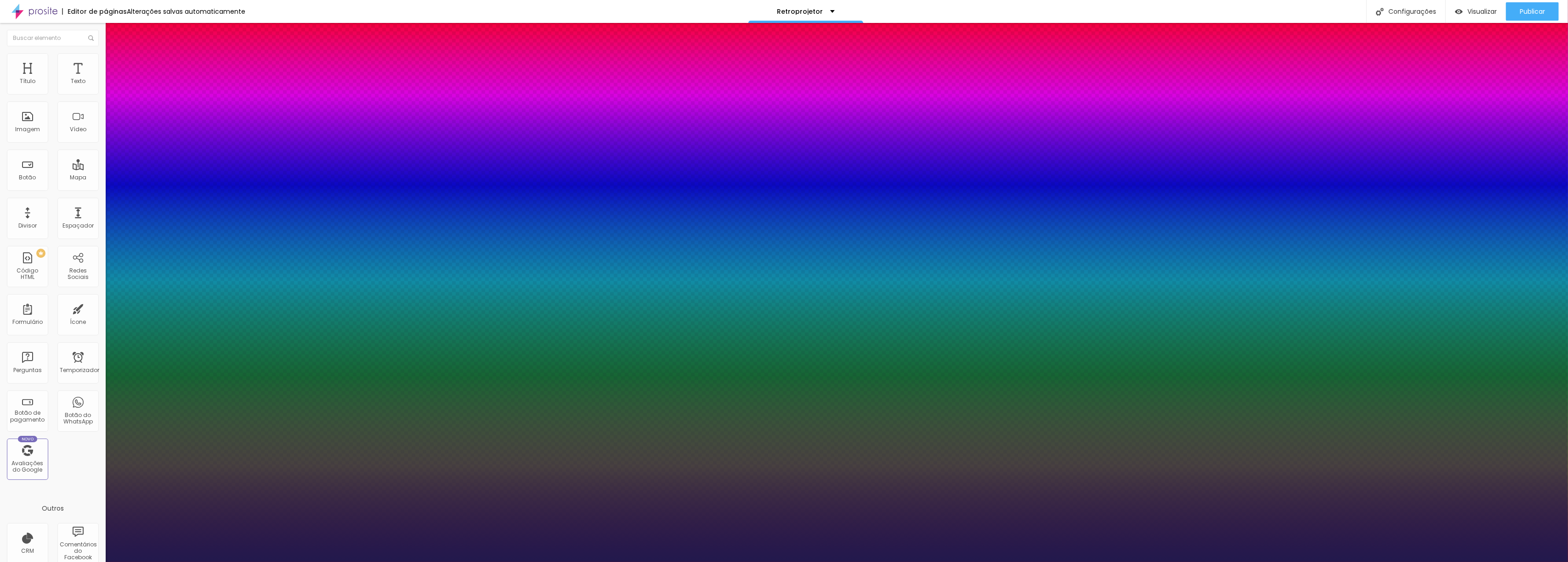
type input "1"
type input "57"
type input "1"
type input "58"
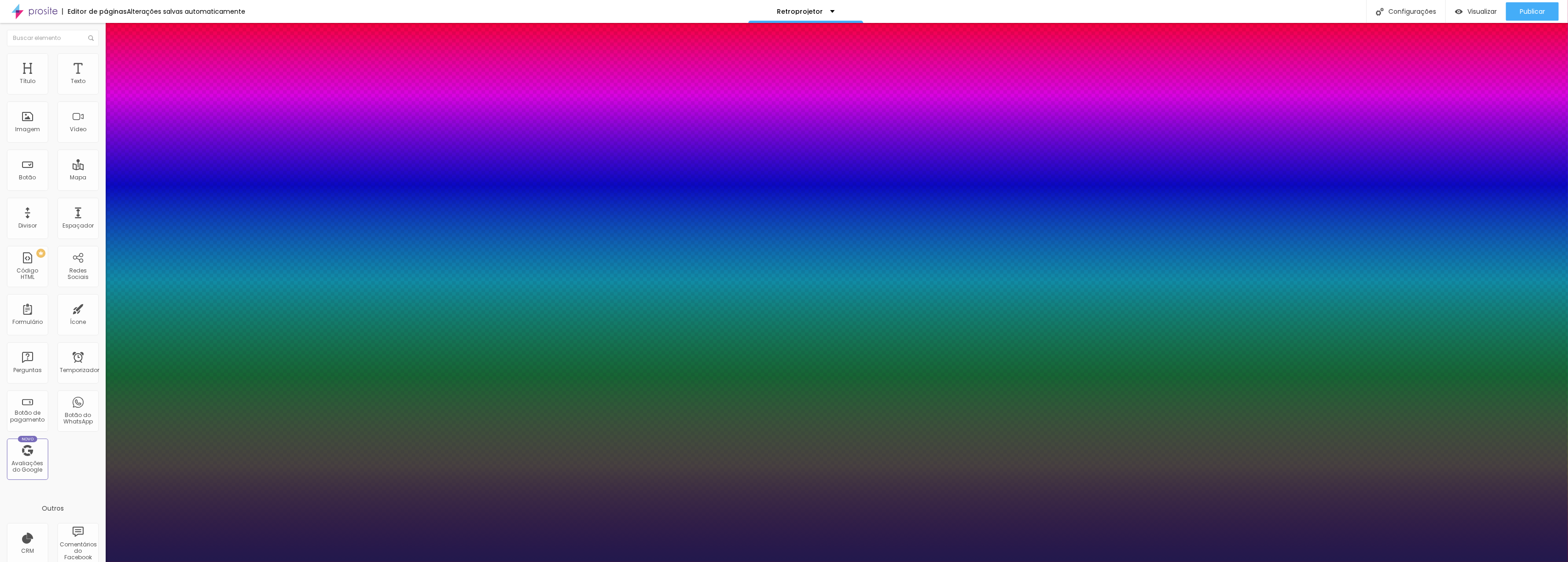
type input "58"
type input "1"
type input "59"
type input "1"
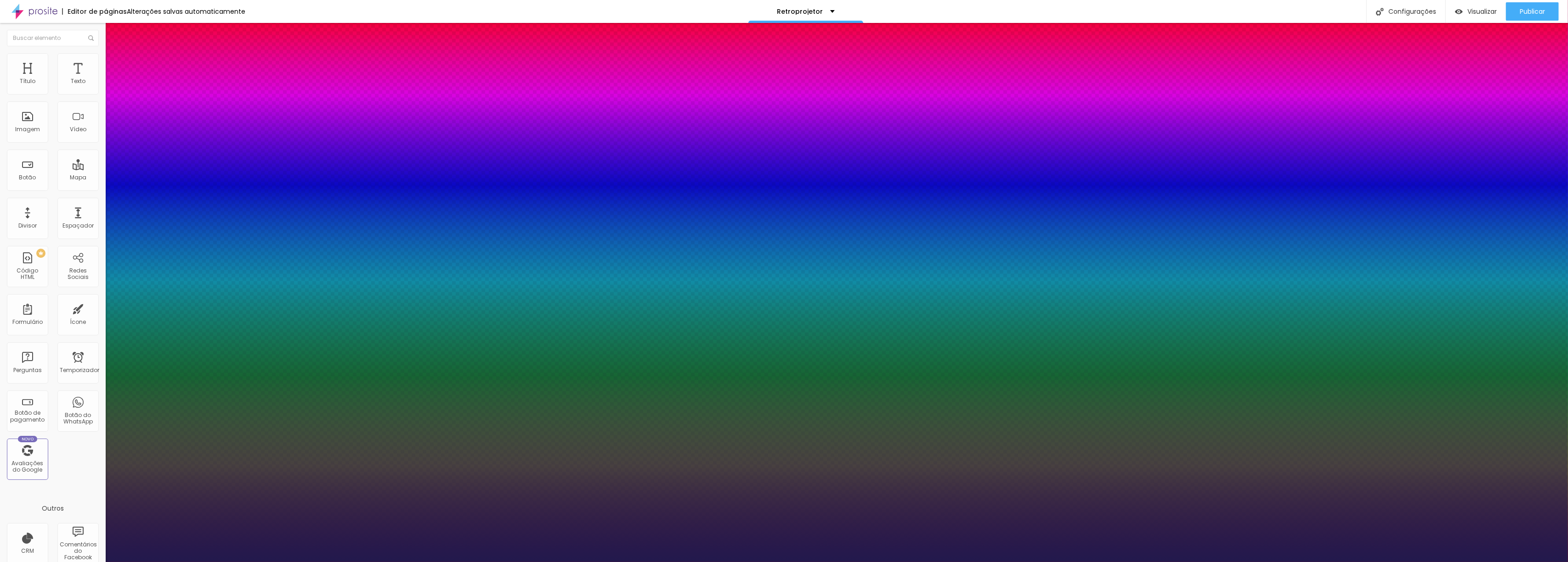
type input "63"
type input "1"
type input "59"
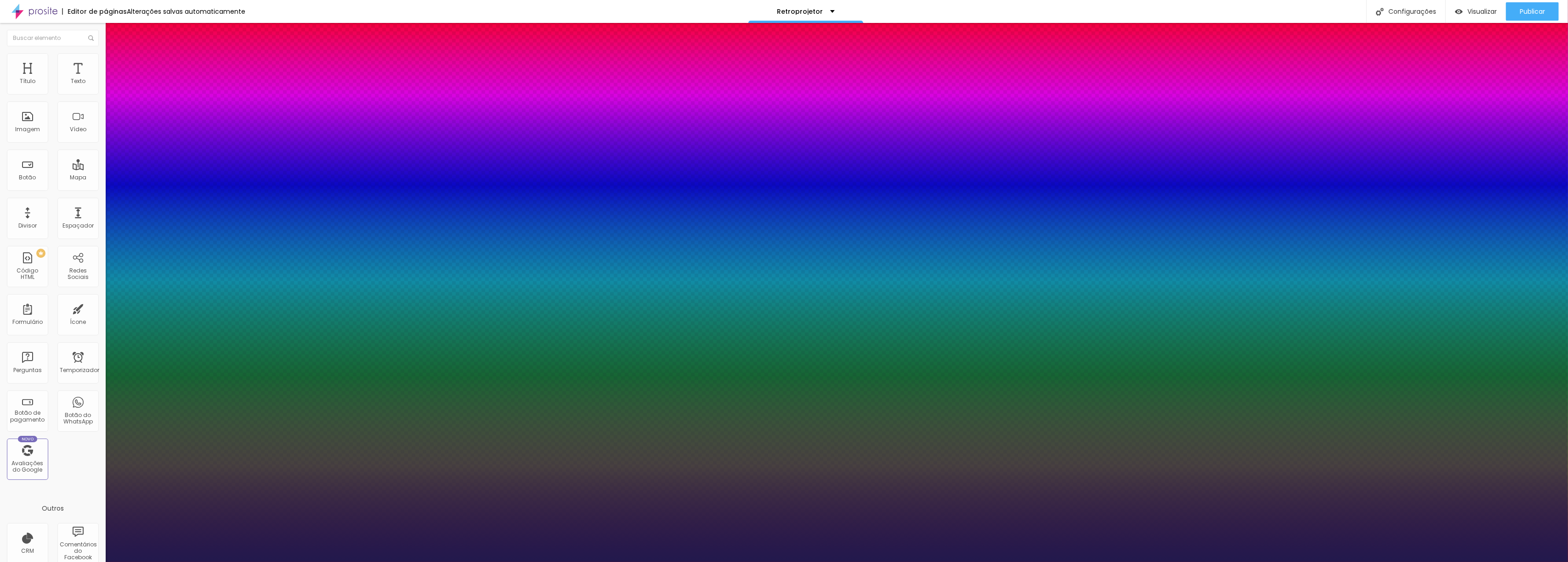
type input "1"
type input "55"
type input "1"
type input "53"
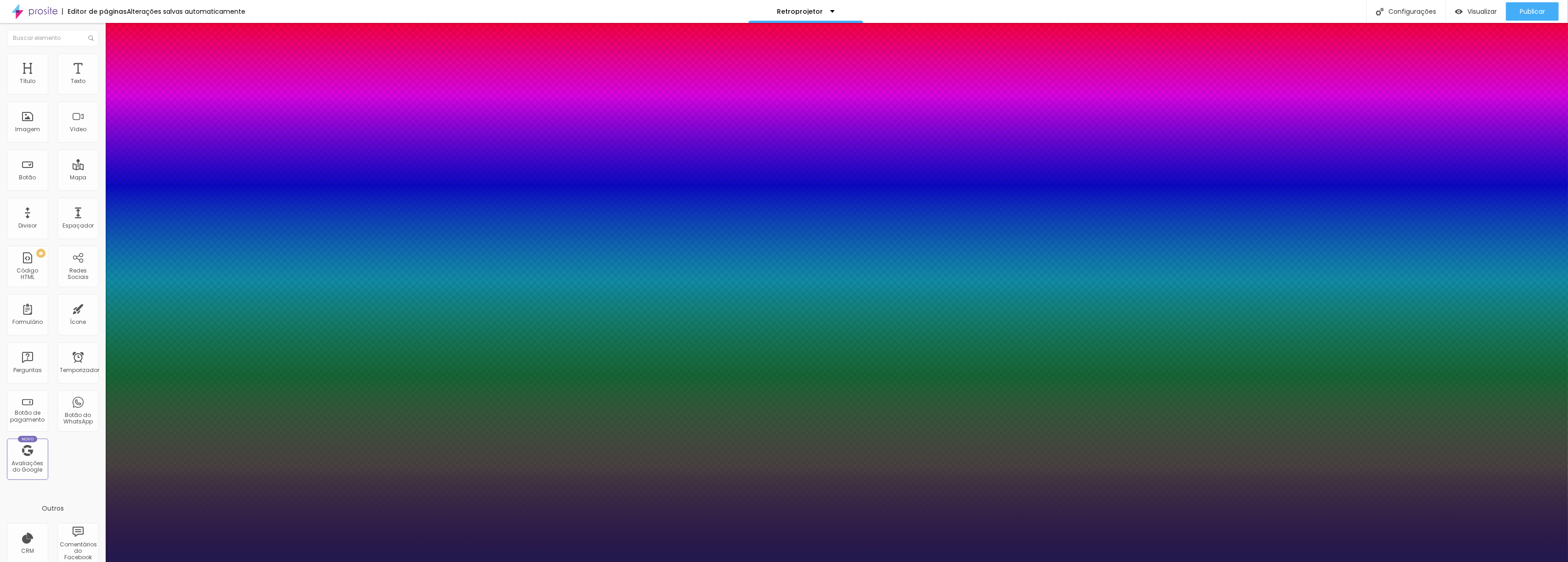
type input "53"
type input "1"
type input "52"
type input "1"
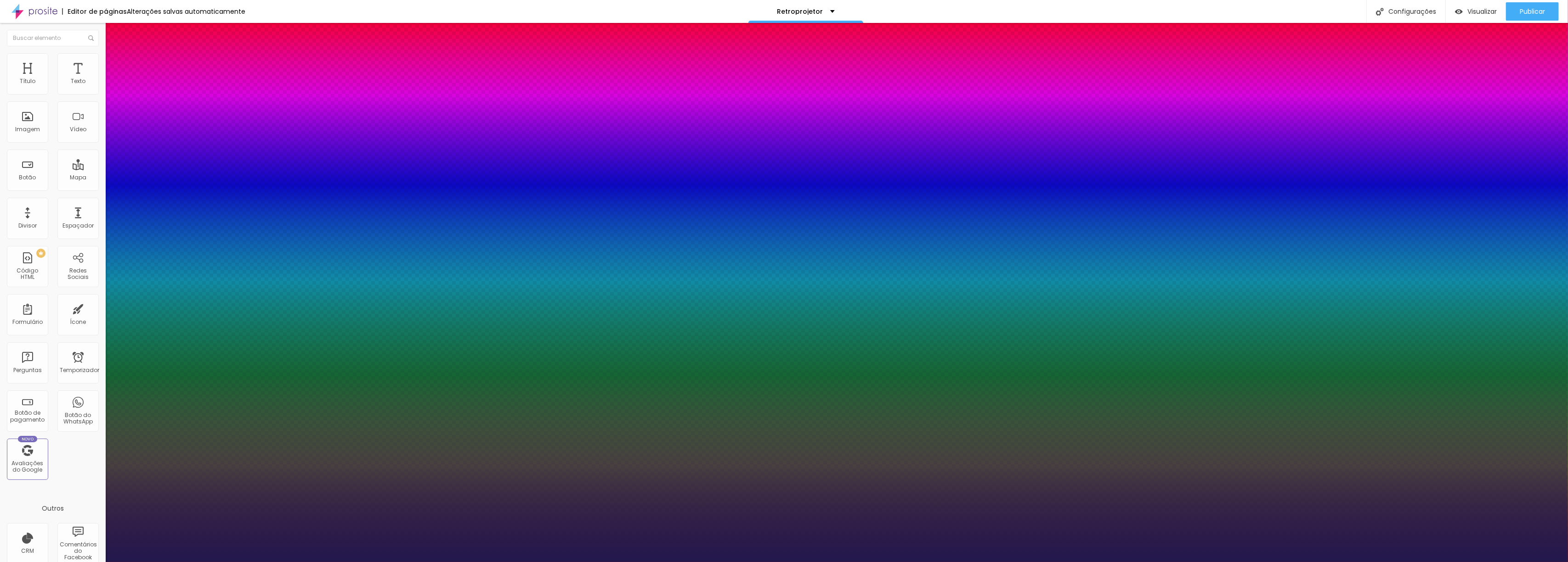
type input "50"
type input "1"
type input "48"
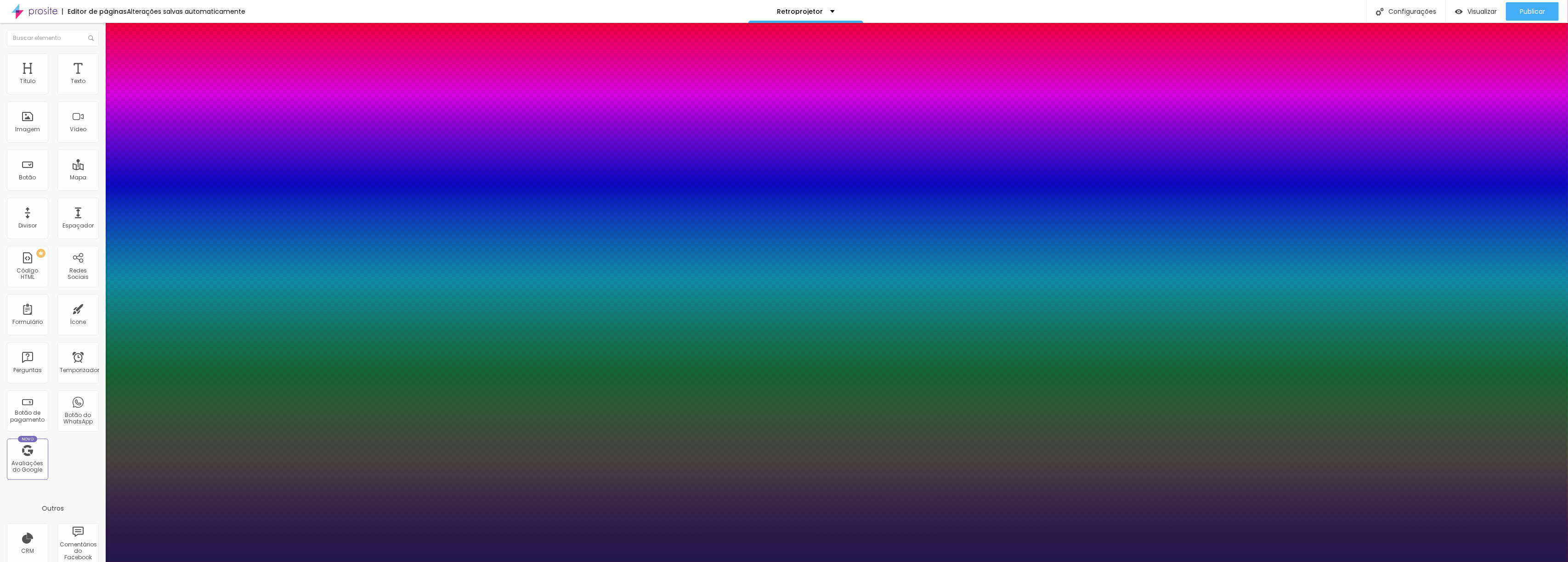
type input "1"
type input "47"
type input "1"
type input "46"
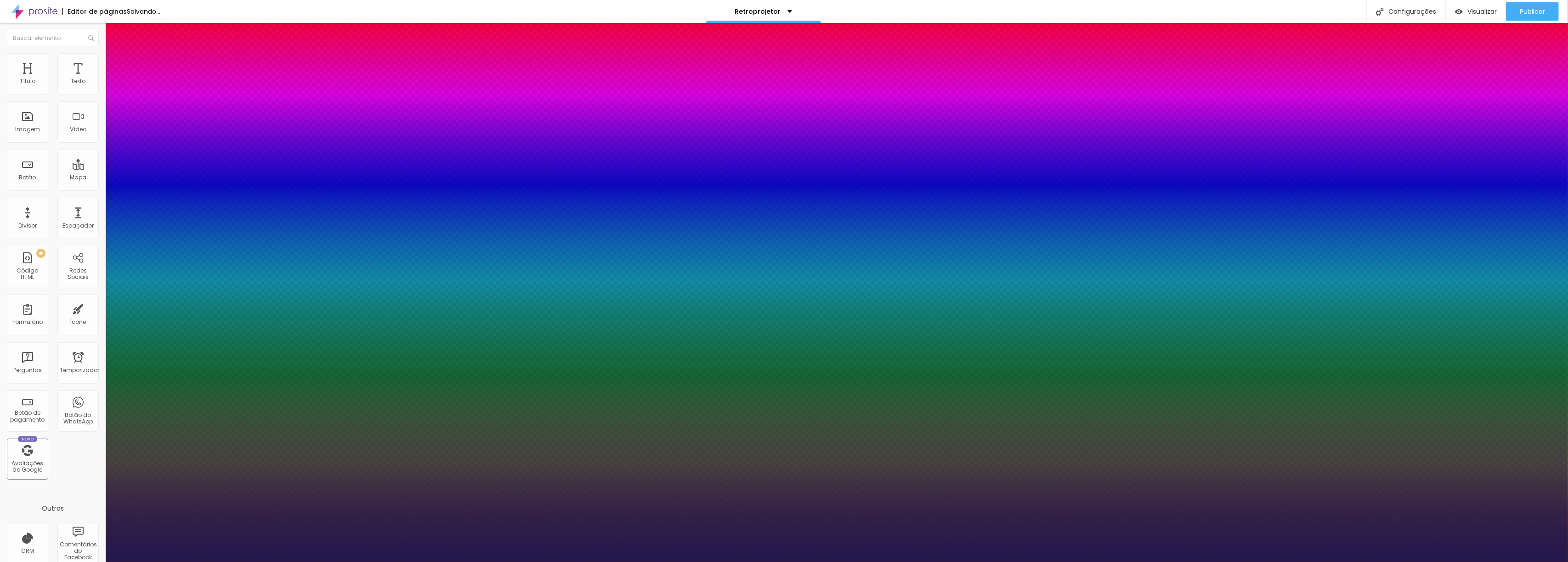
type input "46"
type input "1"
type input "44"
type input "1"
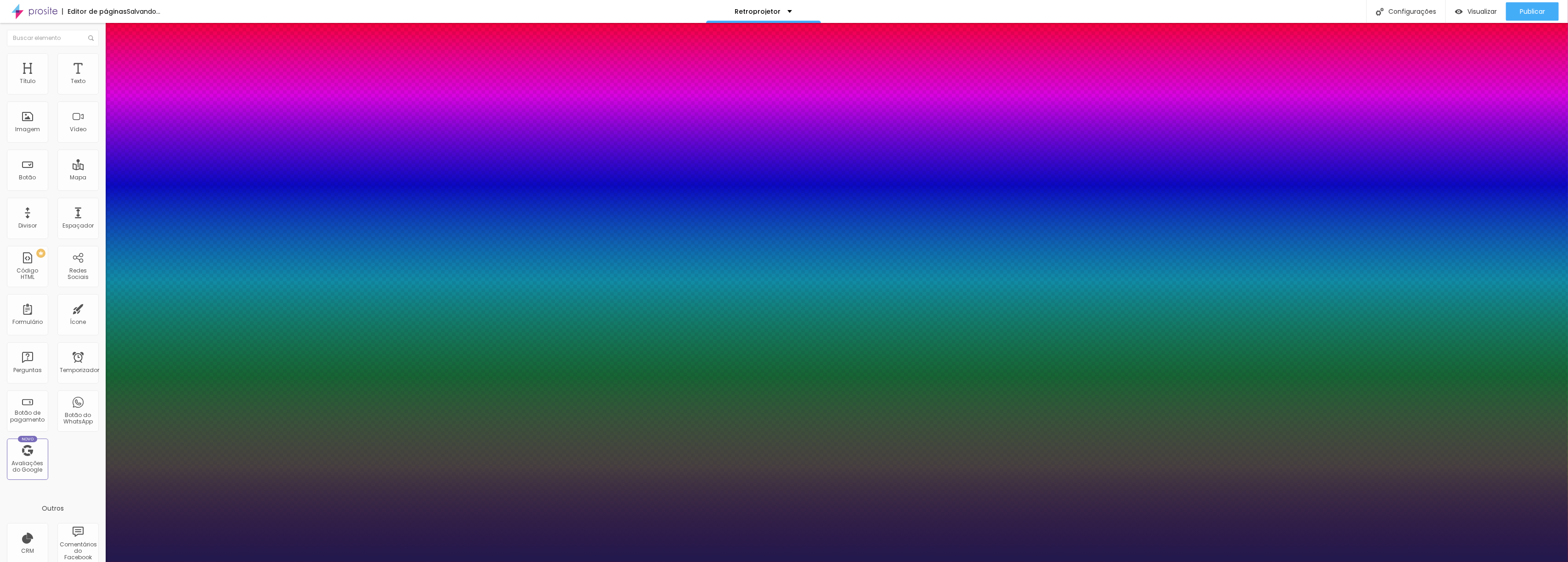
type input "43"
type input "1"
drag, startPoint x: 149, startPoint y: 258, endPoint x: 144, endPoint y: 258, distance: 5.0
type input "43"
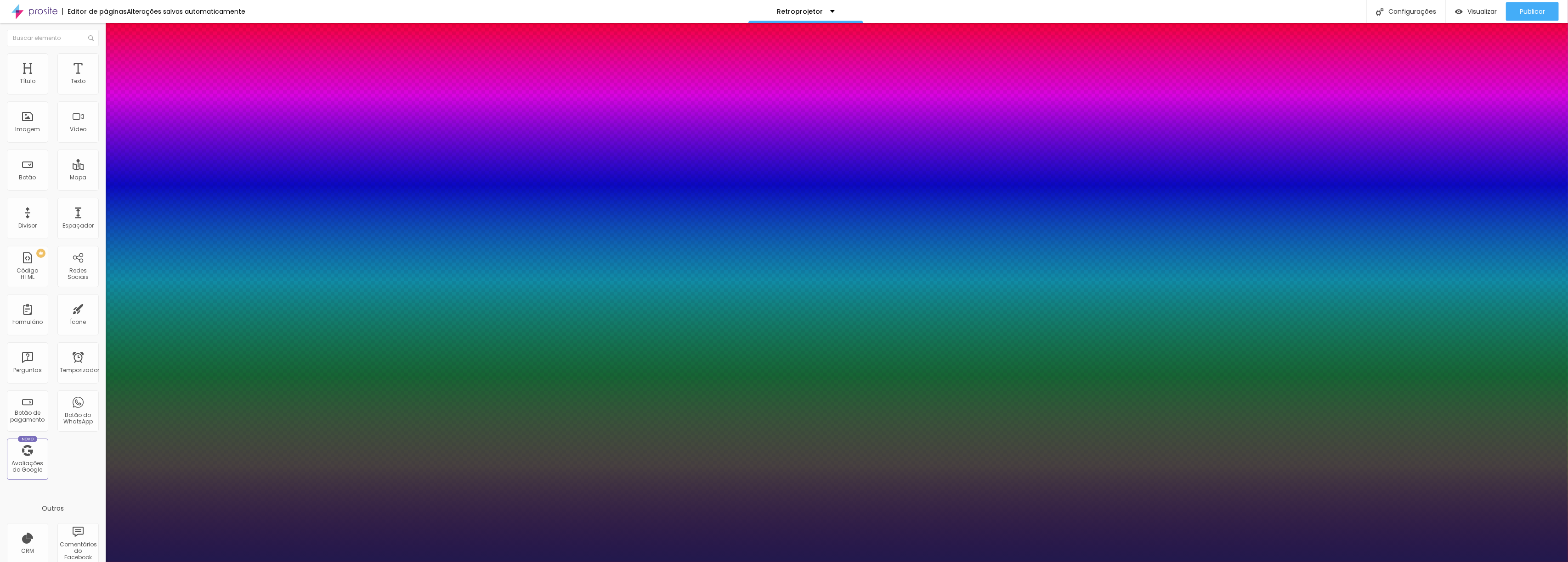
click at [1307, 562] on div at bounding box center [784, 562] width 1568 height 0
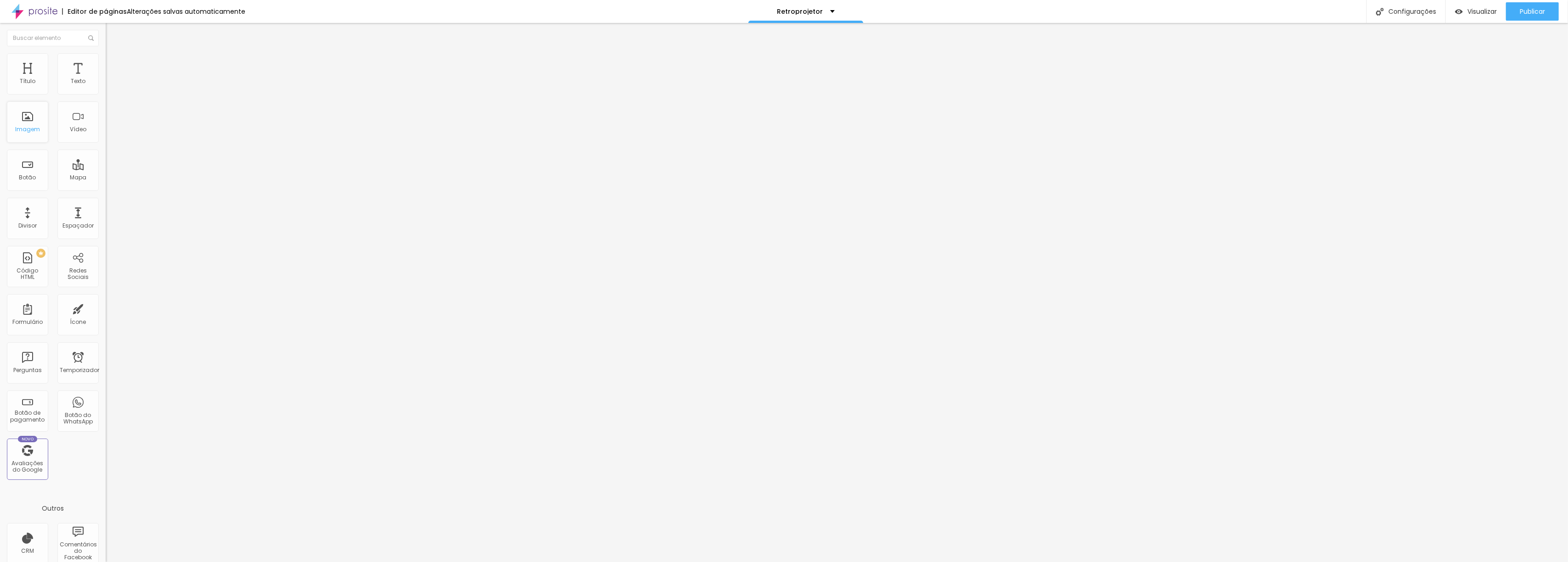
click at [26, 130] on font "Imagem" at bounding box center [28, 129] width 25 height 8
click at [105, 79] on span "Adicionar imagem" at bounding box center [135, 75] width 59 height 8
click at [111, 132] on icon "button" at bounding box center [112, 130] width 4 height 4
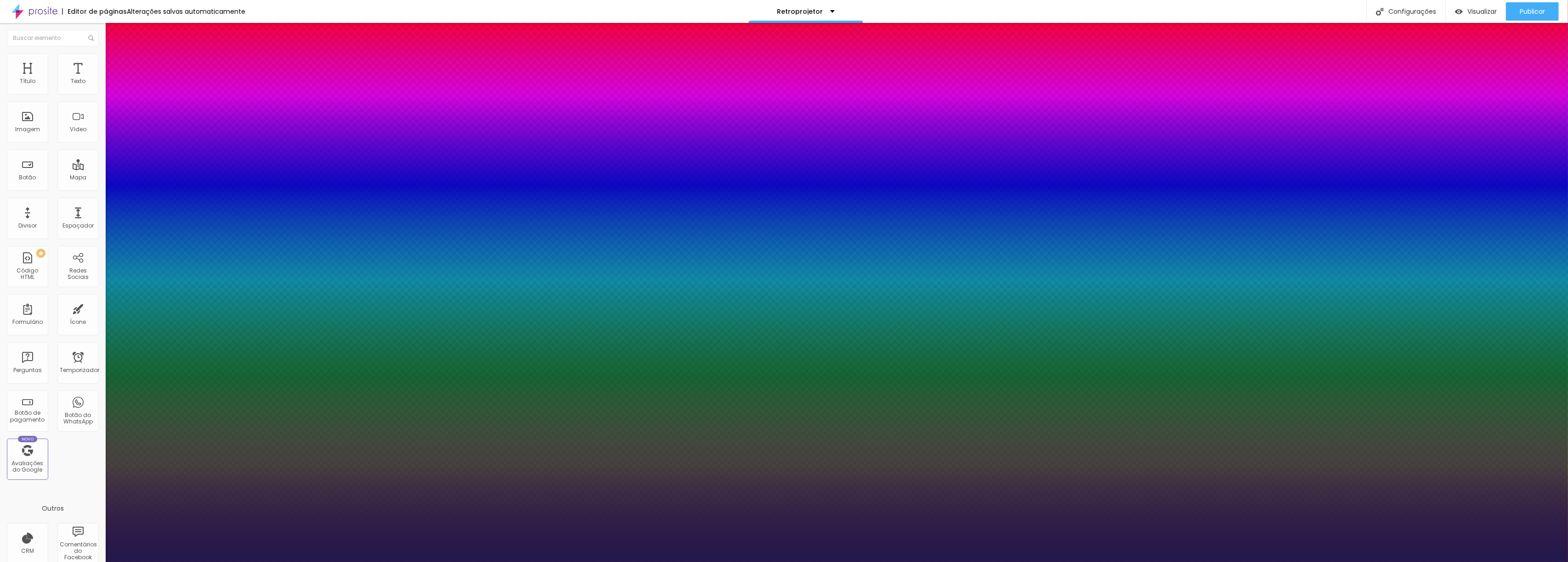
type input "1"
type input "30"
type input "1"
type input "39"
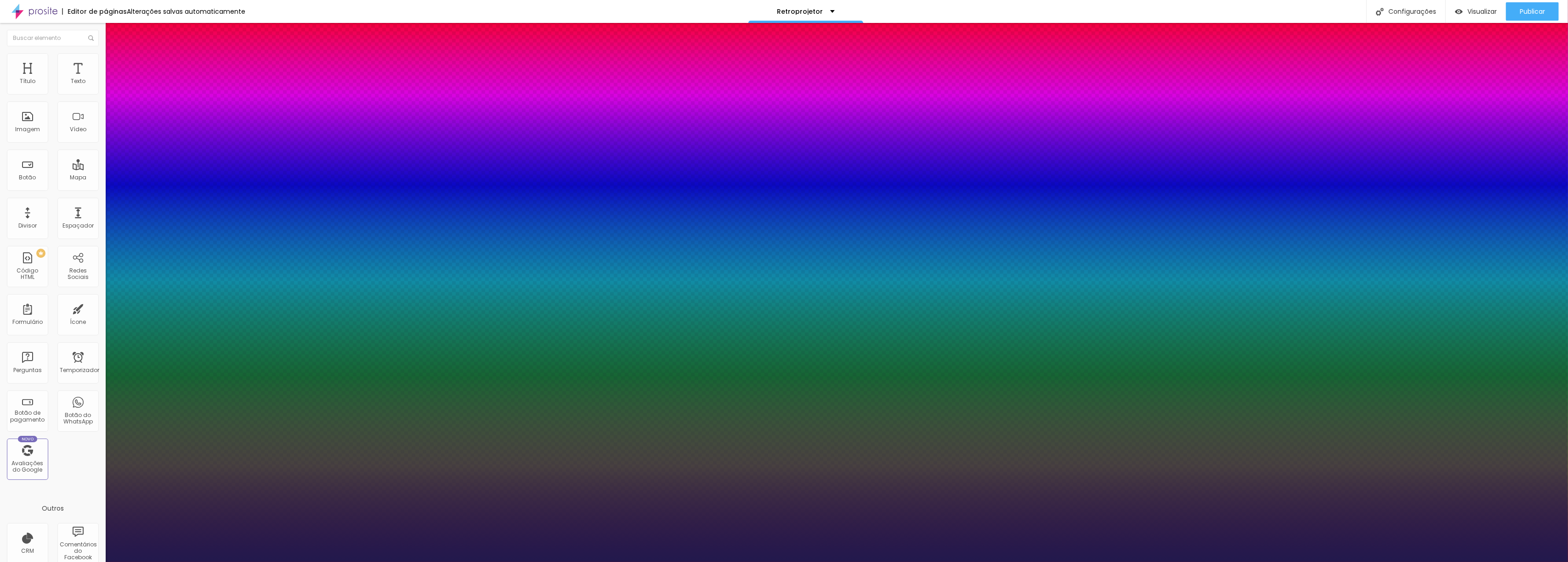
type input "39"
type input "1"
type input "45"
type input "1"
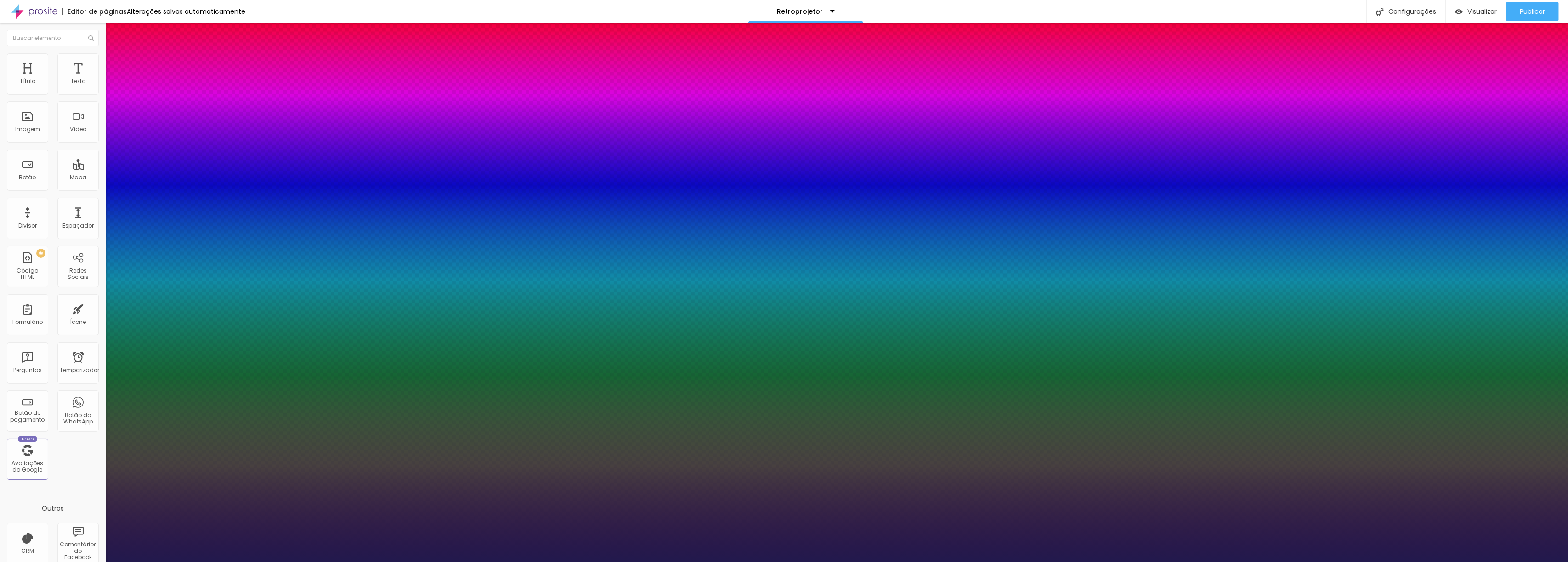
type input "46"
type input "1"
type input "47"
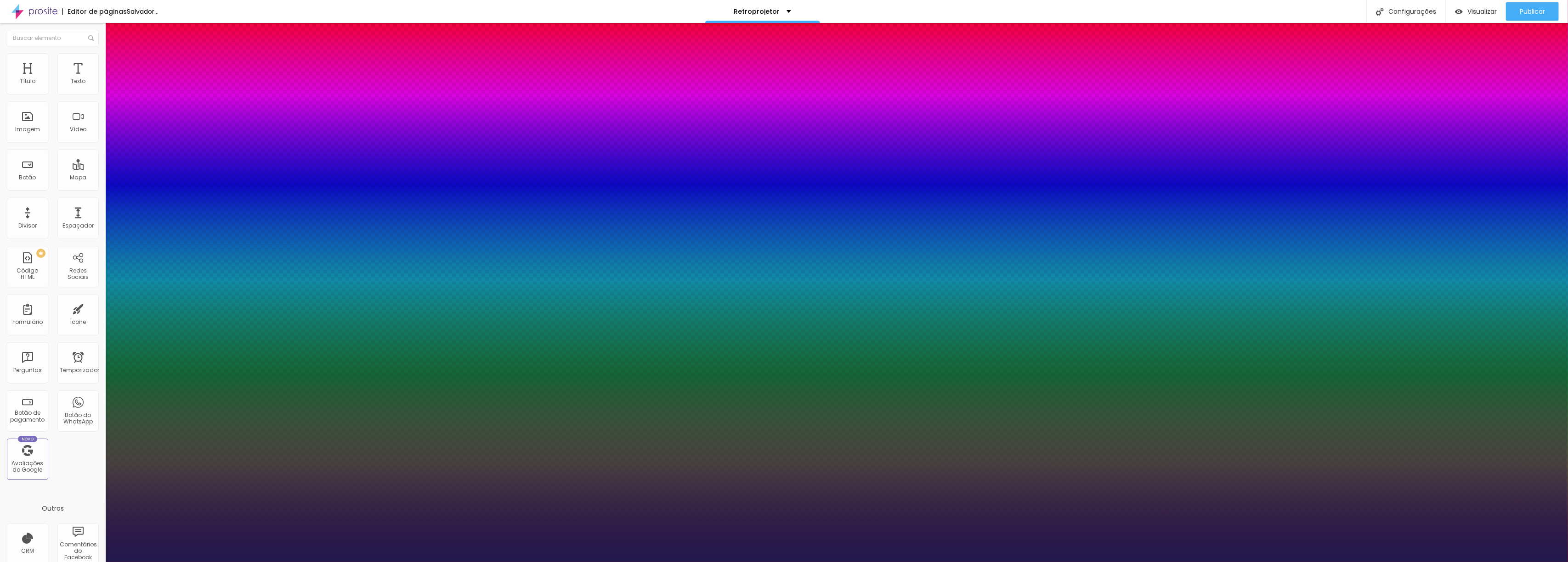
type input "1"
type input "48"
type input "1"
type input "48"
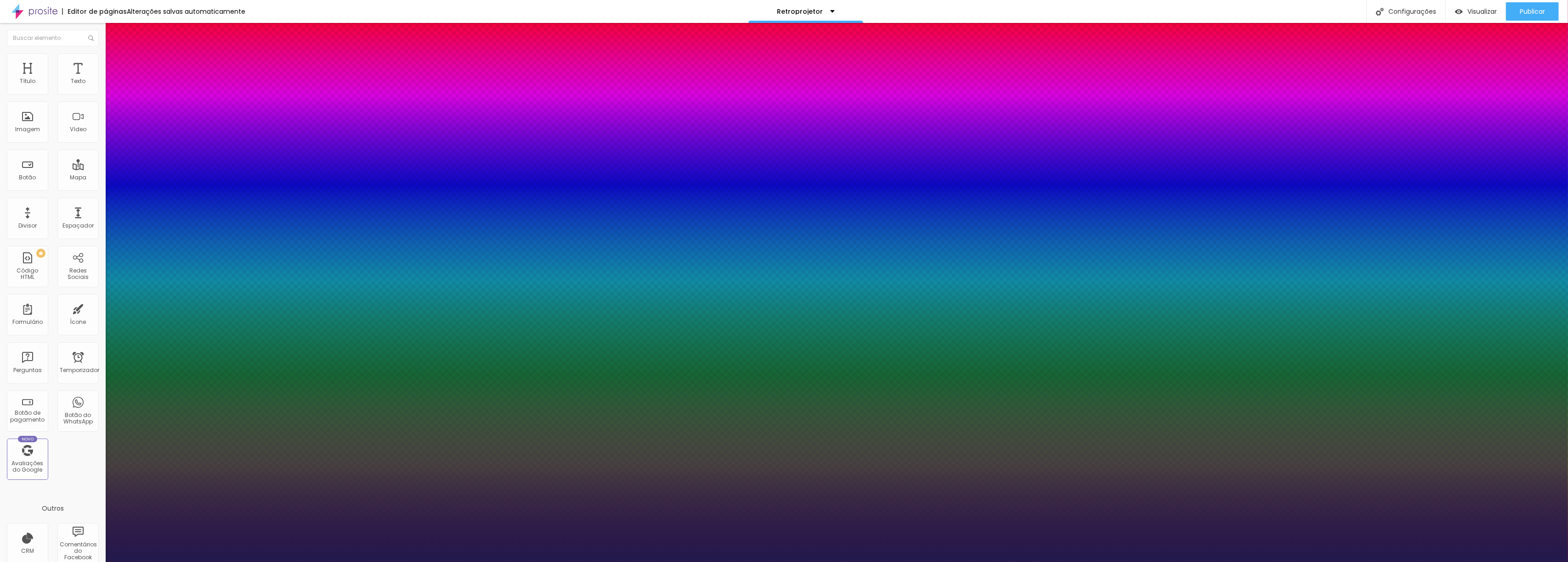
click at [1305, 562] on div at bounding box center [784, 562] width 1568 height 0
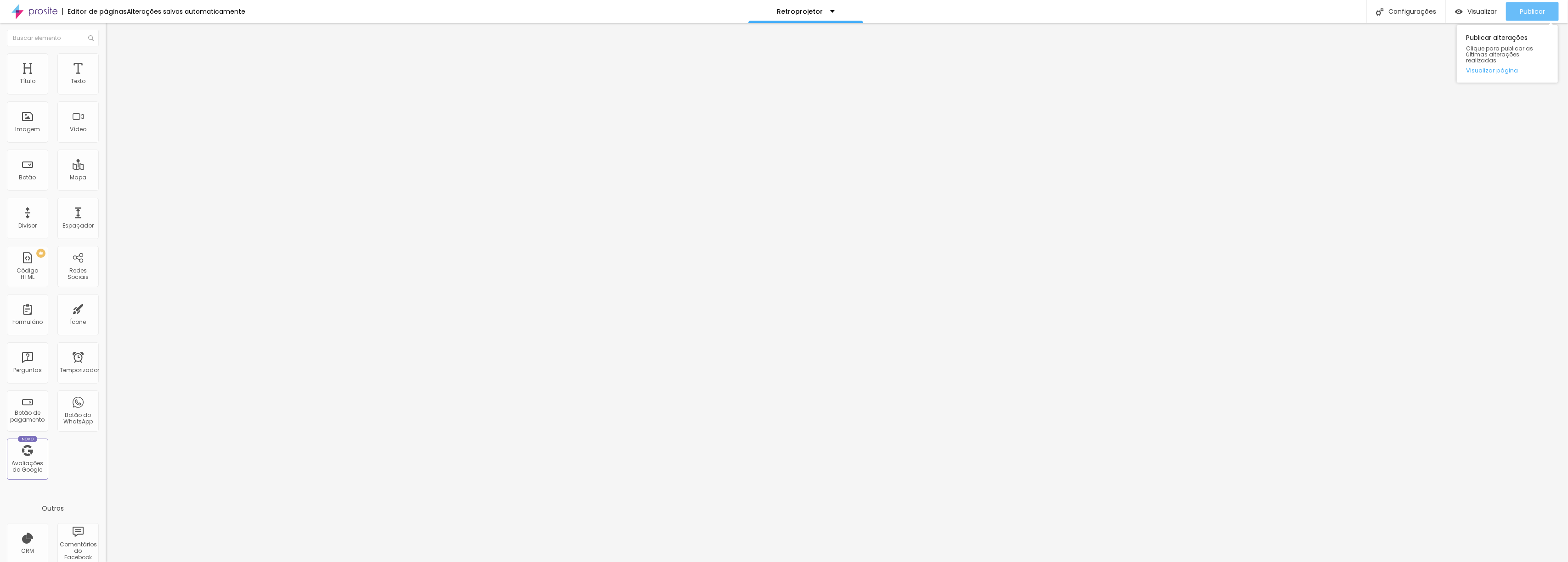
click at [1538, 7] on font "Publicar" at bounding box center [1532, 11] width 26 height 10
click at [1542, 15] on font "Publicar" at bounding box center [1532, 11] width 26 height 10
click at [111, 79] on font "Trocar imagem" at bounding box center [133, 75] width 45 height 8
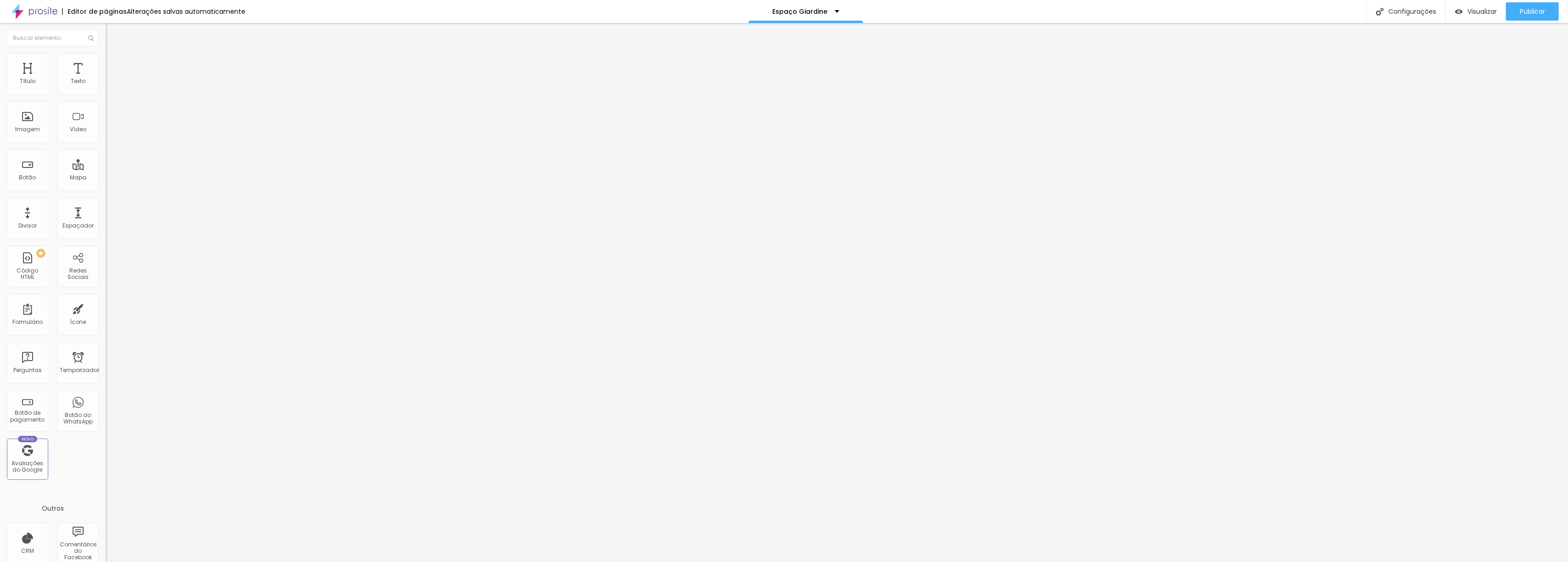
click at [1553, 24] on div "Publicar alterações Clique para publicar as últimas alterações realizadas Visua…" at bounding box center [1507, 51] width 101 height 62
click at [1549, 23] on div "Publicar alterações Clique para publicar as últimas alterações realizadas Visua…" at bounding box center [1507, 51] width 101 height 62
click at [25, 125] on div "Imagem" at bounding box center [27, 122] width 41 height 41
click at [105, 79] on span "Adicionar imagem" at bounding box center [135, 75] width 59 height 8
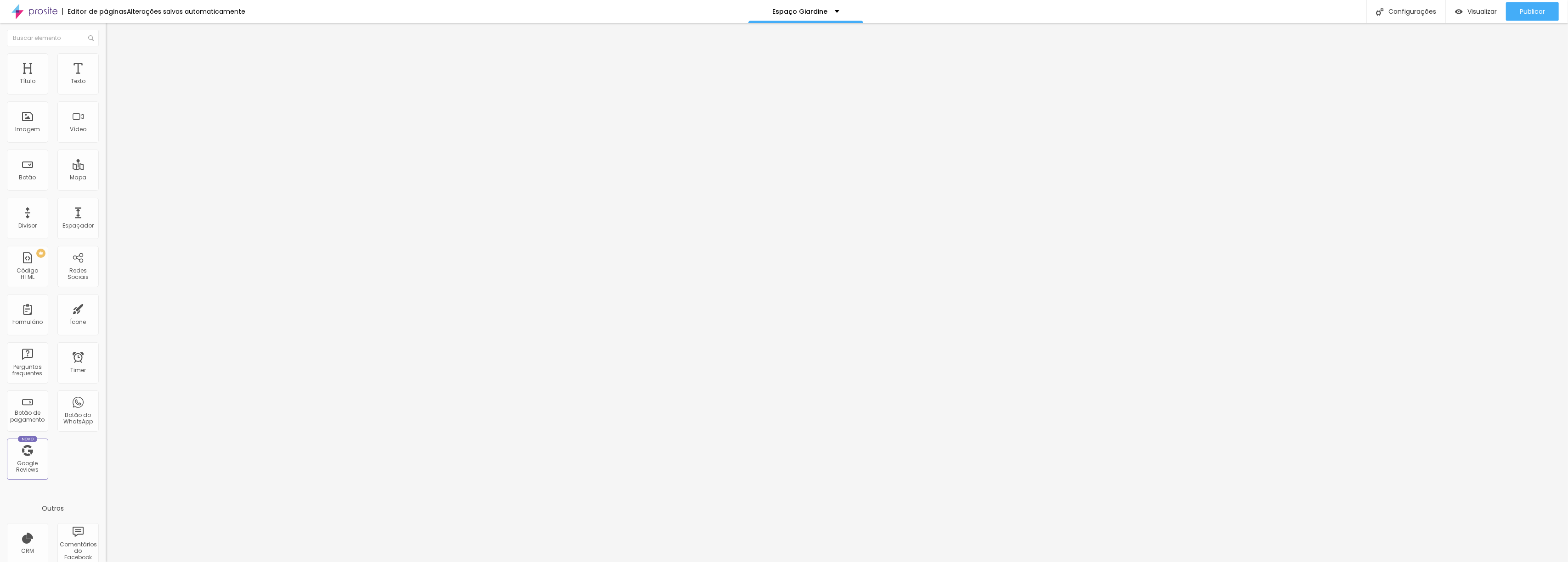
click at [109, 133] on icon "button" at bounding box center [112, 130] width 6 height 6
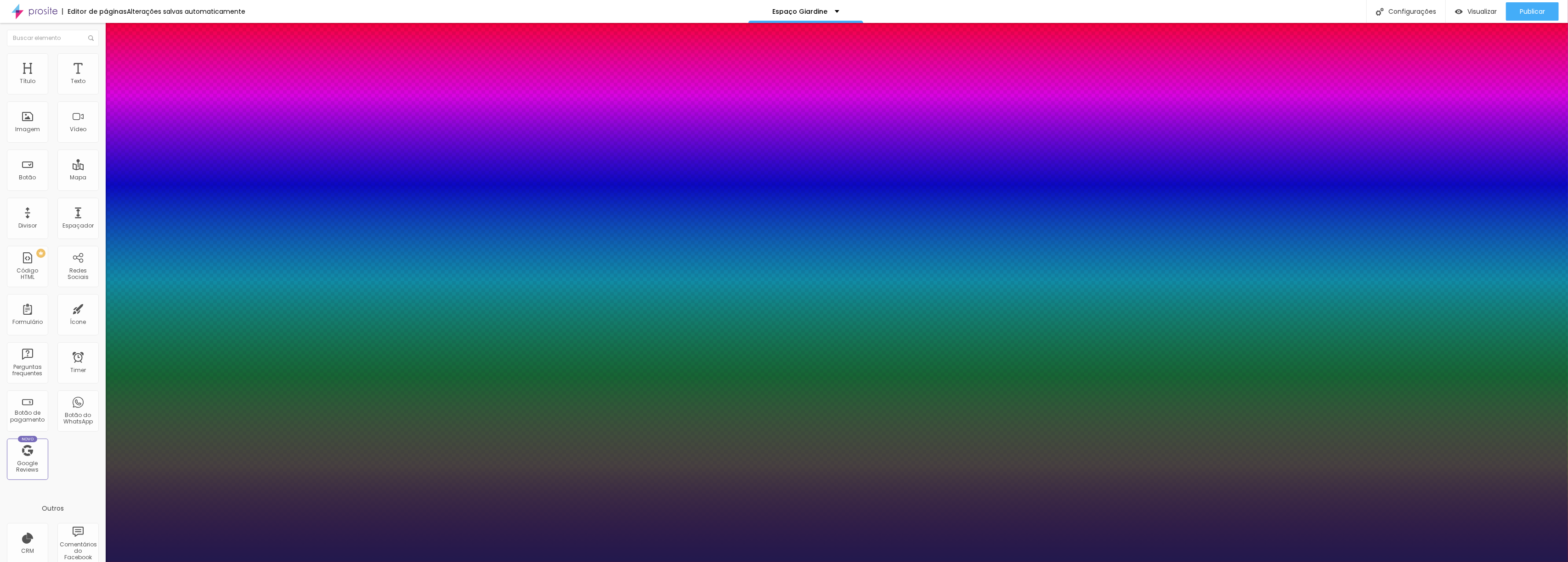
type input "1"
type input "48"
type input "1"
type input "49"
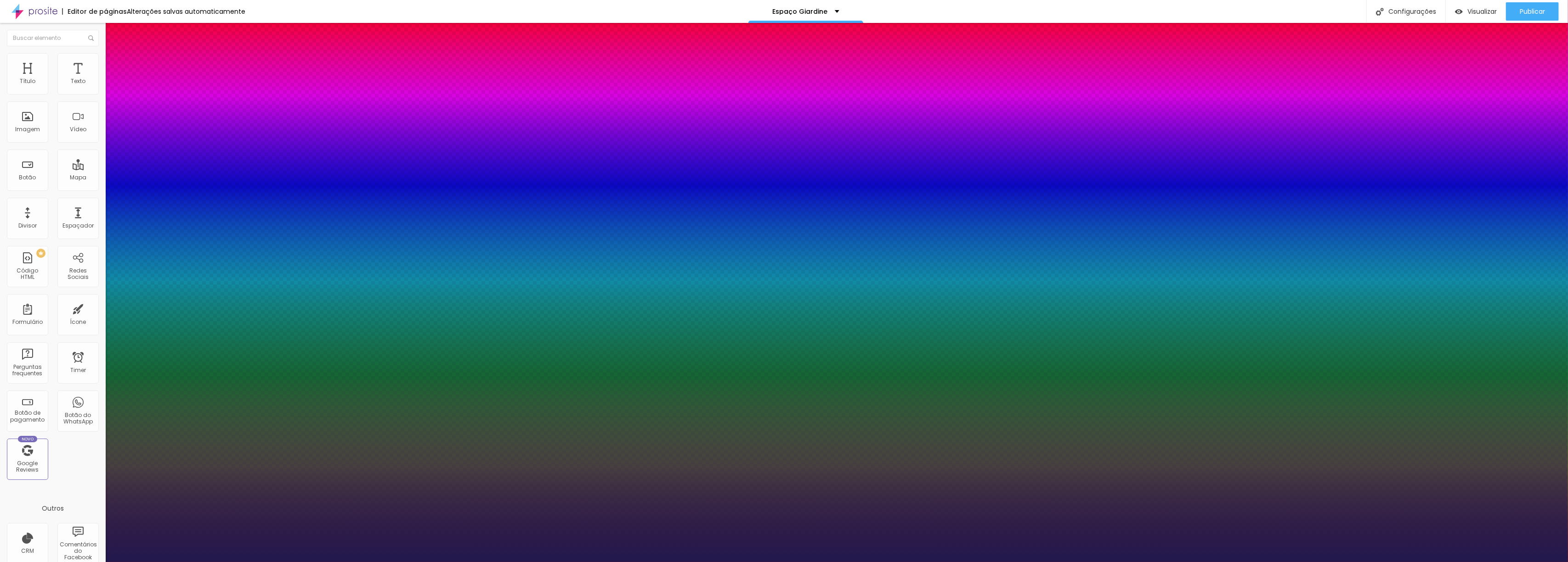
type input "49"
type input "1"
type input "43"
type input "1"
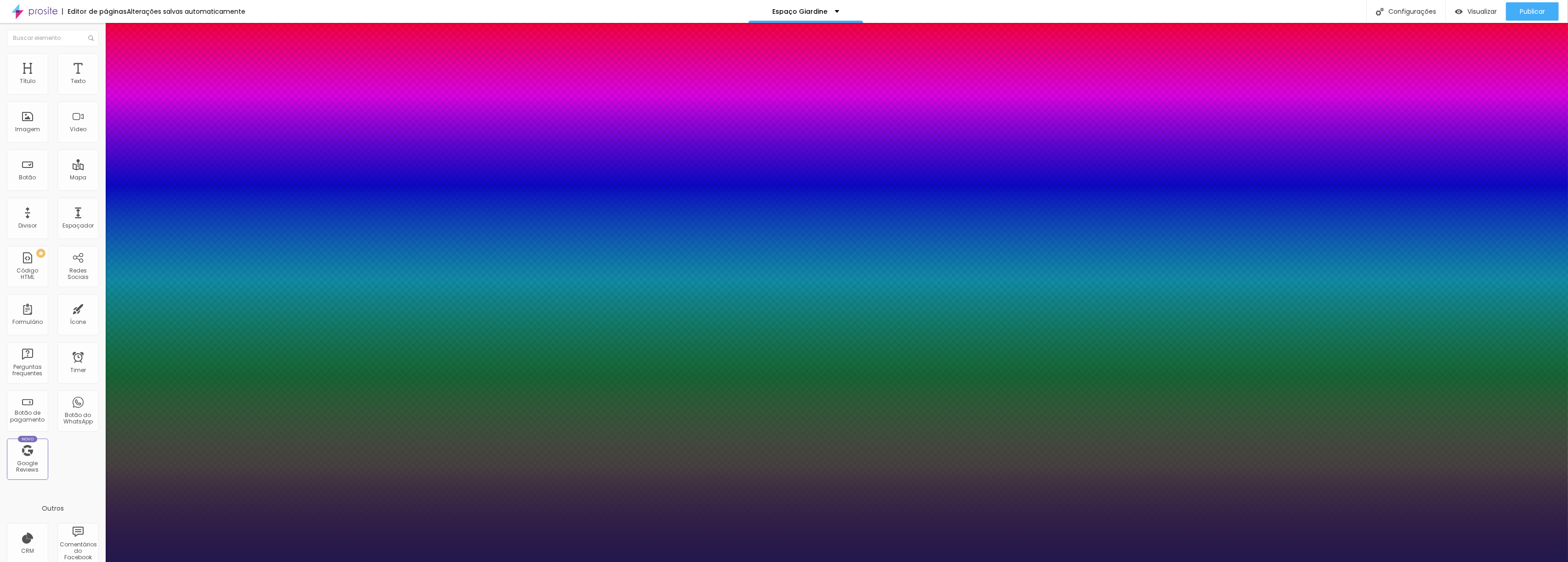
type input "39"
type input "1"
type input "35"
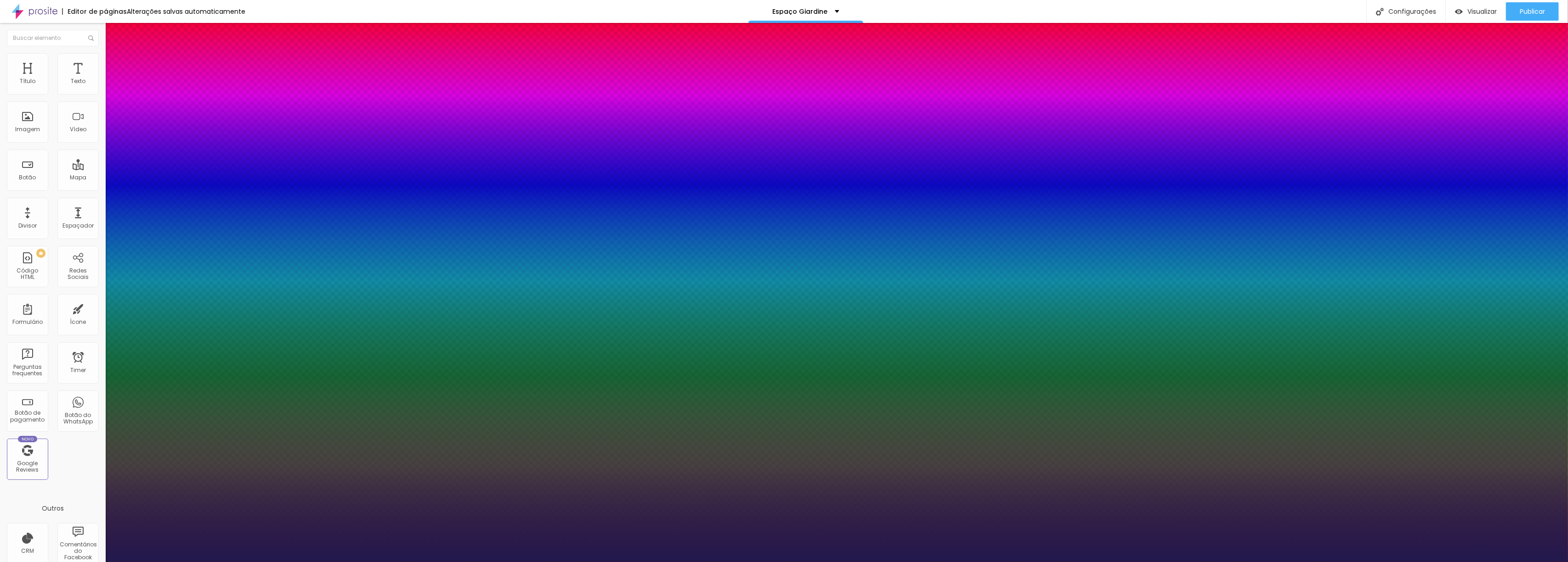
type input "1"
type input "34"
type input "1"
type input "33"
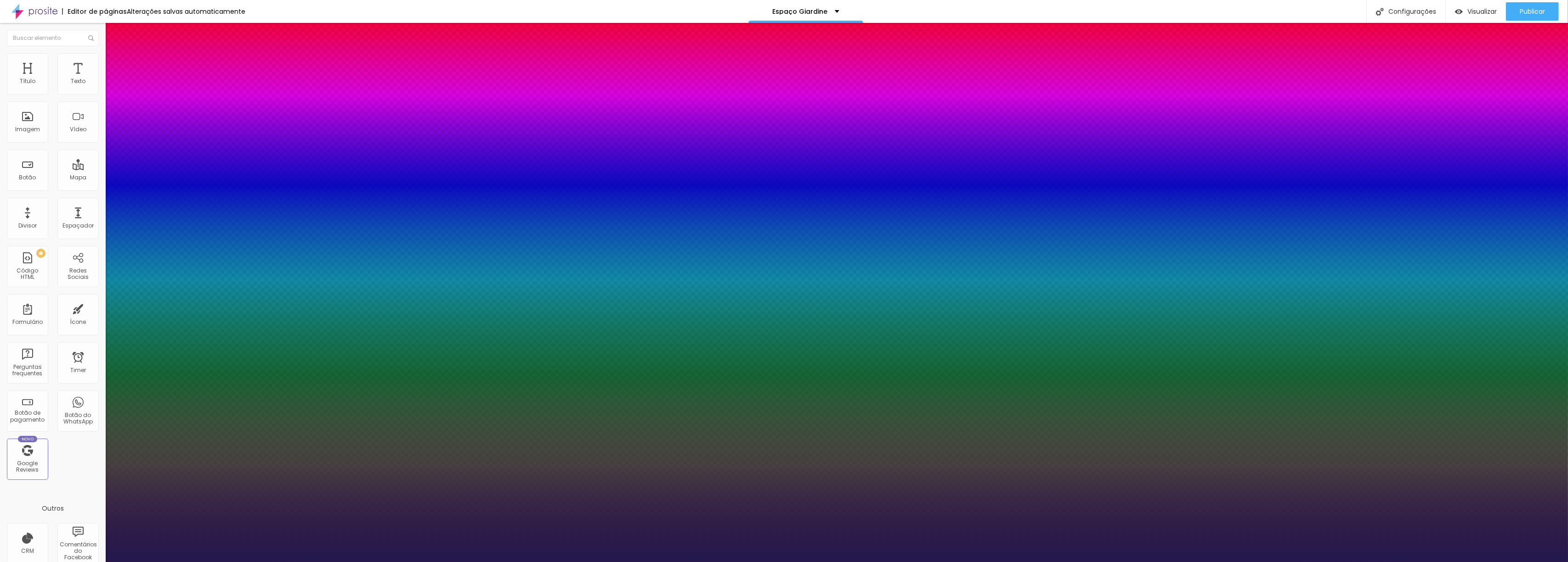
type input "33"
type input "1"
type input "31"
type input "1"
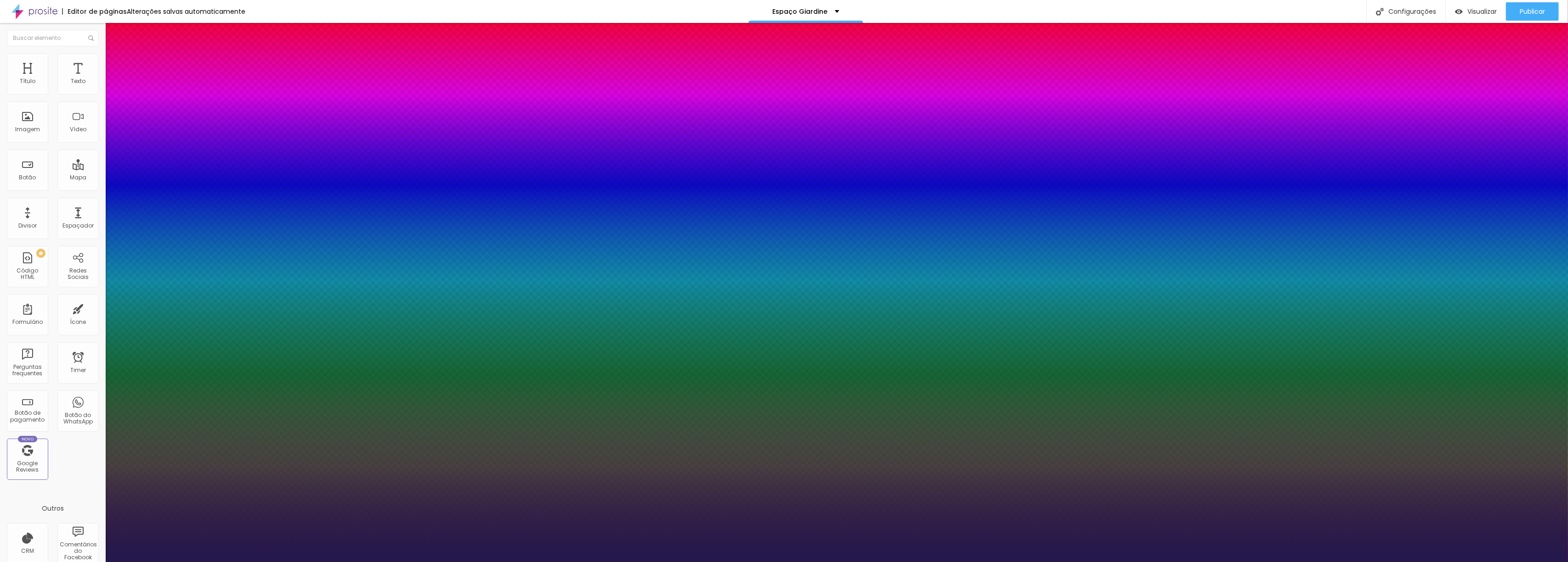
type input "33"
type input "1"
type input "34"
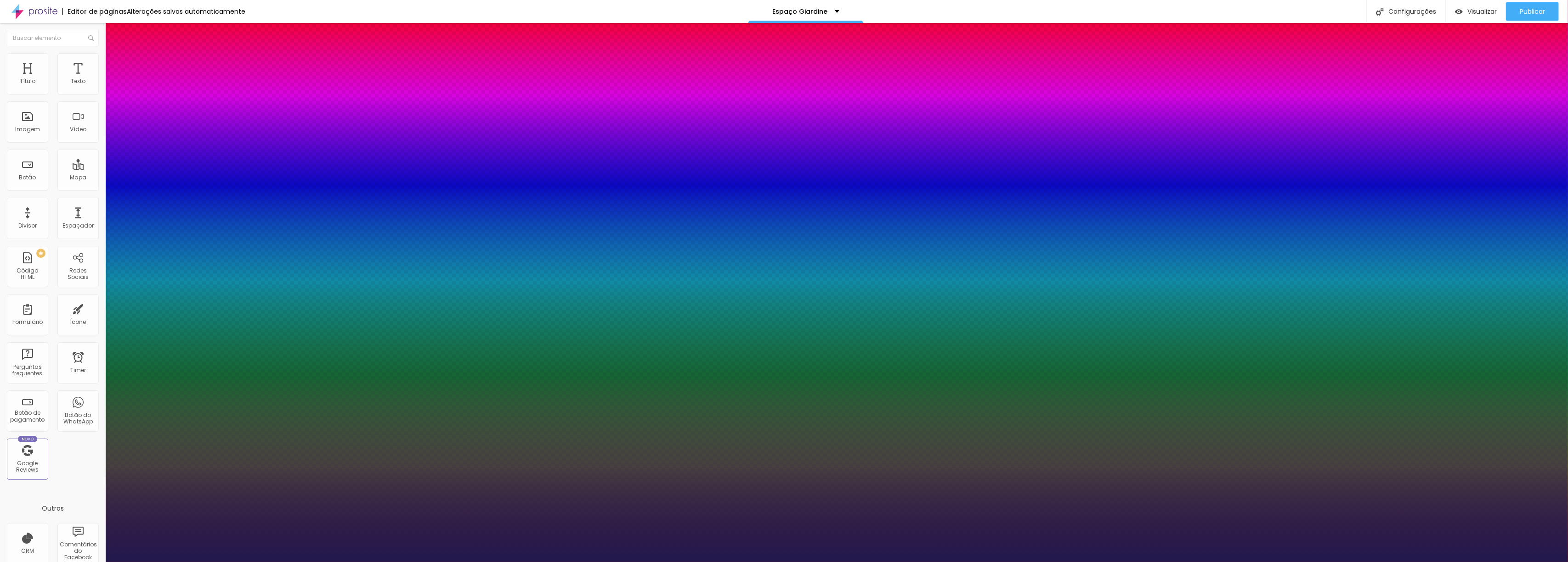
type input "1"
type input "35"
type input "1"
type input "36"
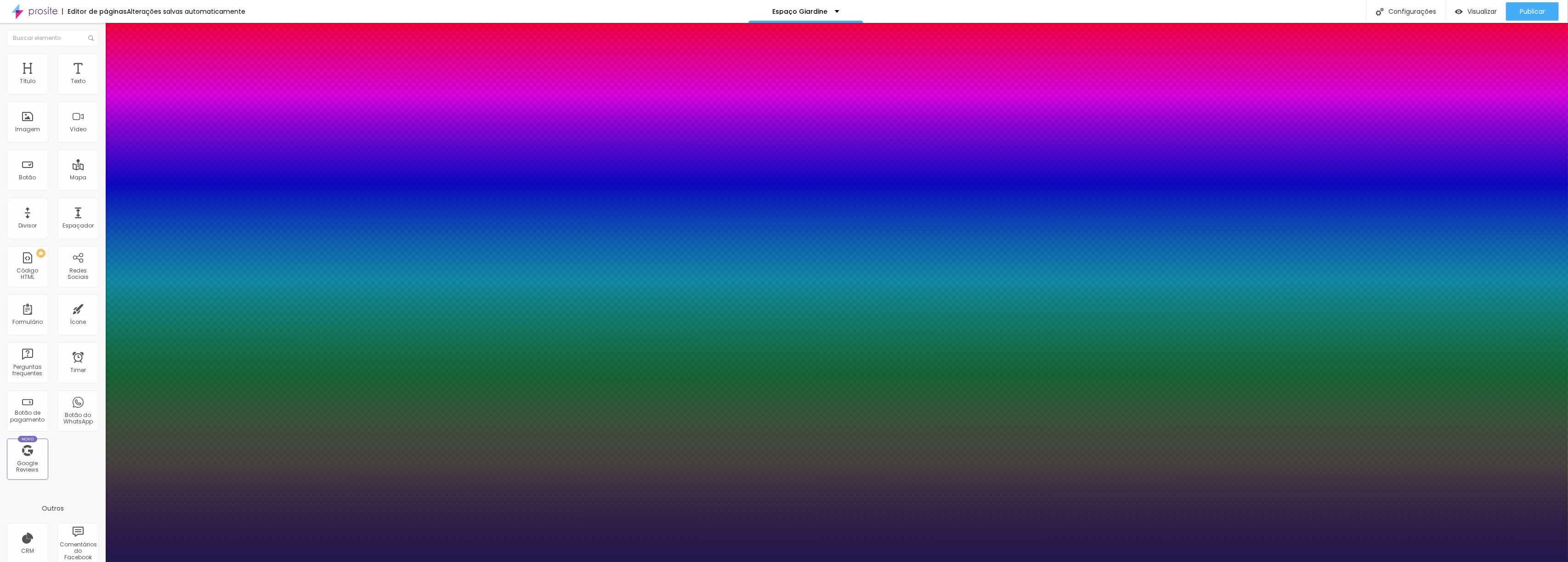
type input "36"
type input "1"
type input "37"
type input "1"
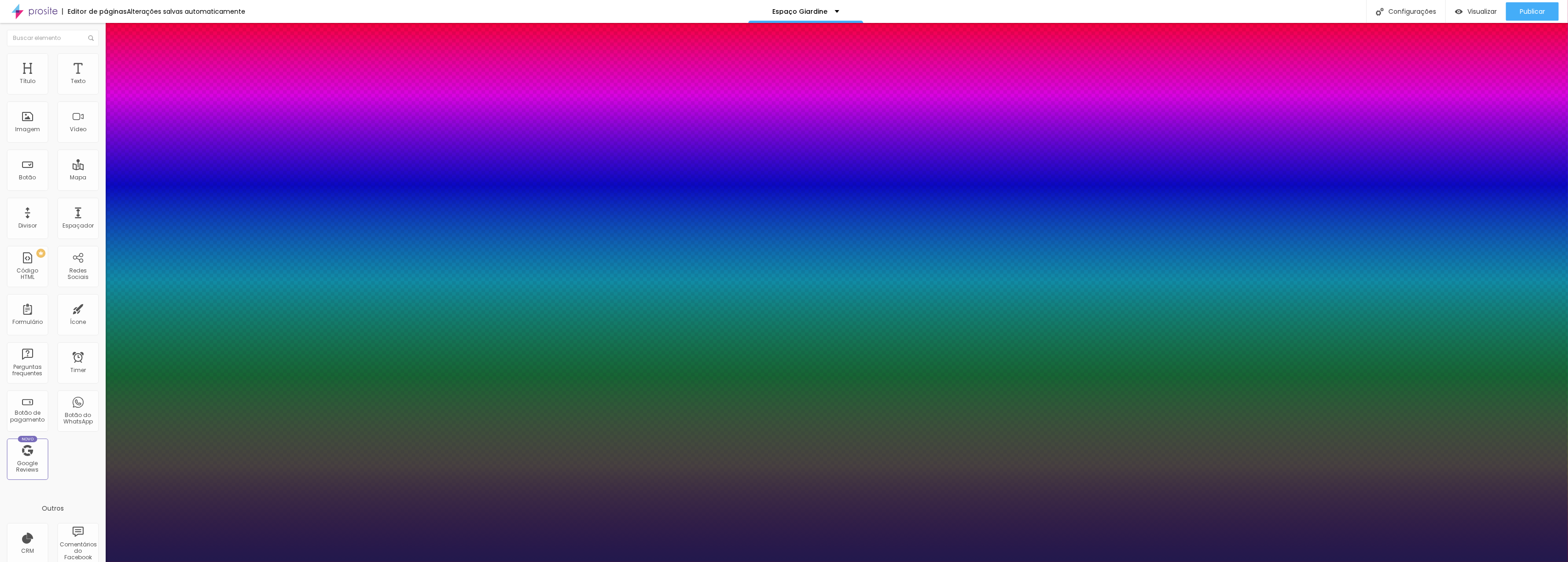
type input "38"
type input "1"
type input "39"
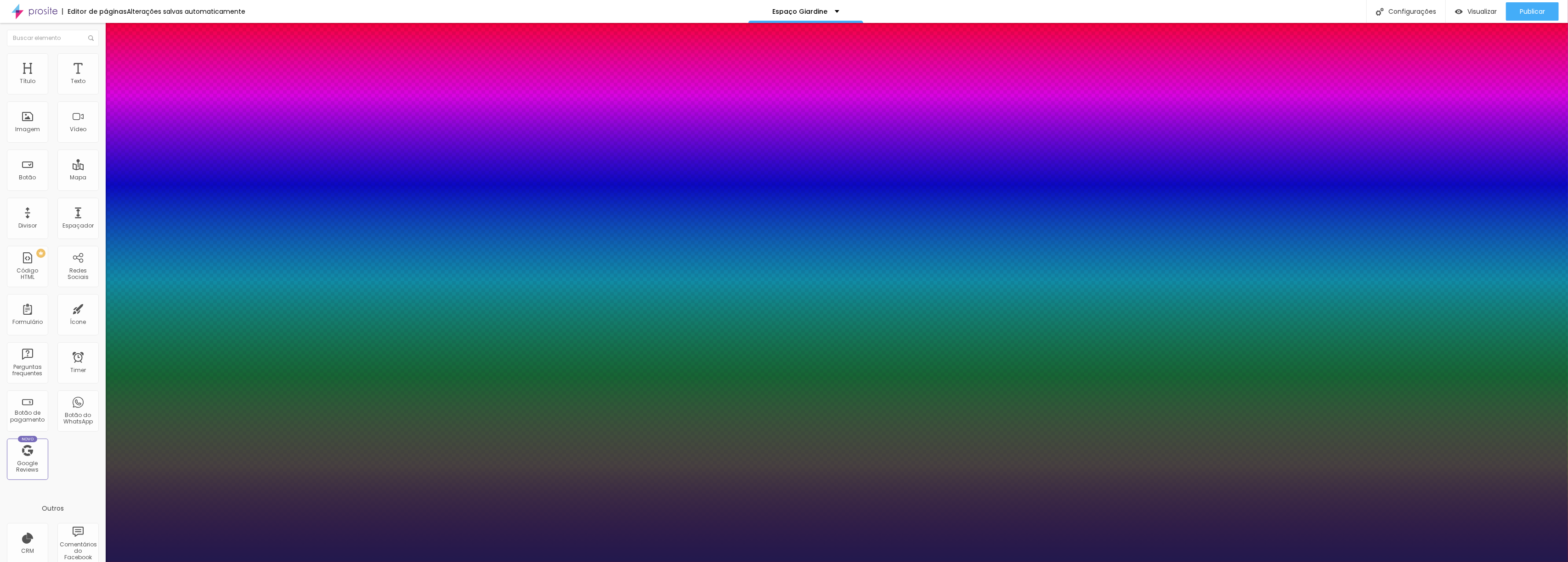
type input "1"
drag, startPoint x: 147, startPoint y: 259, endPoint x: 141, endPoint y: 261, distance: 6.3
type input "39"
type input "1"
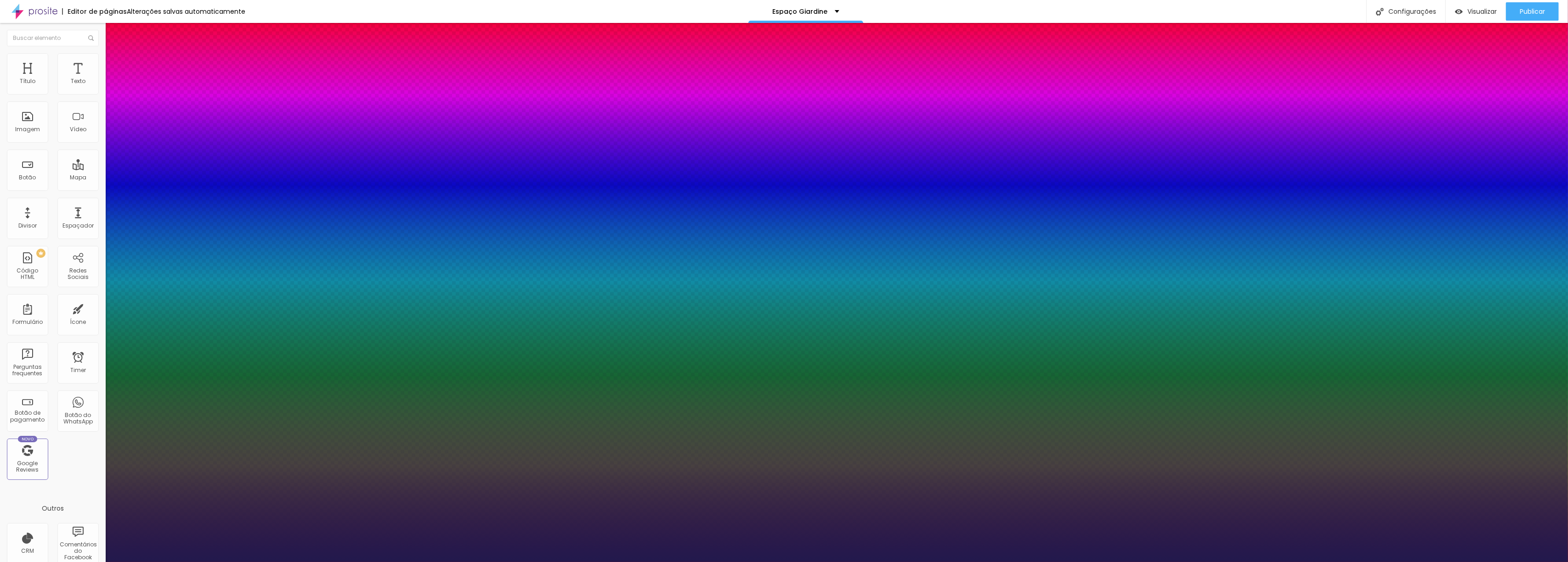
click at [1170, 562] on div at bounding box center [784, 562] width 1568 height 0
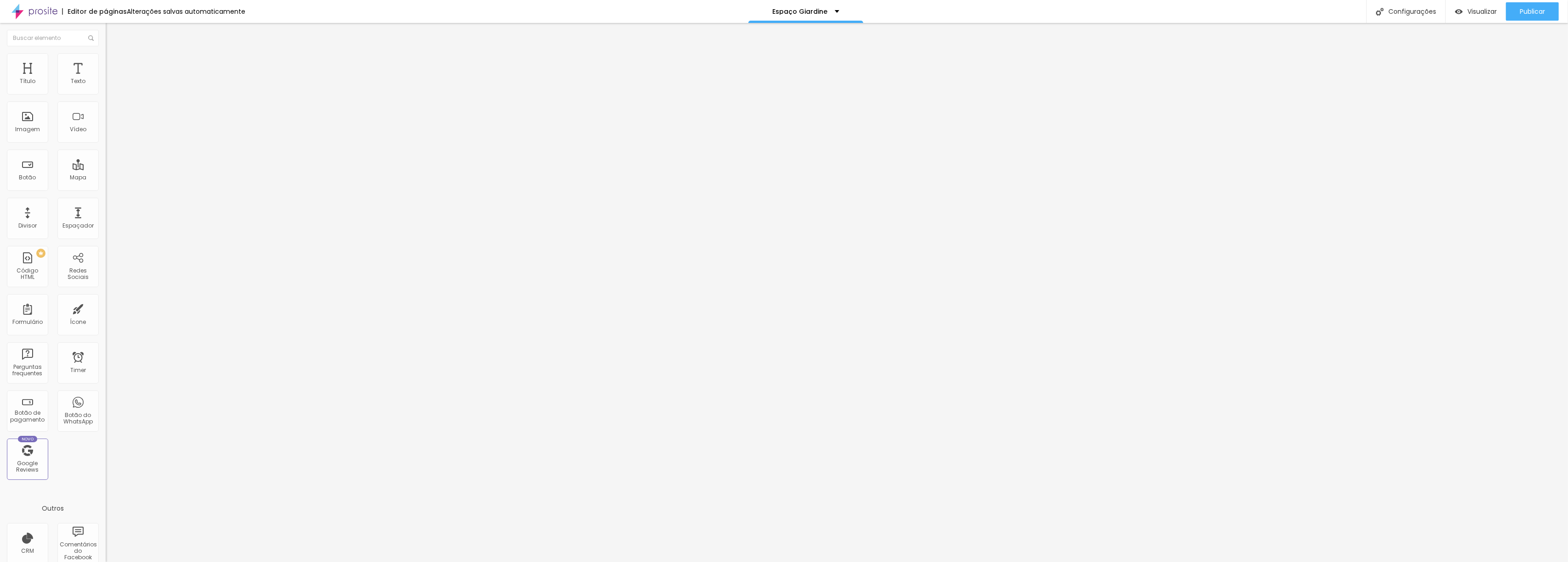
click at [105, 79] on span "Adicionar imagem" at bounding box center [135, 75] width 59 height 8
click at [28, 121] on div "Imagem" at bounding box center [27, 122] width 41 height 41
click at [105, 79] on span "Adicionar imagem" at bounding box center [135, 75] width 59 height 8
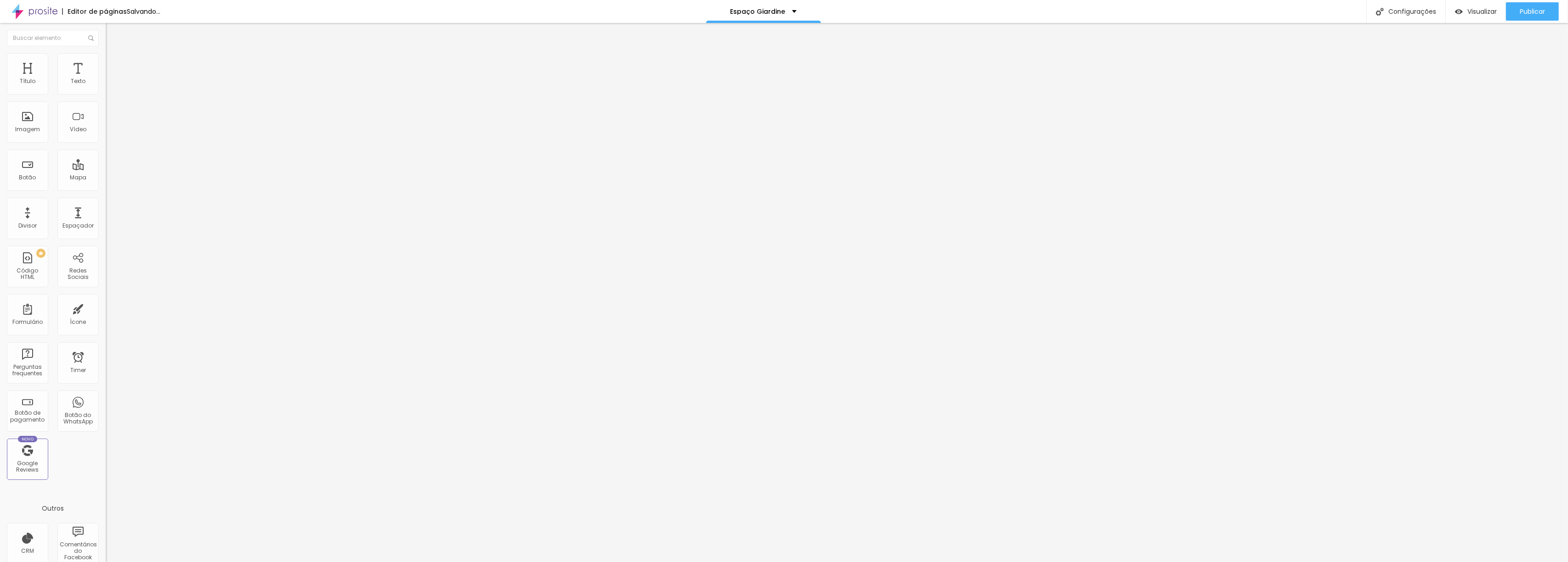
click at [105, 79] on span "Adicionar imagem" at bounding box center [135, 75] width 59 height 8
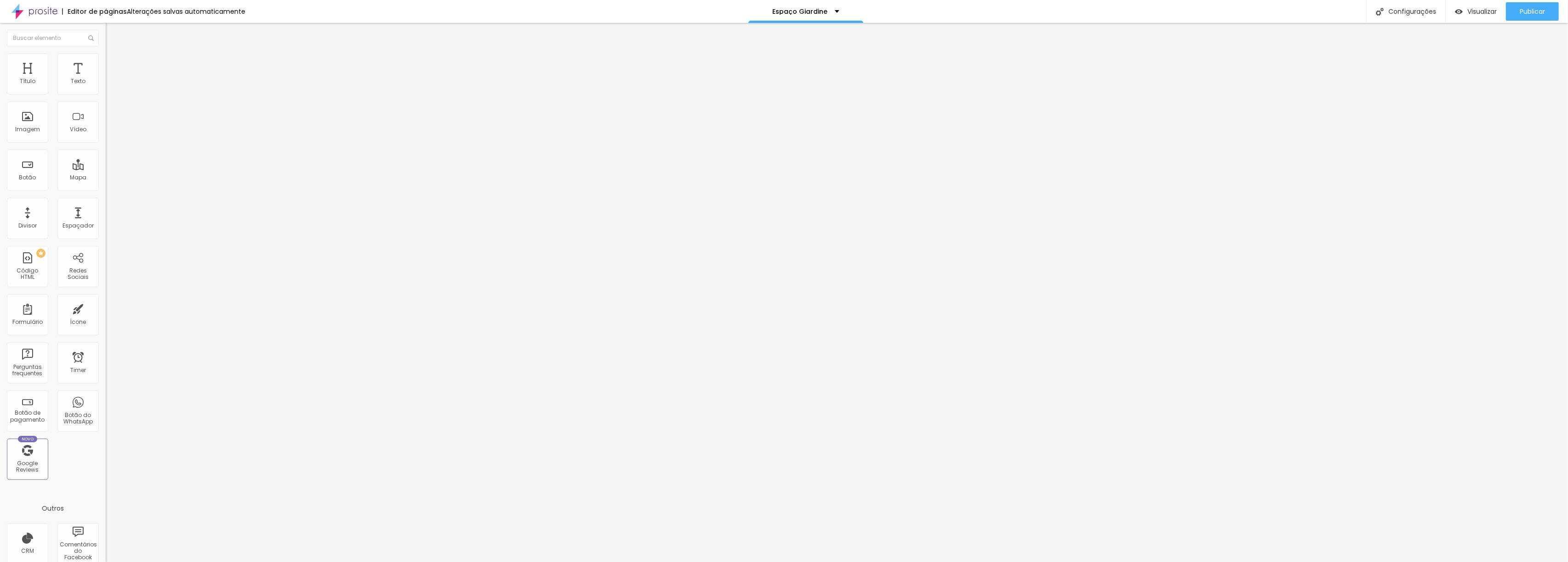
click at [105, 79] on span "Trocar imagem" at bounding box center [130, 75] width 50 height 8
click at [105, 83] on span "Encaixotado" at bounding box center [123, 80] width 36 height 8
click at [105, 98] on span "Completo" at bounding box center [119, 94] width 28 height 8
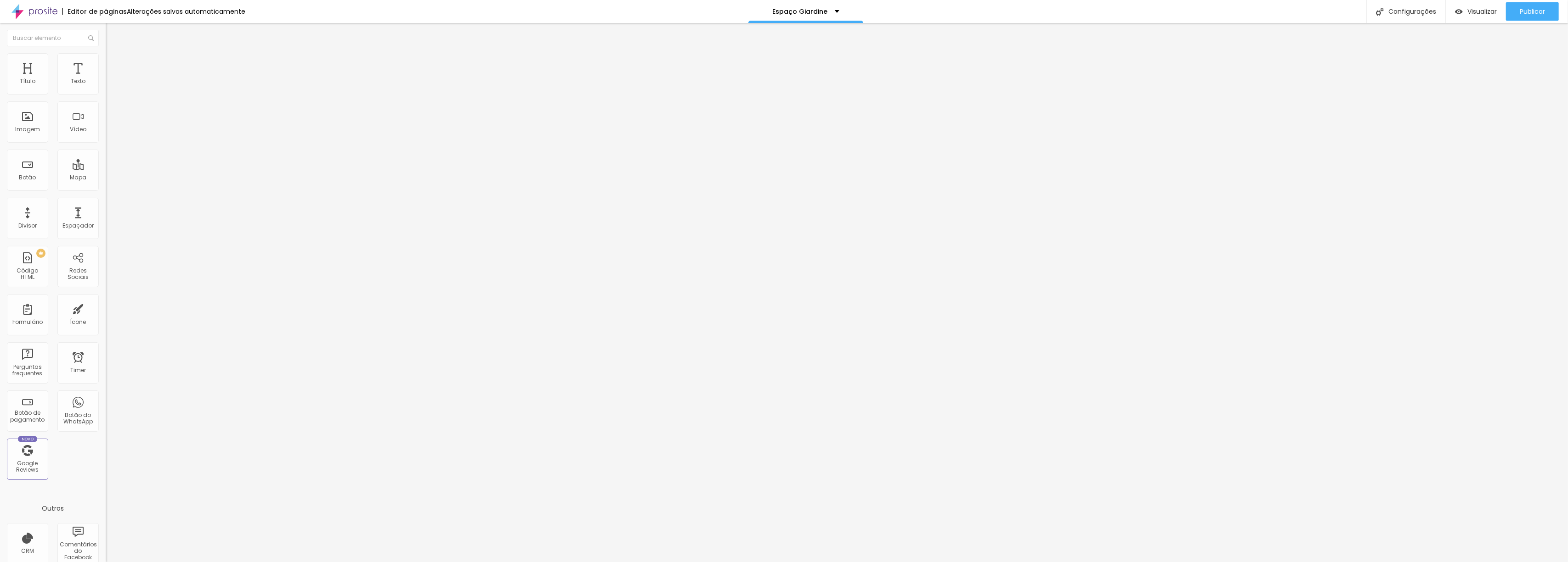
type input "36"
type input "38"
type input "39"
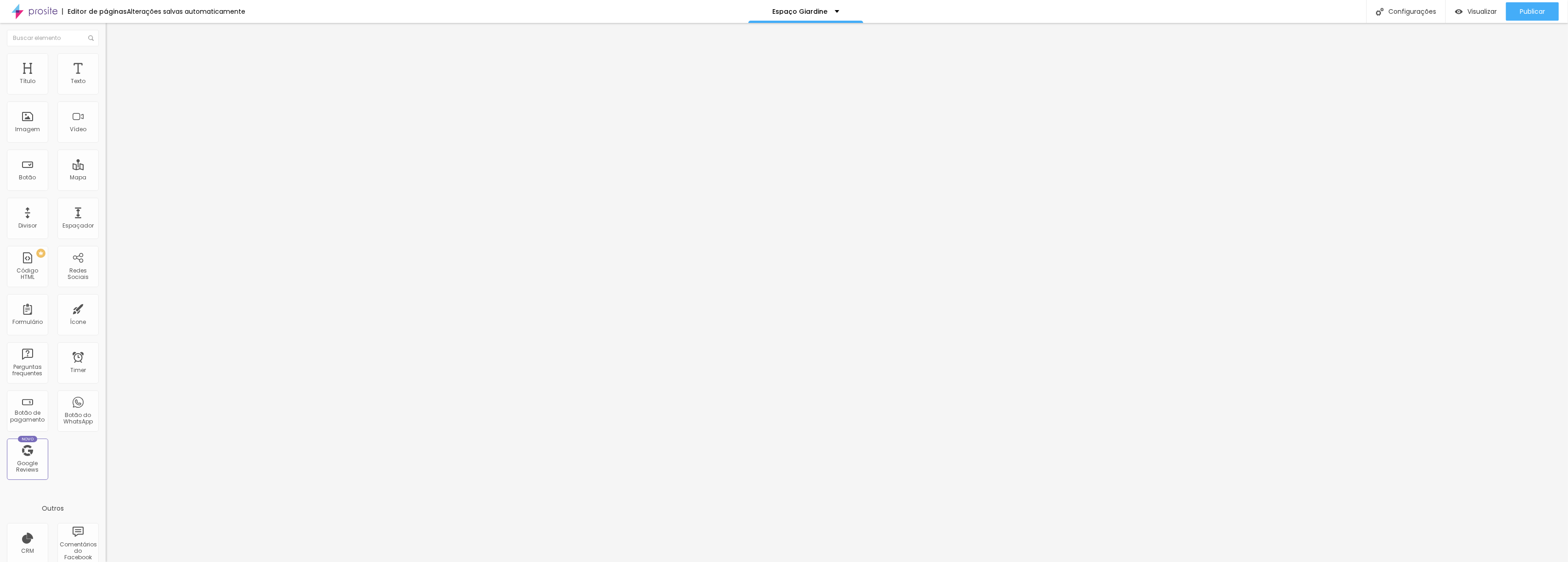
type input "39"
type input "40"
type input "39"
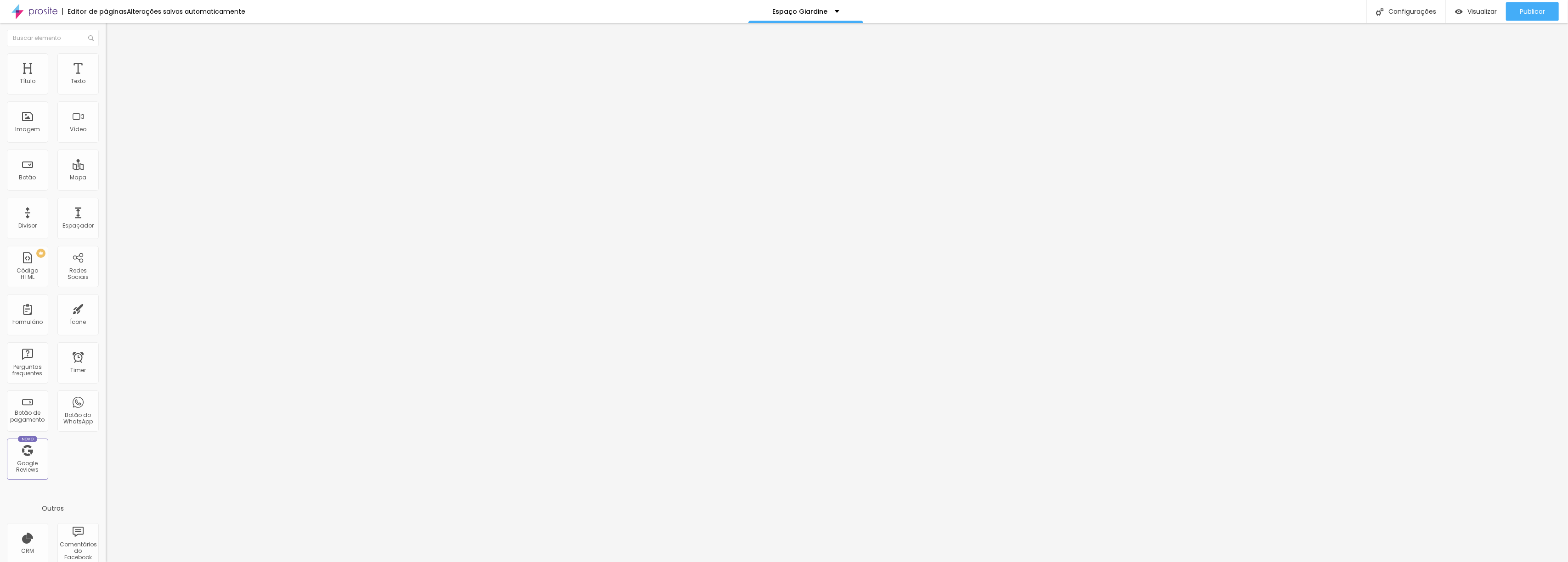
type input "38"
type input "37"
type input "36"
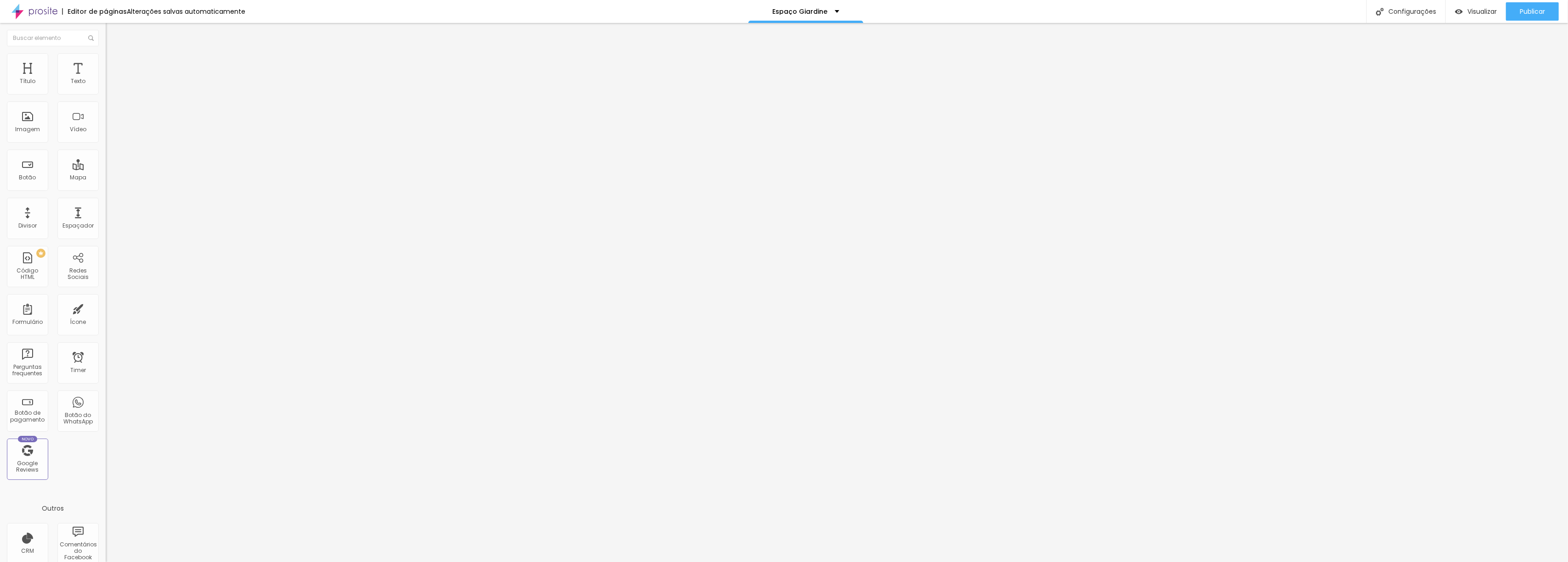
type input "36"
type input "35"
type input "36"
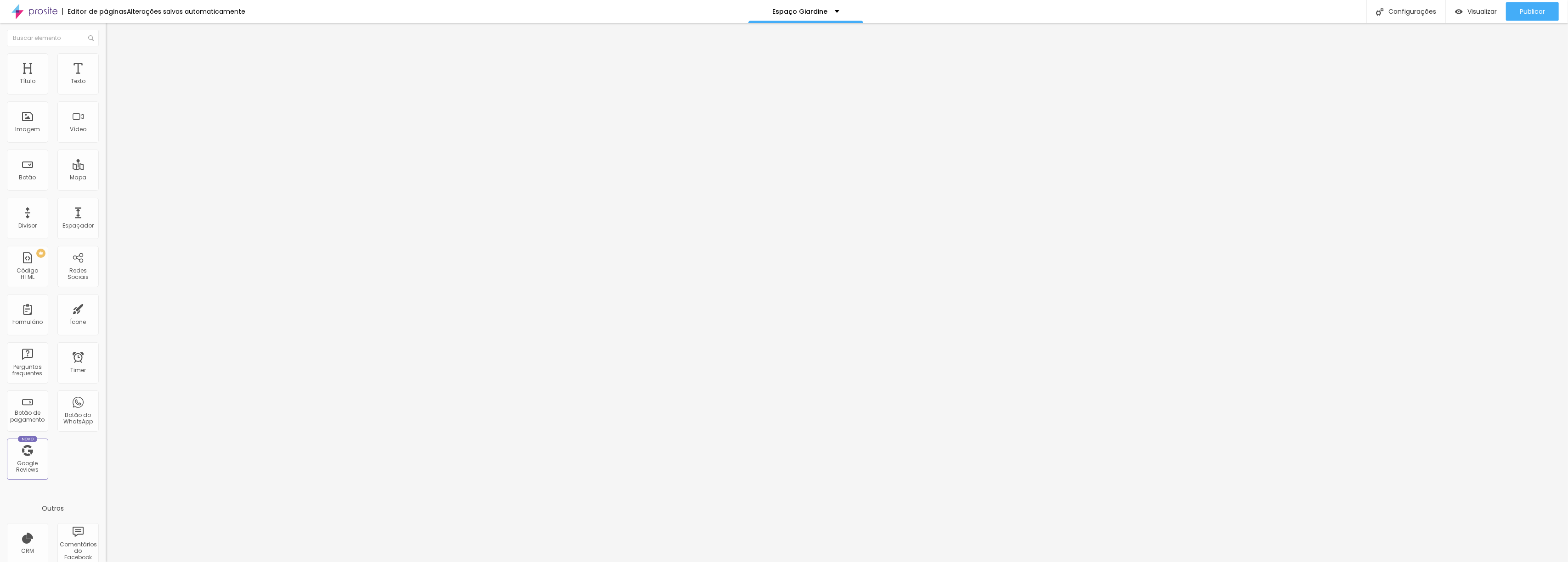
type input "38"
type input "39"
type input "40"
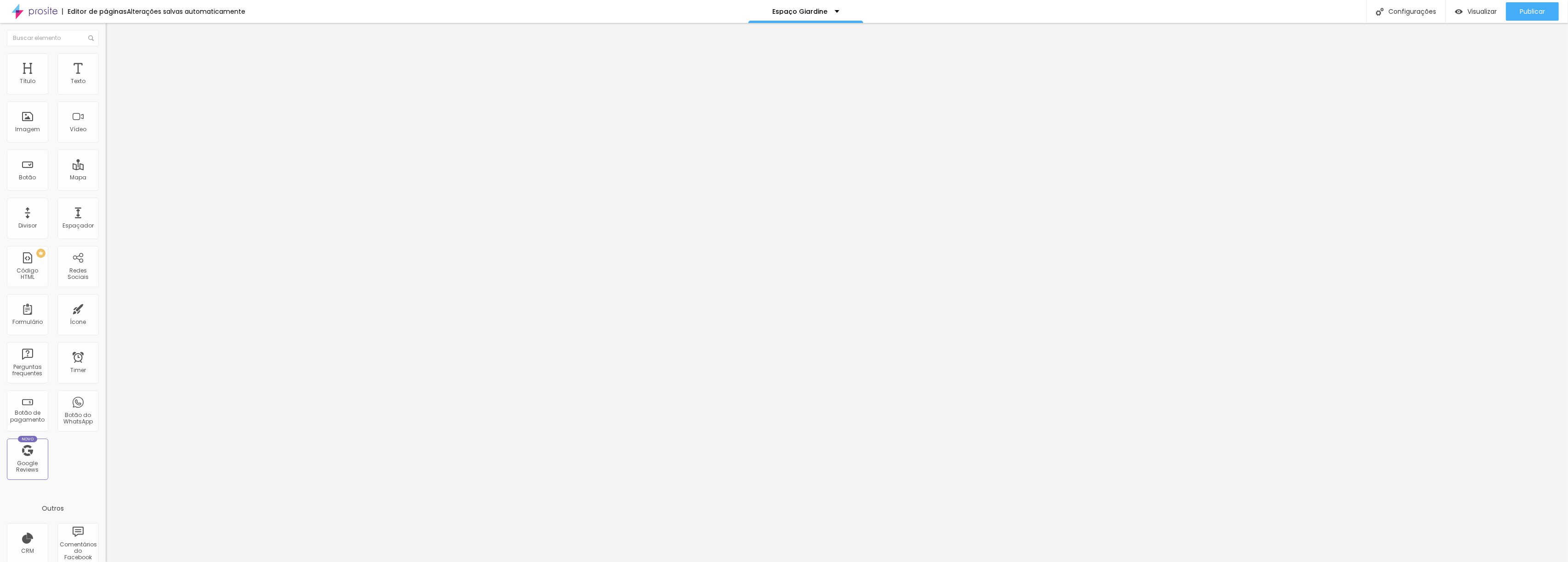
type input "40"
click at [105, 217] on input "range" at bounding box center [135, 220] width 59 height 7
click at [105, 136] on button "button" at bounding box center [112, 131] width 13 height 10
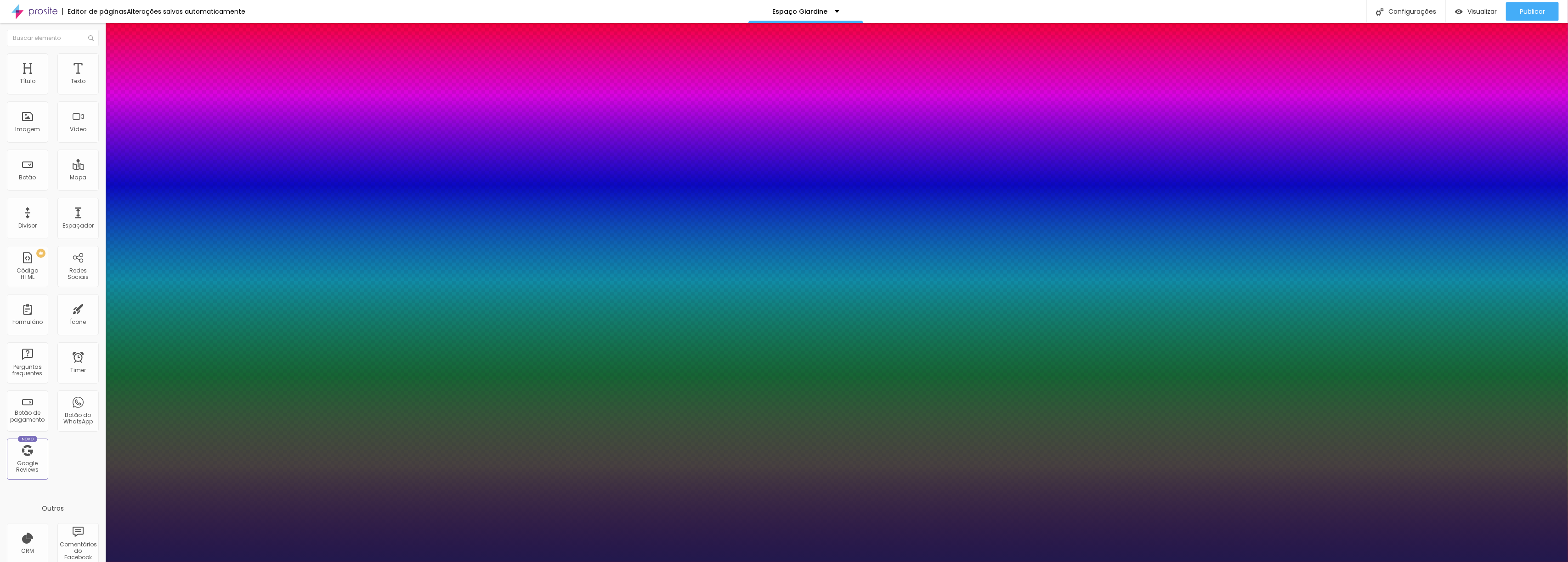
type input "1"
type input "47"
type input "1"
type input "48"
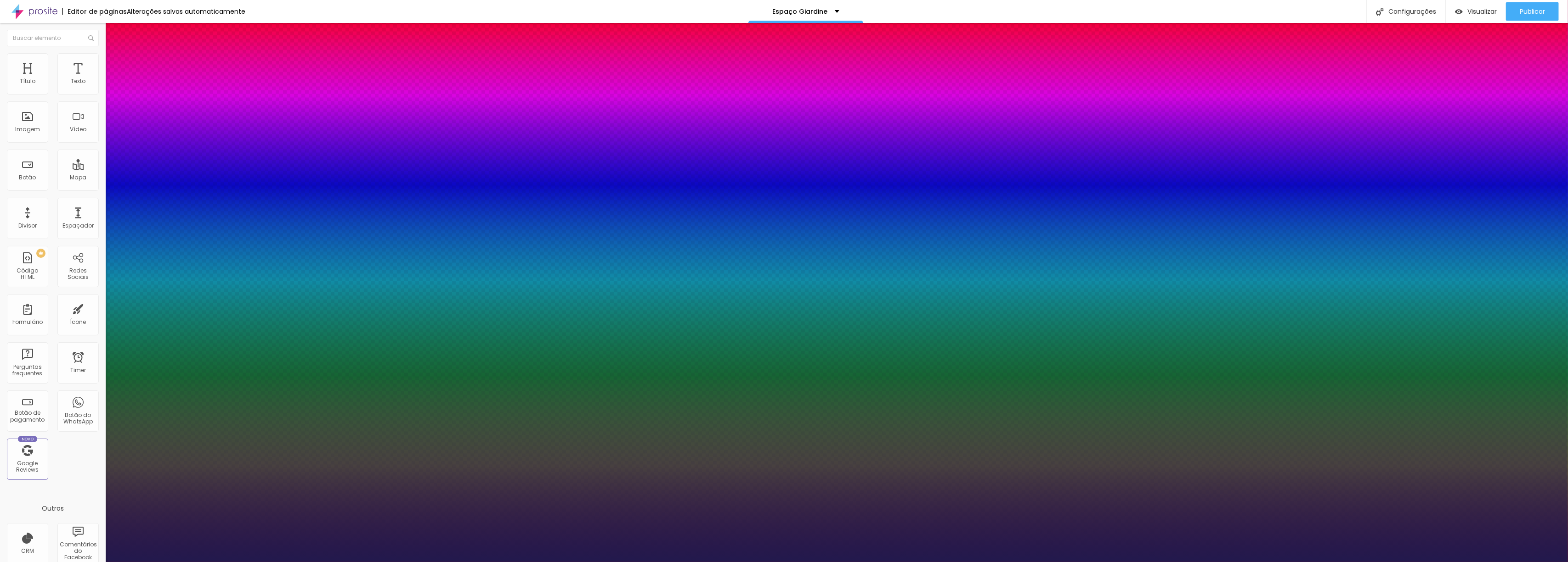
type input "48"
type input "1"
type input "49"
type input "1"
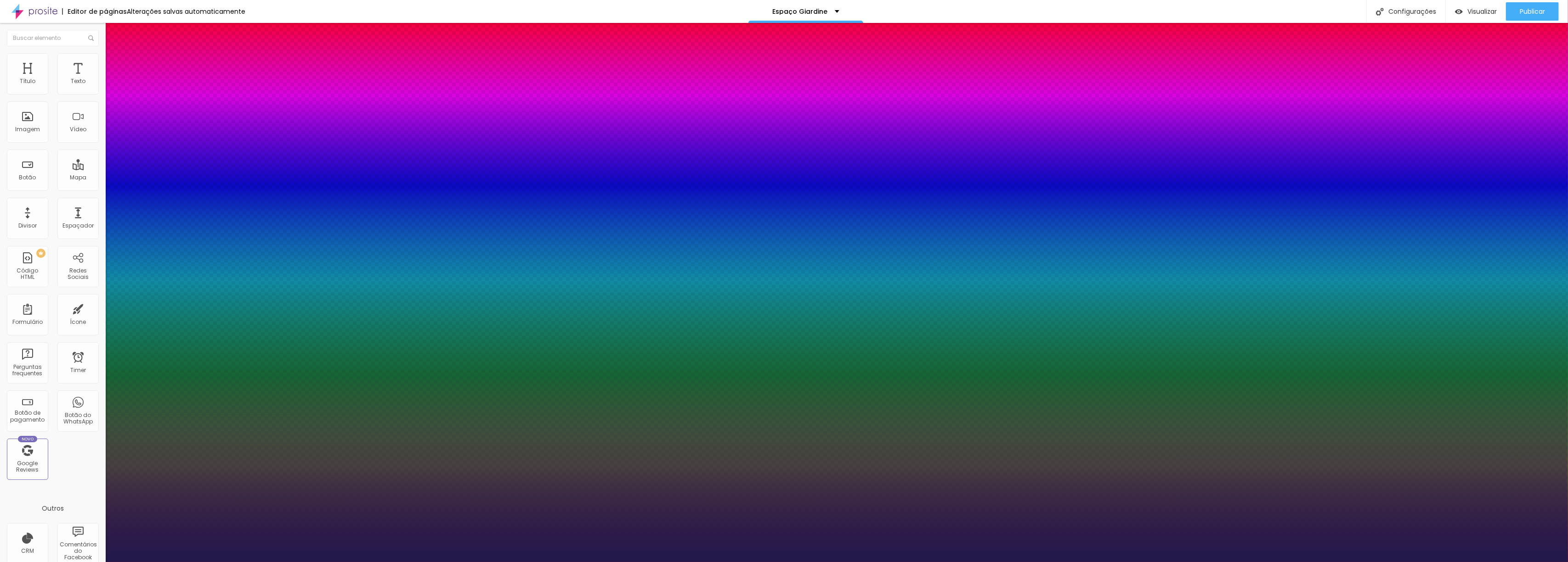
type input "49"
type input "1"
click at [566, 562] on div at bounding box center [784, 562] width 1568 height 0
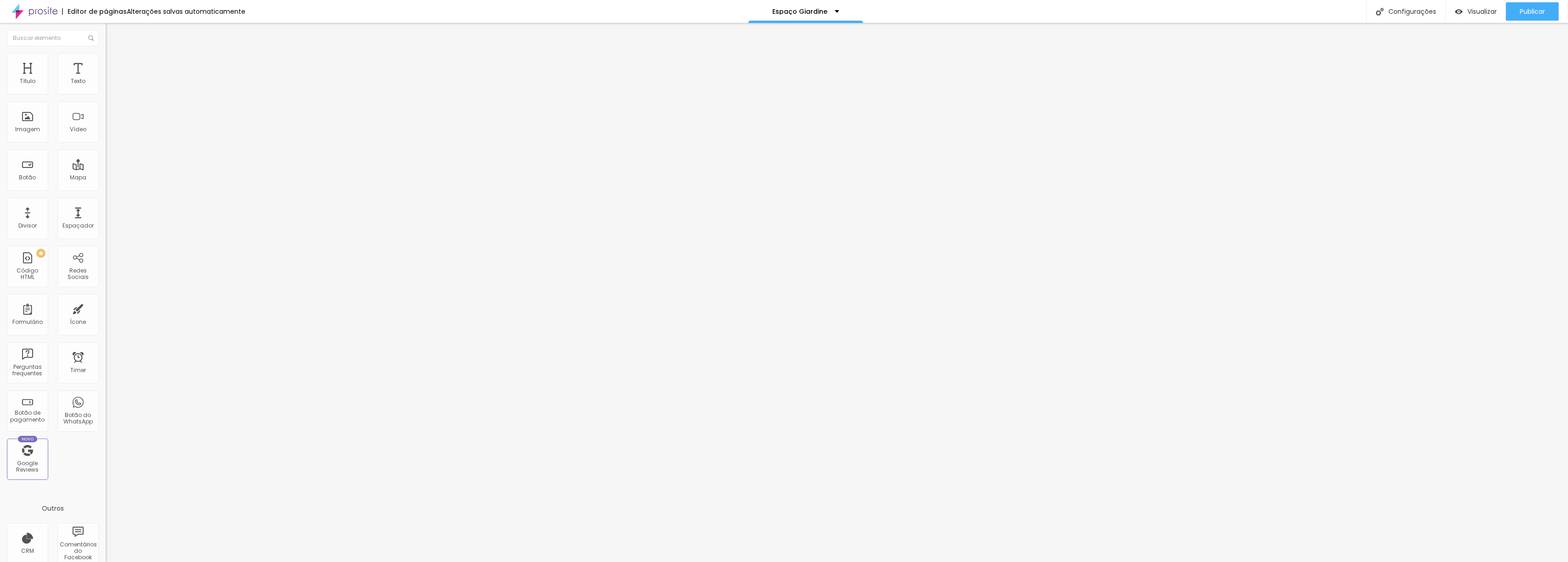
click at [105, 136] on button "button" at bounding box center [112, 131] width 13 height 10
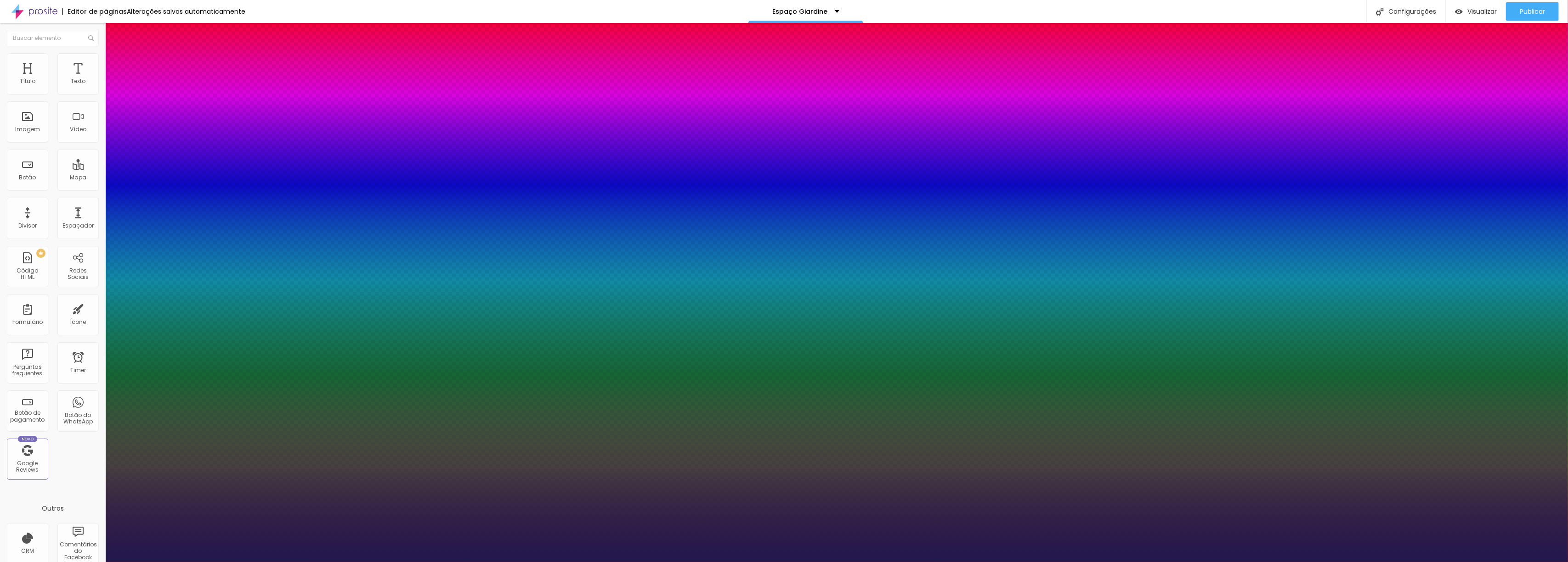
type input "1"
type input "43"
type input "1"
type input "45"
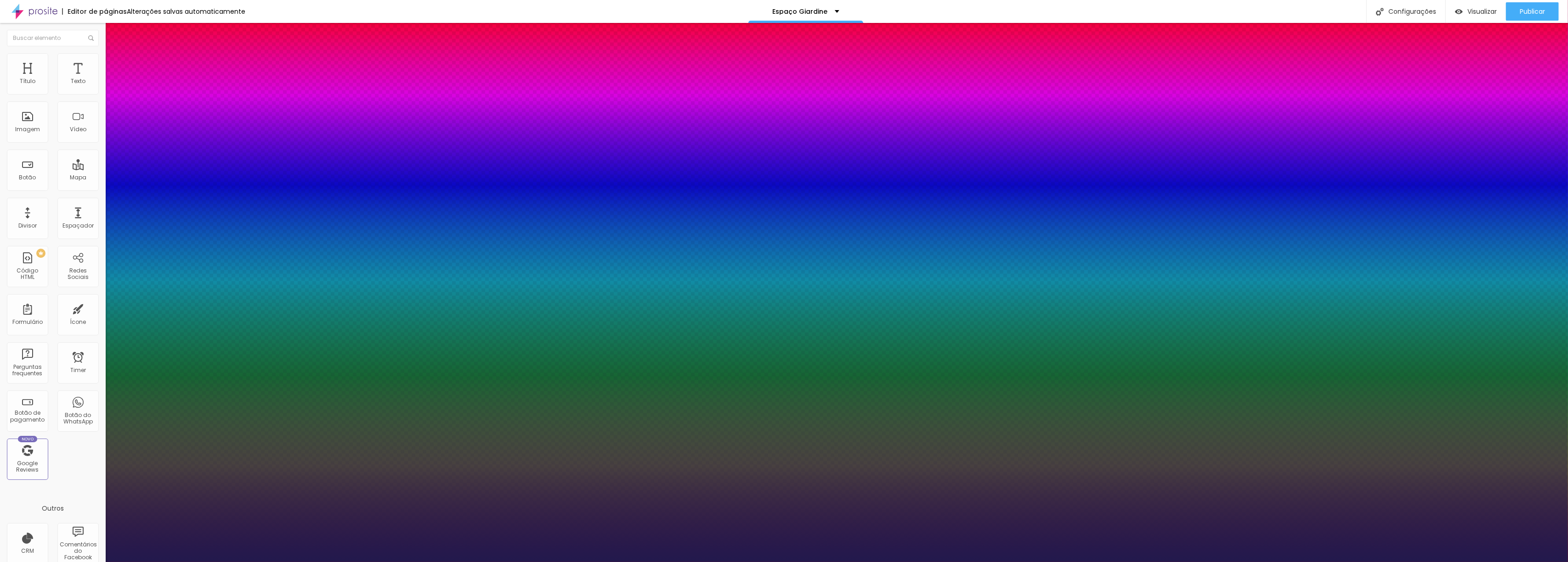
type input "45"
type input "1"
type input "46"
type input "1"
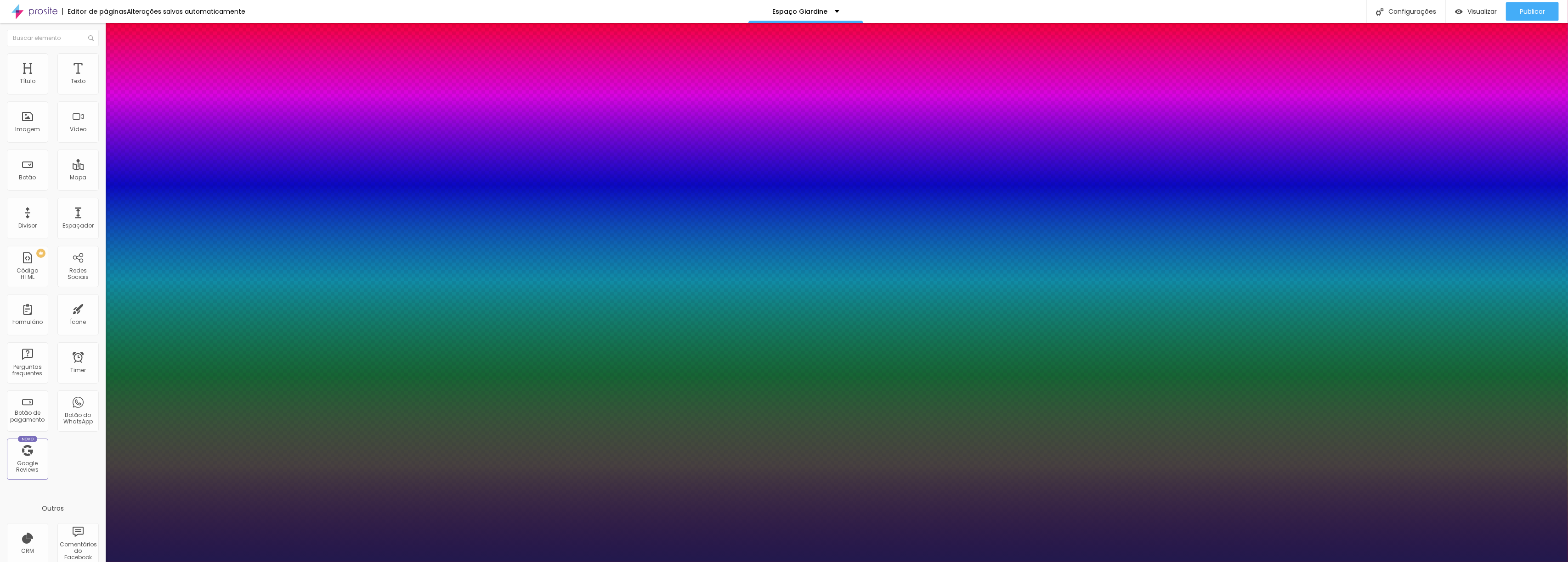
type input "46"
click at [558, 562] on div at bounding box center [784, 562] width 1568 height 0
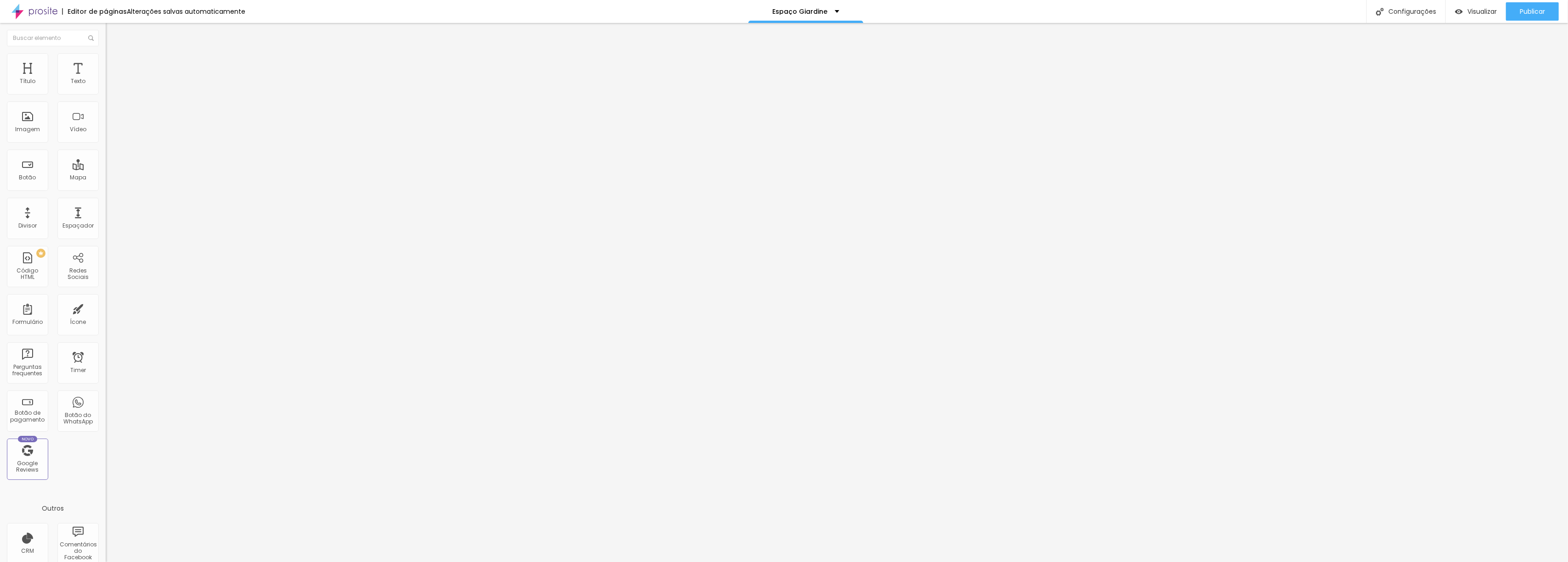
click at [105, 79] on span "Trocar imagem" at bounding box center [130, 75] width 50 height 8
click at [105, 88] on button "button" at bounding box center [112, 83] width 13 height 10
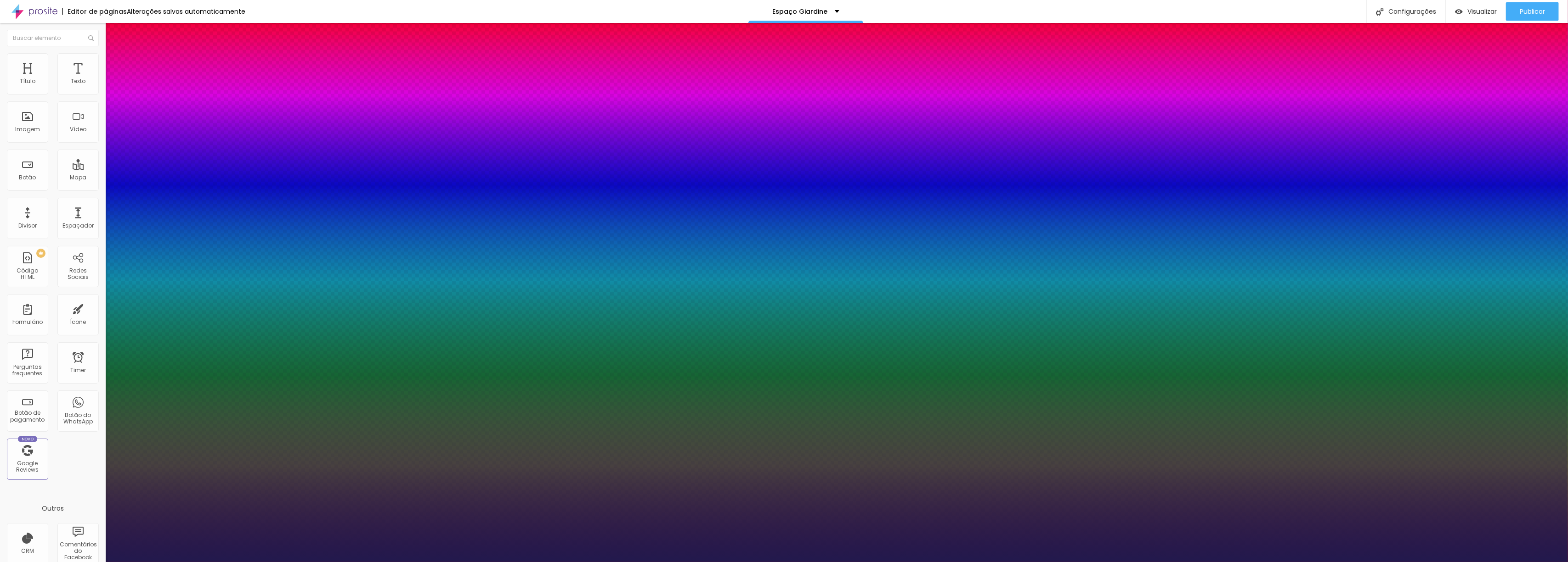
type input "1"
type input "30"
type input "1"
type input "31"
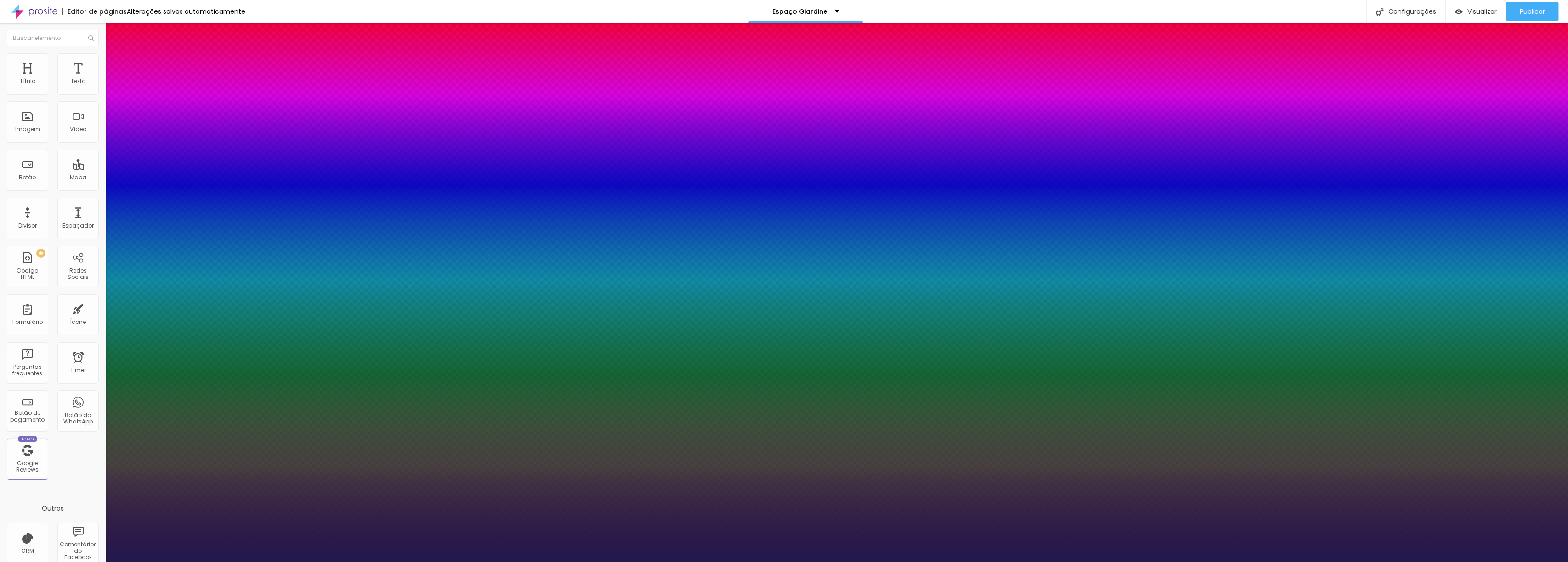
type input "31"
type input "1"
type input "32"
type input "1"
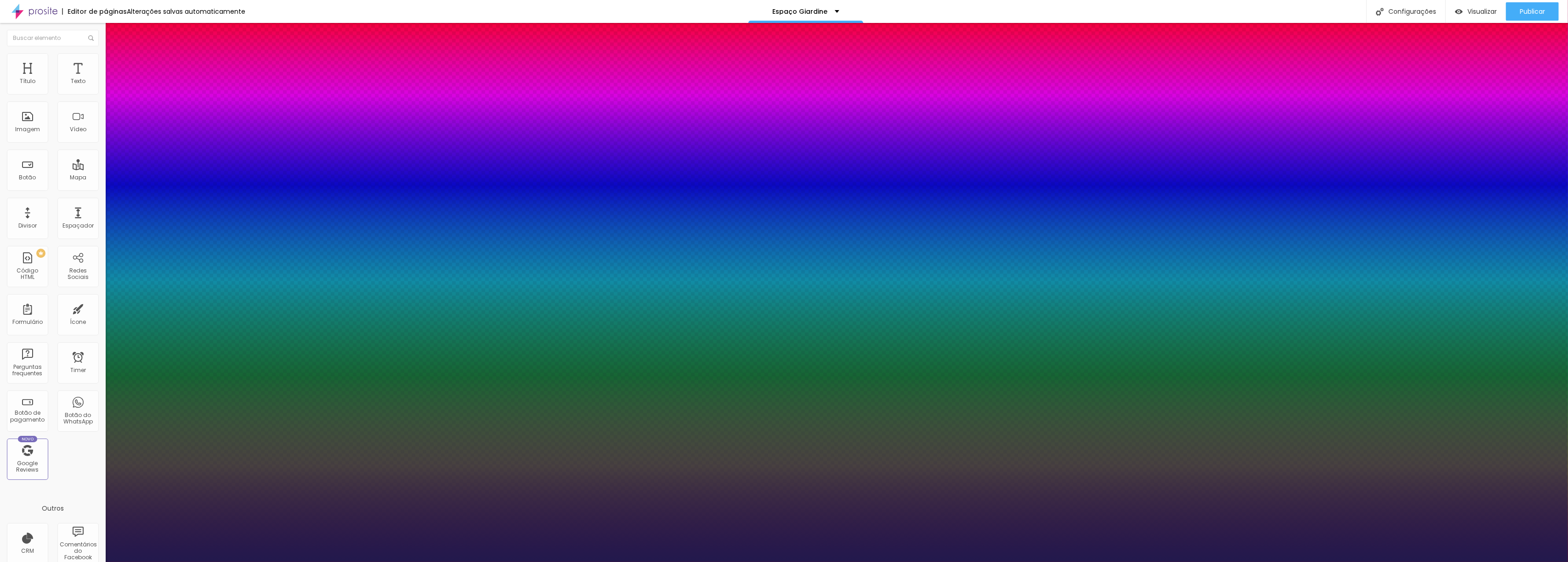
type input "32"
click at [336, 562] on div at bounding box center [784, 562] width 1568 height 0
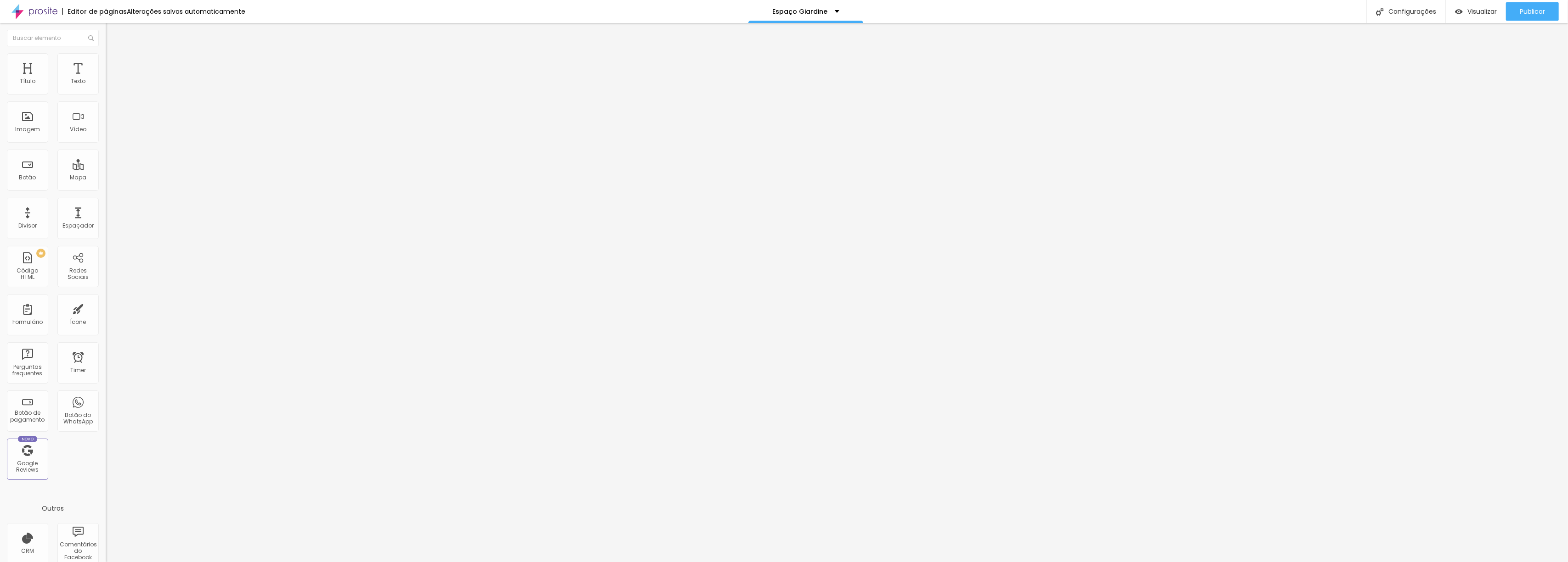
click at [109, 86] on icon "button" at bounding box center [112, 83] width 6 height 6
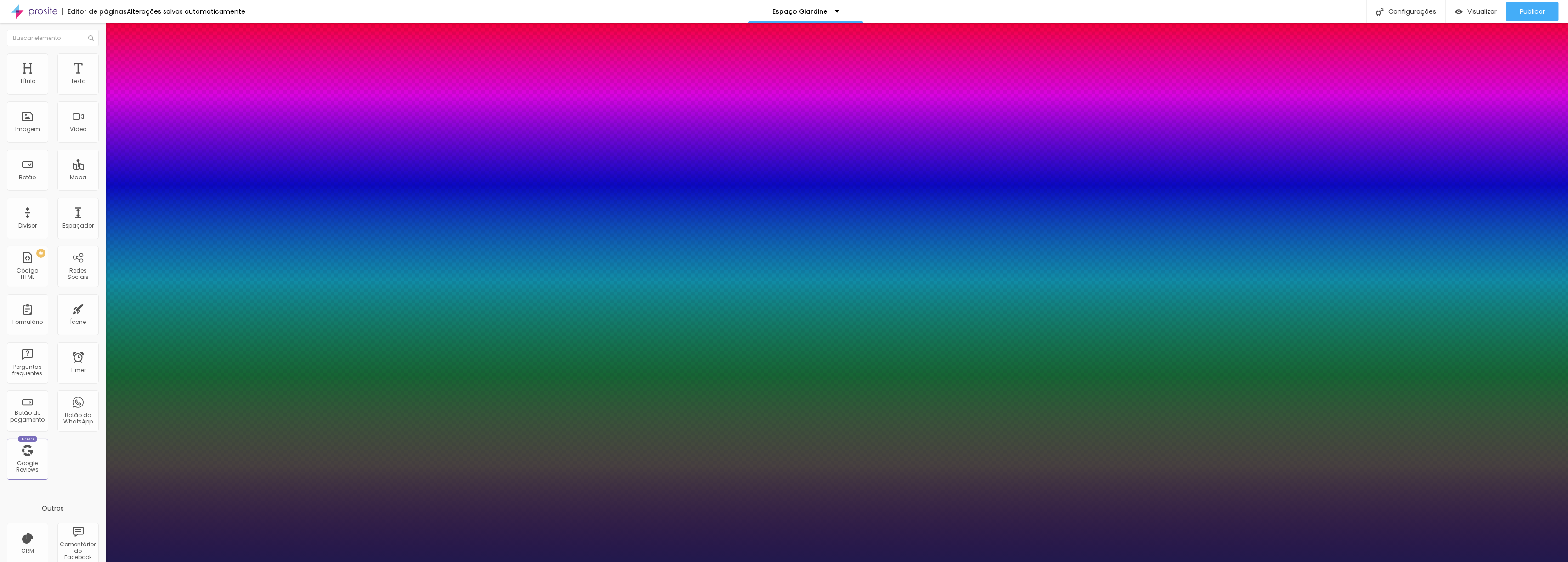
type input "1"
type input "26"
type input "1"
type input "30"
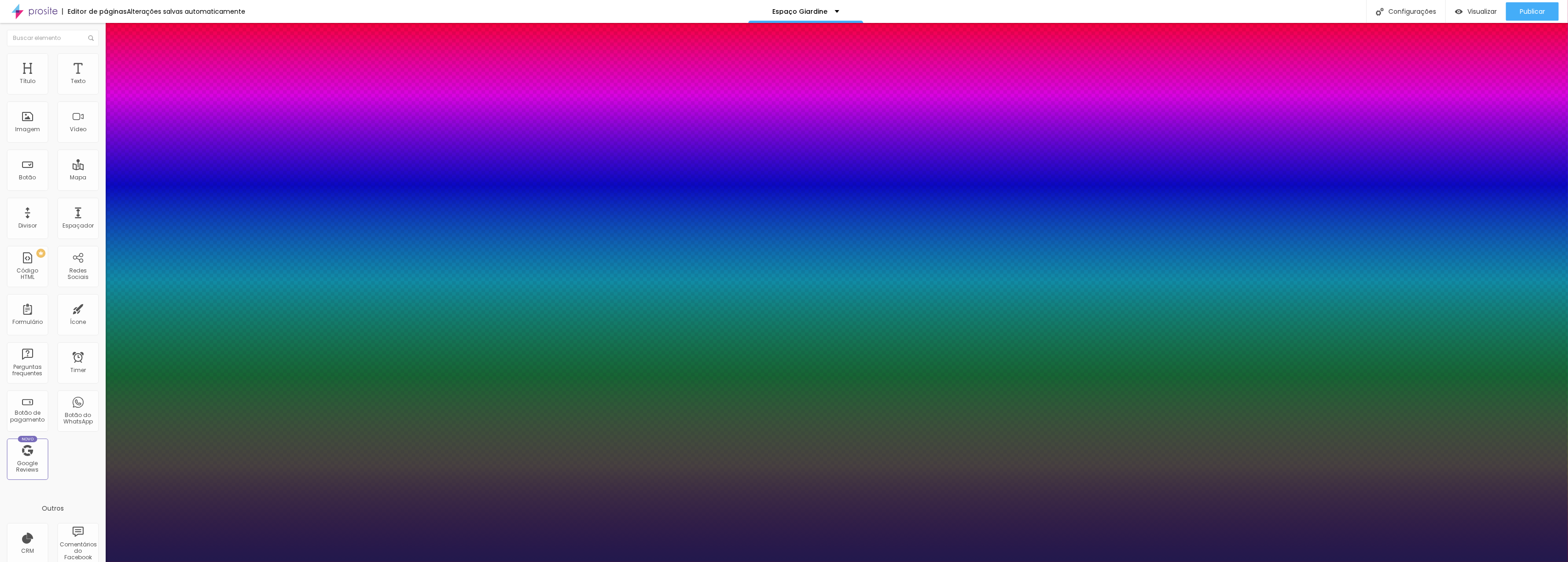
type input "30"
type input "1"
type input "31"
type input "1"
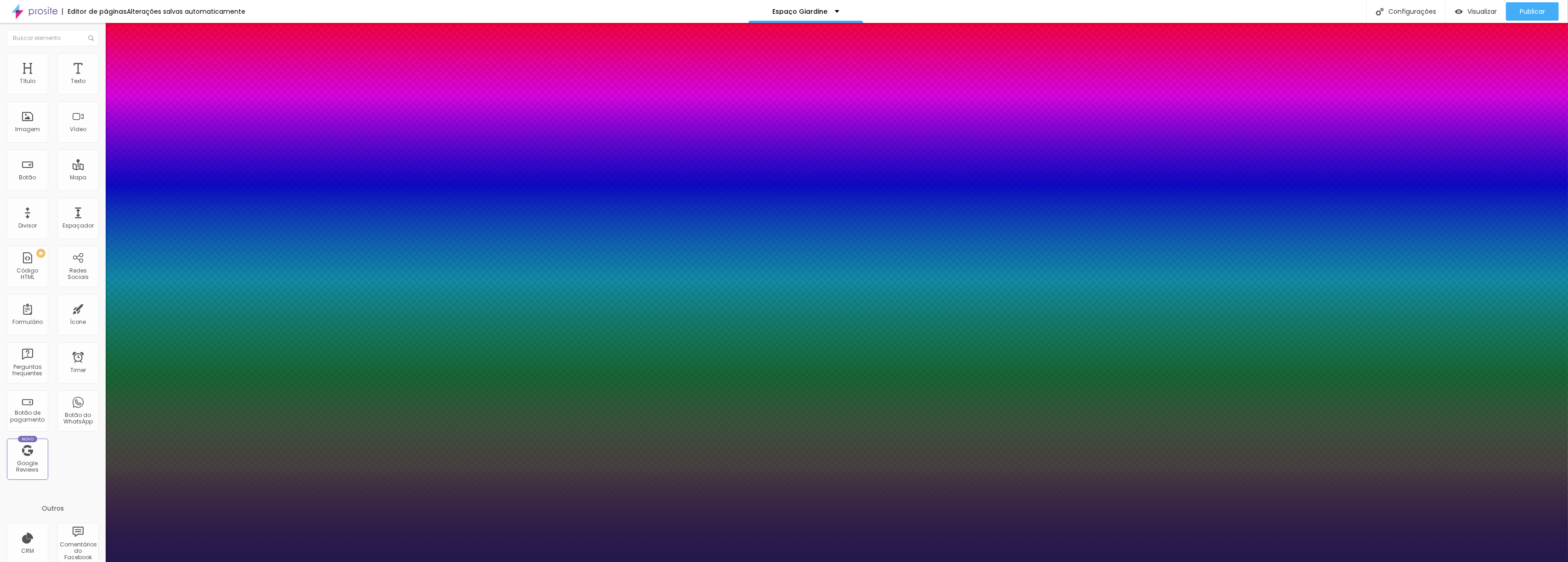
type input "32"
type input "1"
type input "33"
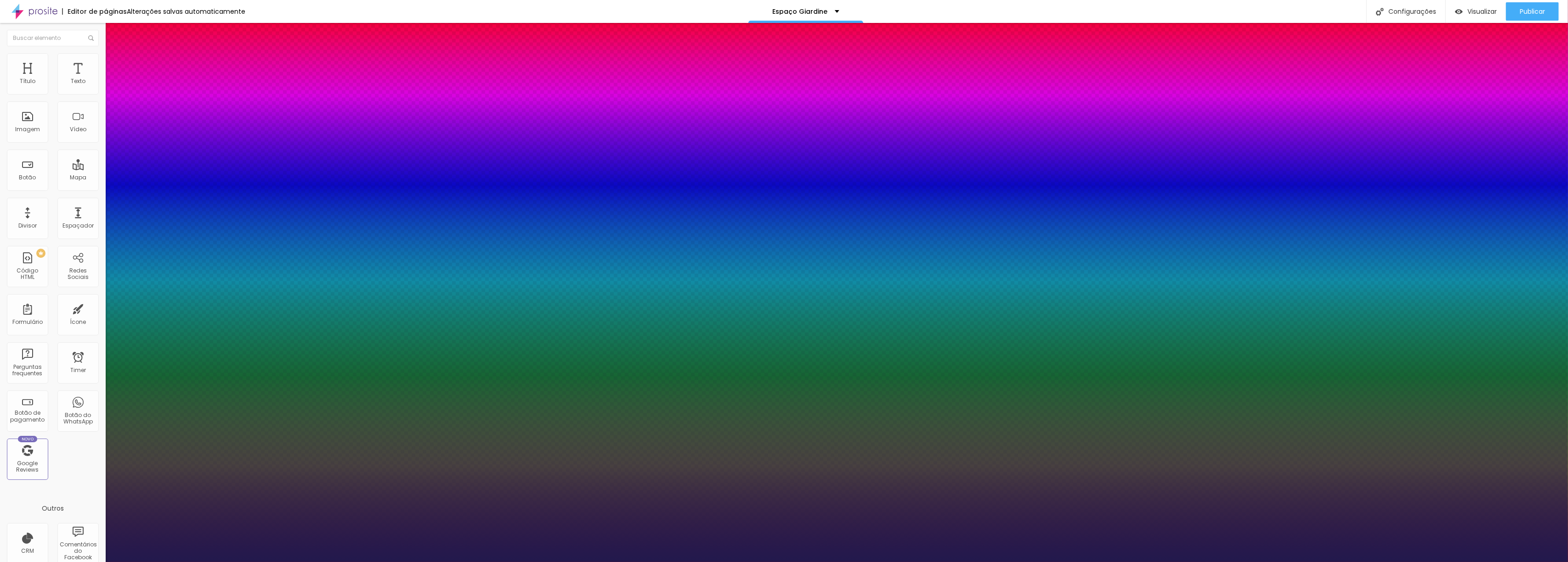
type input "1"
type input "34"
type input "1"
type input "35"
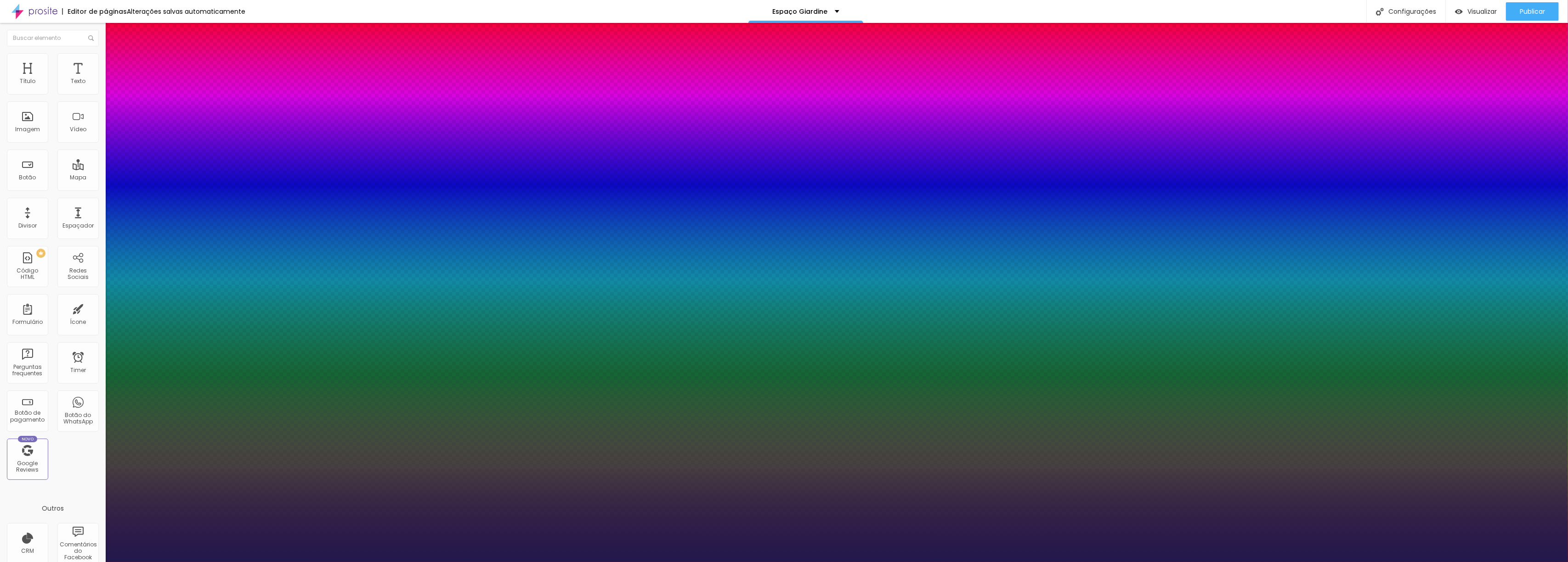
type input "35"
type input "1"
drag, startPoint x: 127, startPoint y: 157, endPoint x: 138, endPoint y: 158, distance: 11.0
type input "35"
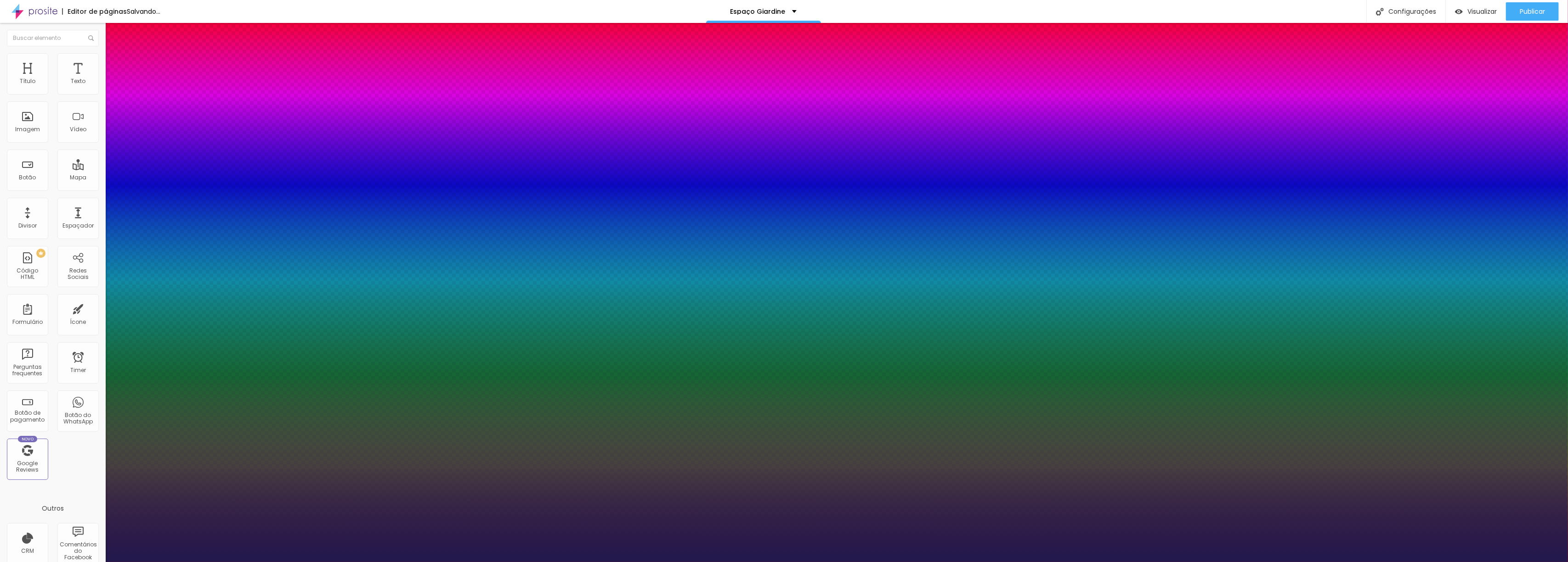
type input "1"
click at [792, 562] on div at bounding box center [784, 562] width 1568 height 0
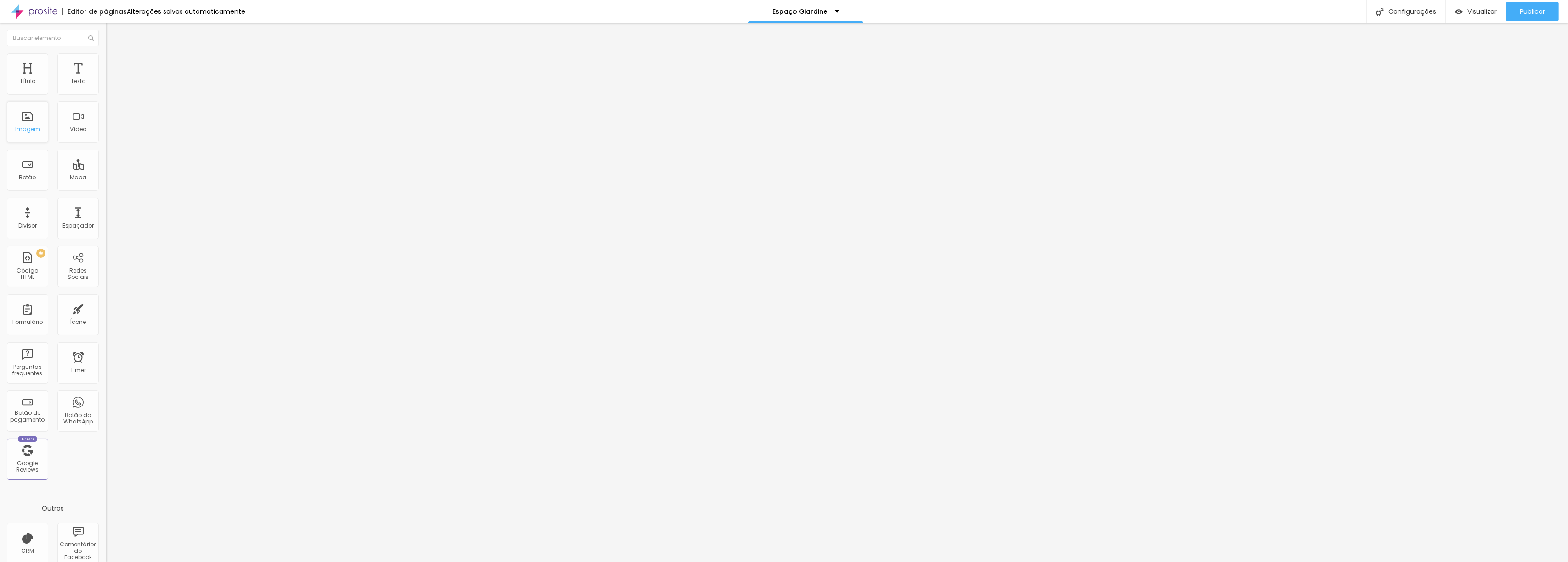
click at [17, 127] on div "Imagem" at bounding box center [28, 130] width 25 height 7
click at [32, 123] on div "Imagem" at bounding box center [27, 122] width 41 height 41
click at [105, 79] on span "Adicionar imagem" at bounding box center [135, 75] width 59 height 8
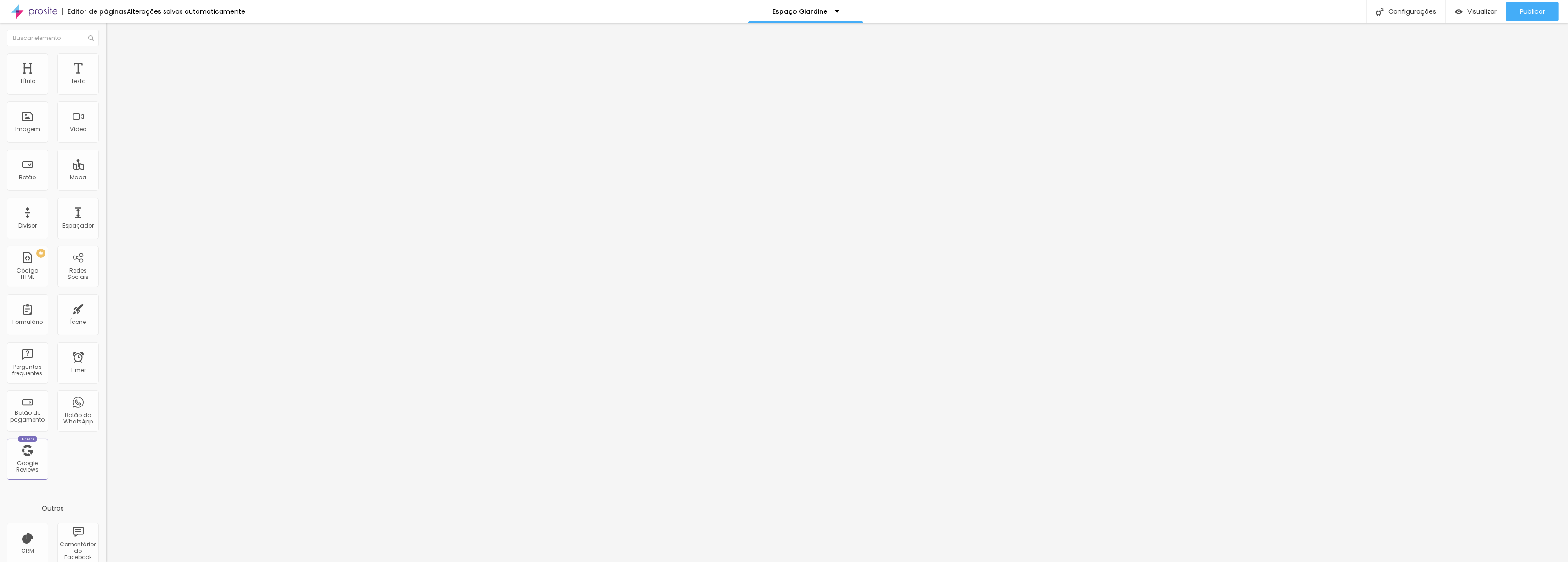
click at [105, 97] on span "Editar perguntas" at bounding box center [132, 93] width 53 height 8
drag, startPoint x: 770, startPoint y: 258, endPoint x: 761, endPoint y: 258, distance: 9.0
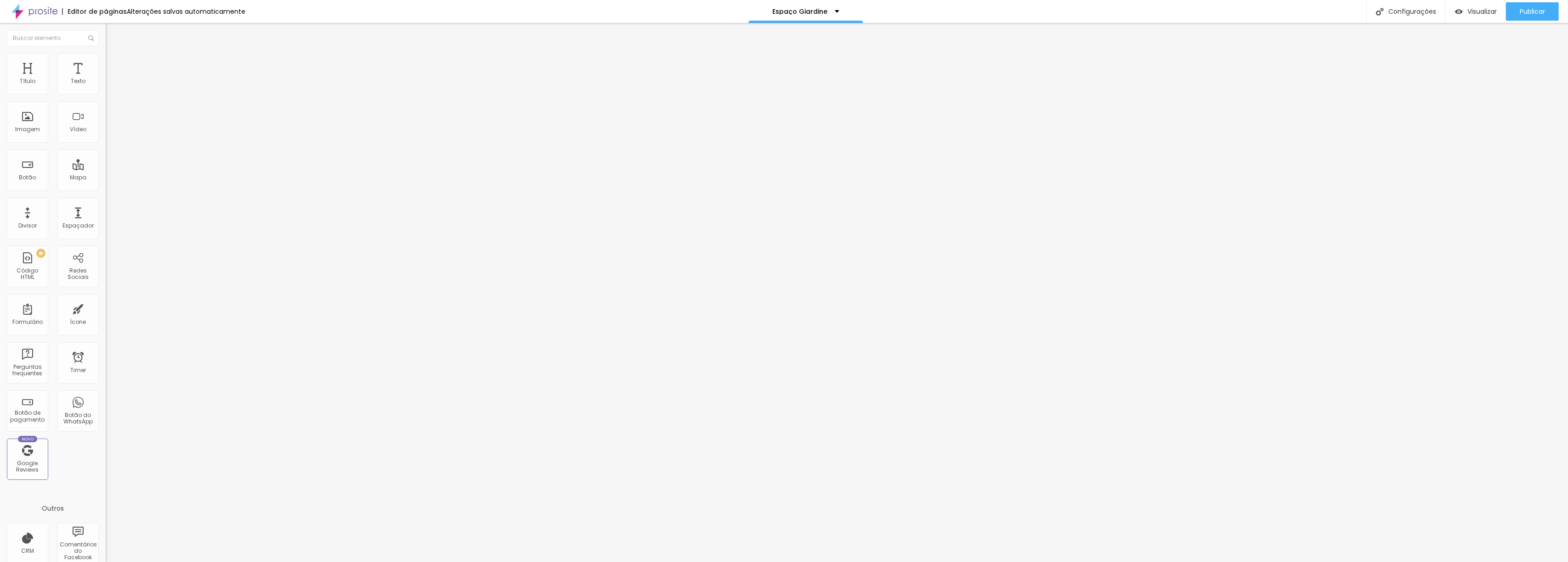
drag, startPoint x: 770, startPoint y: 259, endPoint x: 762, endPoint y: 258, distance: 8.1
drag, startPoint x: 967, startPoint y: 270, endPoint x: 669, endPoint y: 273, distance: 298.0
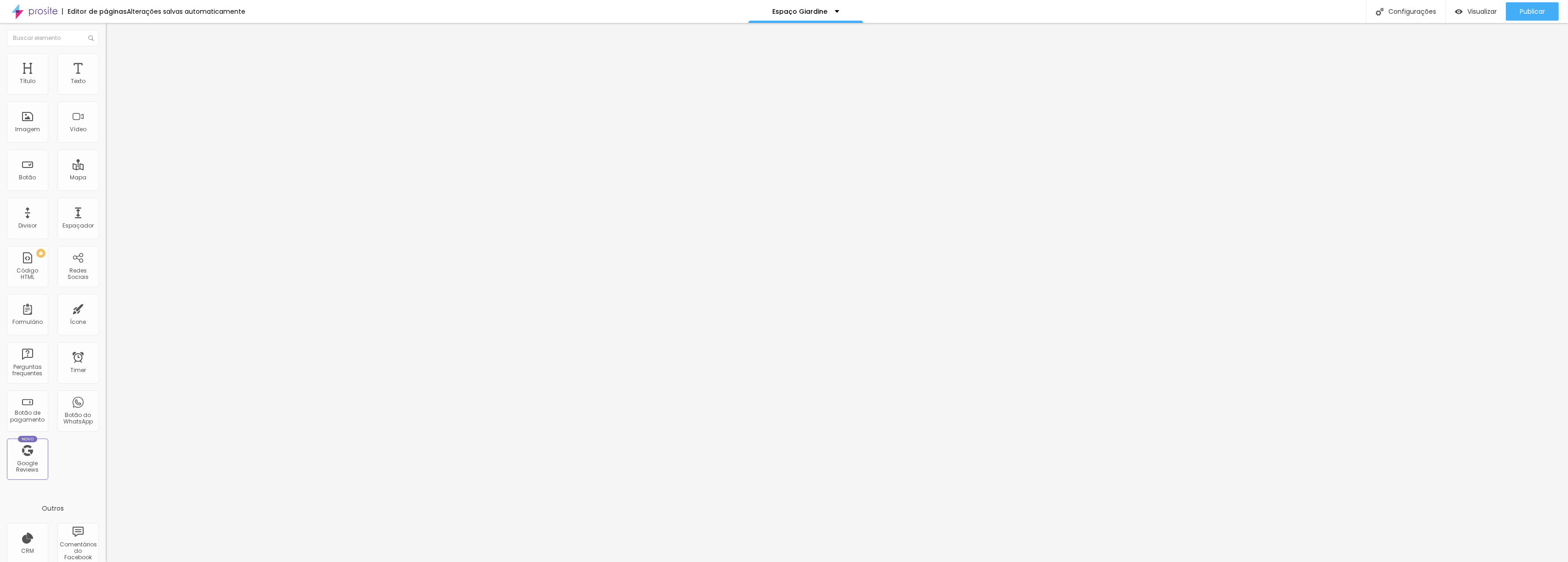
drag, startPoint x: 726, startPoint y: 342, endPoint x: 675, endPoint y: 232, distance: 121.2
drag, startPoint x: 932, startPoint y: 333, endPoint x: 642, endPoint y: 255, distance: 300.3
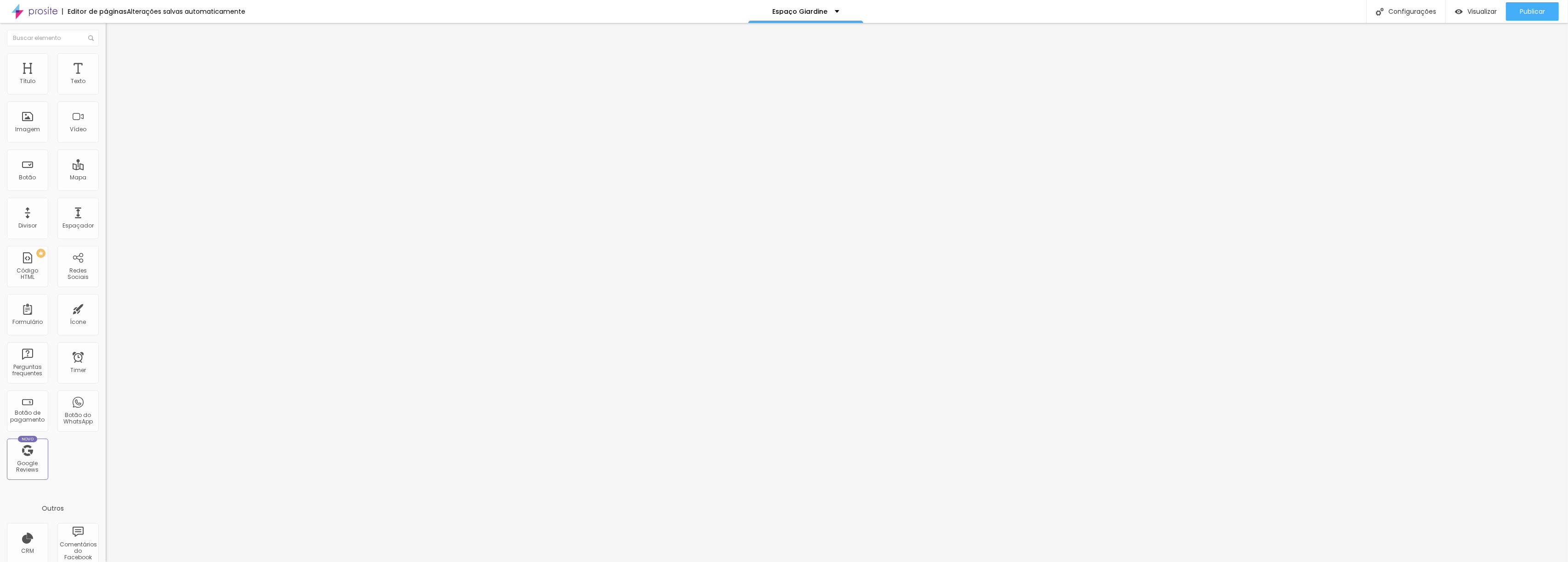
drag, startPoint x: 852, startPoint y: 342, endPoint x: 669, endPoint y: 222, distance: 218.8
drag, startPoint x: 831, startPoint y: 322, endPoint x: 666, endPoint y: 236, distance: 186.1
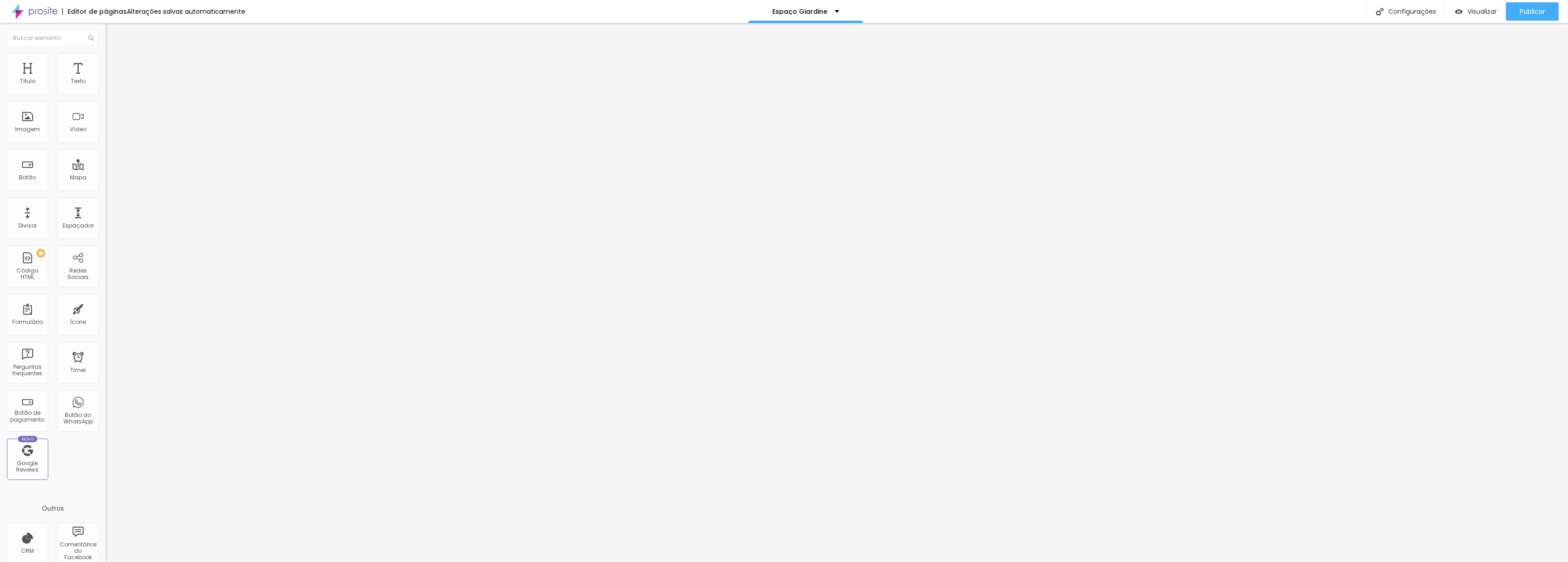
drag, startPoint x: 723, startPoint y: 261, endPoint x: 671, endPoint y: 259, distance: 52.0
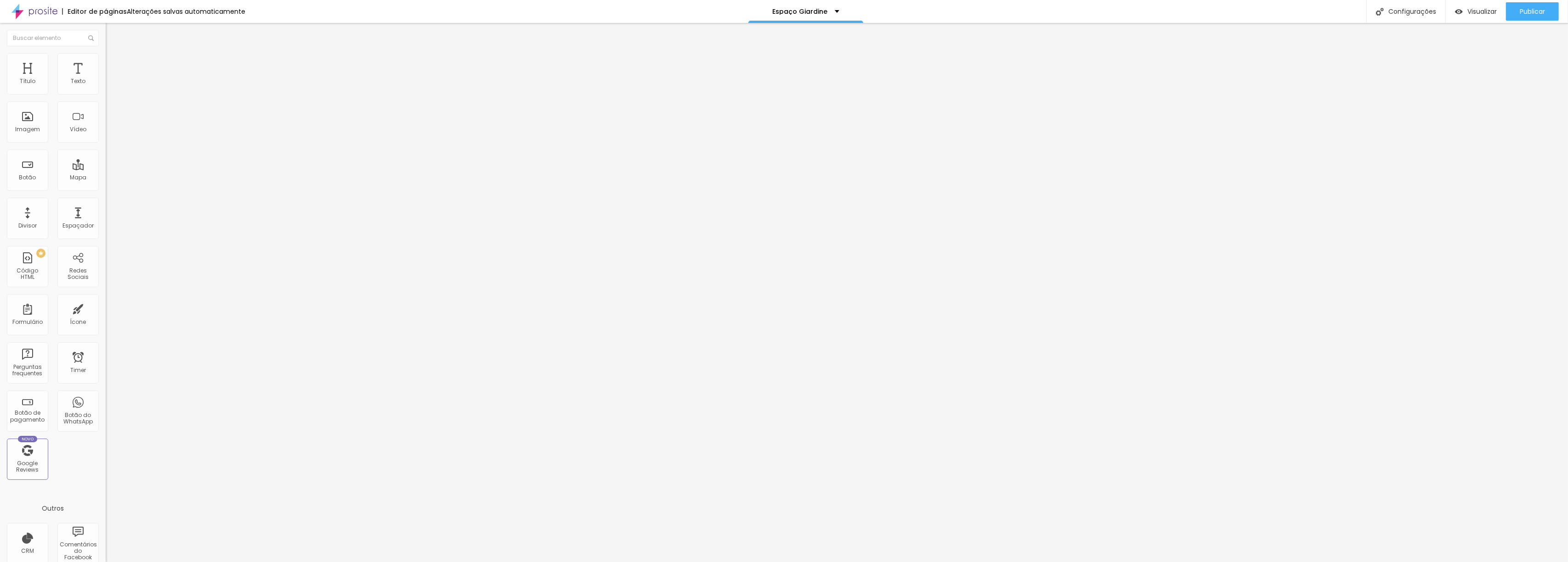
scroll to position [78, 0]
drag, startPoint x: 1003, startPoint y: 329, endPoint x: 1010, endPoint y: 329, distance: 7.0
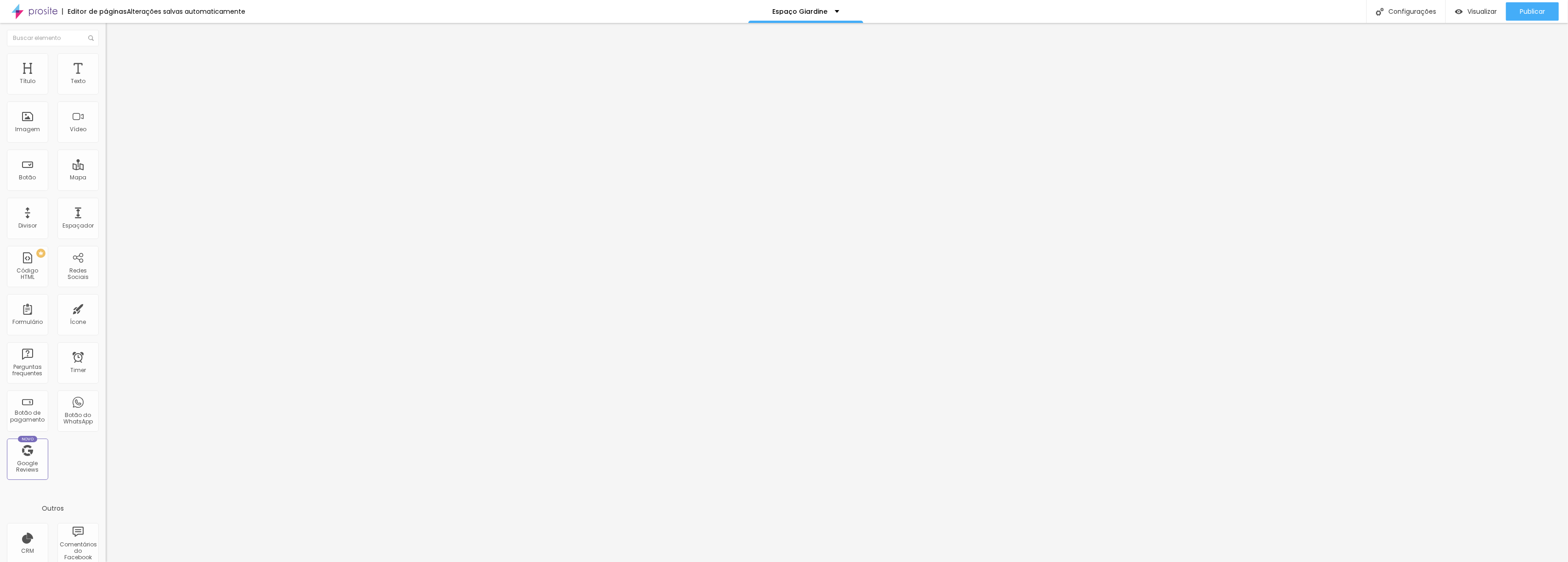
drag, startPoint x: 768, startPoint y: 258, endPoint x: 734, endPoint y: 259, distance: 34.0
drag, startPoint x: 768, startPoint y: 258, endPoint x: 734, endPoint y: 261, distance: 34.1
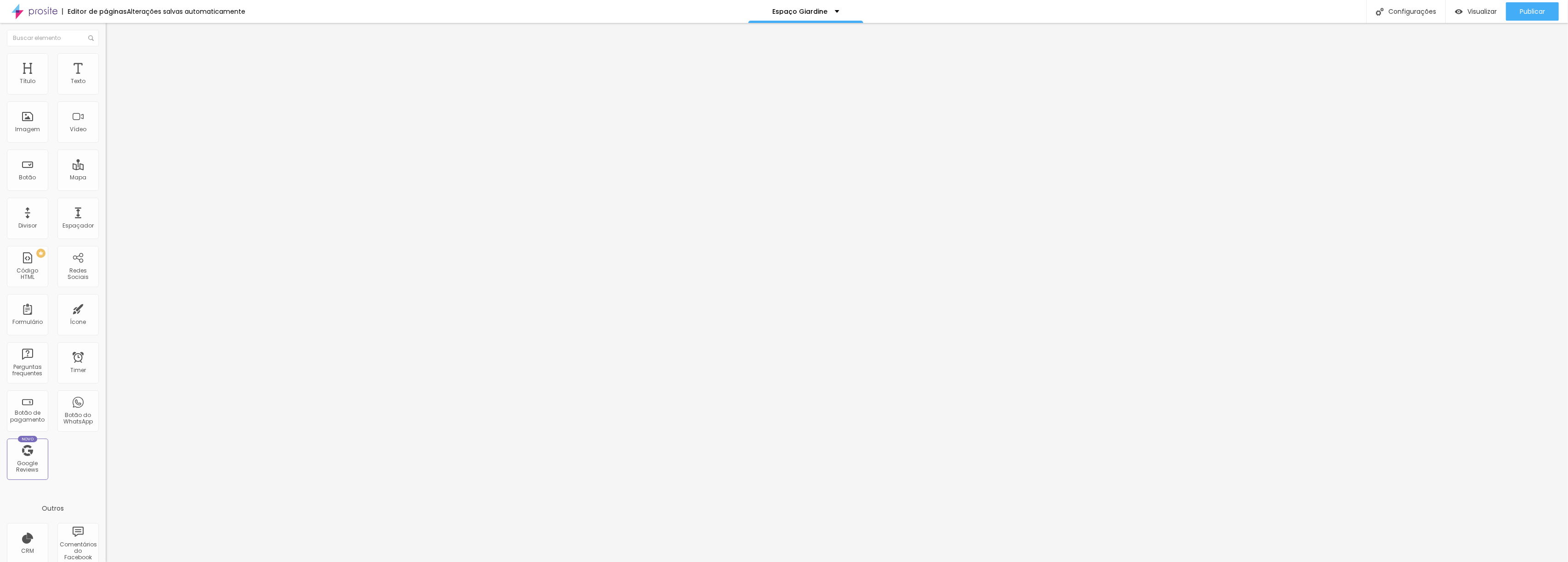
drag, startPoint x: 957, startPoint y: 285, endPoint x: 655, endPoint y: 258, distance: 303.2
drag, startPoint x: 793, startPoint y: 173, endPoint x: 667, endPoint y: 176, distance: 126.0
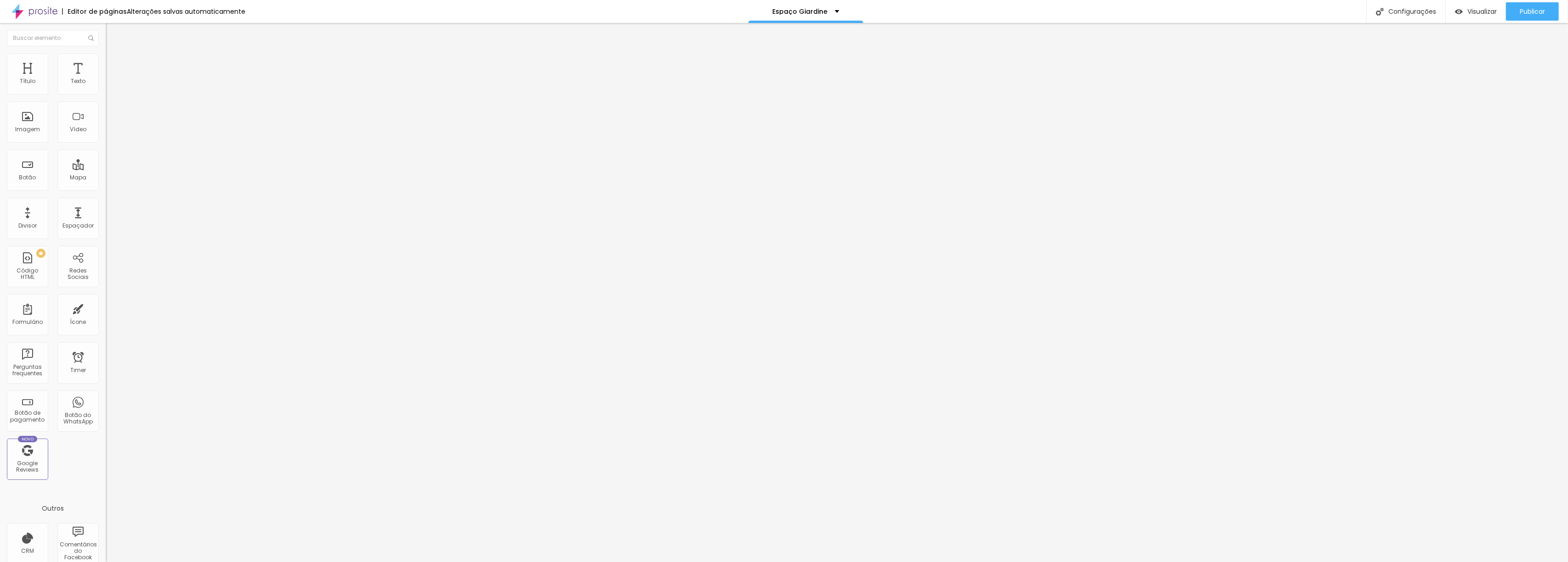
copy p "O que oferecemos na área externa?"
drag, startPoint x: 843, startPoint y: 264, endPoint x: 629, endPoint y: 241, distance: 215.2
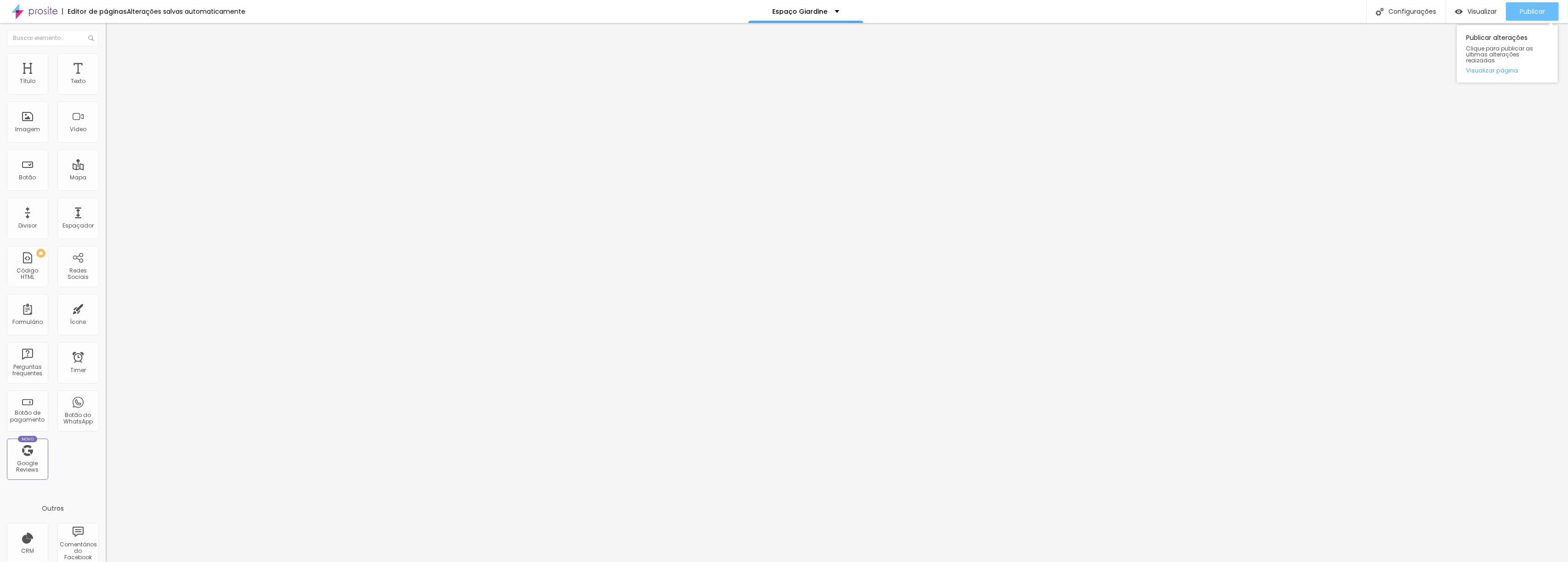
click at [1539, 13] on span "Publicar" at bounding box center [1532, 12] width 26 height 7
